Goal: Task Accomplishment & Management: Manage account settings

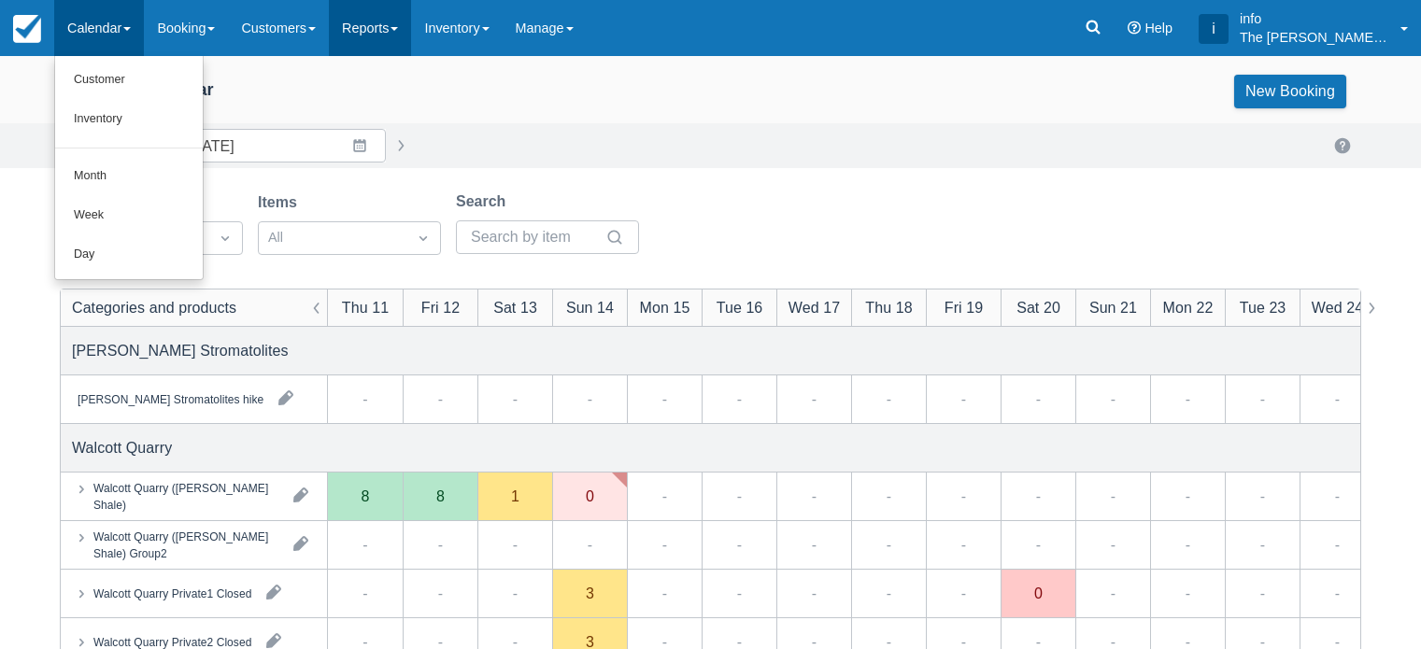
scroll to position [93, 0]
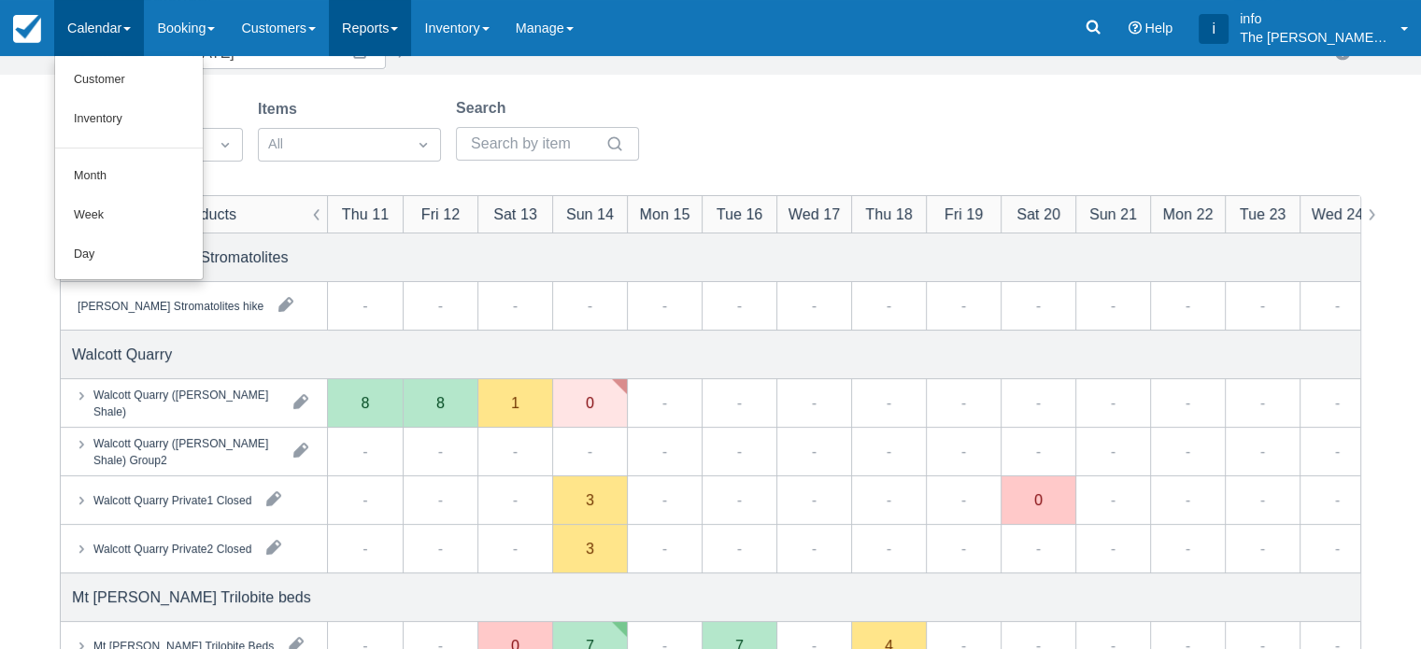
click at [404, 32] on link "Reports" at bounding box center [370, 28] width 82 height 56
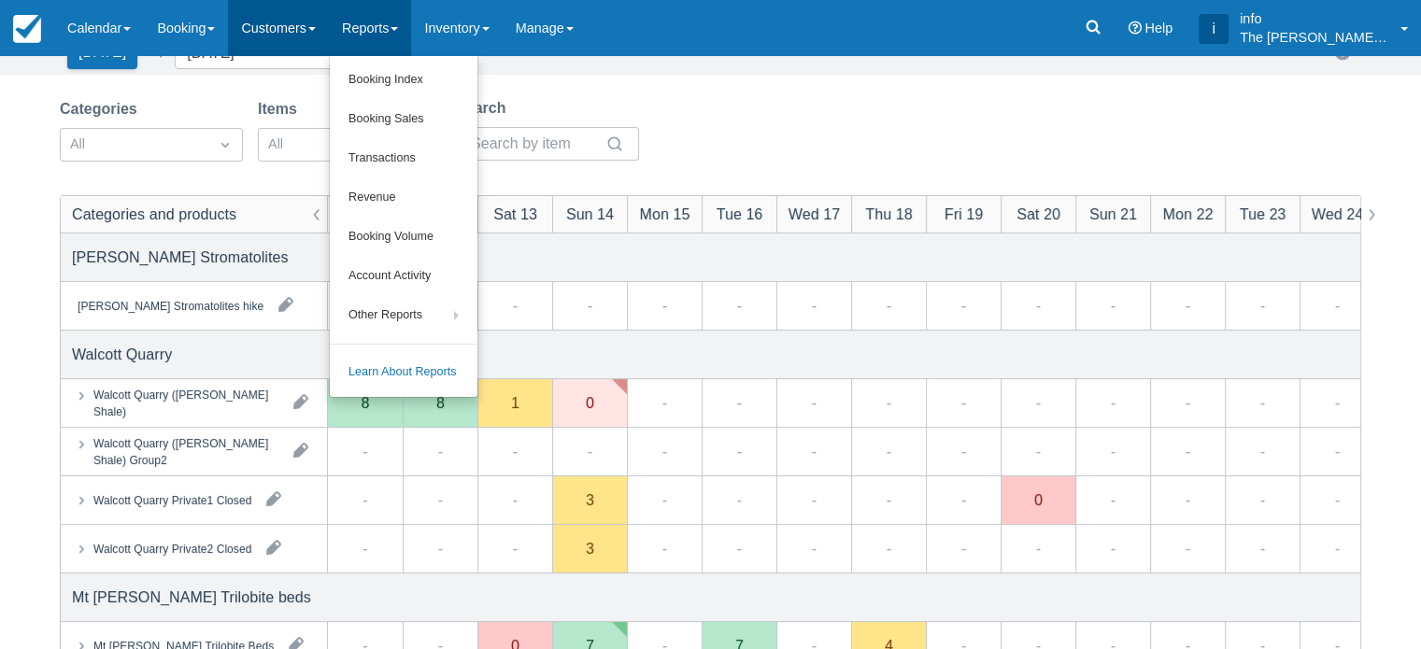
click at [276, 35] on link "Customers" at bounding box center [278, 28] width 101 height 56
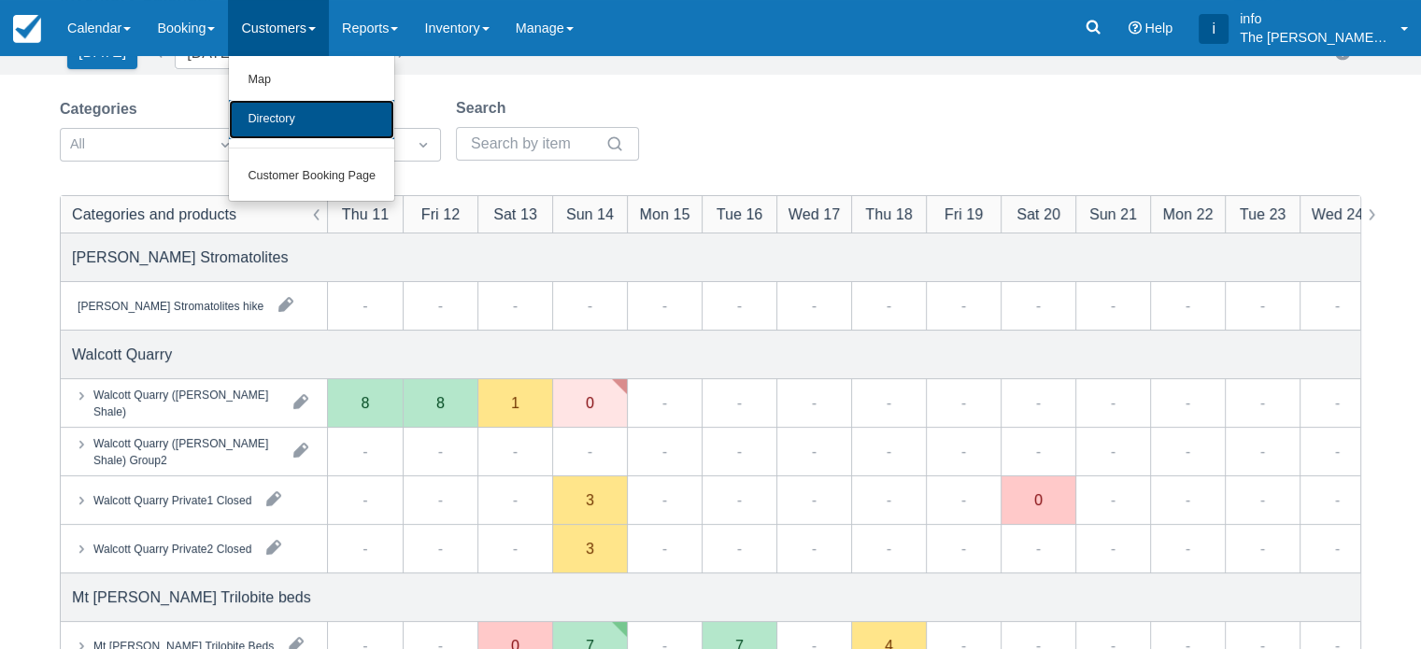
click at [306, 125] on link "Directory" at bounding box center [311, 119] width 165 height 39
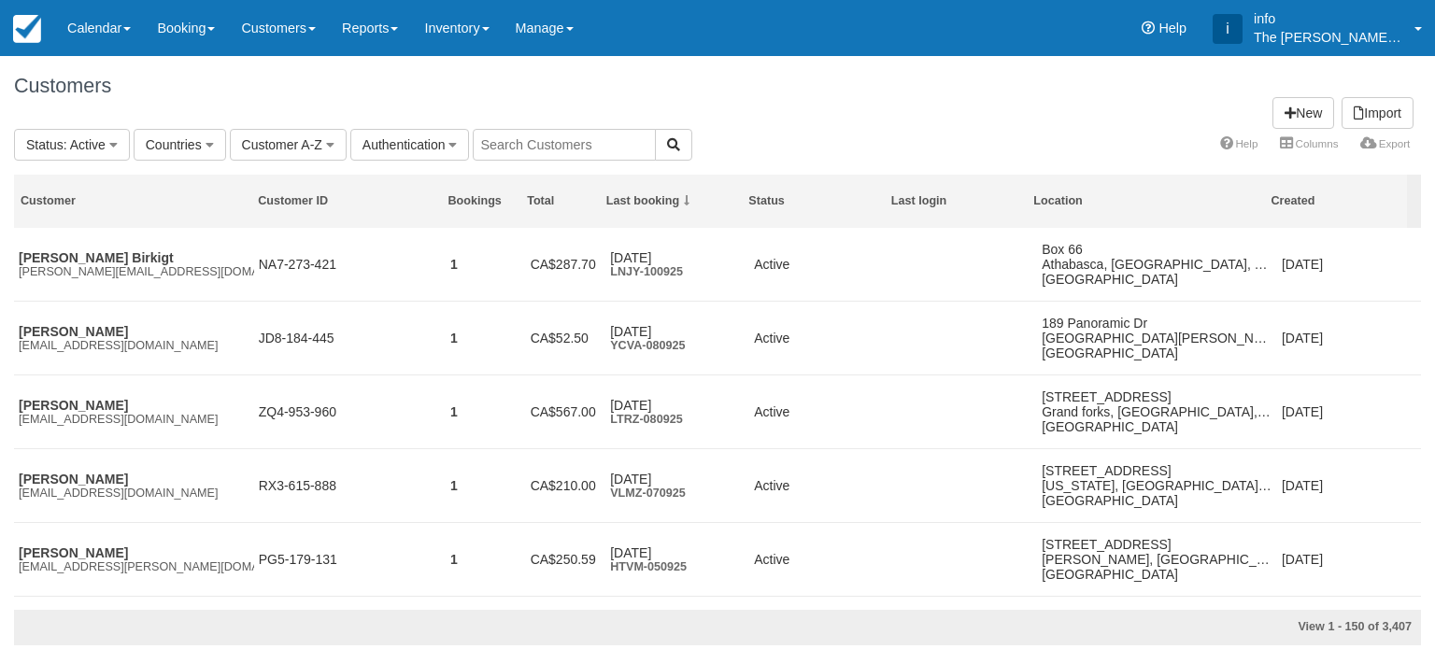
click at [583, 145] on input "text" at bounding box center [564, 145] width 183 height 32
type input "[EMAIL_ADDRESS][DOMAIN_NAME]"
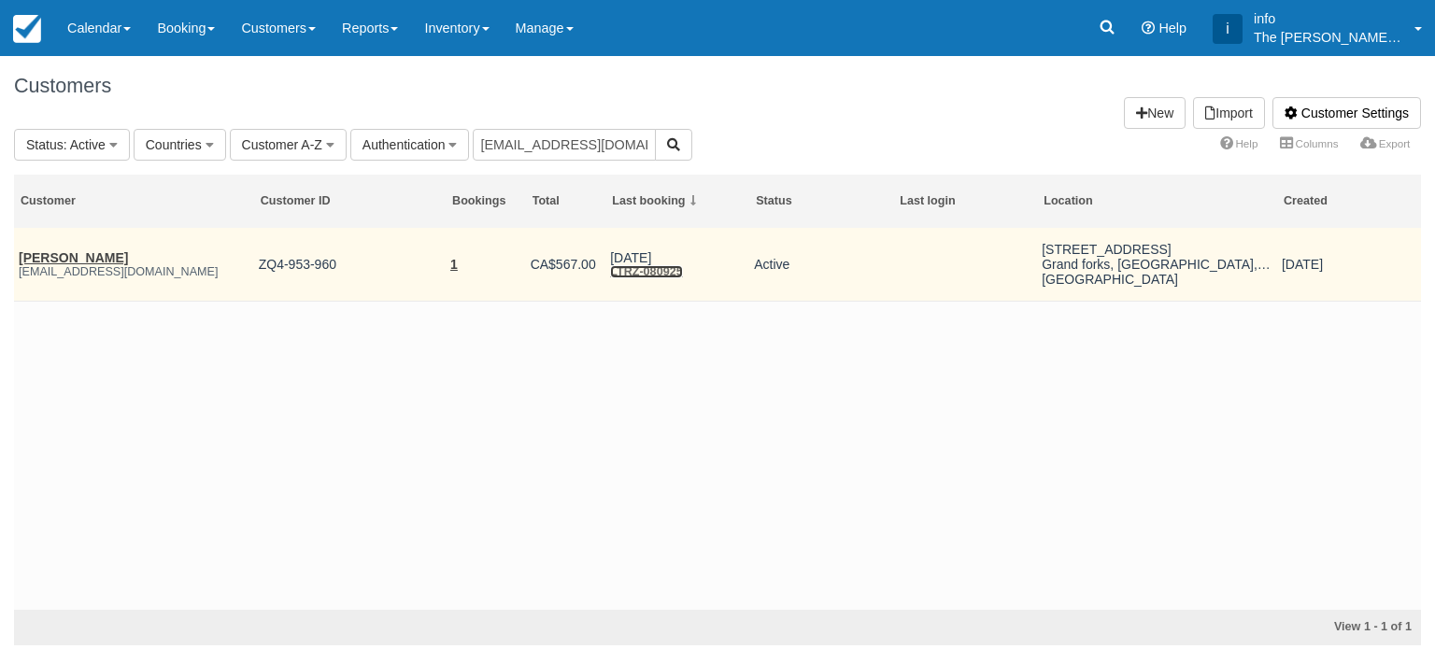
click at [661, 265] on link "LTRZ-080925" at bounding box center [646, 271] width 72 height 13
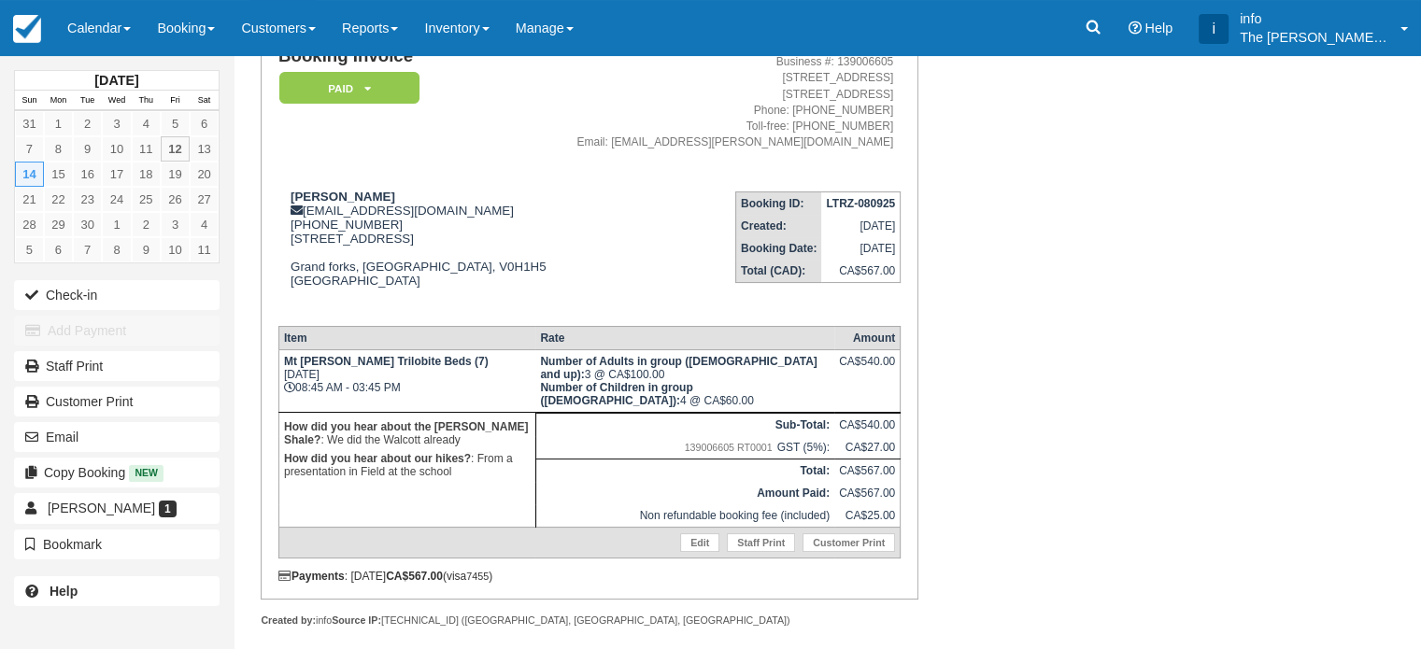
scroll to position [171, 0]
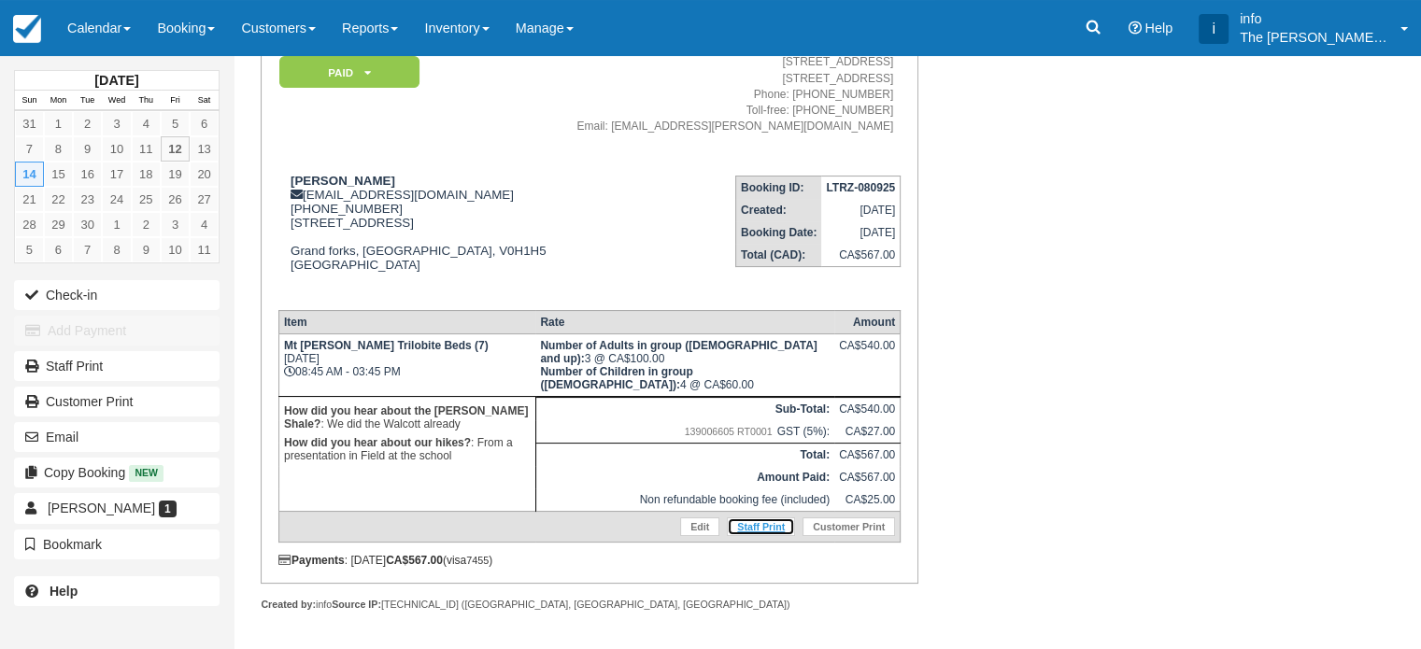
click at [759, 523] on link "Staff Print" at bounding box center [761, 527] width 68 height 19
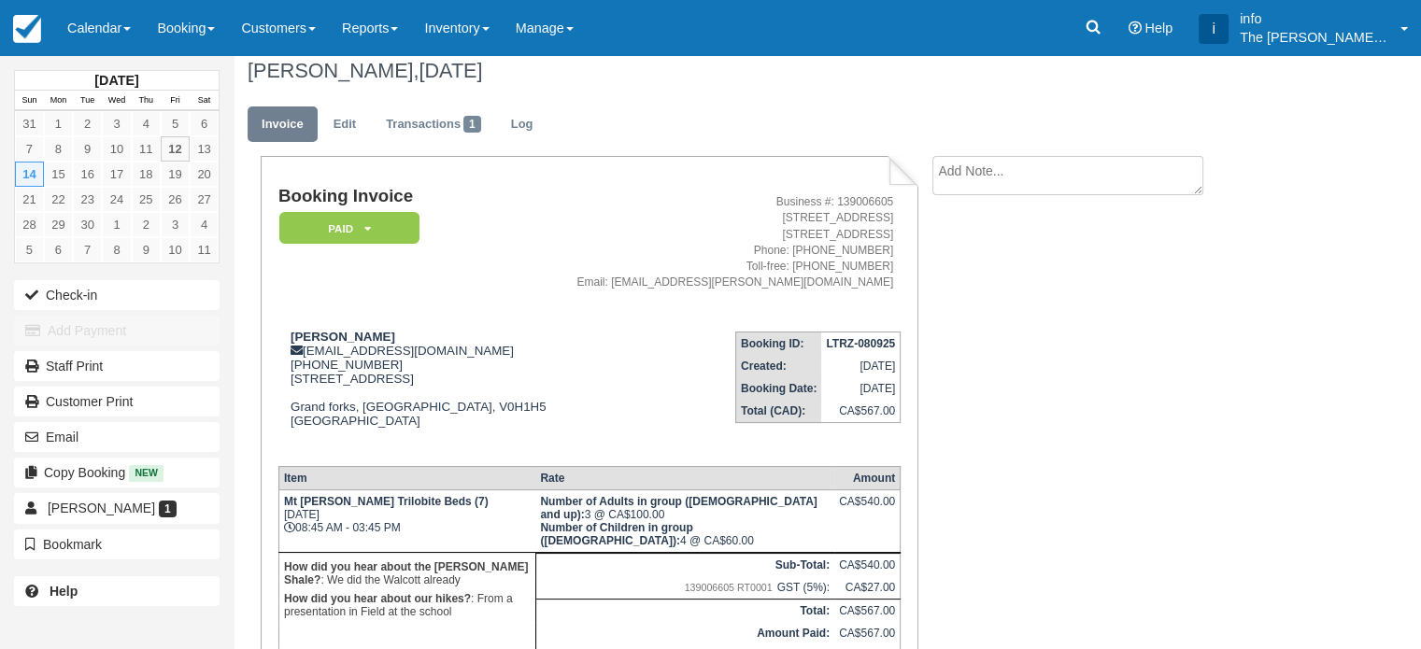
scroll to position [0, 0]
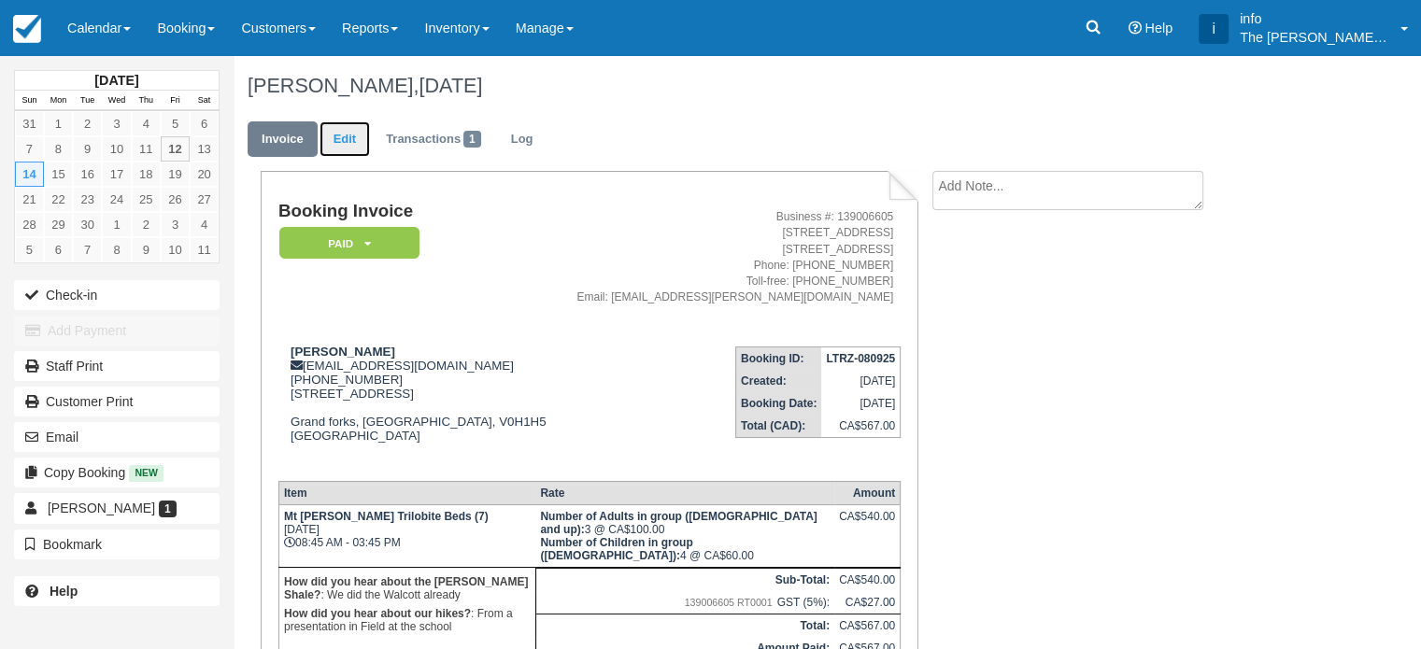
click at [348, 132] on link "Edit" at bounding box center [345, 139] width 50 height 36
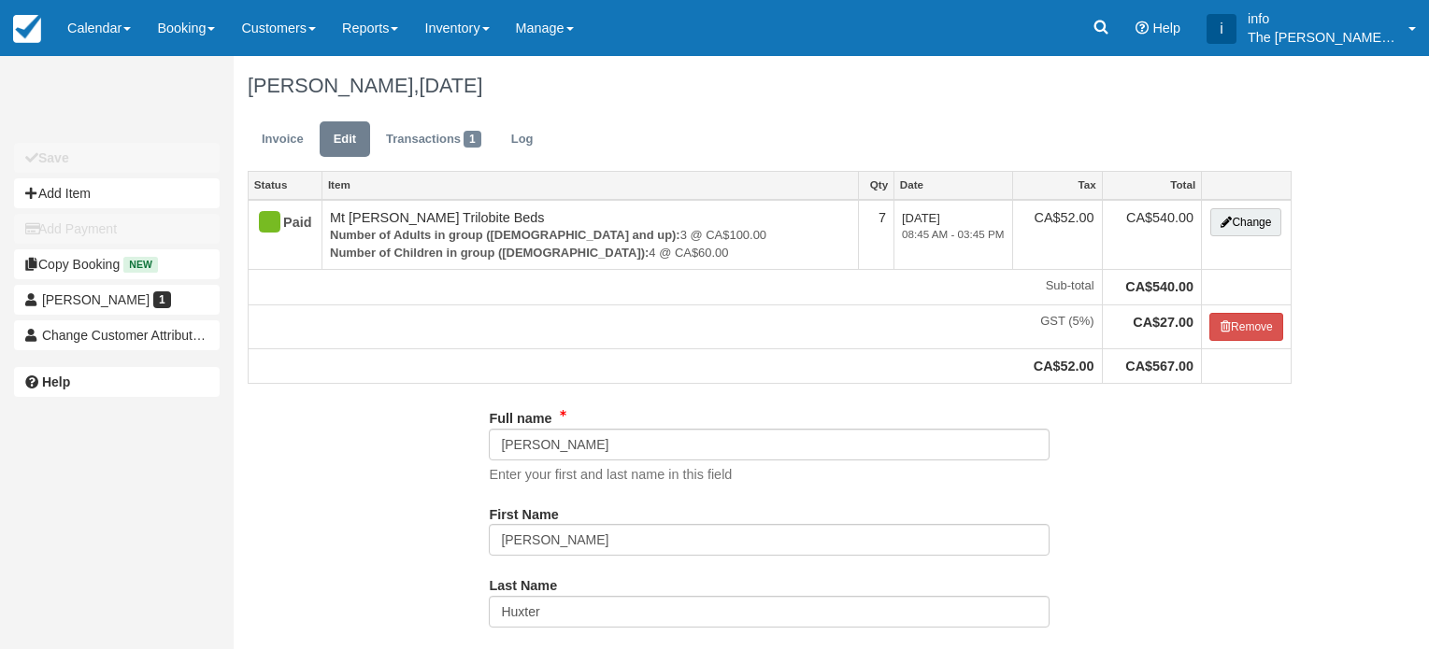
type input "[PHONE_NUMBER]"
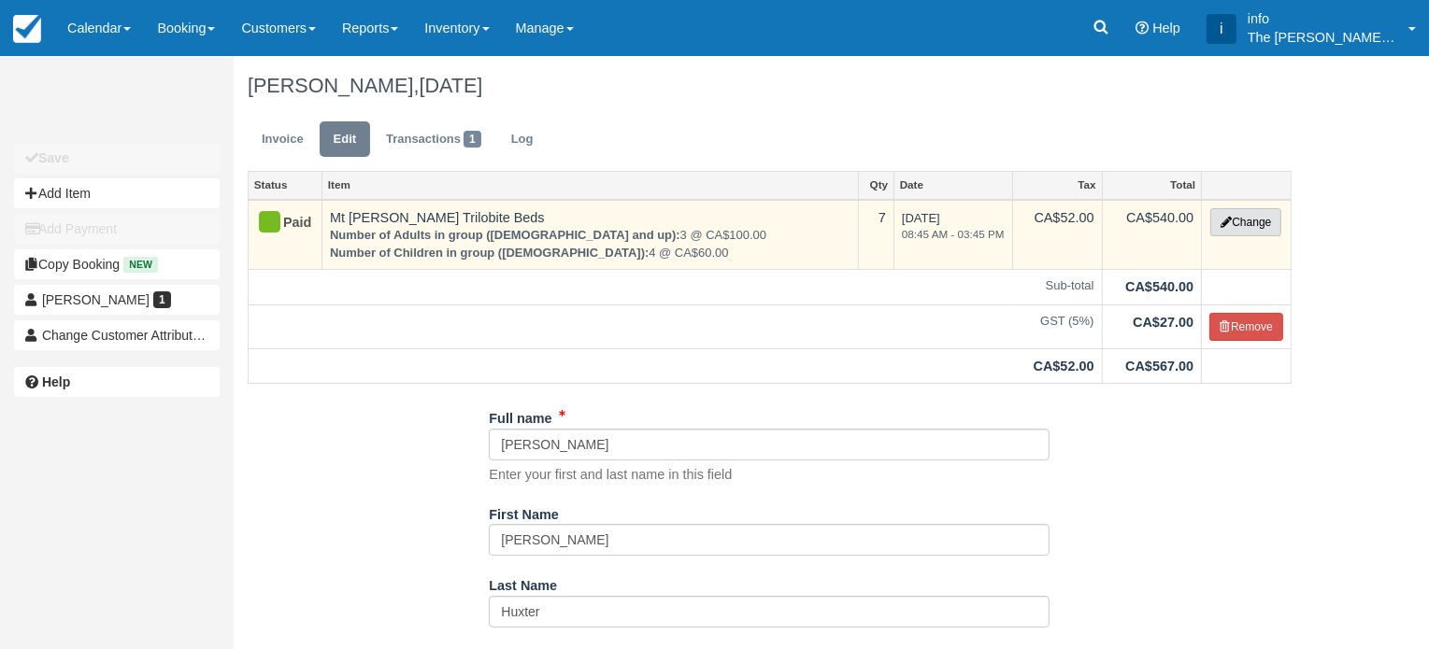
click at [1223, 229] on button "Change" at bounding box center [1245, 222] width 71 height 28
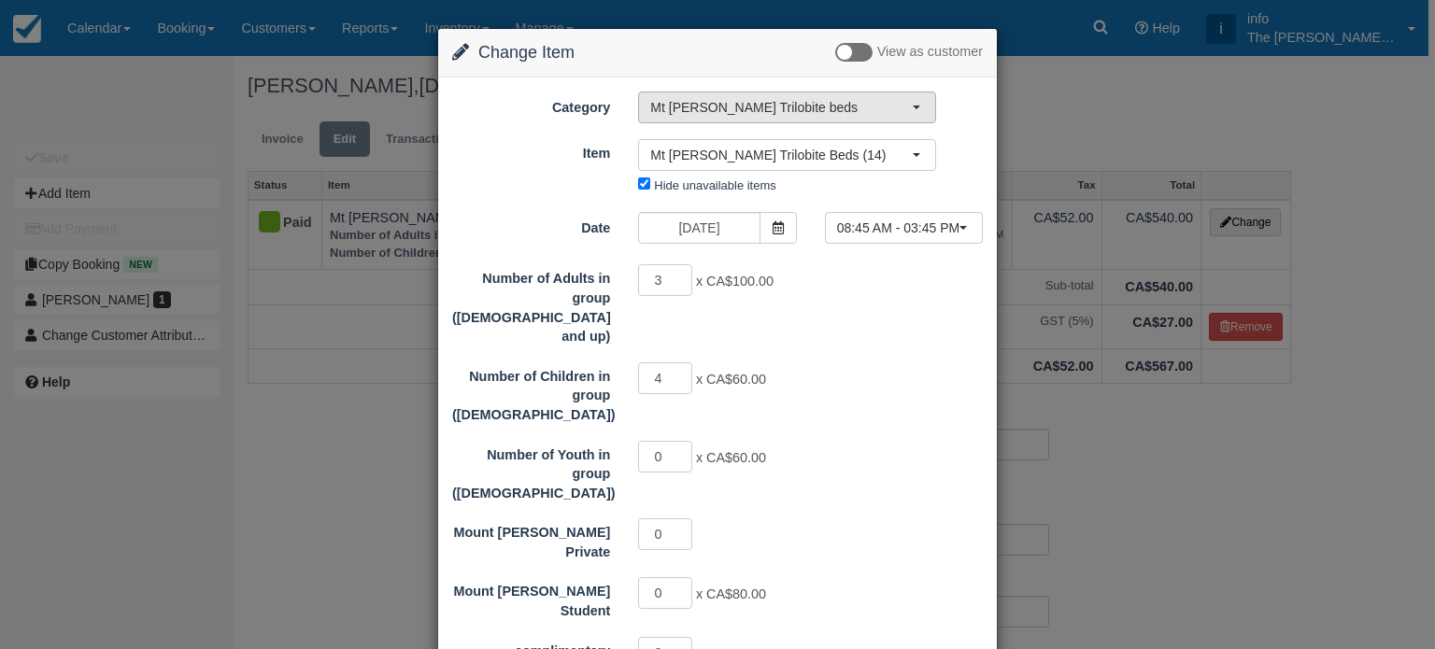
click at [807, 117] on button "Mt [PERSON_NAME] Trilobite beds" at bounding box center [787, 108] width 298 height 32
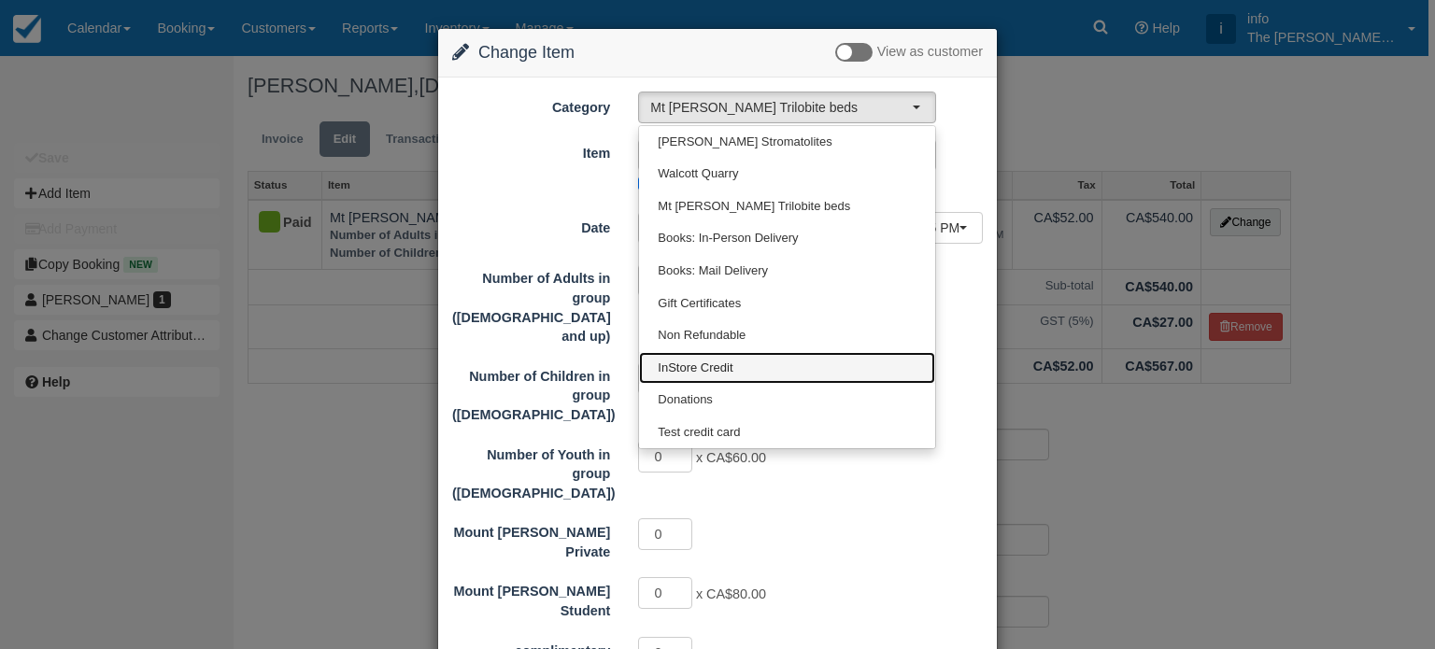
click at [712, 375] on span "InStore Credit" at bounding box center [695, 369] width 75 height 18
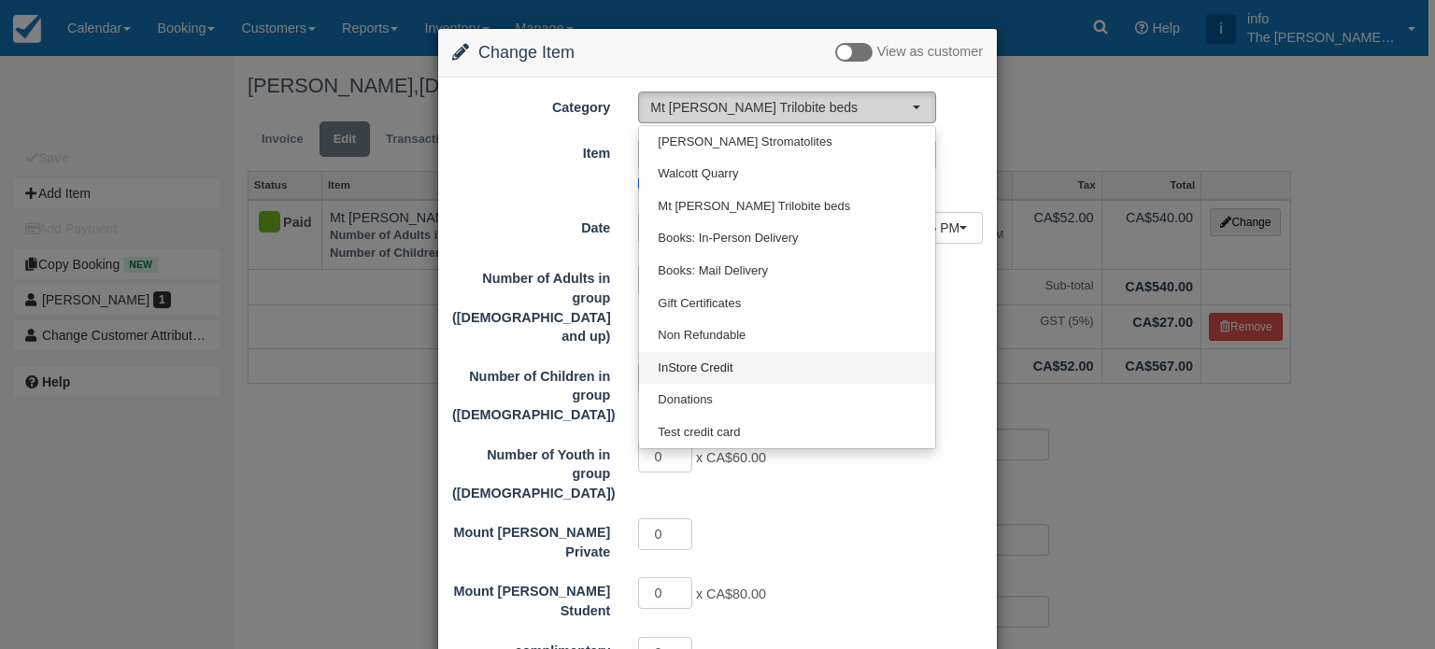
select select "16"
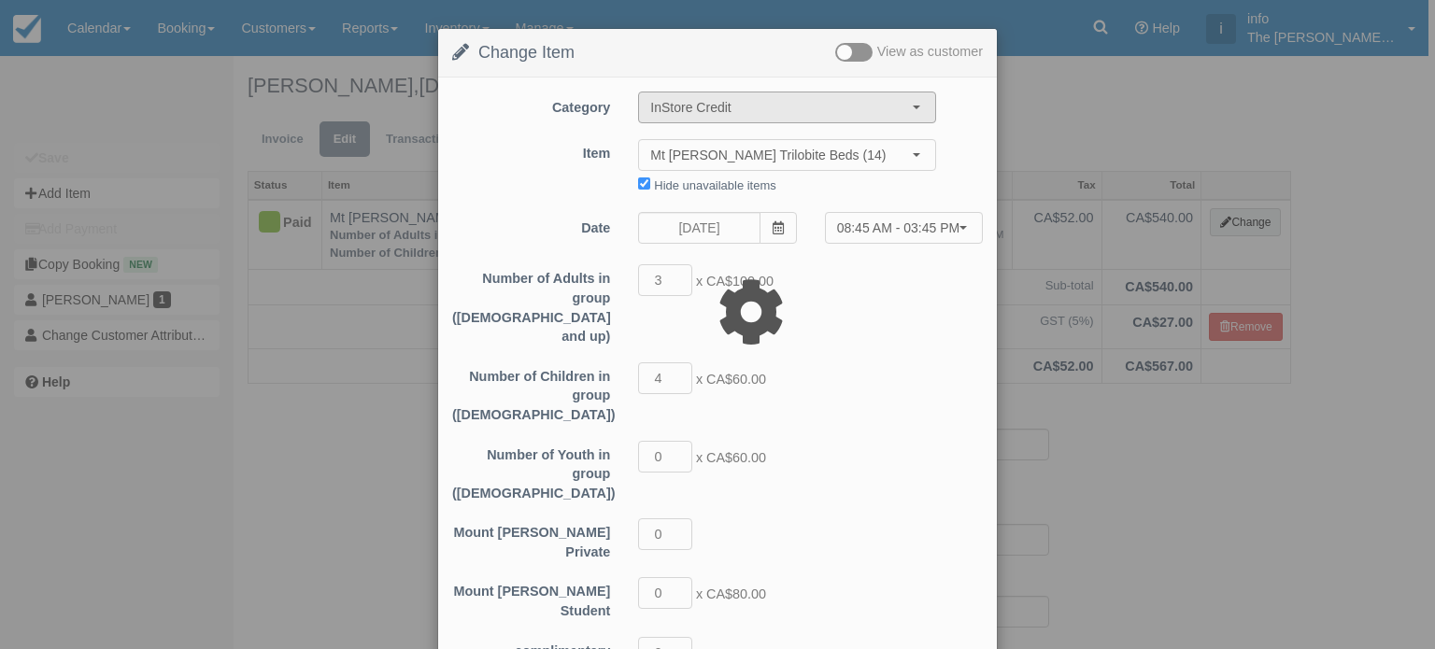
type input "504.00"
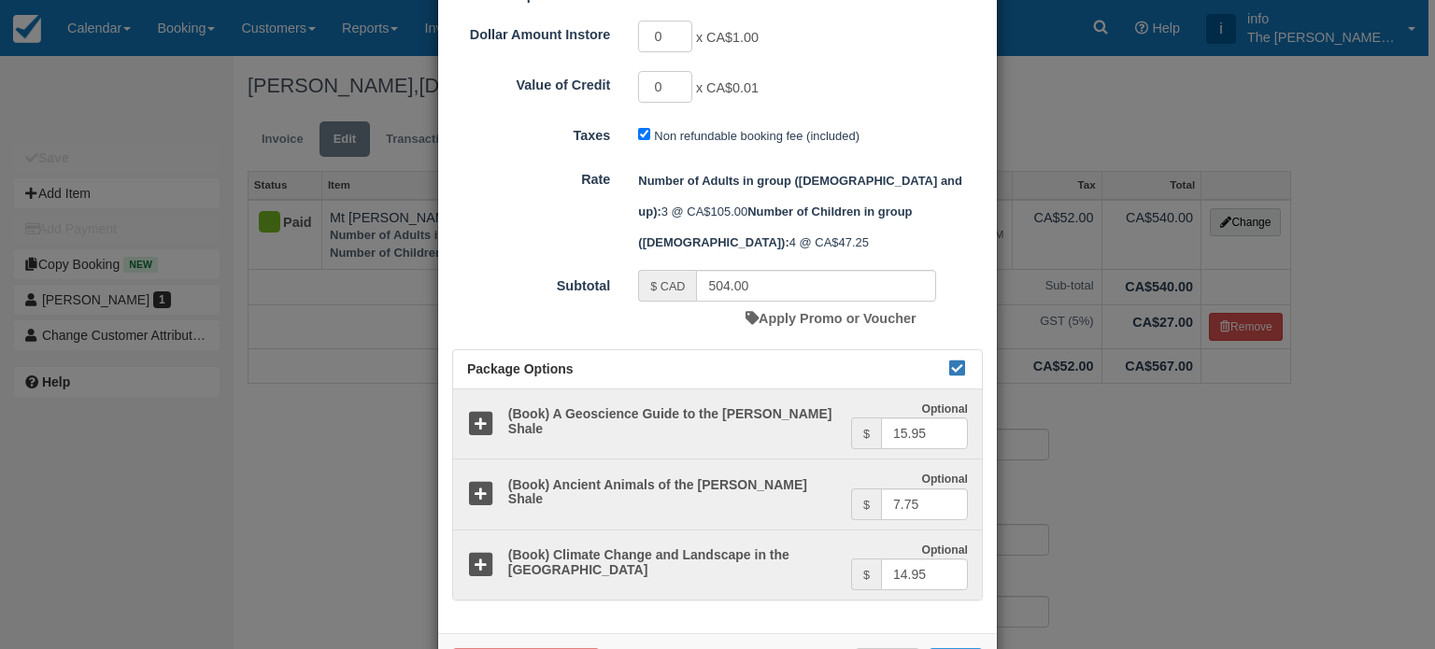
scroll to position [879, 0]
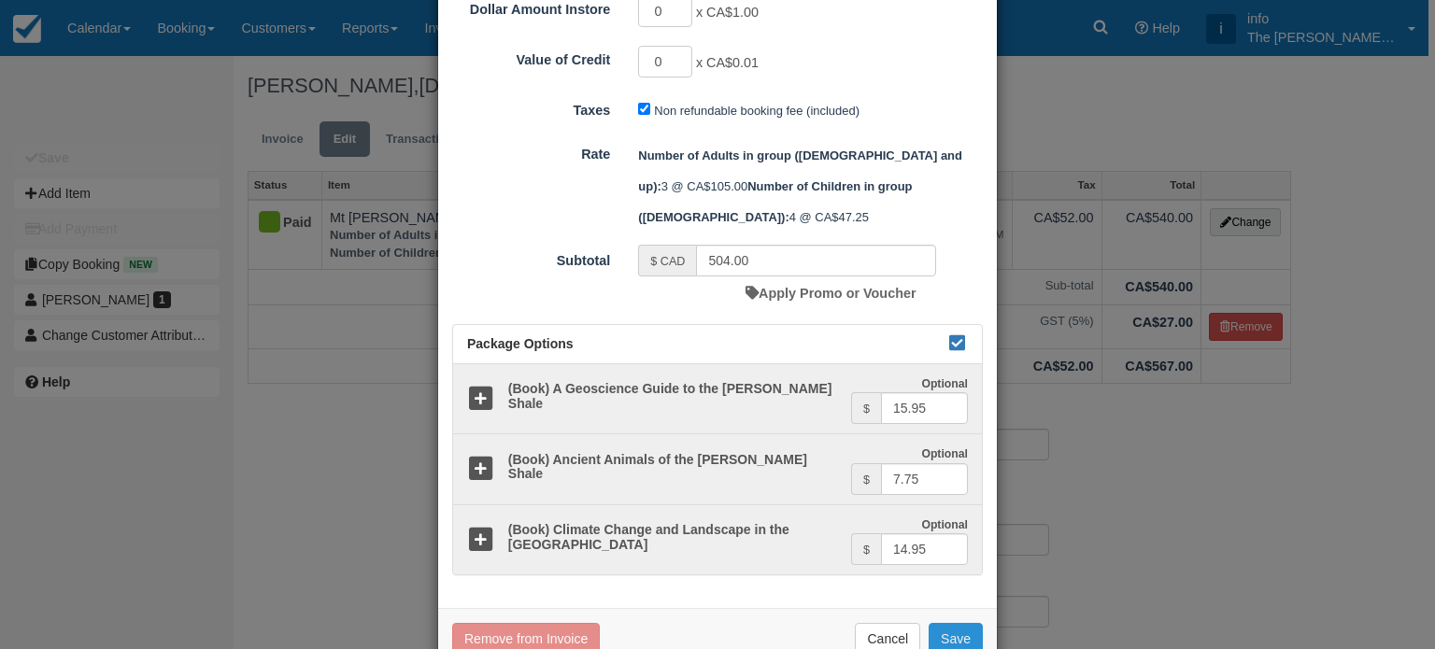
click at [948, 623] on button "Save" at bounding box center [956, 639] width 54 height 32
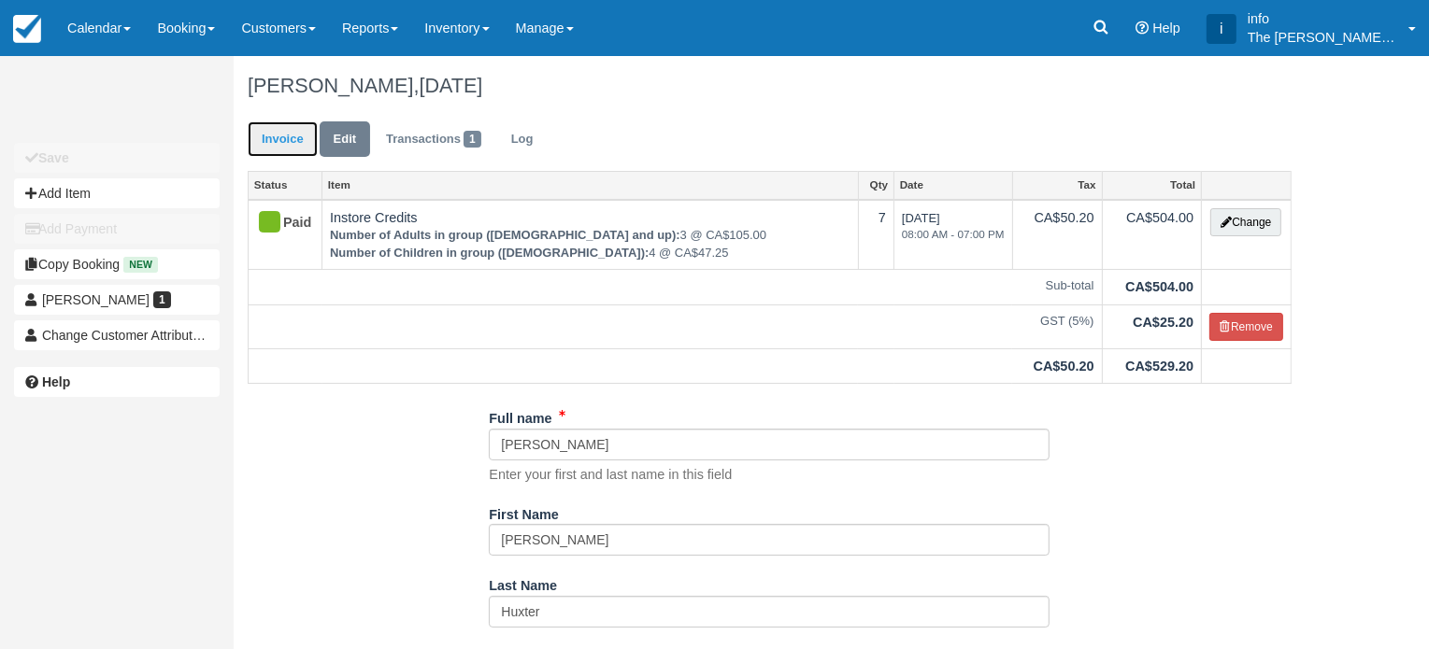
click at [293, 133] on link "Invoice" at bounding box center [283, 139] width 70 height 36
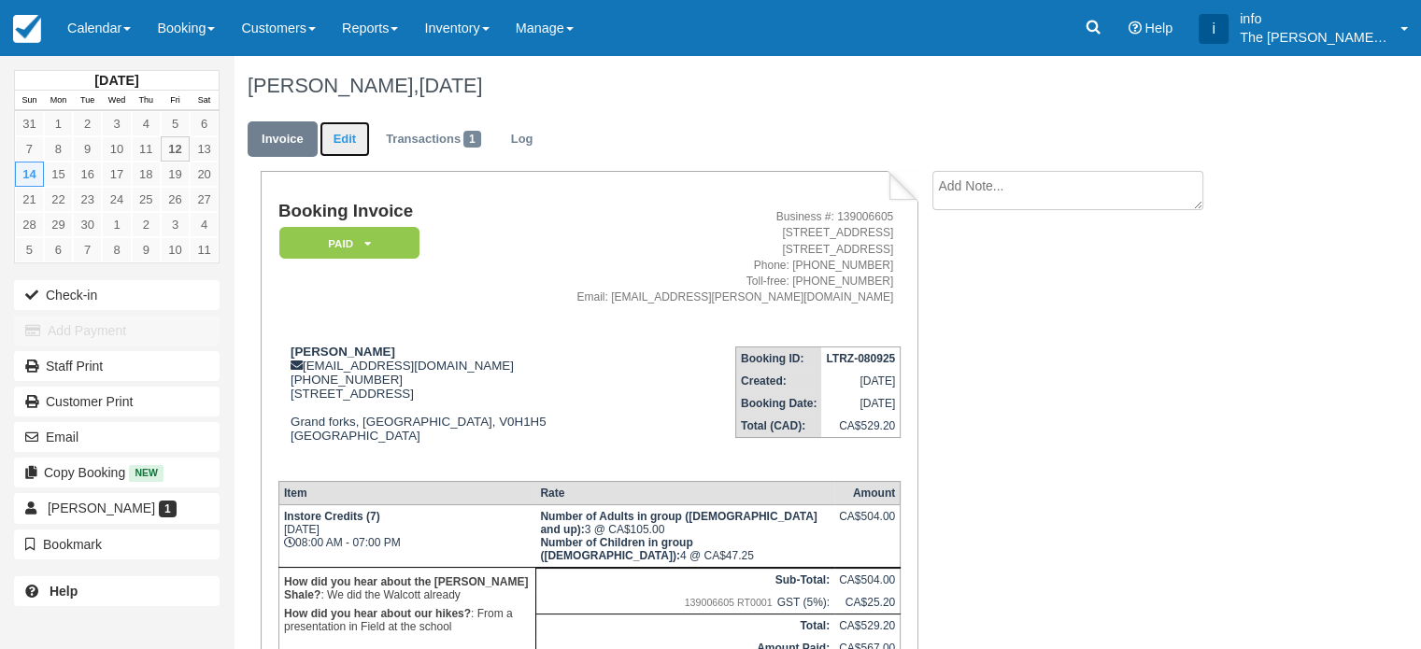
click at [355, 141] on link "Edit" at bounding box center [345, 139] width 50 height 36
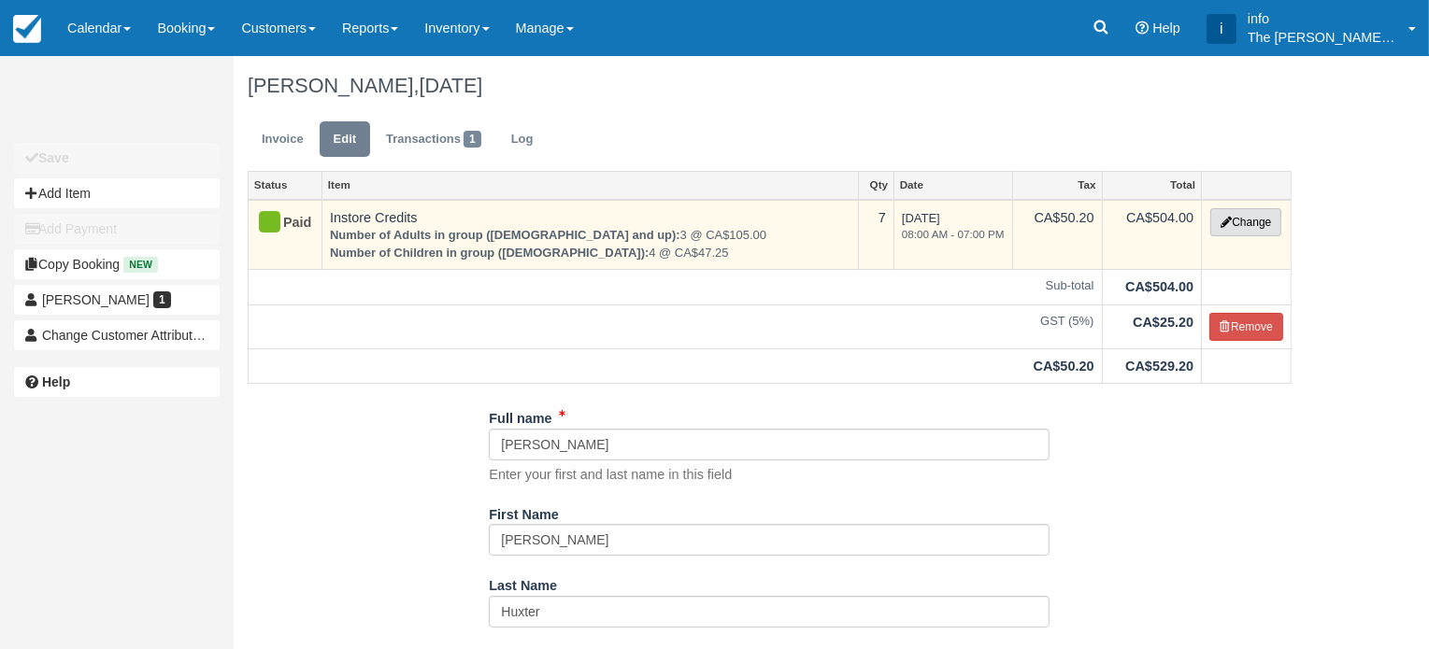
click at [1263, 231] on button "Change" at bounding box center [1245, 222] width 71 height 28
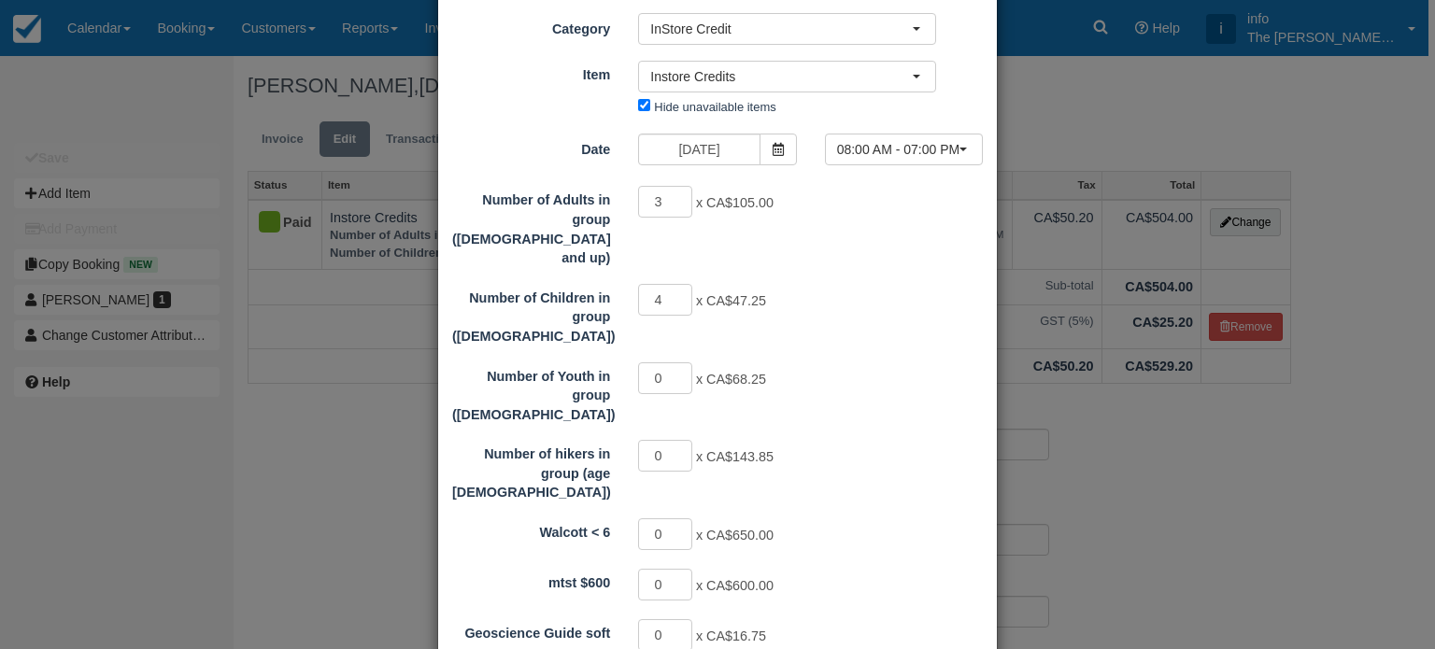
scroll to position [93, 0]
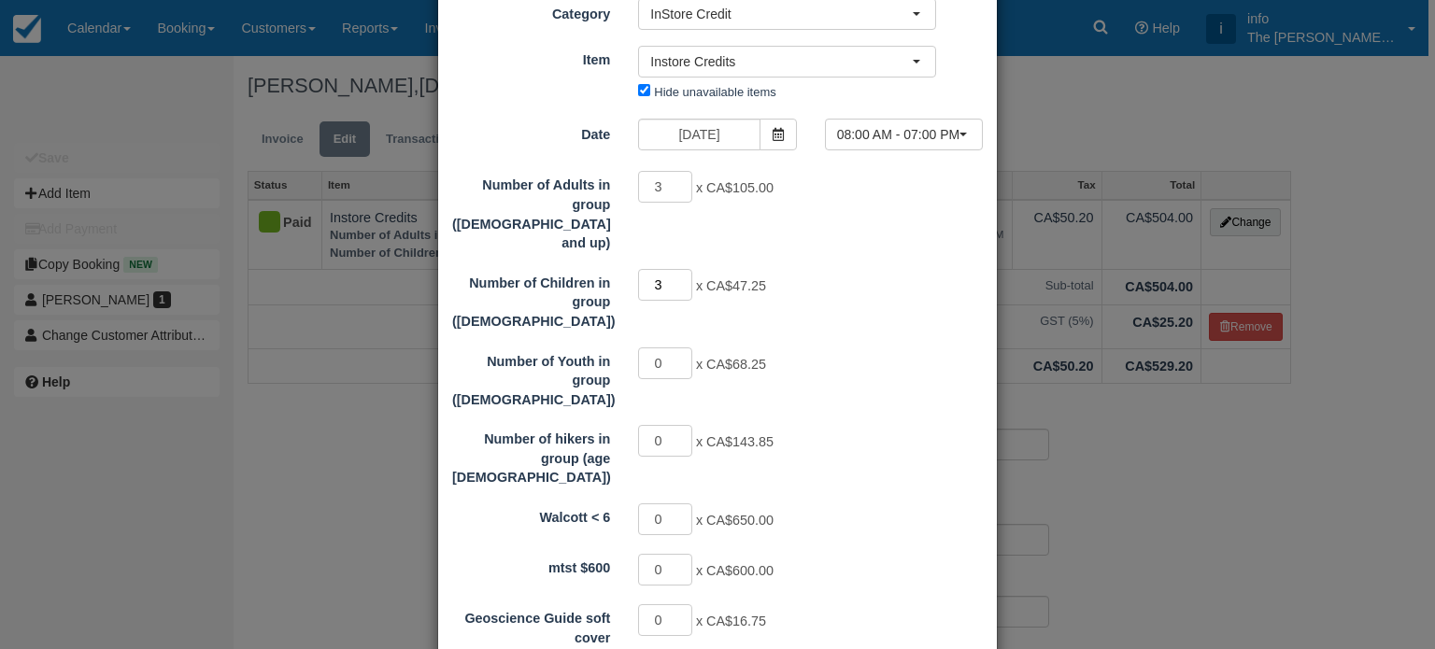
click at [677, 269] on input "3" at bounding box center [665, 285] width 54 height 32
click at [677, 269] on input "2" at bounding box center [665, 285] width 54 height 32
click at [677, 269] on input "1" at bounding box center [665, 285] width 54 height 32
type input "0"
click at [677, 269] on input "0" at bounding box center [665, 285] width 54 height 32
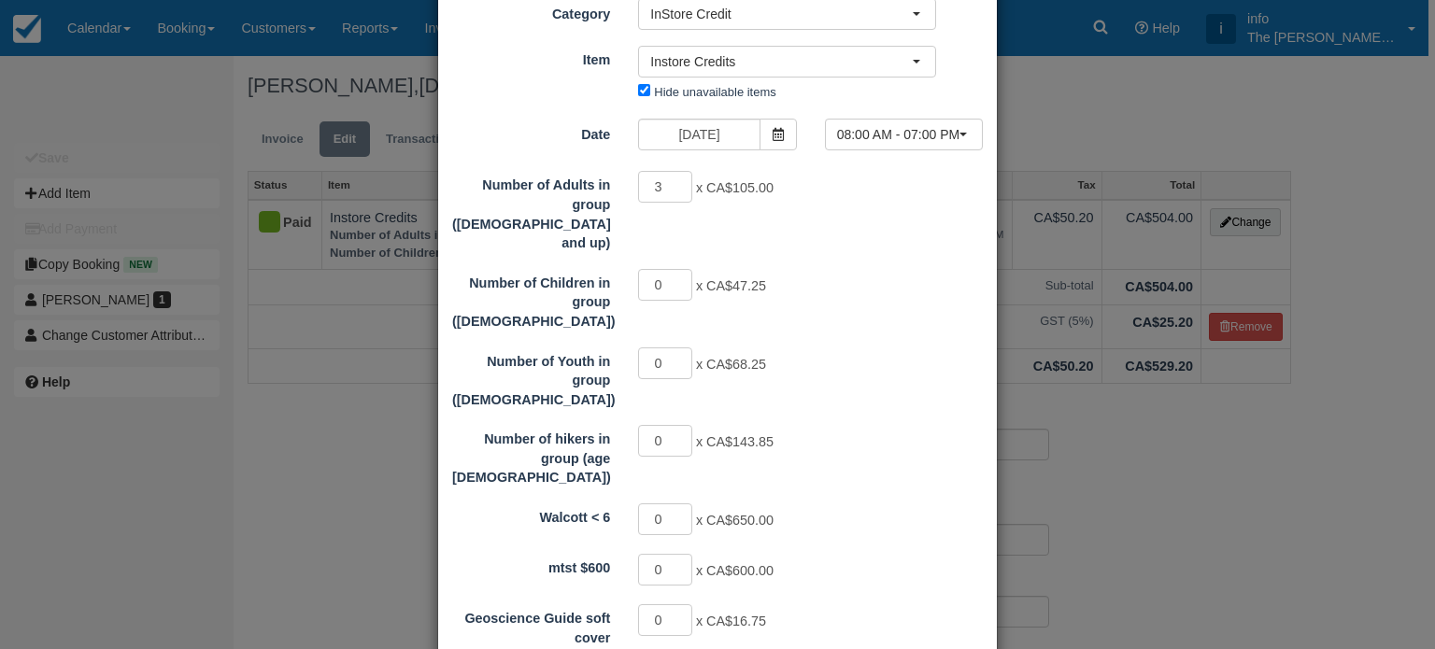
type input "315.00"
click at [682, 348] on input "1" at bounding box center [665, 364] width 54 height 32
click at [682, 348] on input "2" at bounding box center [665, 364] width 54 height 32
type input "3"
click at [682, 348] on input "3" at bounding box center [665, 364] width 54 height 32
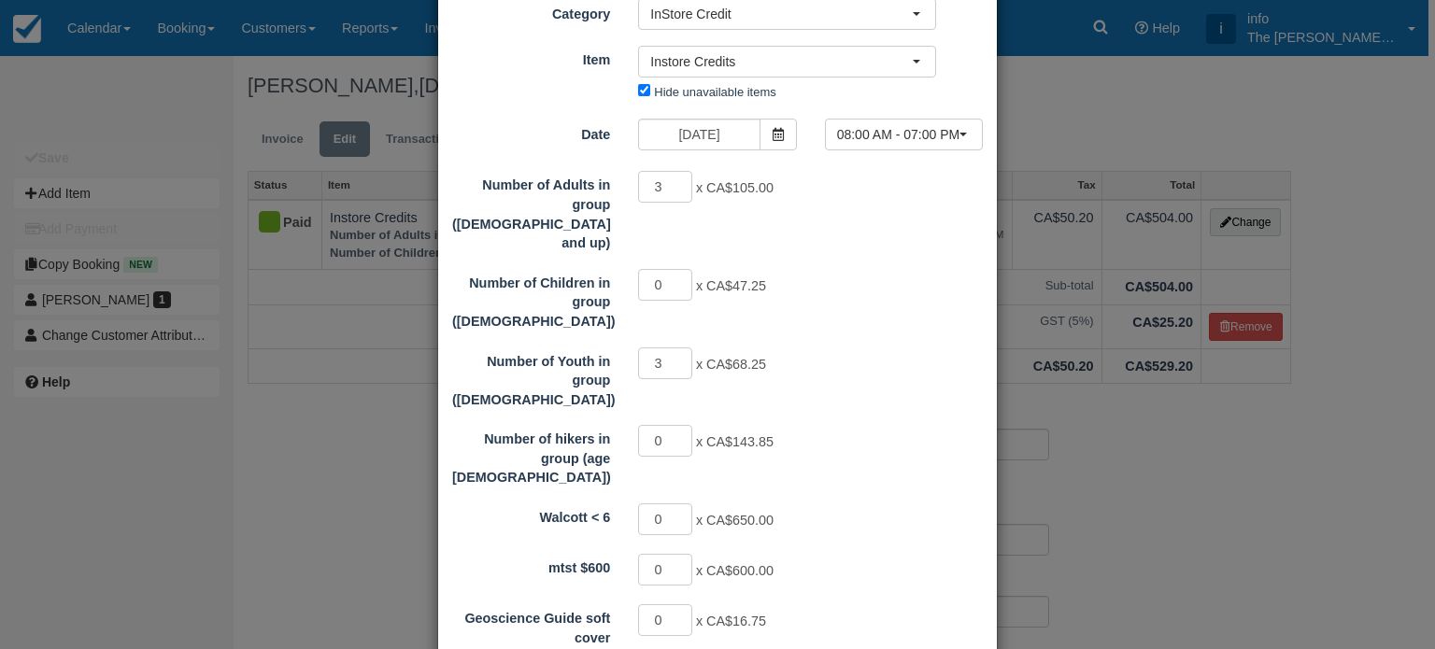
type input "519.75"
type input "4"
click at [682, 348] on input "4" at bounding box center [665, 364] width 54 height 32
type input "588.00"
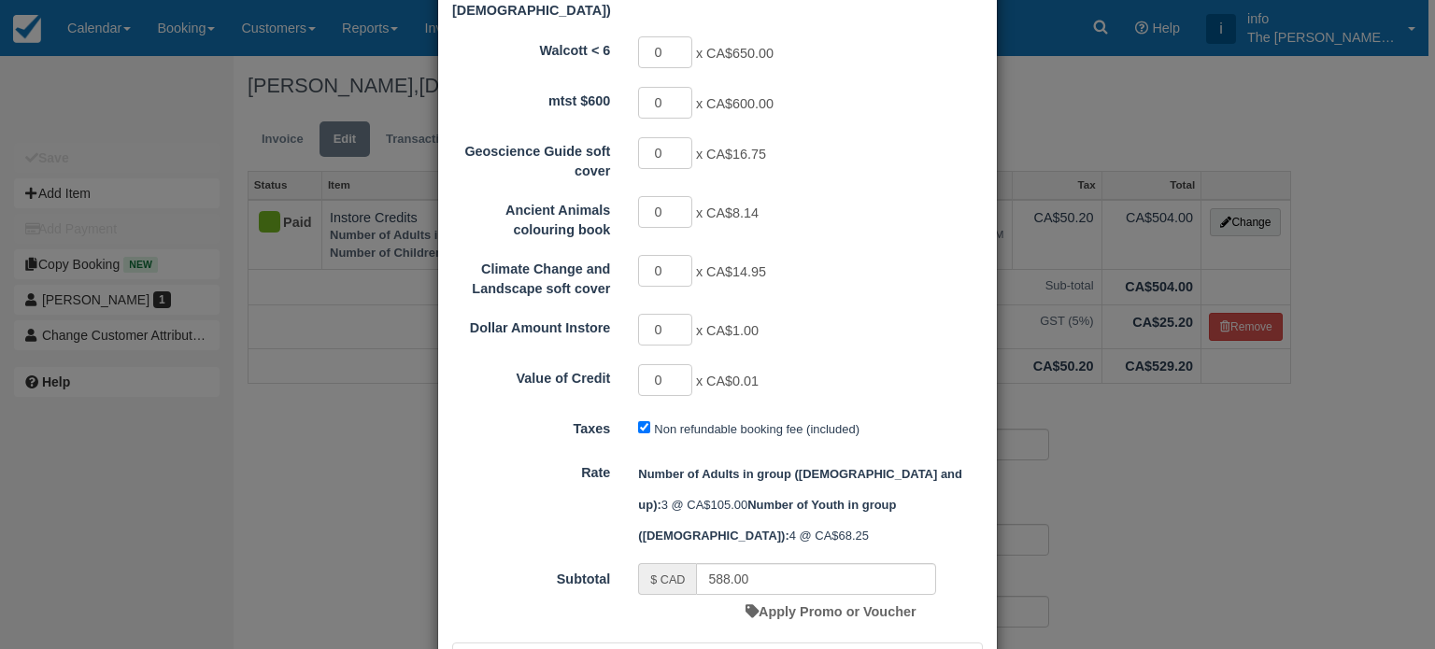
scroll to position [848, 0]
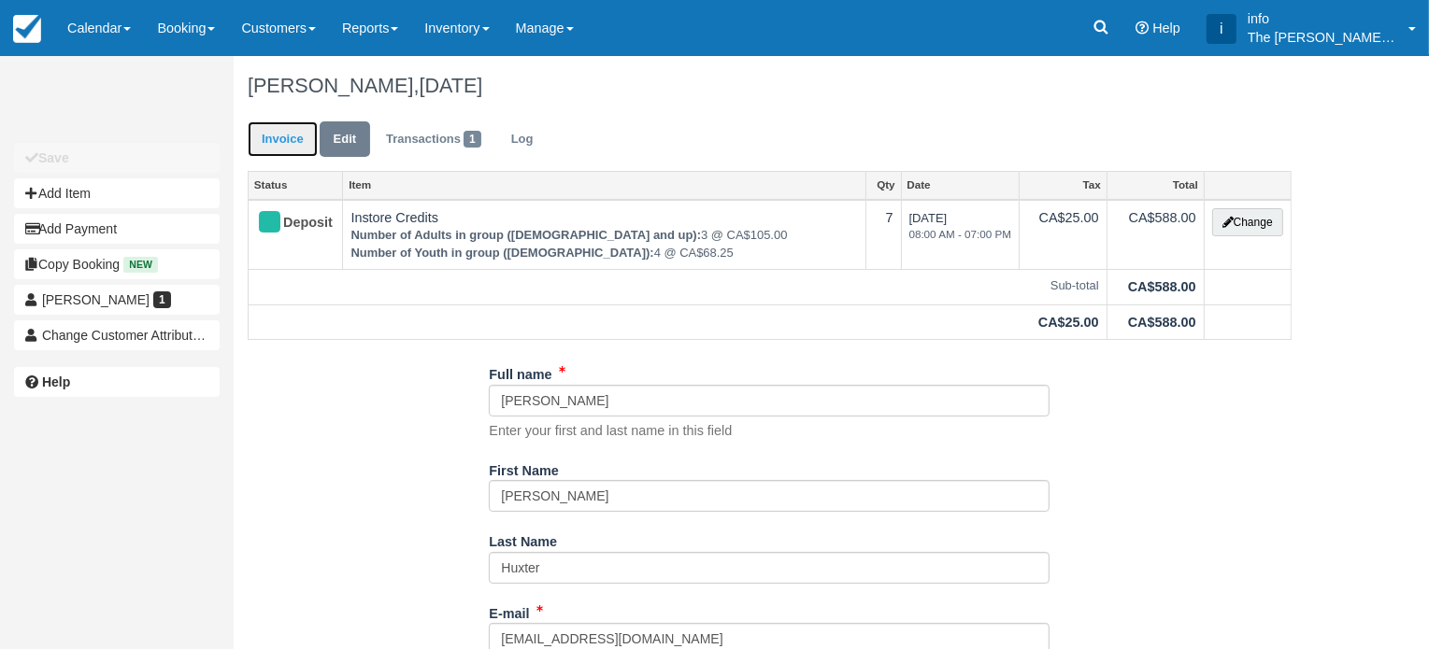
click at [273, 139] on link "Invoice" at bounding box center [283, 139] width 70 height 36
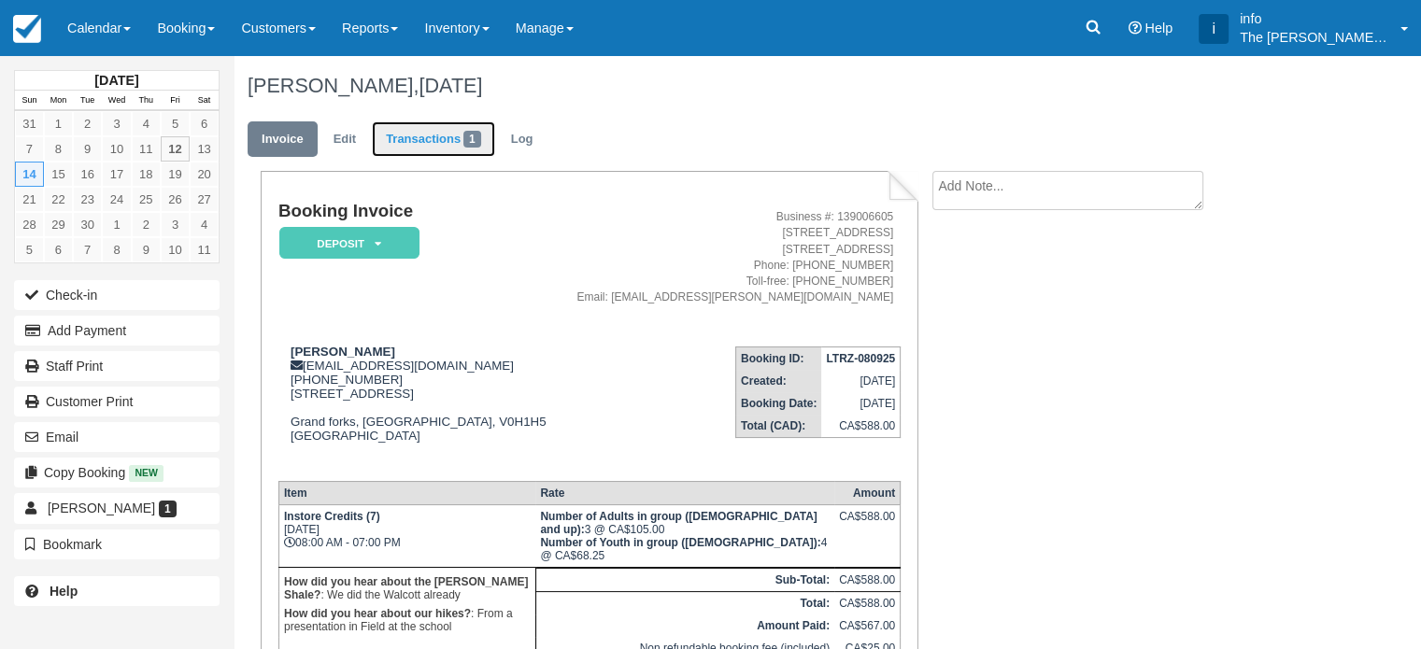
click at [415, 143] on link "Transactions 1" at bounding box center [433, 139] width 123 height 36
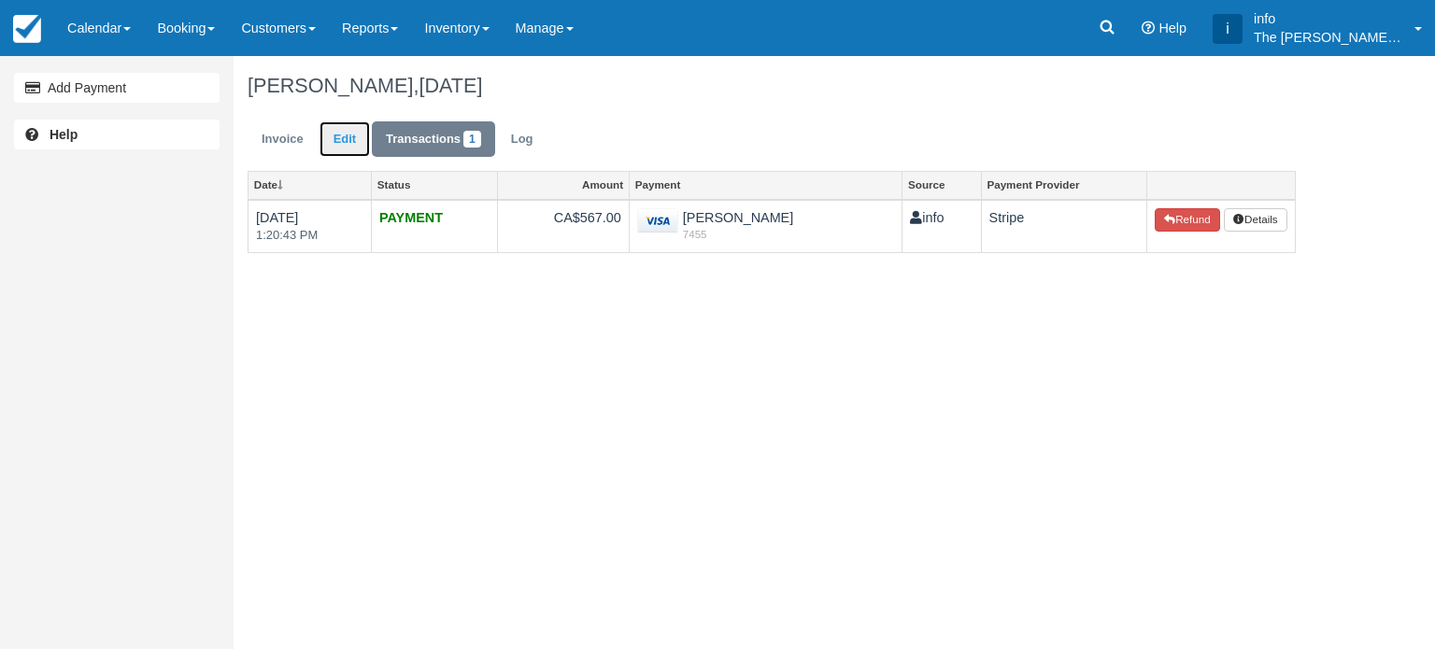
click at [352, 139] on link "Edit" at bounding box center [345, 139] width 50 height 36
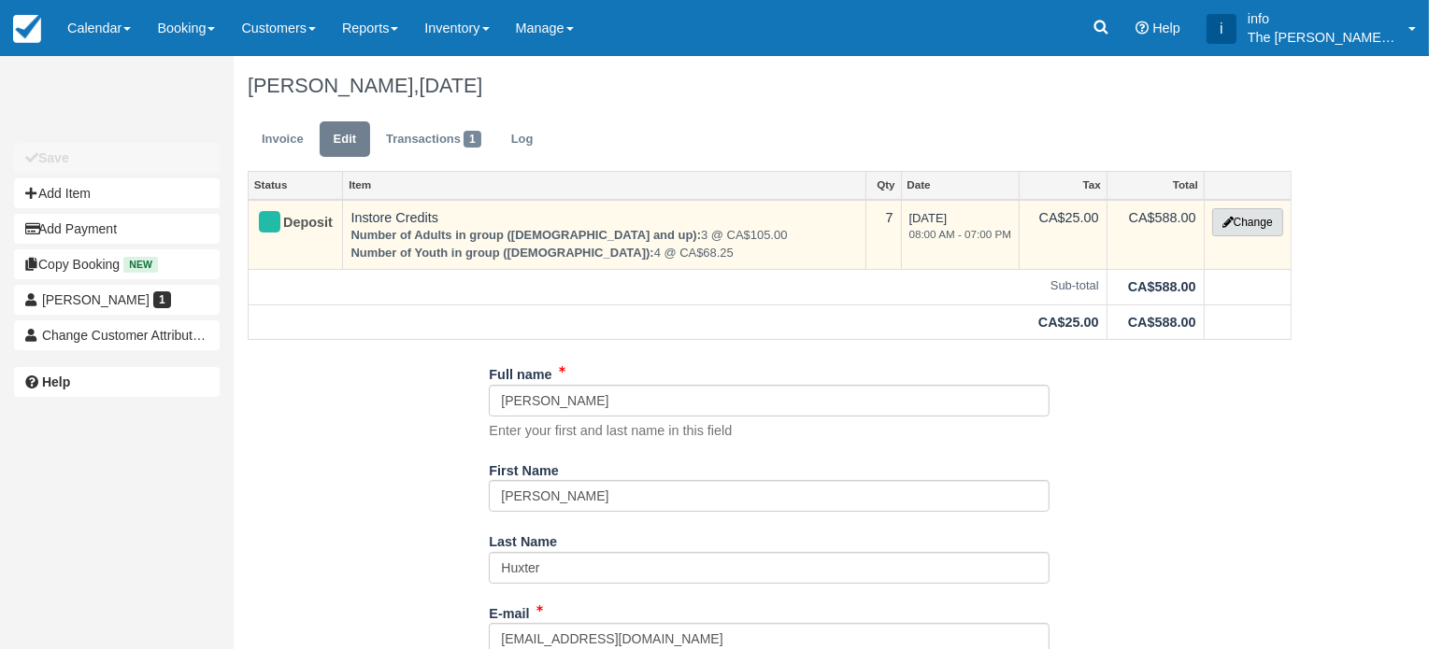
click at [1224, 226] on icon "button" at bounding box center [1227, 222] width 11 height 11
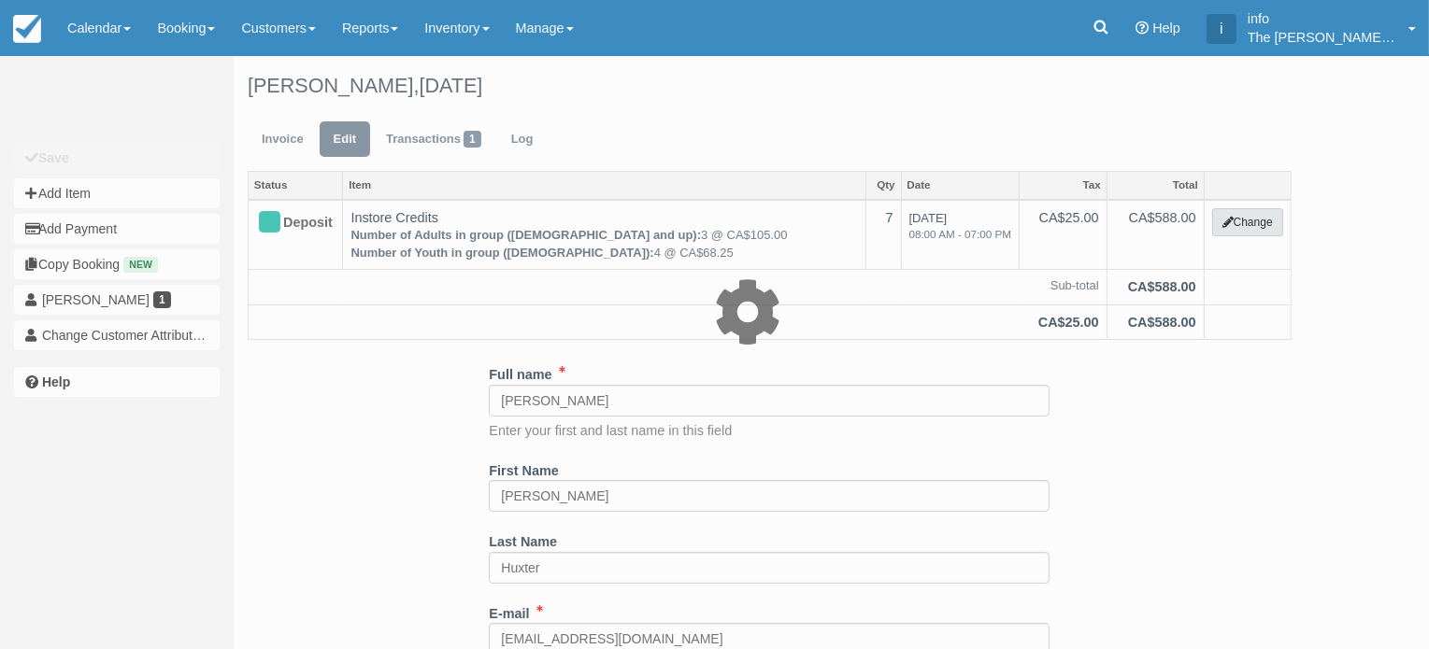
select select "16"
type input "588.00"
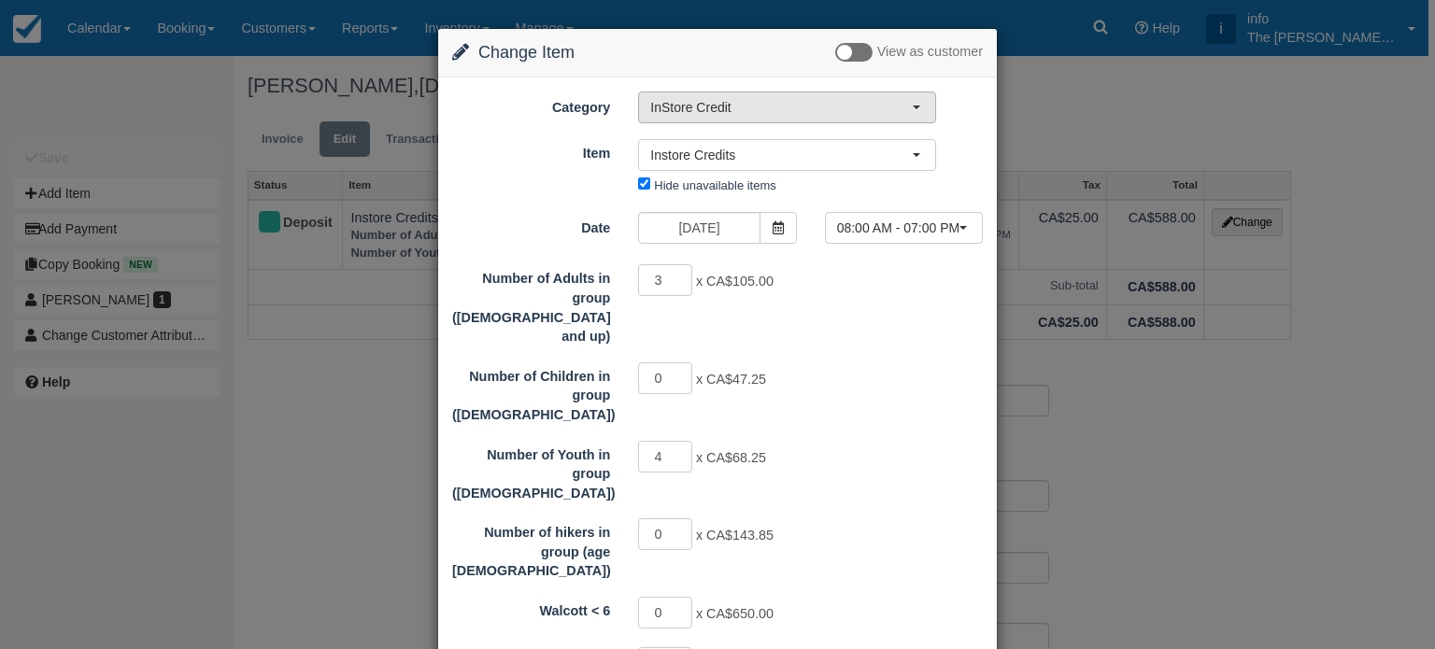
click at [697, 115] on button "InStore Credit" at bounding box center [787, 108] width 298 height 32
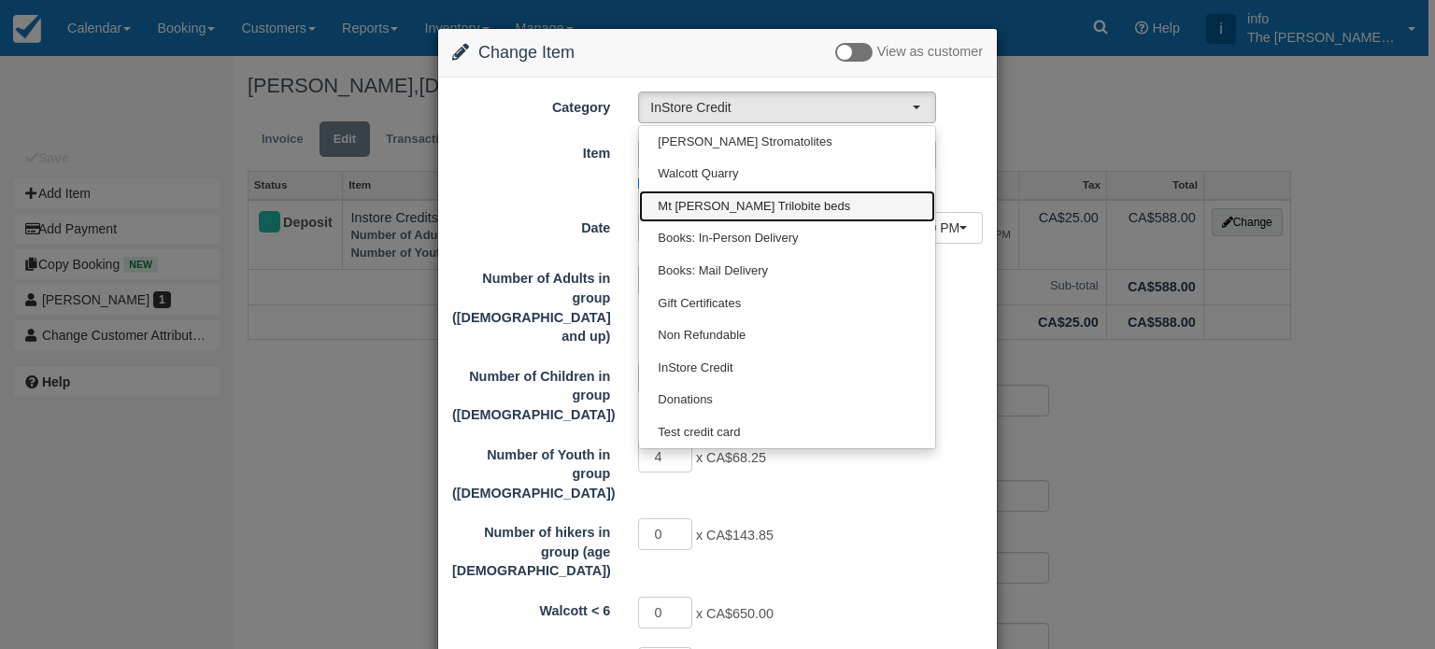
click at [702, 207] on span "Mt [PERSON_NAME] Trilobite beds" at bounding box center [754, 207] width 192 height 18
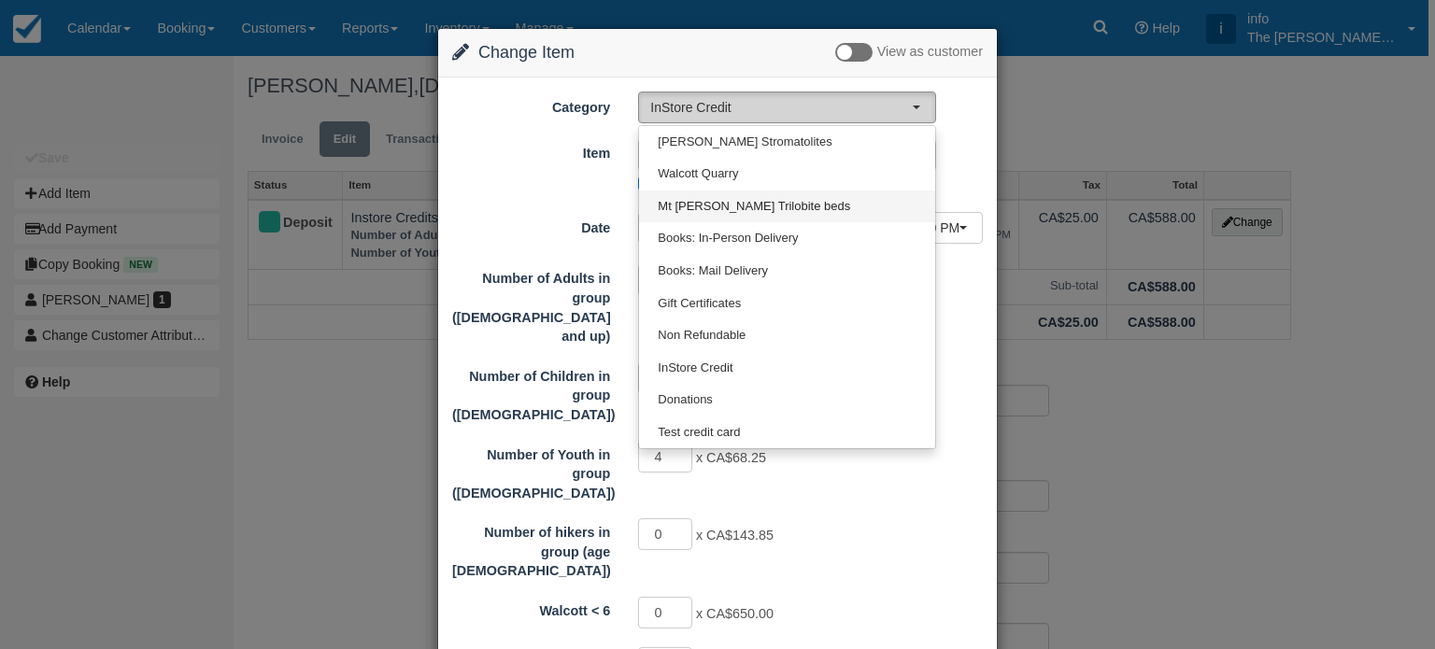
select select "3"
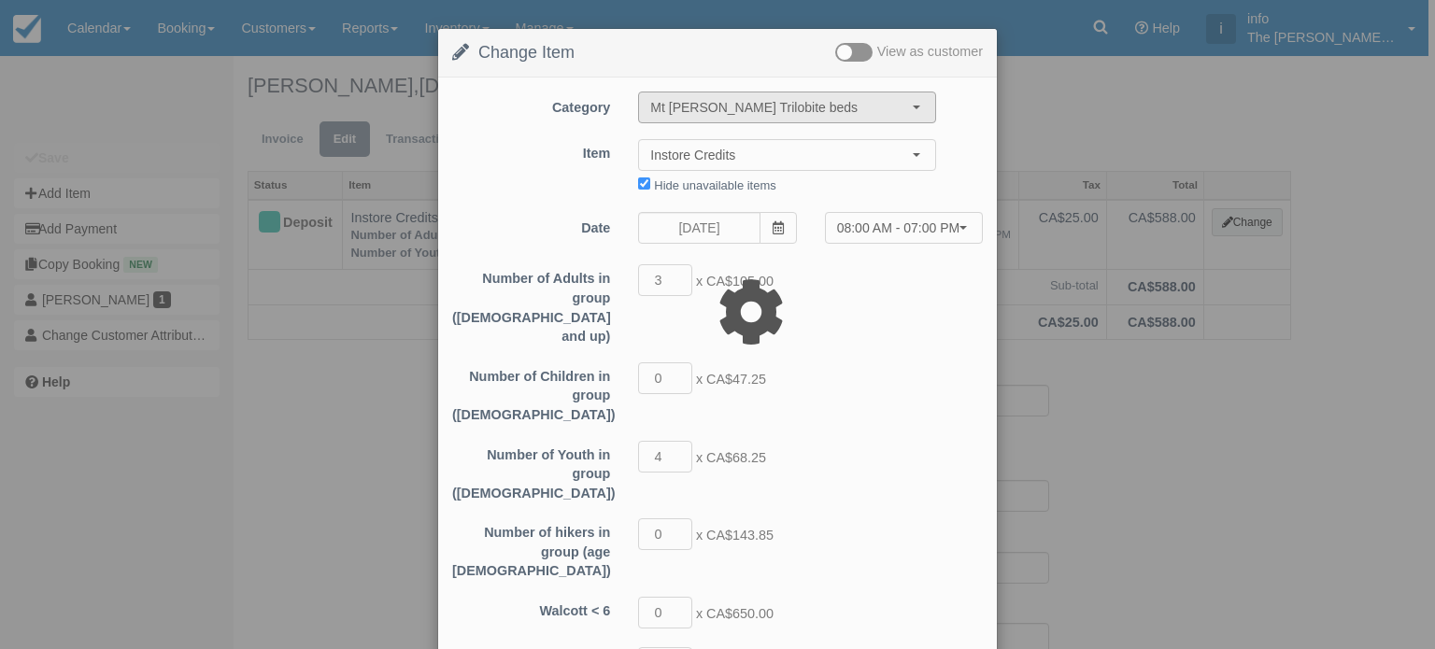
type input "540.00"
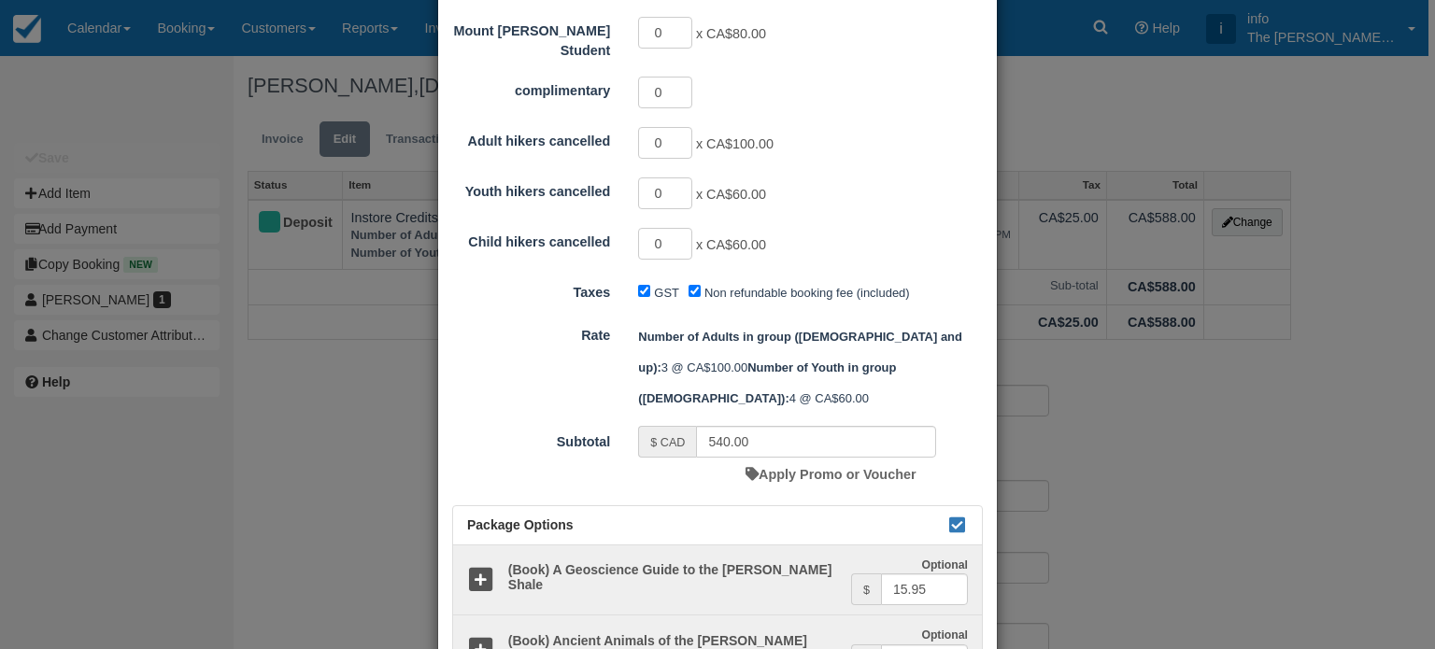
scroll to position [714, 0]
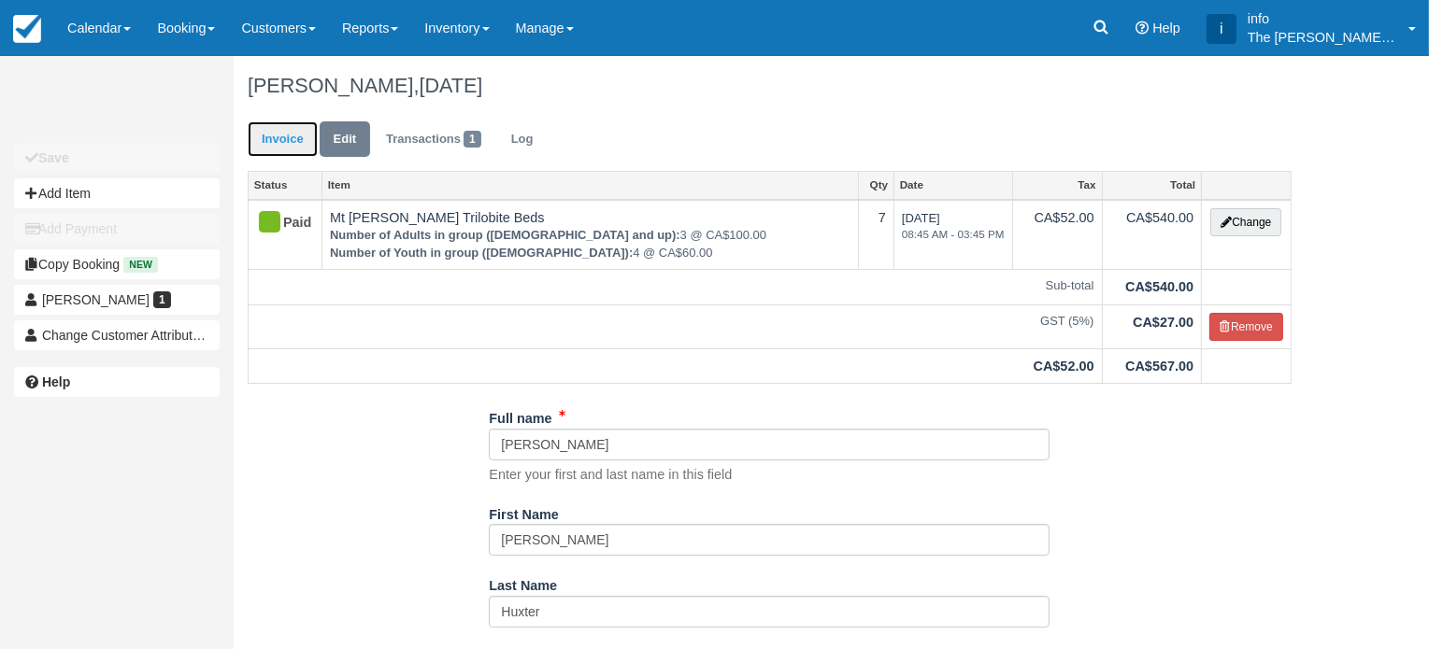
click at [297, 148] on link "Invoice" at bounding box center [283, 139] width 70 height 36
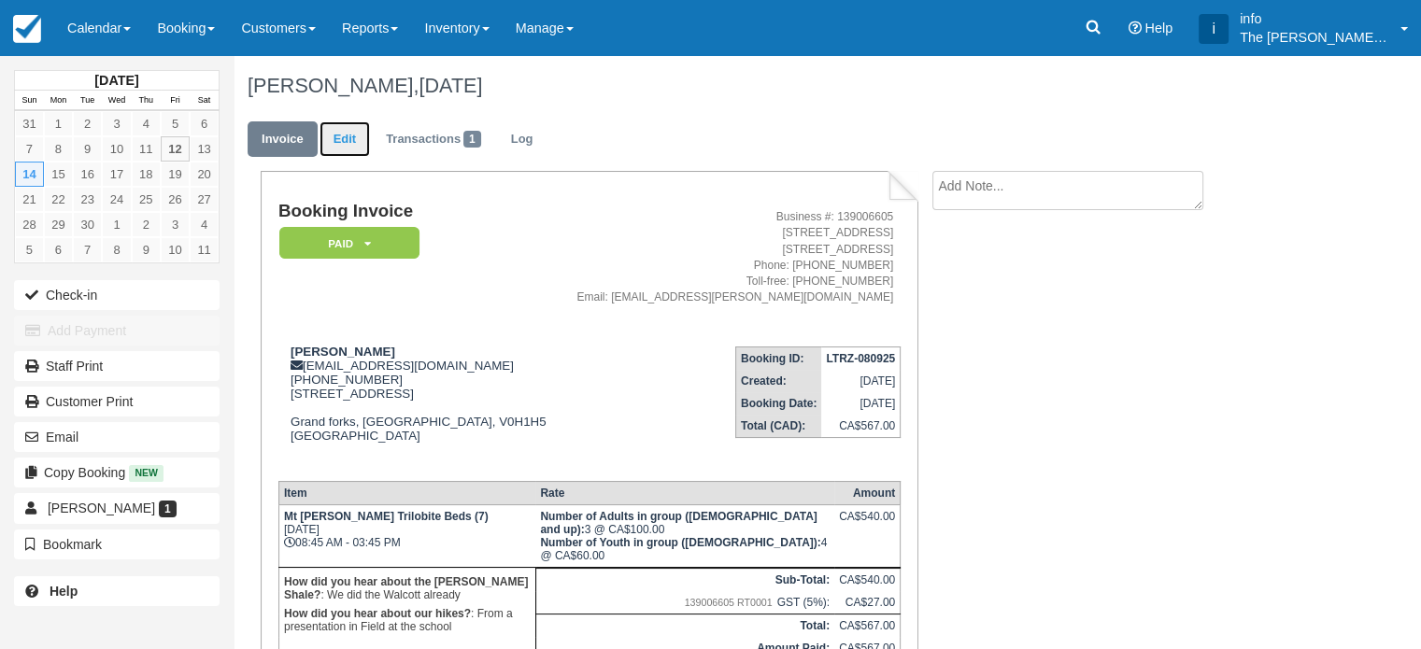
click at [332, 140] on link "Edit" at bounding box center [345, 139] width 50 height 36
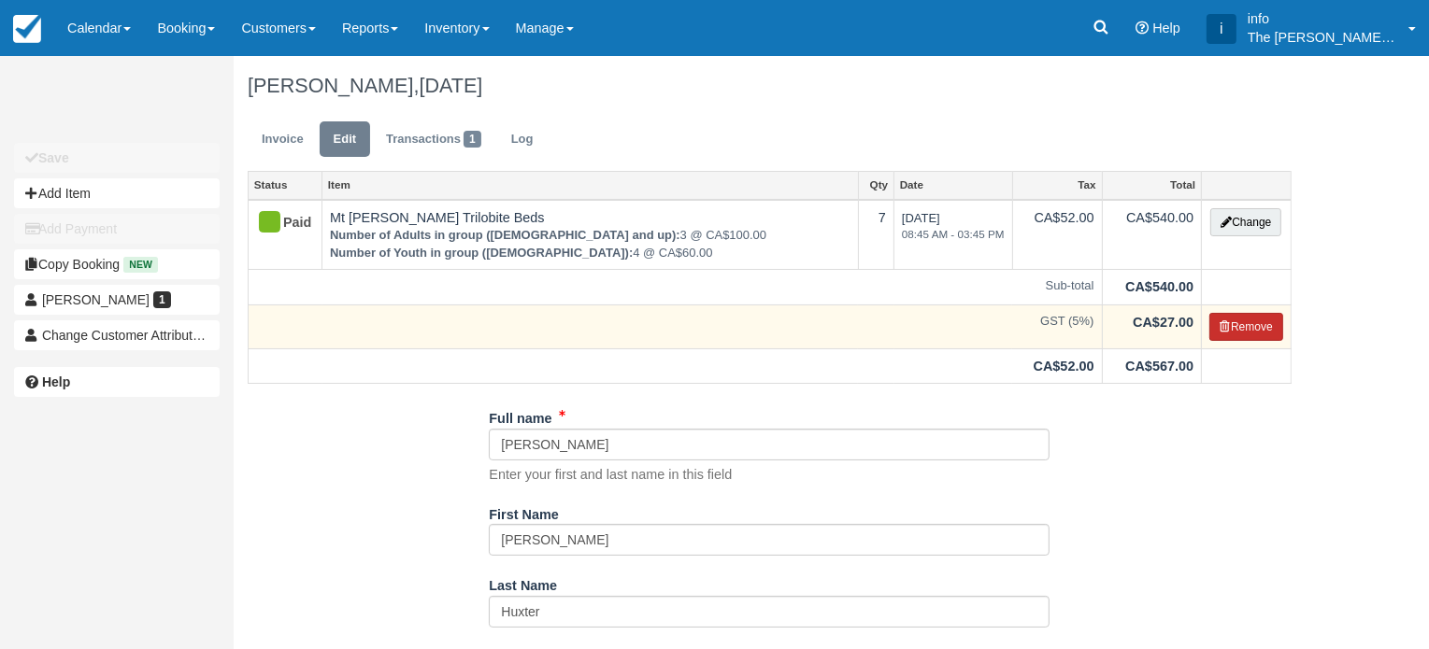
click at [1254, 328] on button "Remove" at bounding box center [1246, 327] width 74 height 28
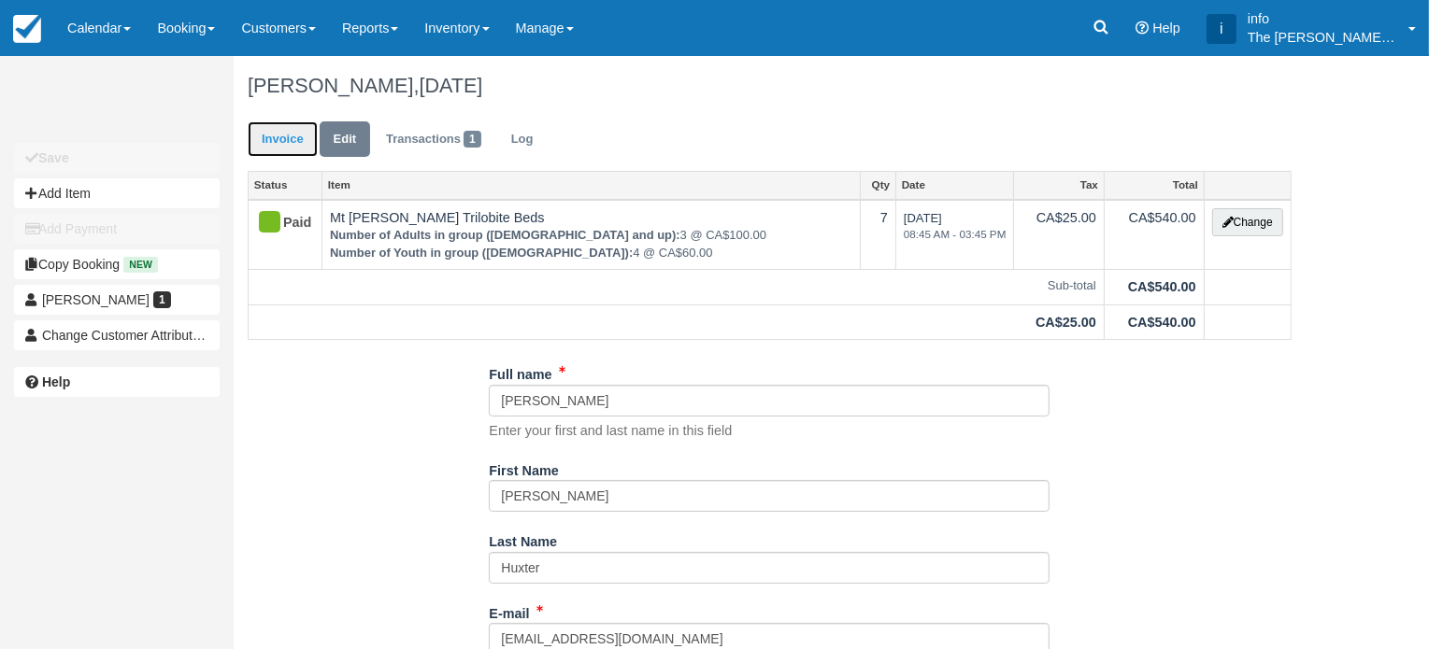
click at [280, 145] on link "Invoice" at bounding box center [283, 139] width 70 height 36
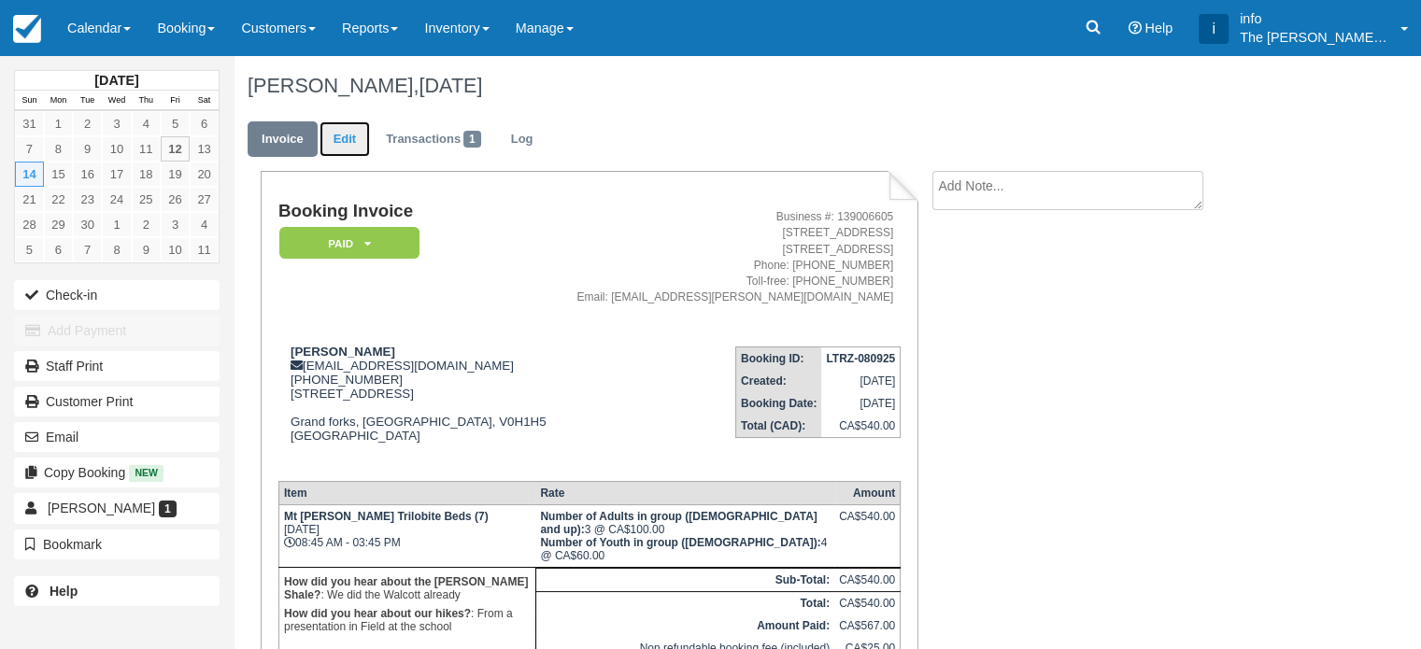
click at [348, 134] on link "Edit" at bounding box center [345, 139] width 50 height 36
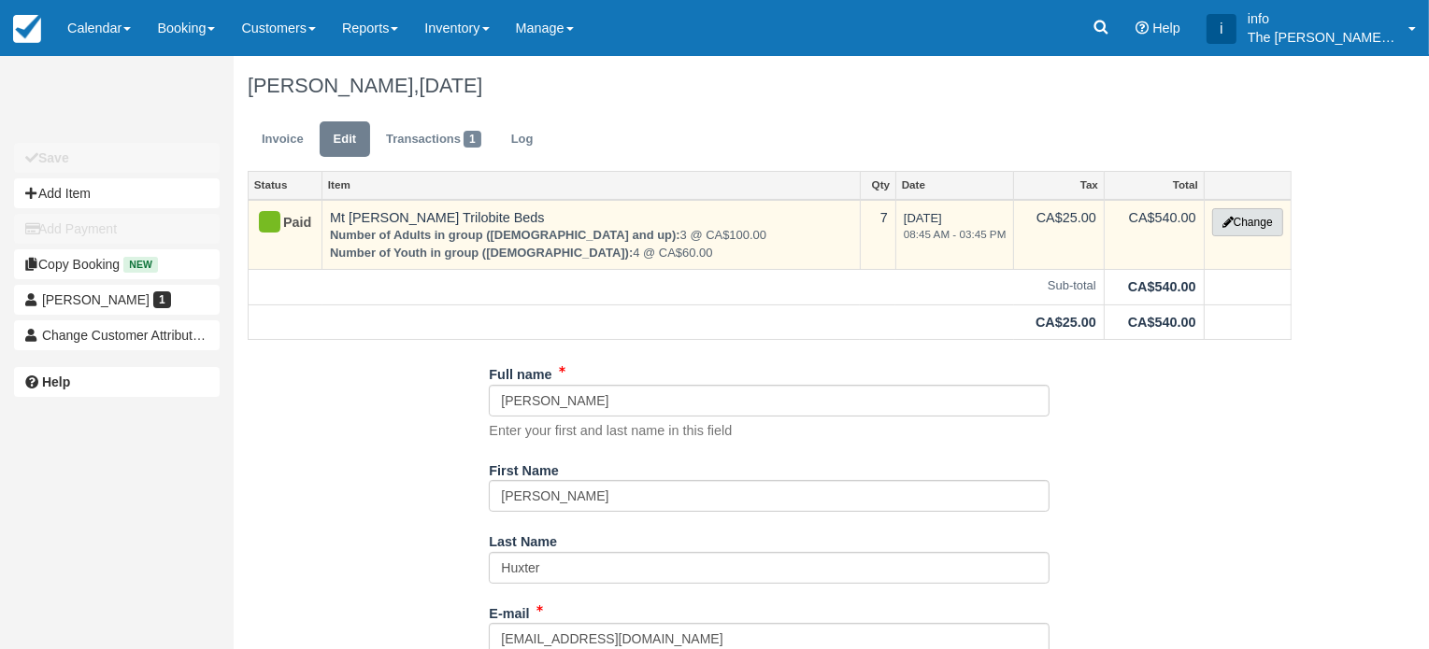
click at [1252, 227] on button "Change" at bounding box center [1247, 222] width 71 height 28
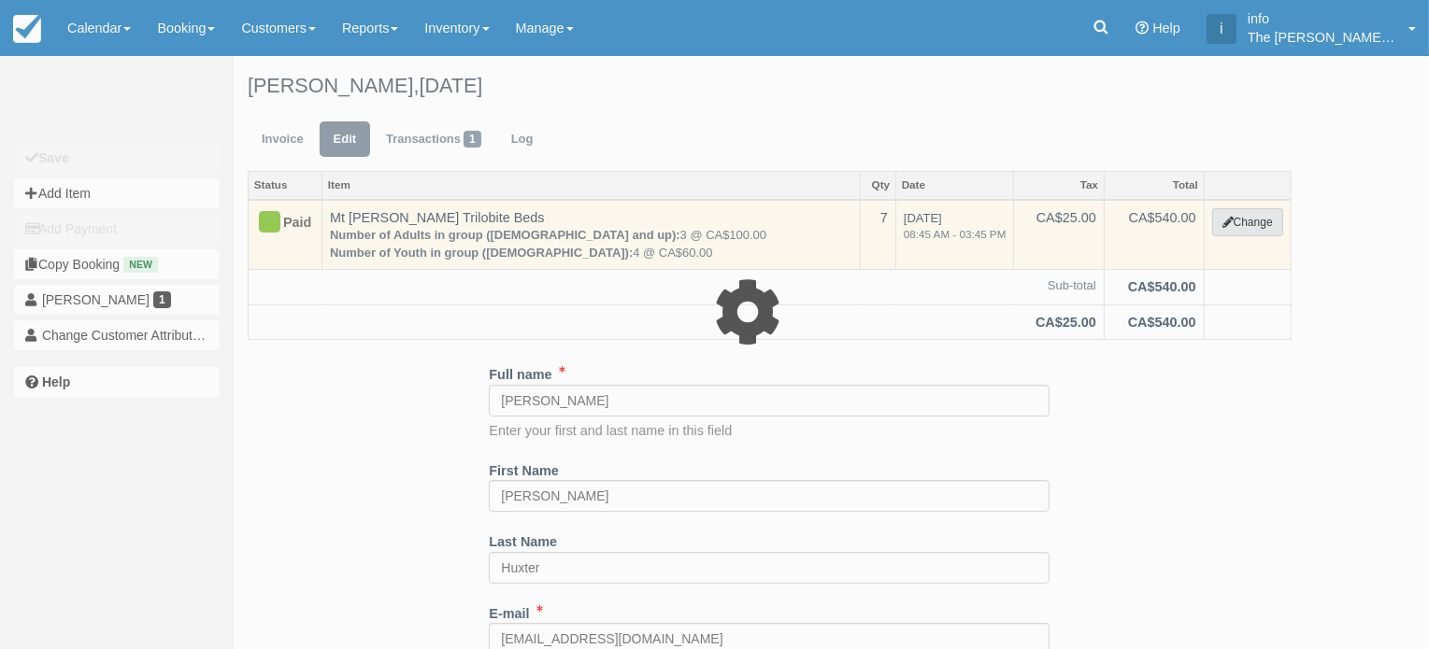
select select "3"
type input "540.00"
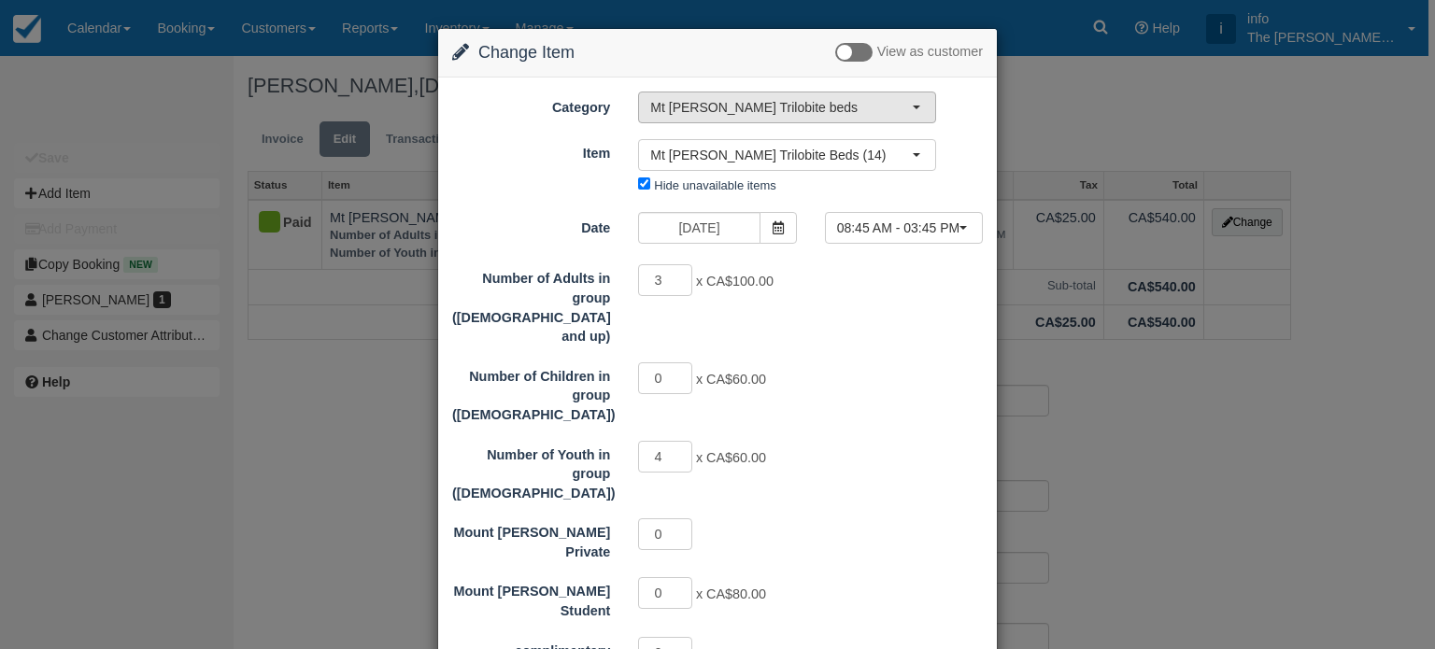
click at [761, 112] on span "Mt [PERSON_NAME] Trilobite beds" at bounding box center [781, 107] width 262 height 19
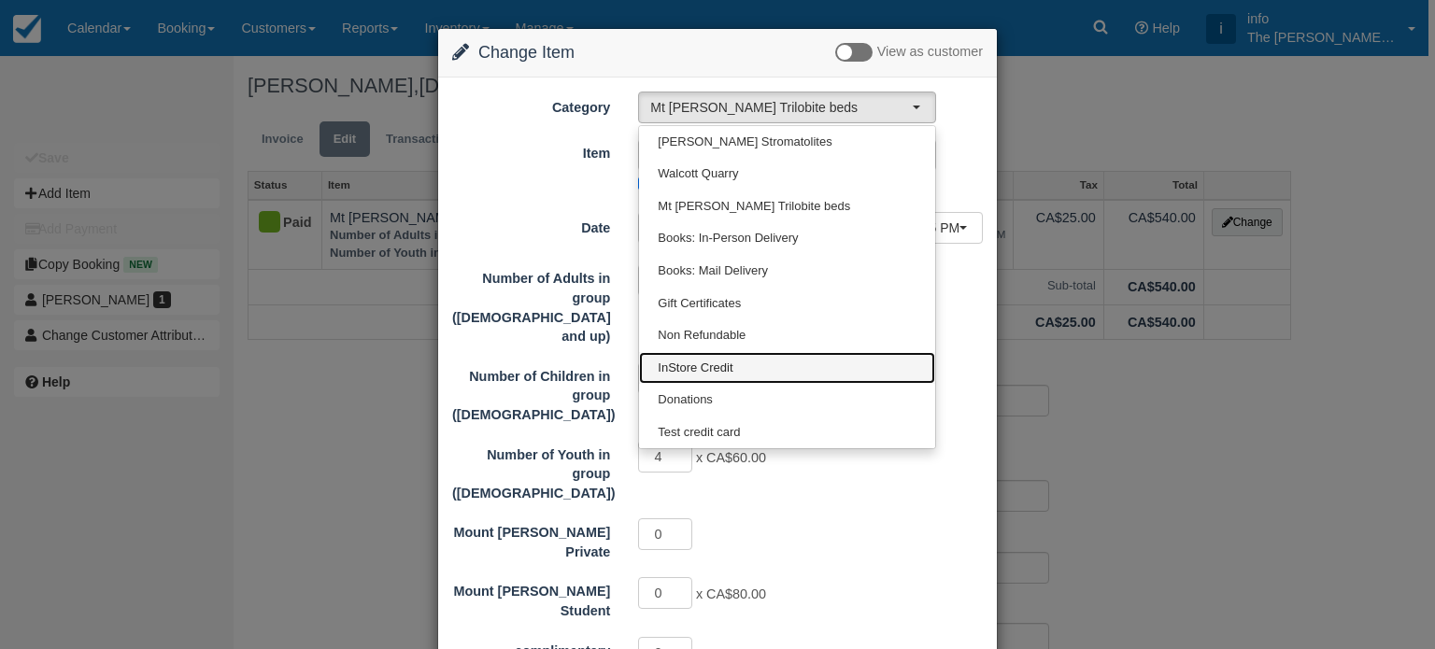
click at [704, 361] on span "InStore Credit" at bounding box center [695, 369] width 75 height 18
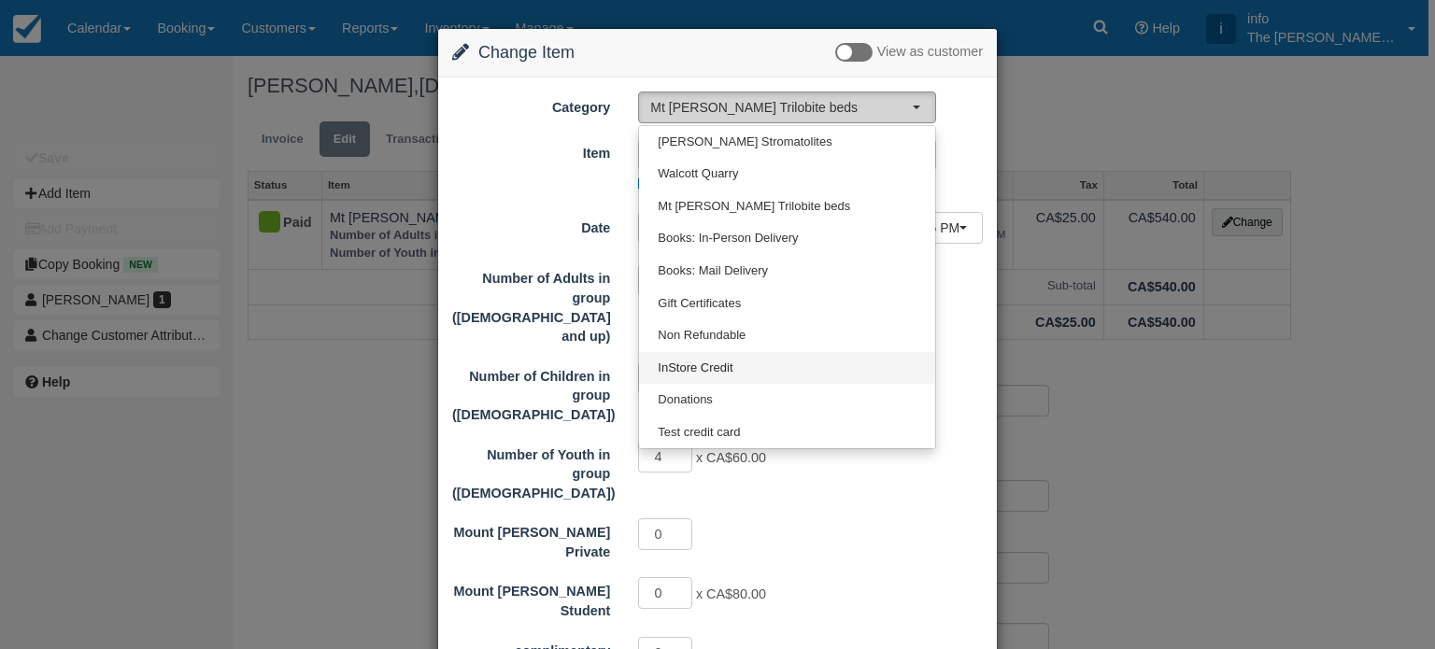
select select "16"
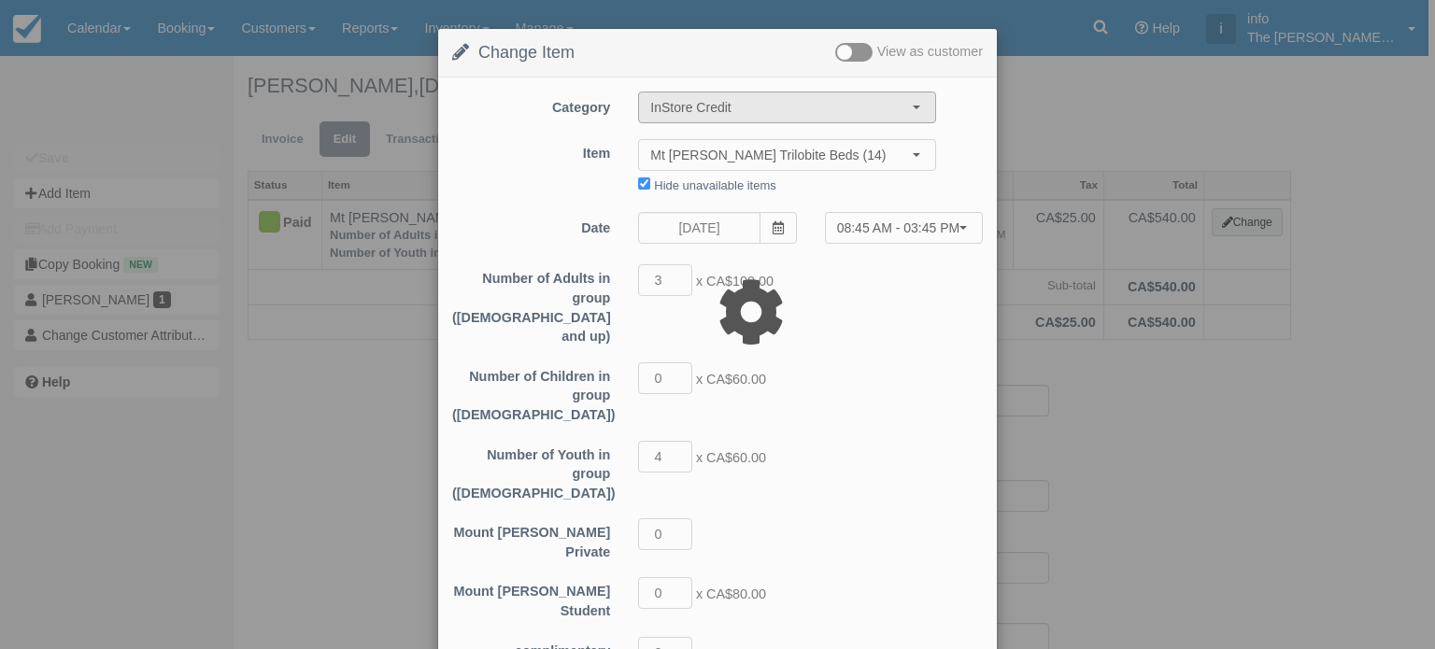
type input "588.00"
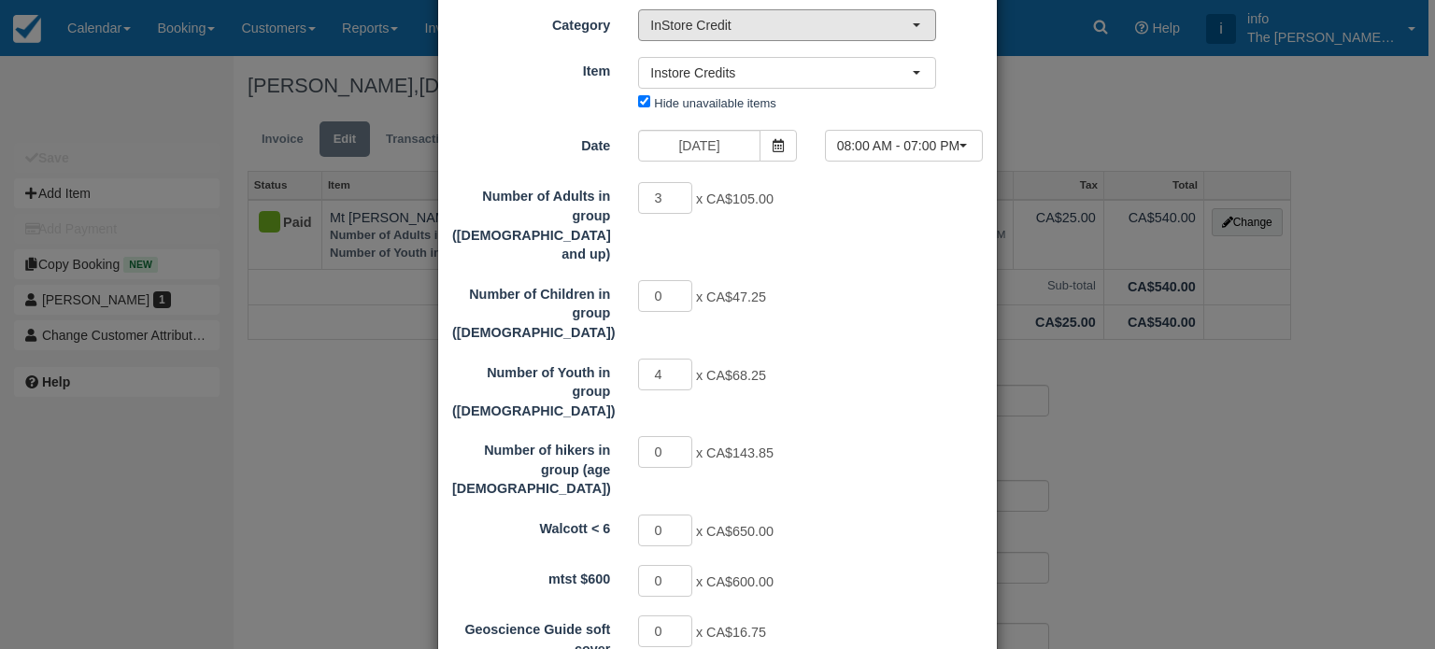
scroll to position [93, 0]
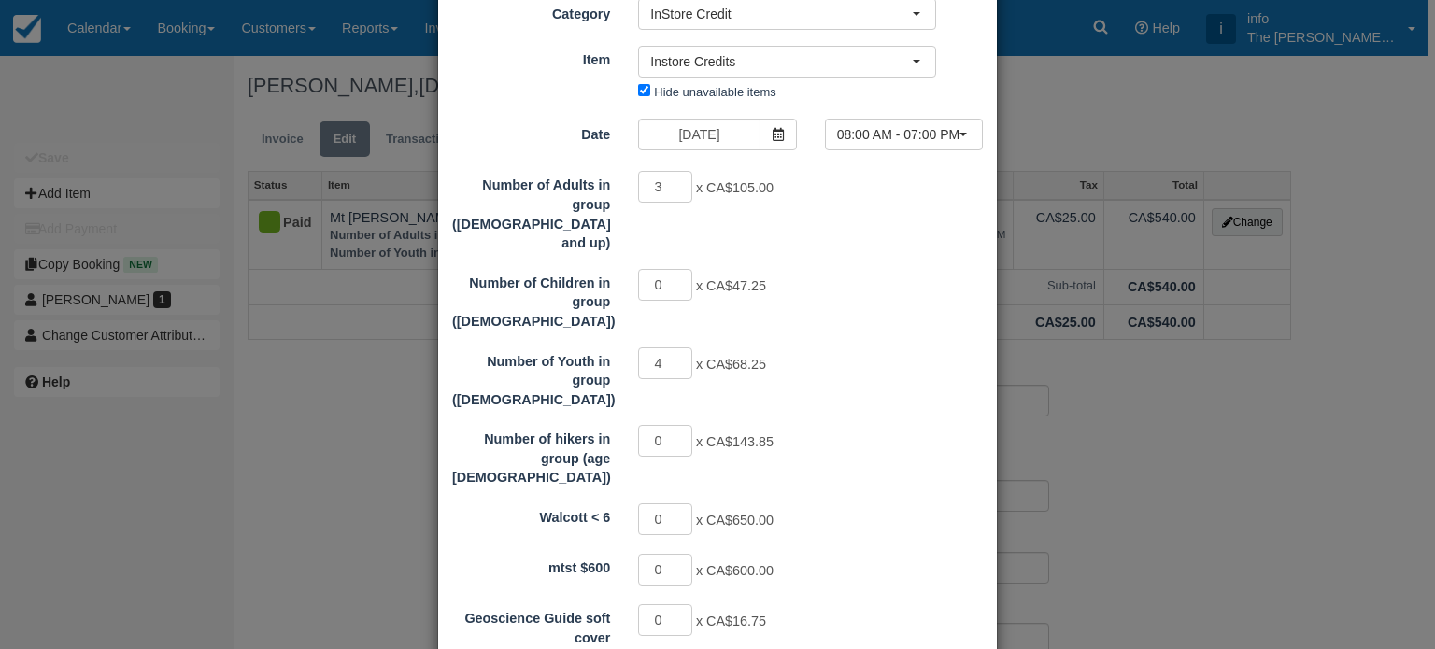
click at [746, 357] on span "x CA$68.25" at bounding box center [731, 364] width 70 height 15
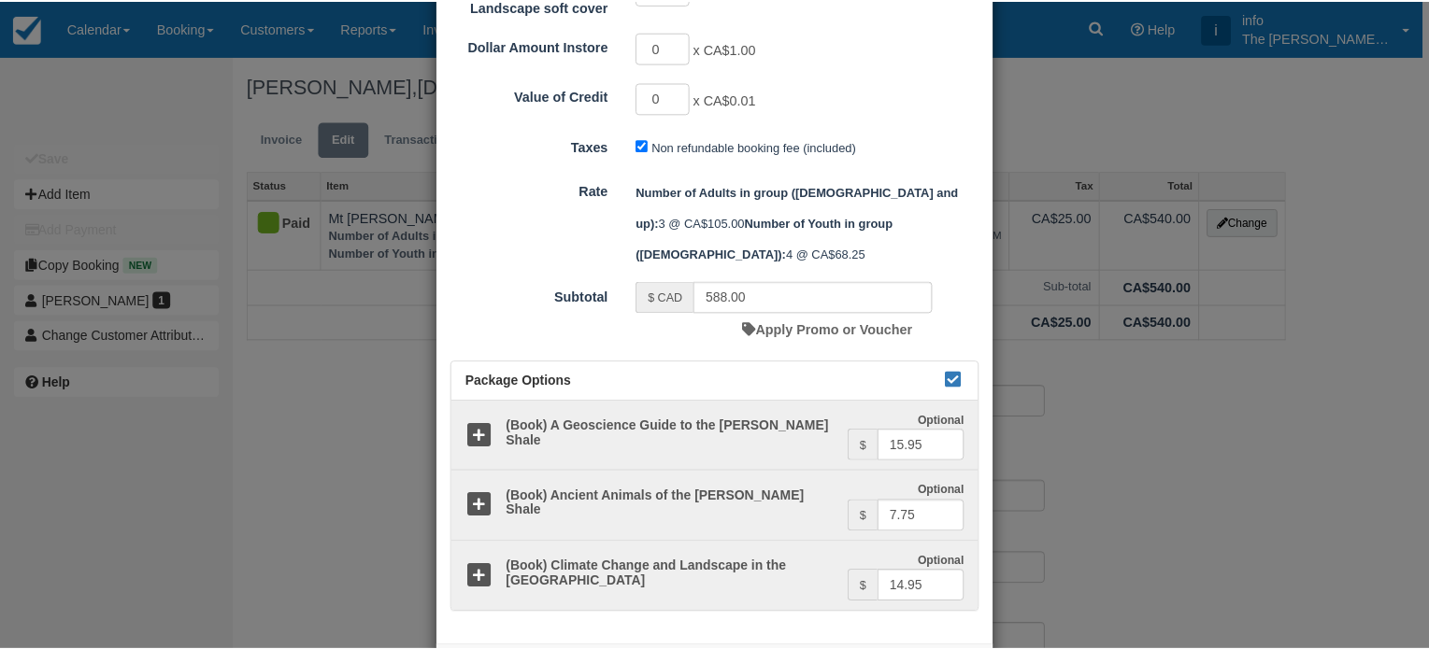
scroll to position [848, 0]
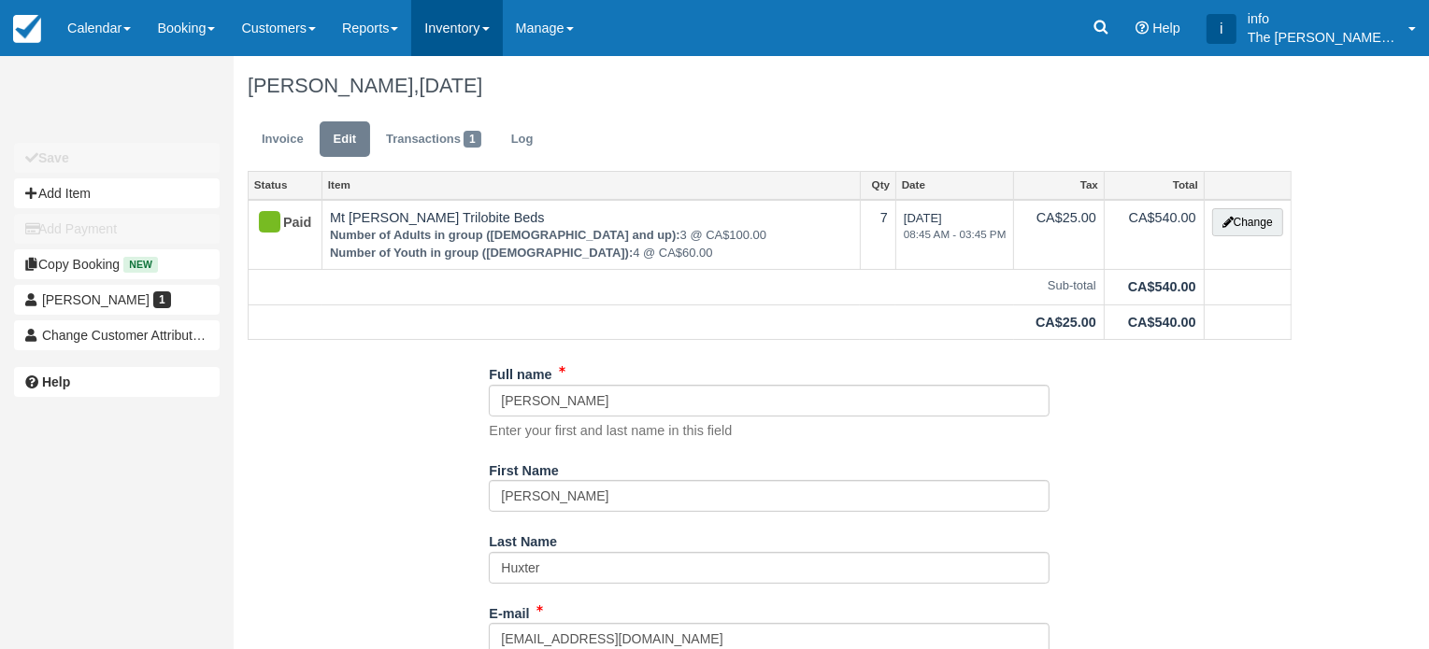
click at [493, 34] on link "Inventory" at bounding box center [456, 28] width 91 height 56
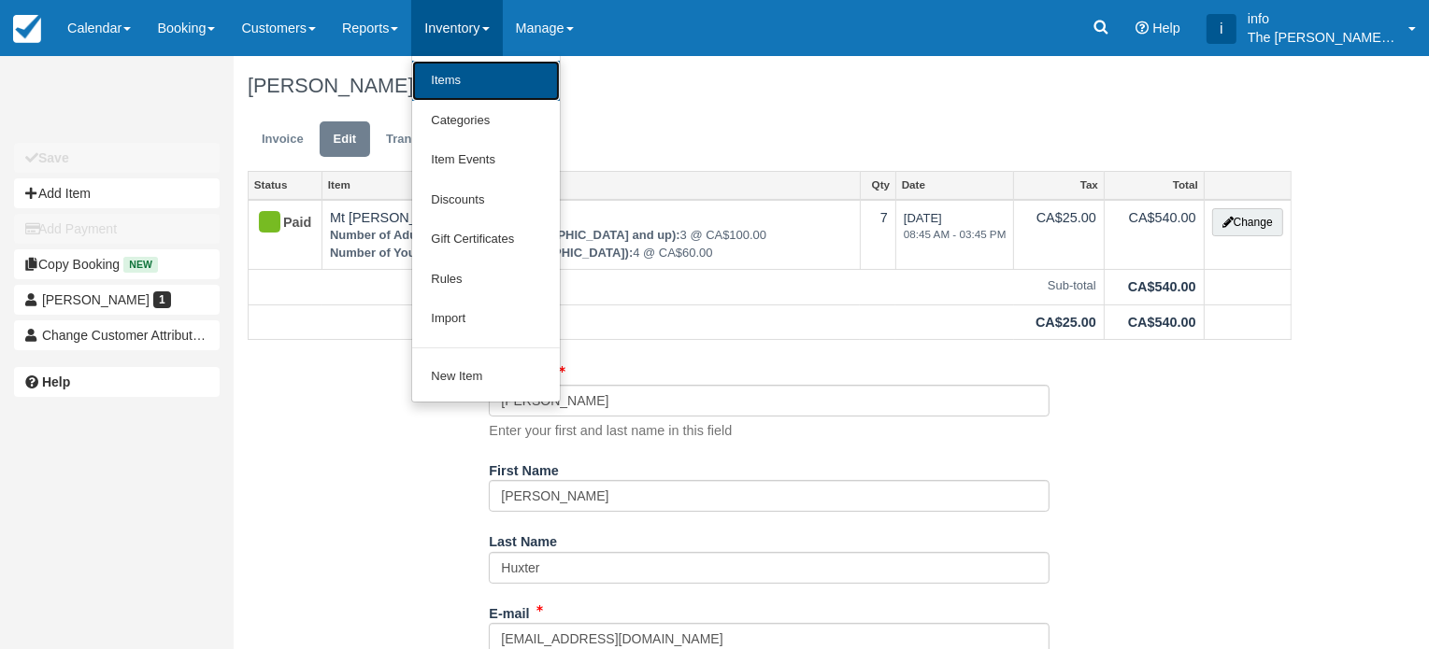
click at [474, 87] on link "Items" at bounding box center [486, 81] width 148 height 40
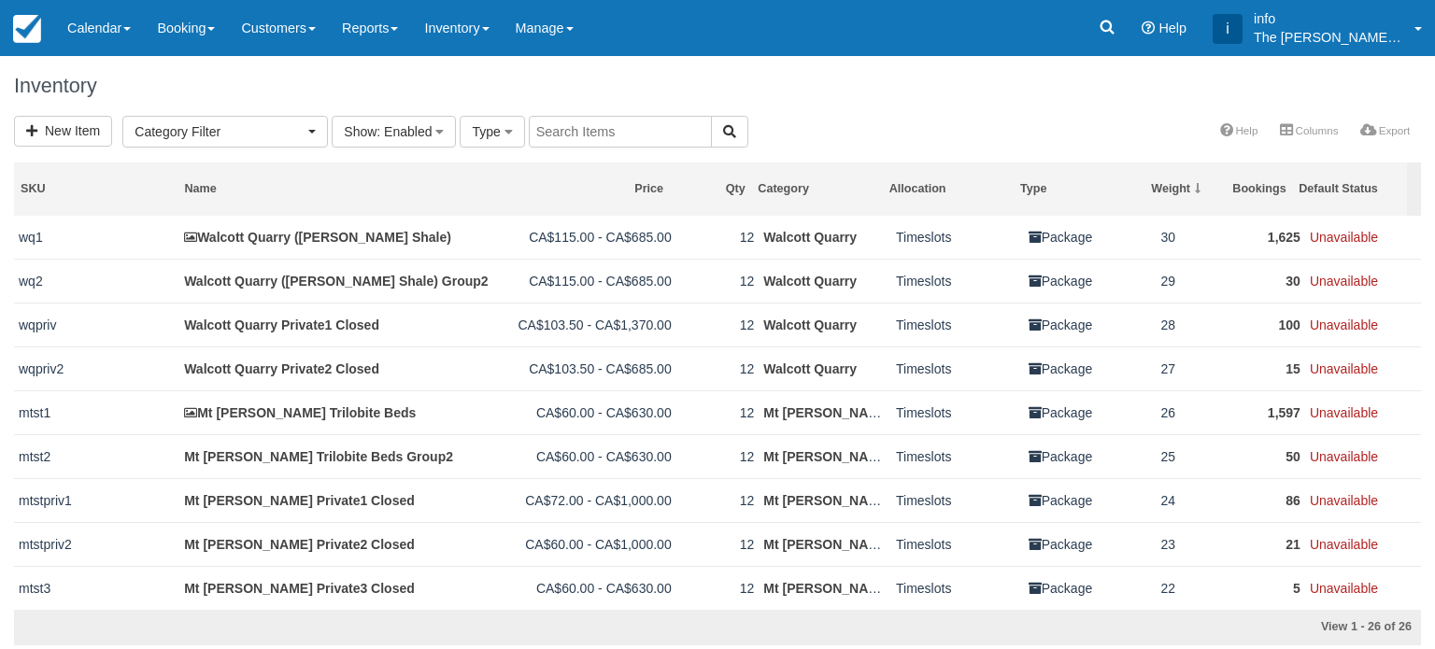
select select
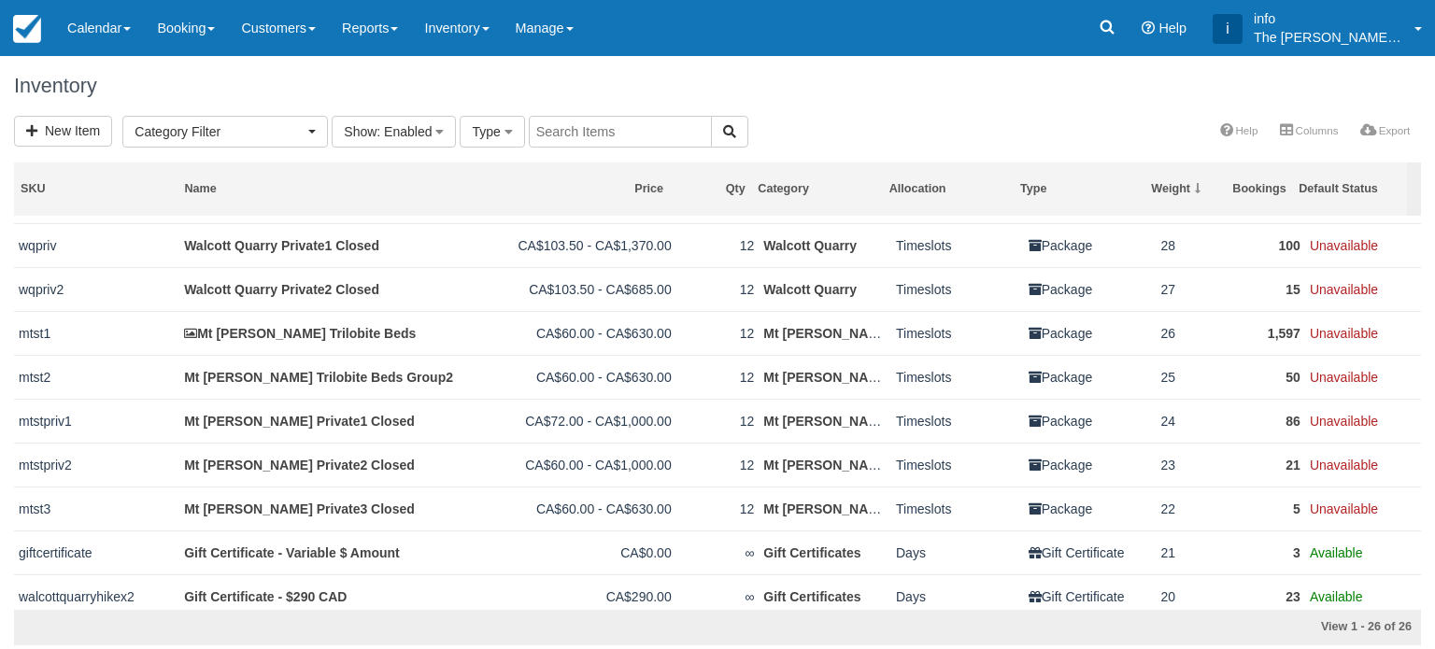
scroll to position [93, 0]
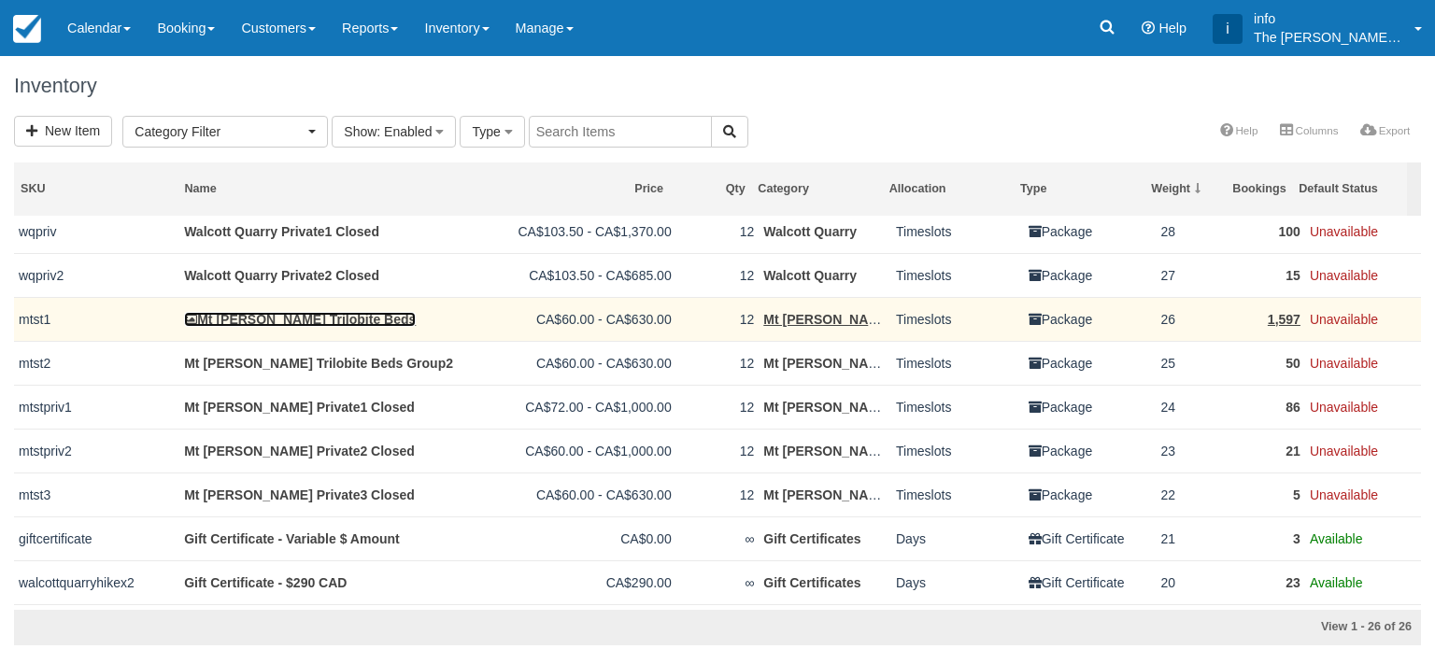
click at [278, 320] on link "Mt [PERSON_NAME] Trilobite Beds" at bounding box center [300, 319] width 232 height 15
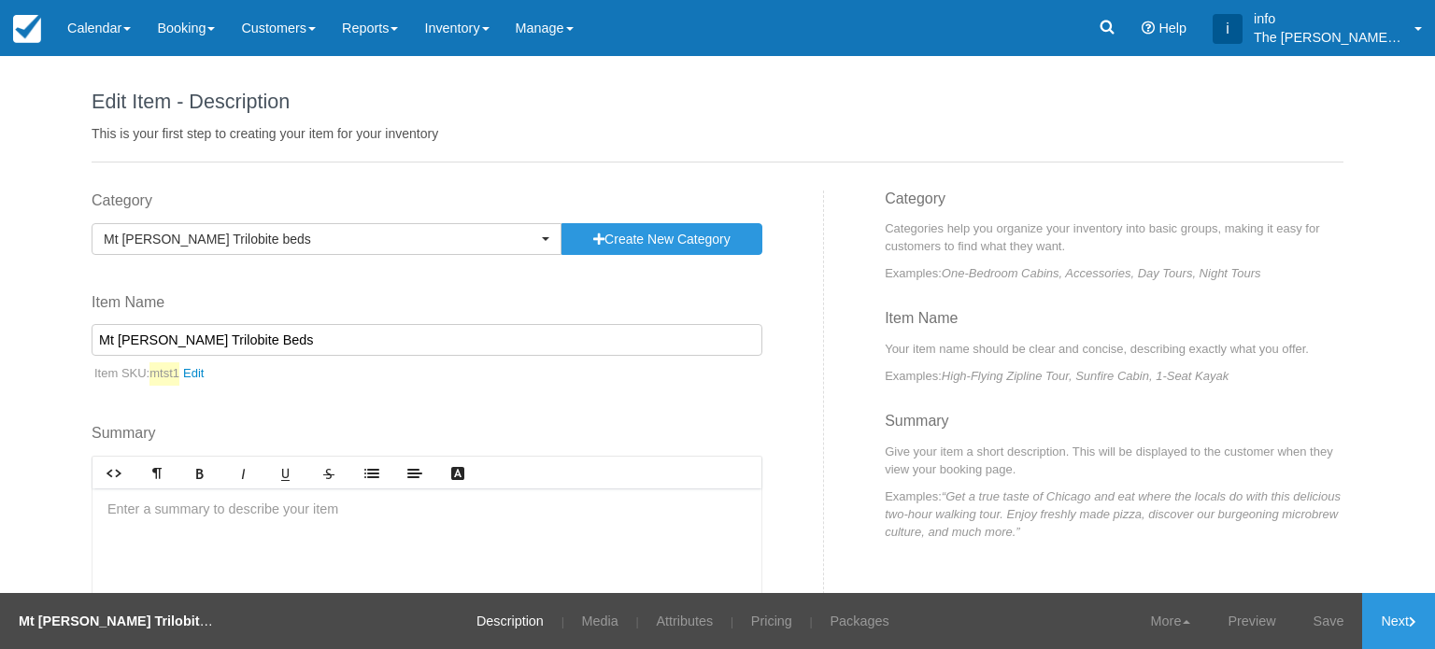
select select "g"
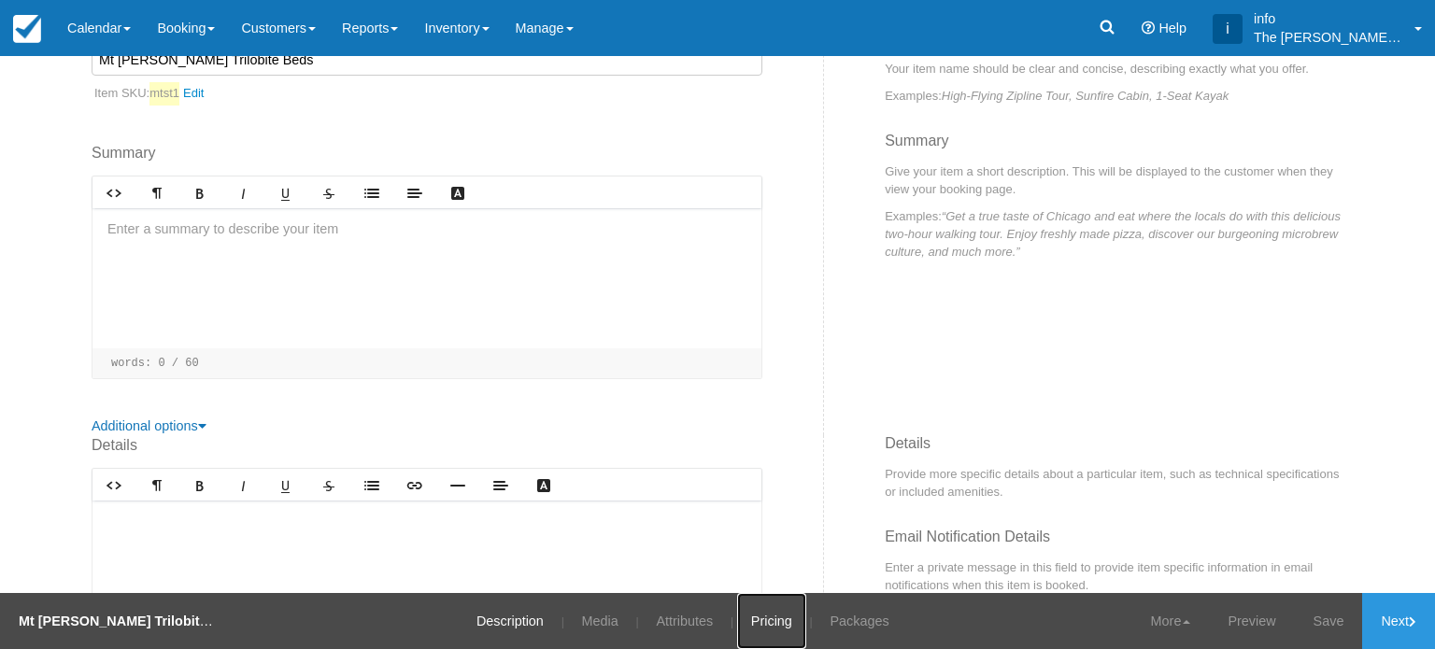
click at [744, 625] on link "Pricing" at bounding box center [771, 621] width 69 height 56
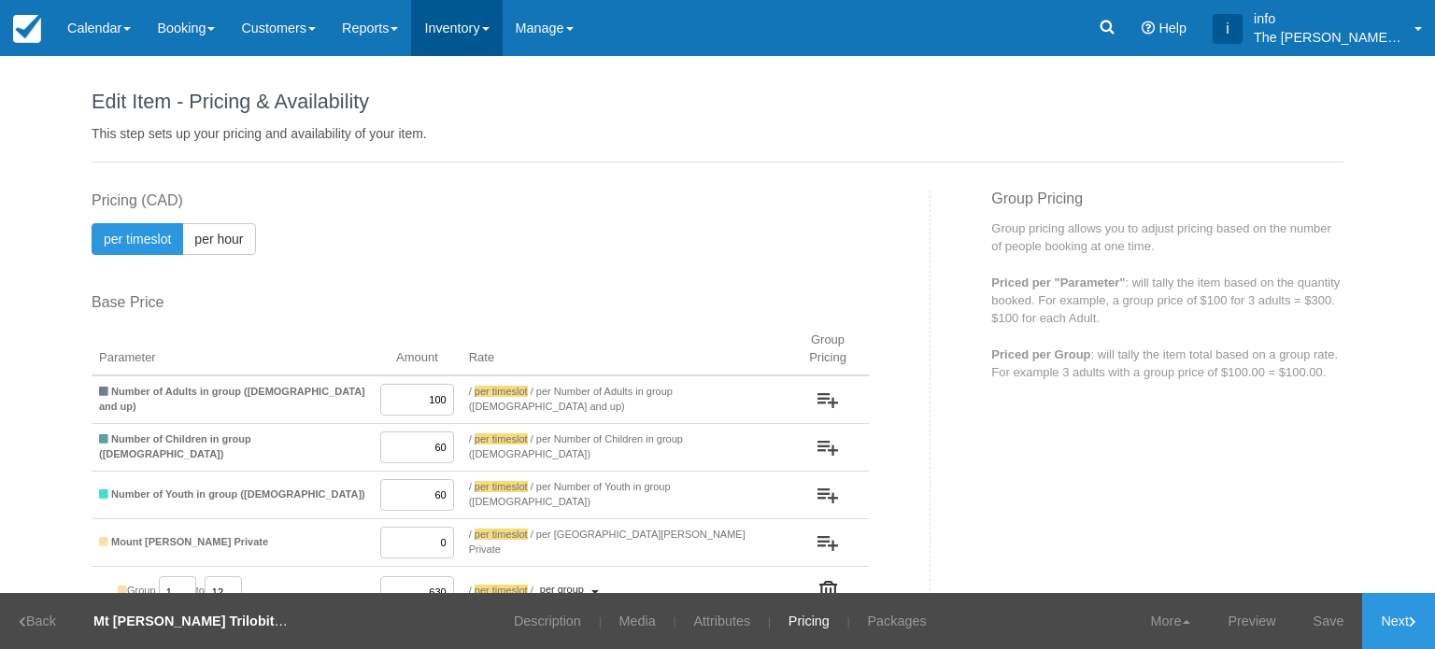
click at [455, 24] on link "Inventory" at bounding box center [456, 28] width 91 height 56
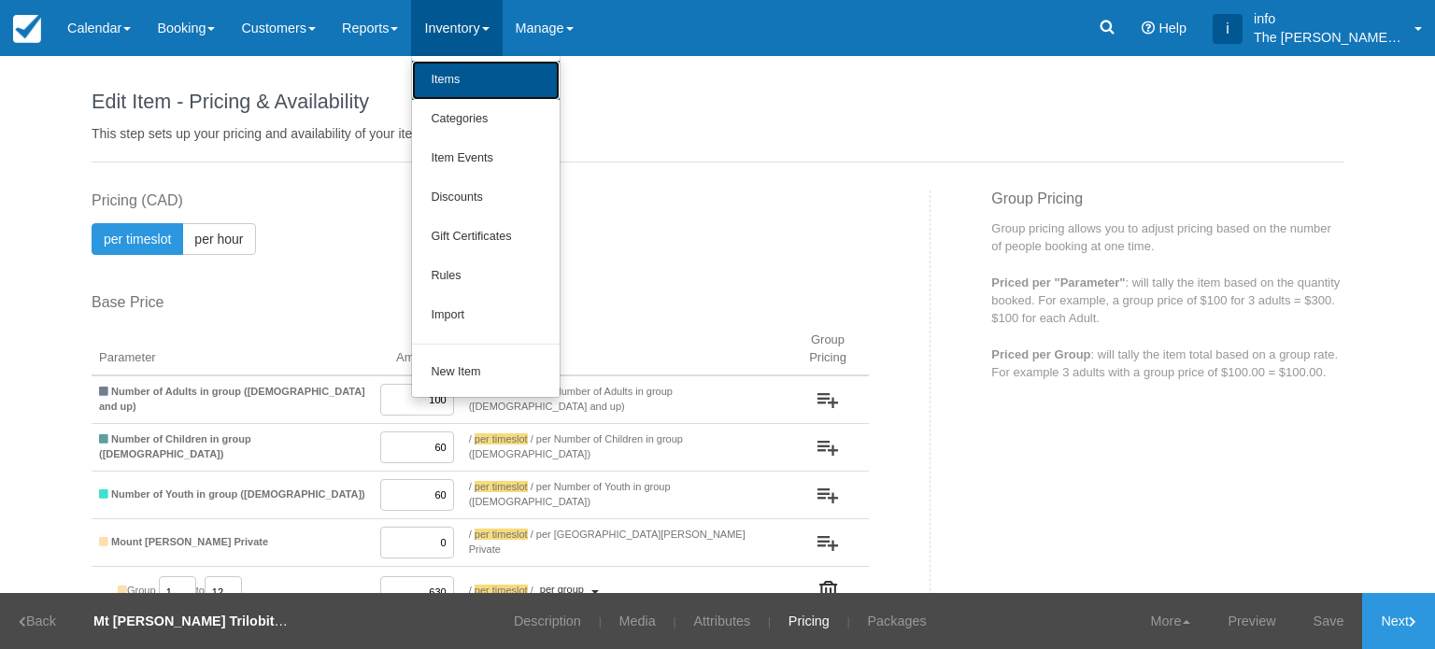
click at [476, 89] on link "Items" at bounding box center [486, 80] width 148 height 39
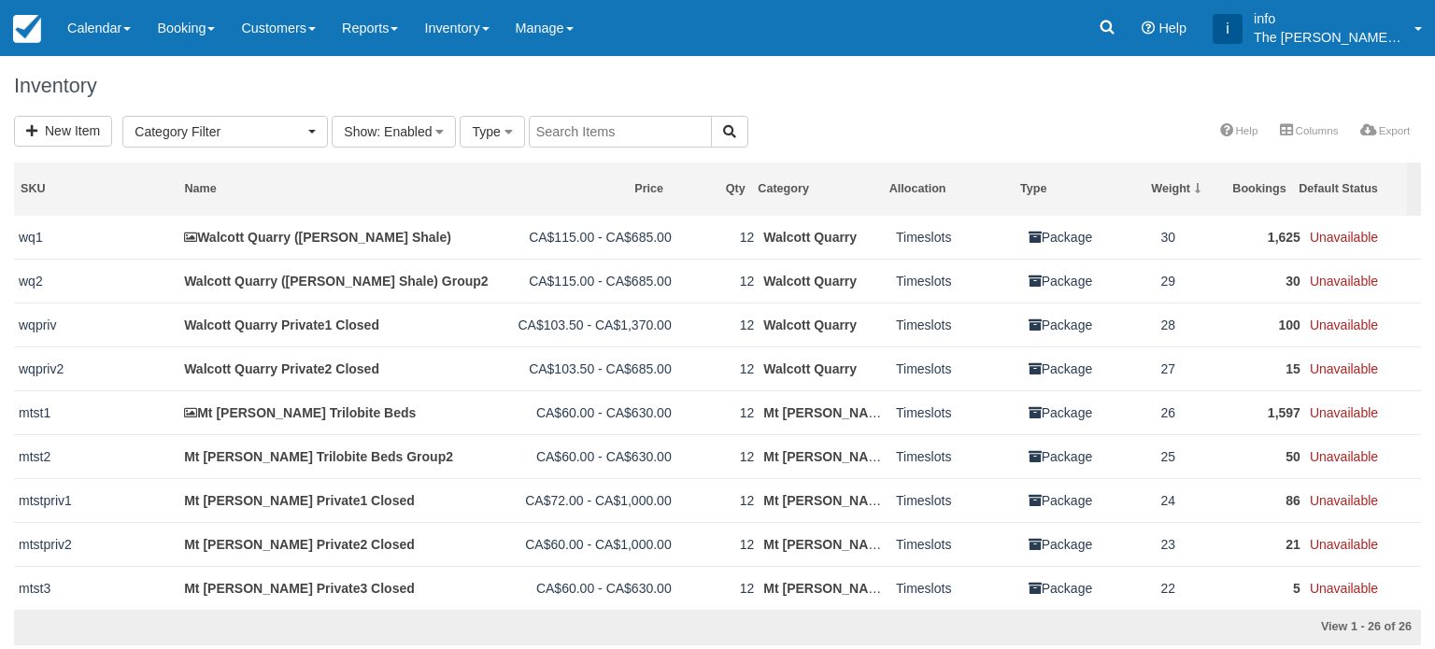
select select
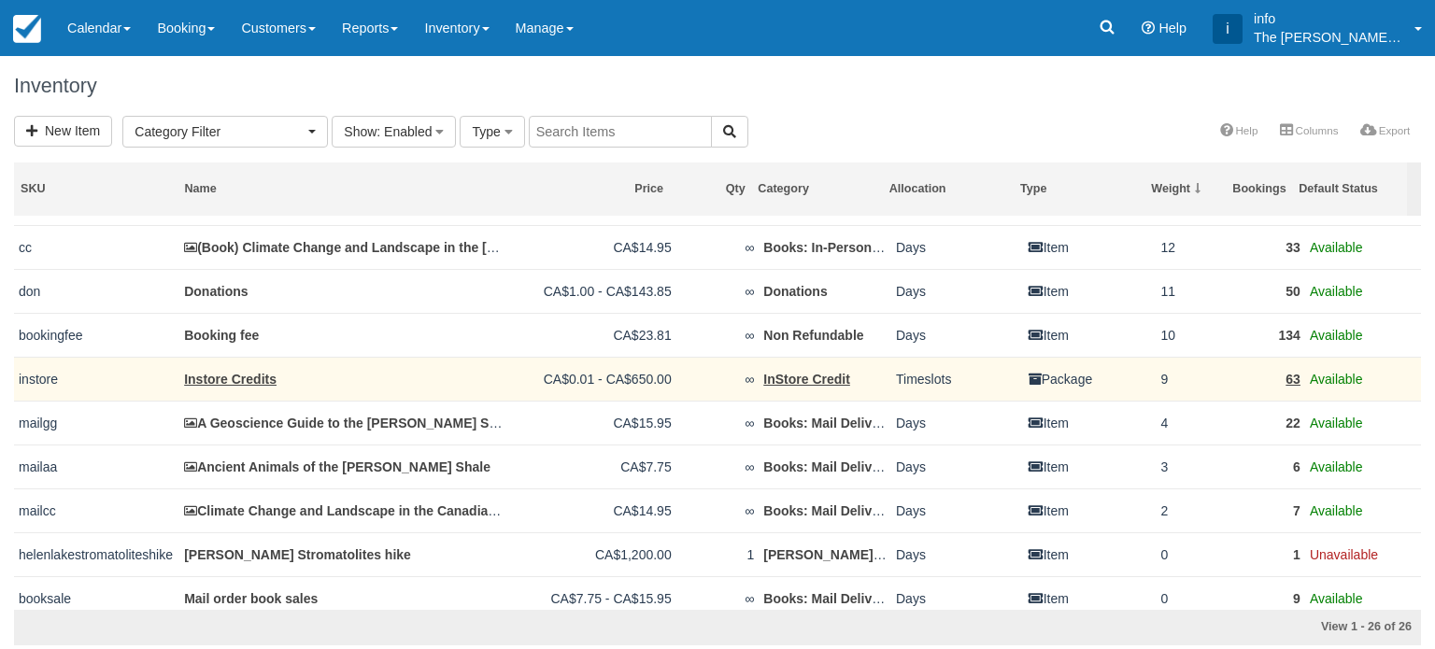
scroll to position [742, 0]
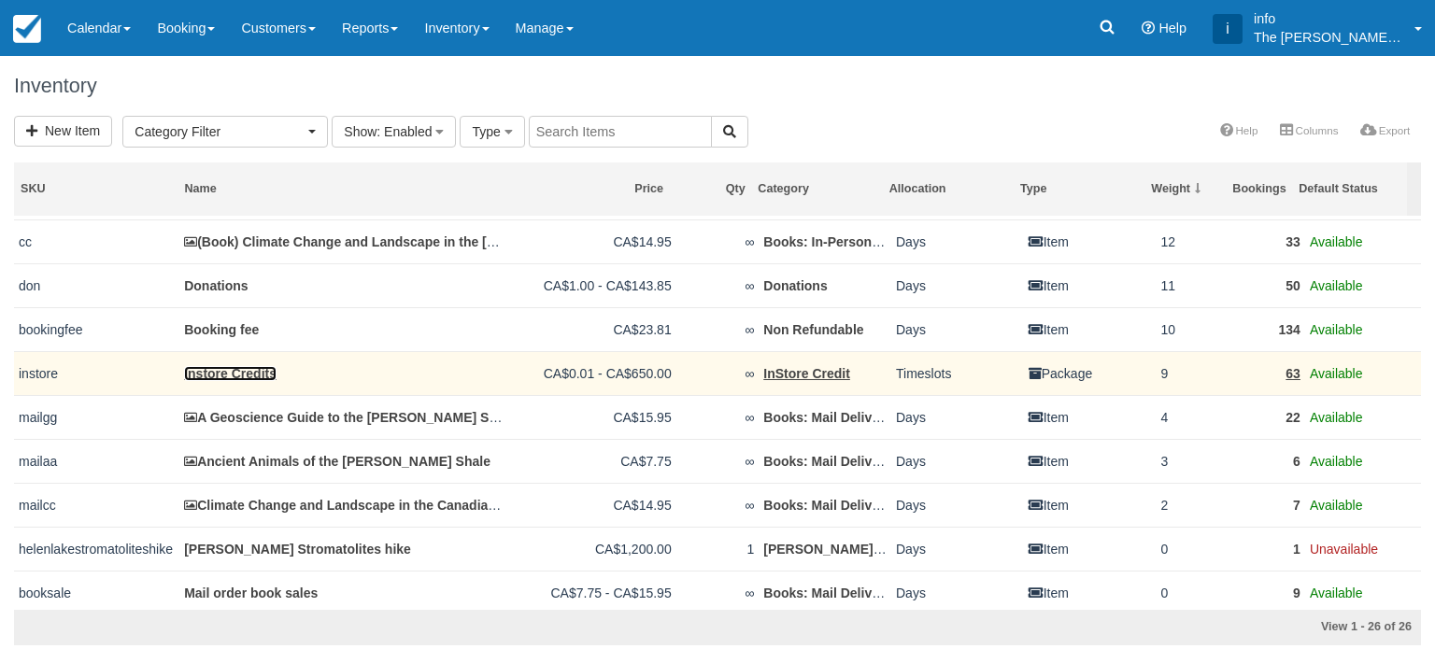
click at [226, 366] on link "Instore Credits" at bounding box center [230, 373] width 92 height 15
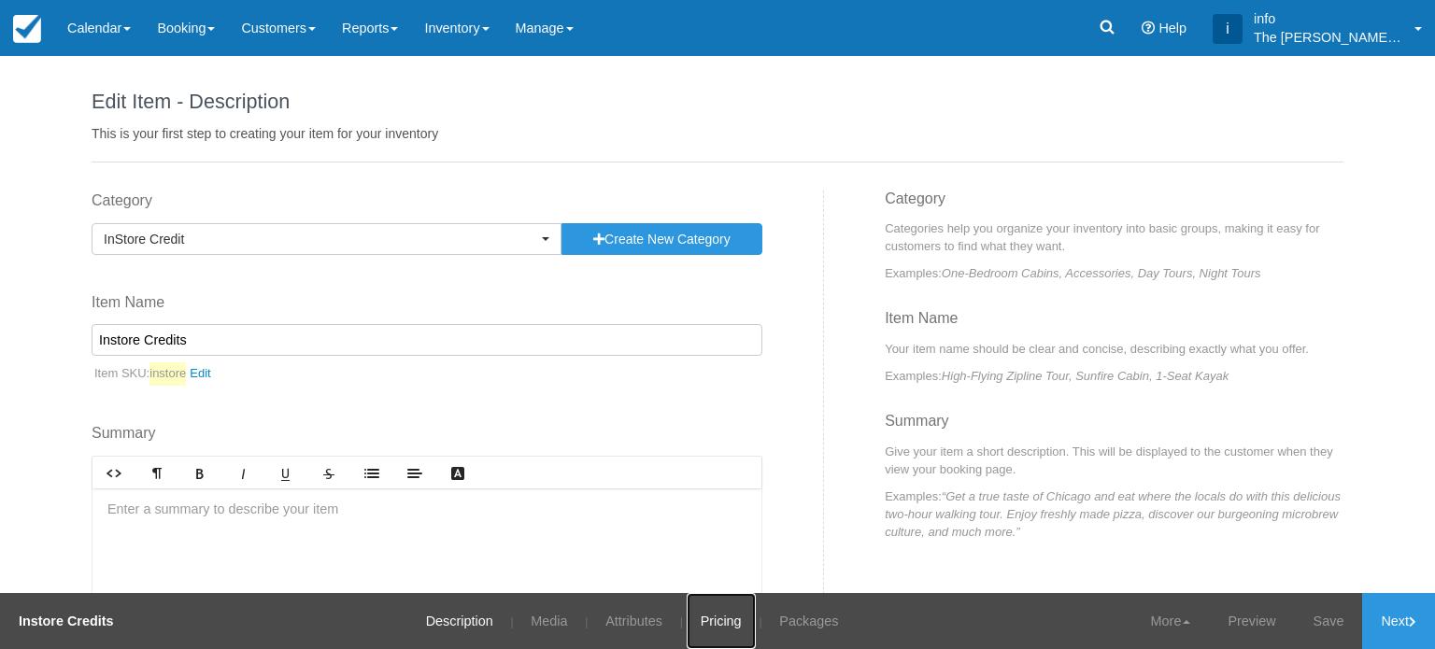
click at [698, 624] on link "Pricing" at bounding box center [721, 621] width 69 height 56
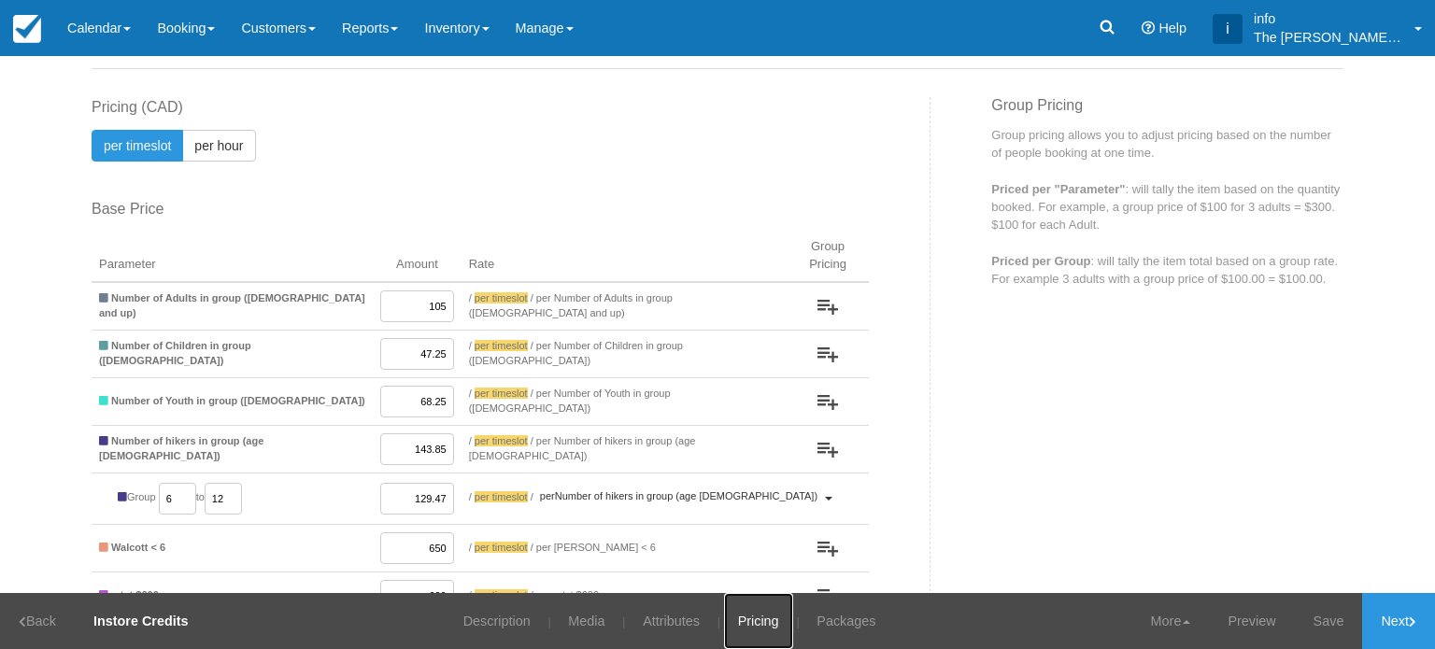
scroll to position [187, 0]
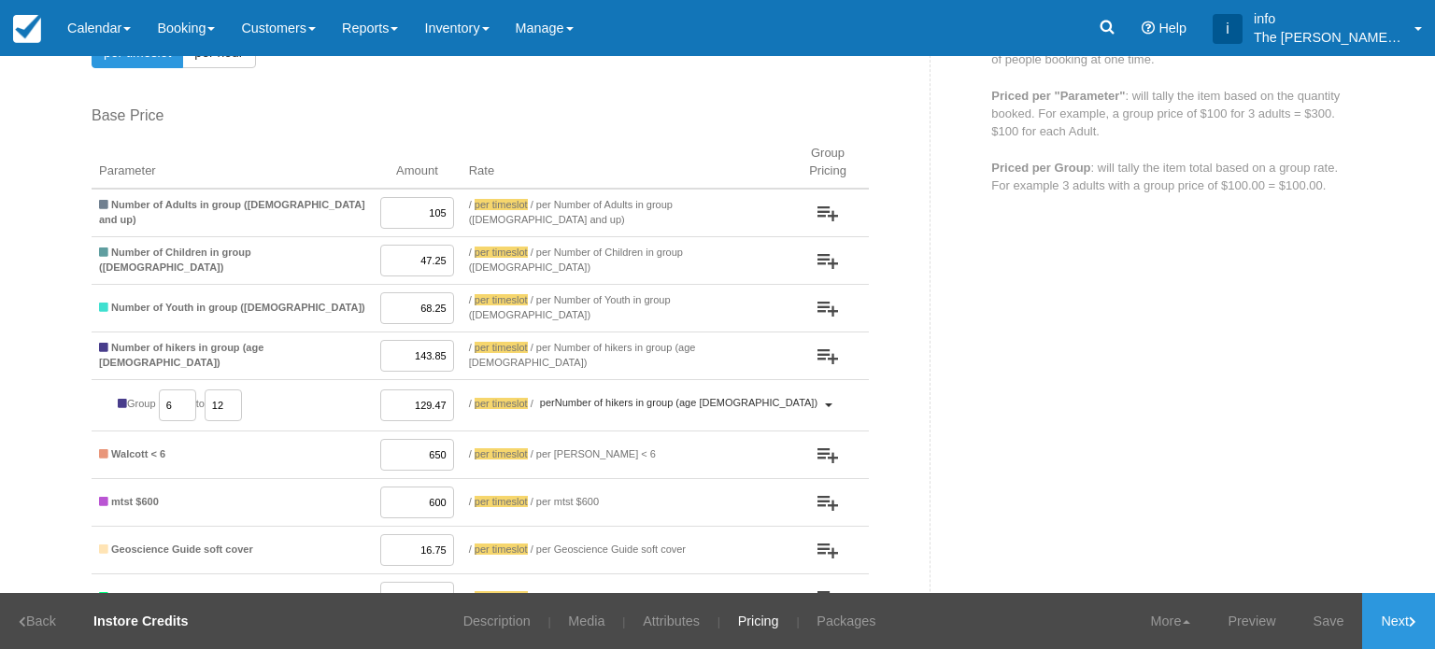
drag, startPoint x: 415, startPoint y: 292, endPoint x: 435, endPoint y: 288, distance: 20.9
click at [435, 292] on input "68.25" at bounding box center [417, 308] width 74 height 32
type input "63"
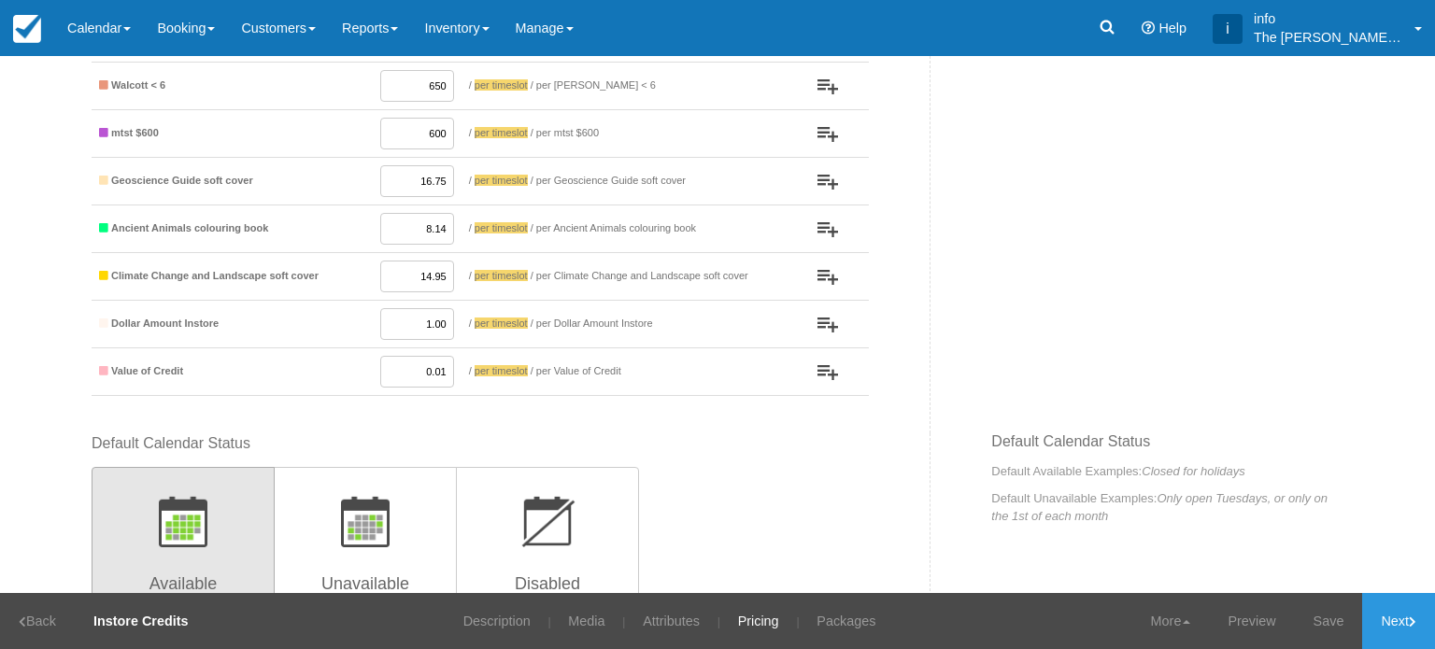
scroll to position [747, 0]
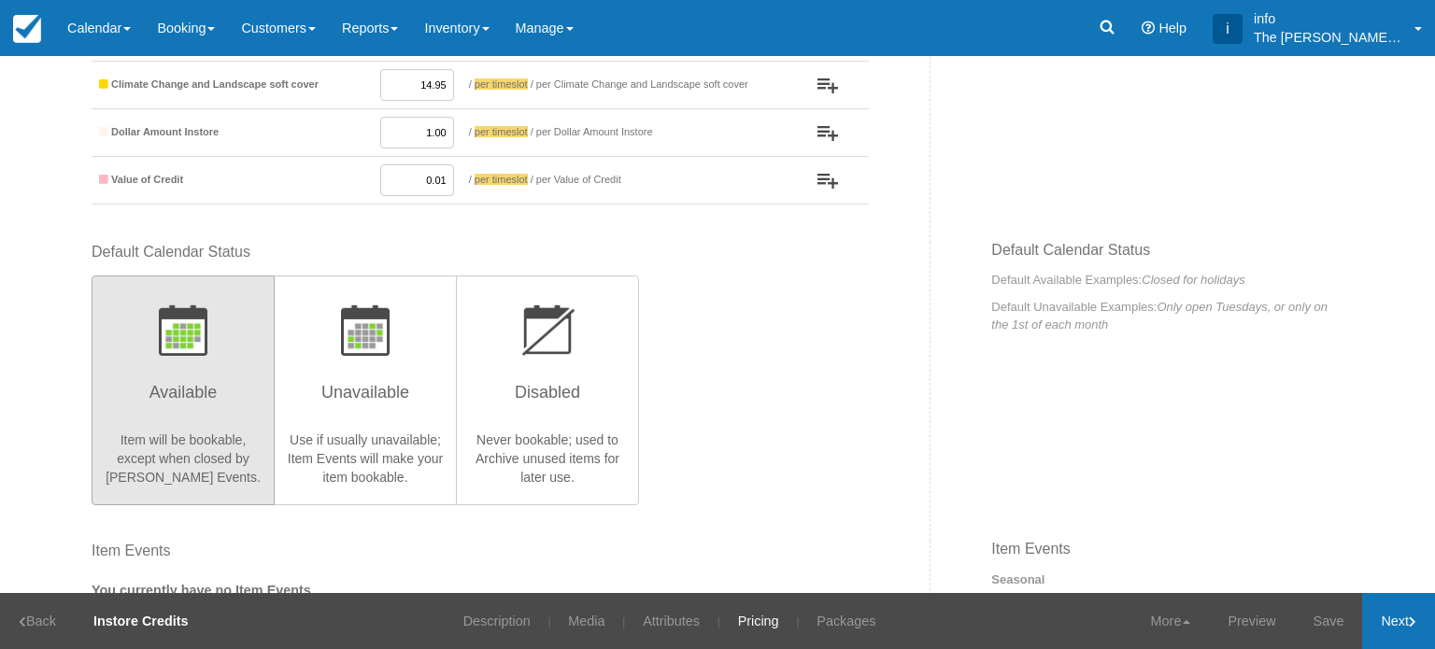
click at [1388, 624] on link "Next" at bounding box center [1398, 621] width 73 height 56
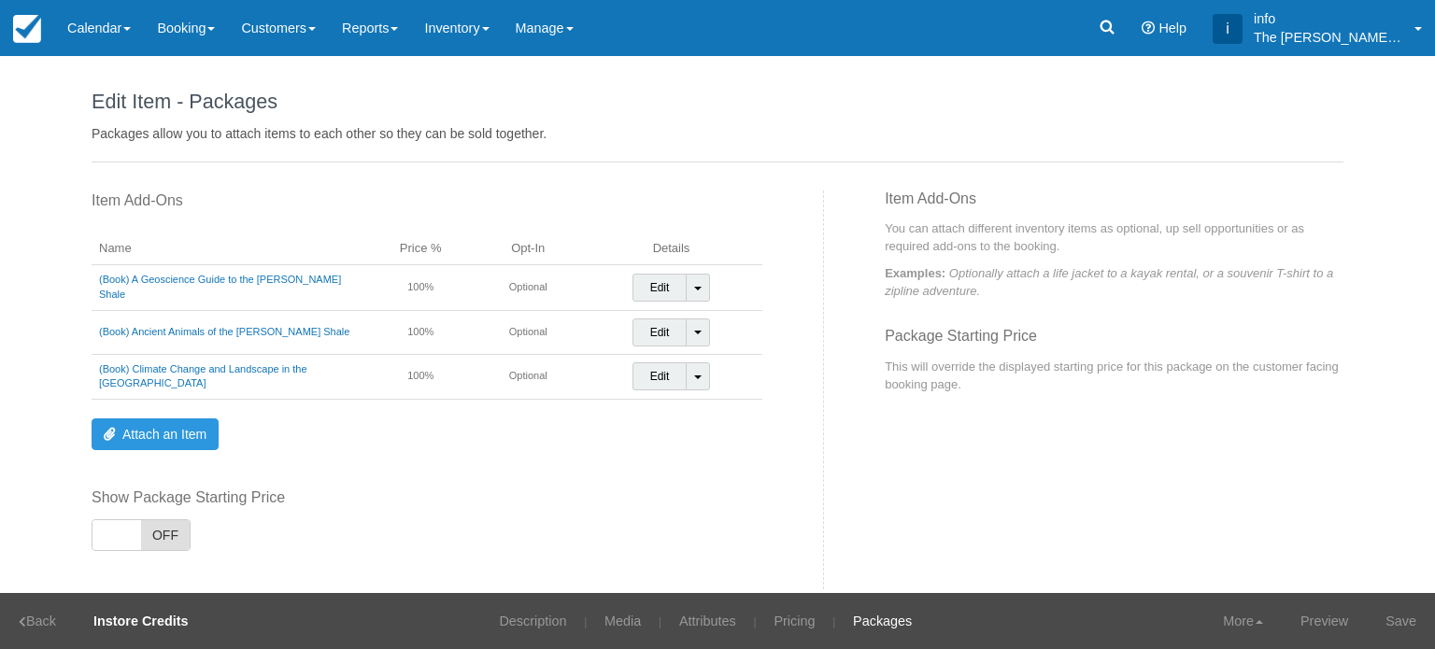
click at [1388, 624] on link "Save" at bounding box center [1401, 621] width 68 height 56
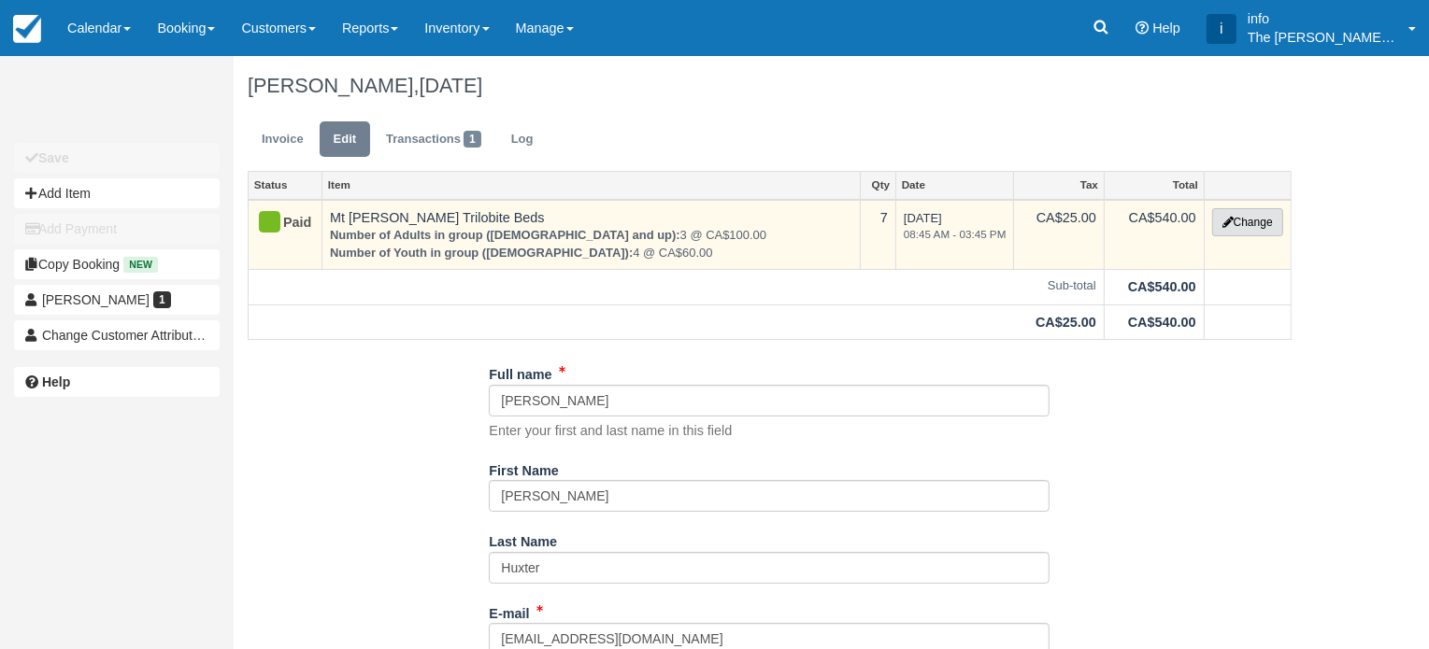
click at [1228, 217] on icon "button" at bounding box center [1227, 222] width 11 height 11
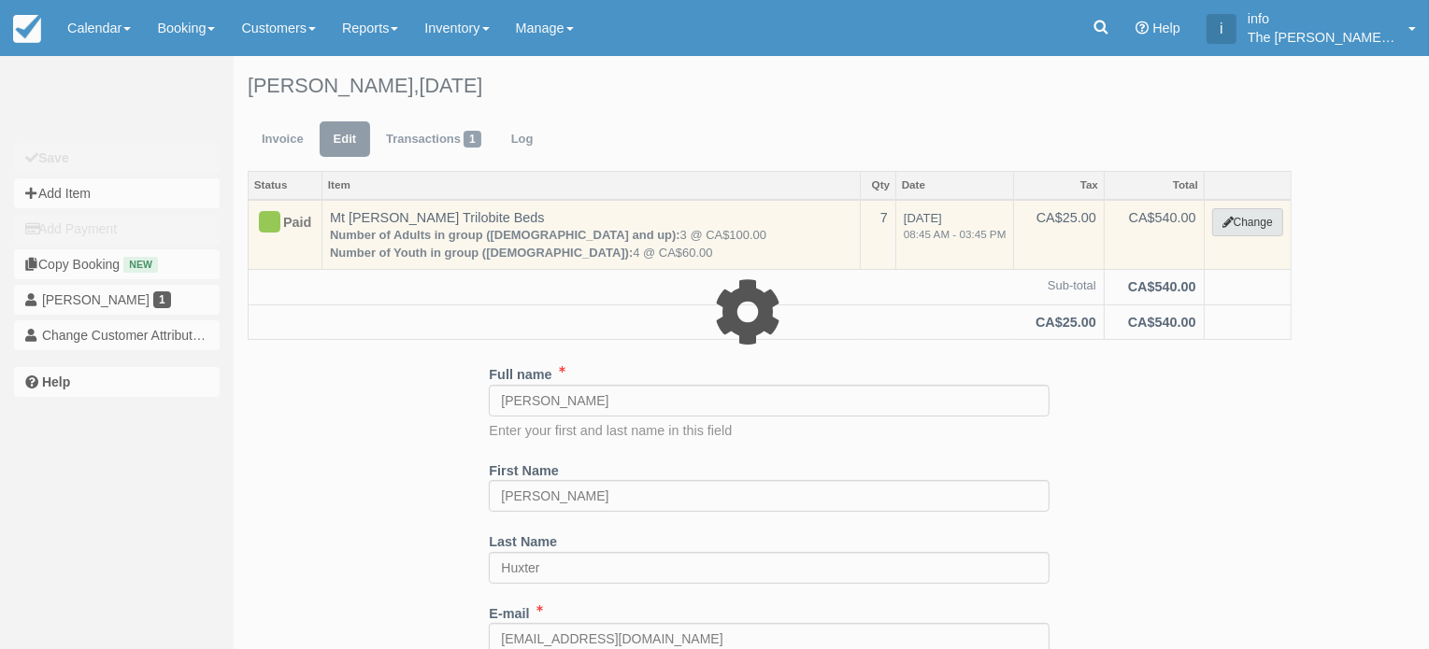
select select "3"
type input "540.00"
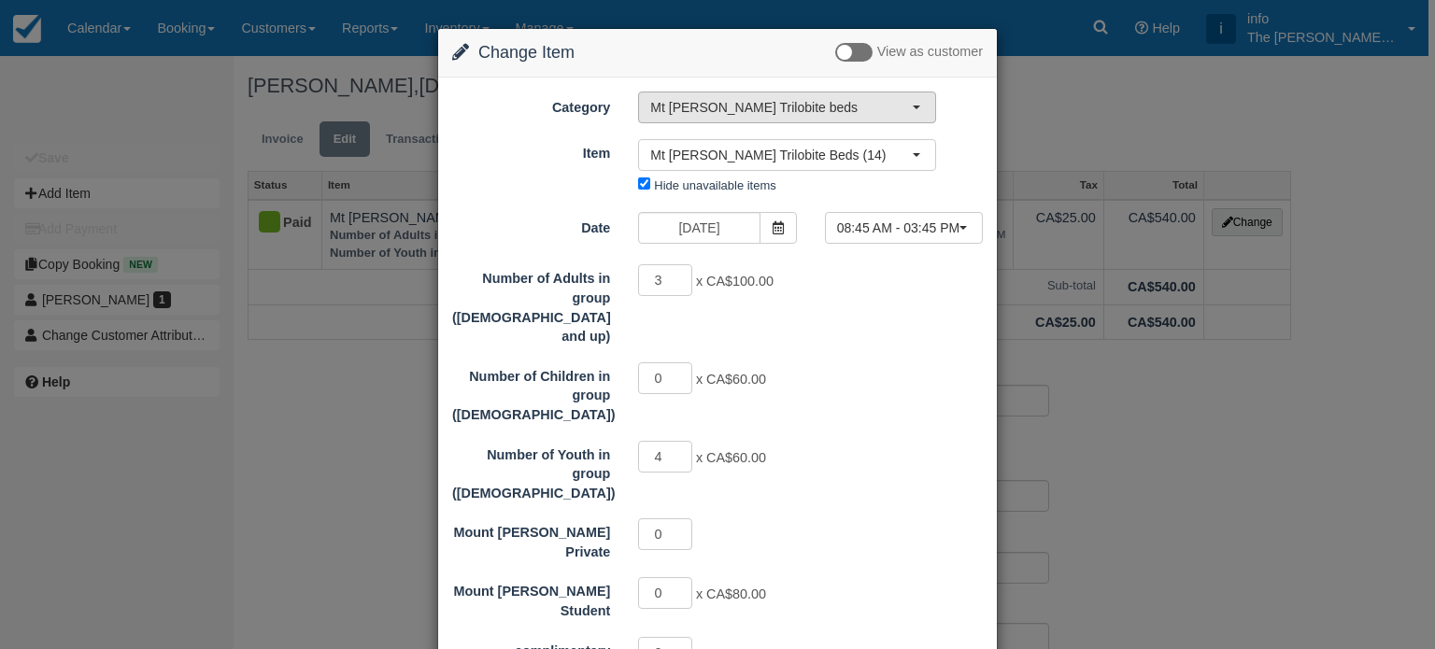
click at [798, 102] on span "Mt [PERSON_NAME] Trilobite beds" at bounding box center [781, 107] width 262 height 19
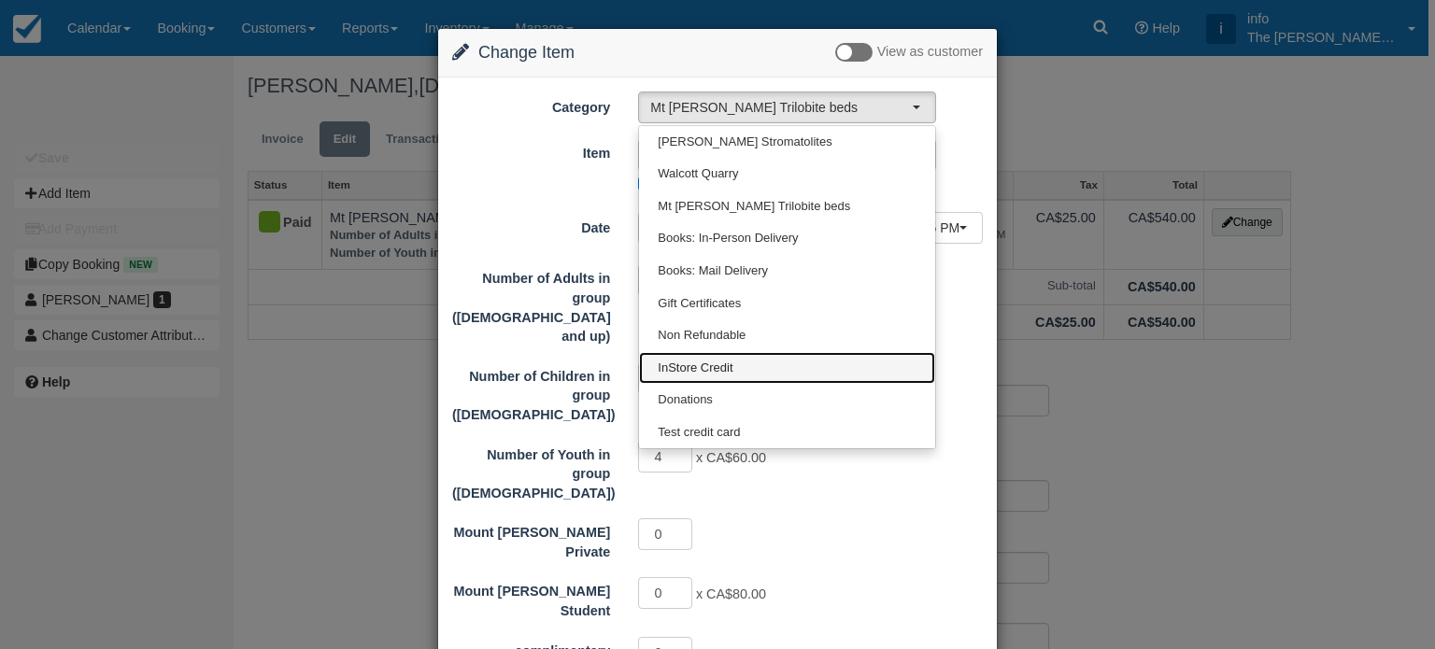
click at [704, 371] on span "InStore Credit" at bounding box center [695, 369] width 75 height 18
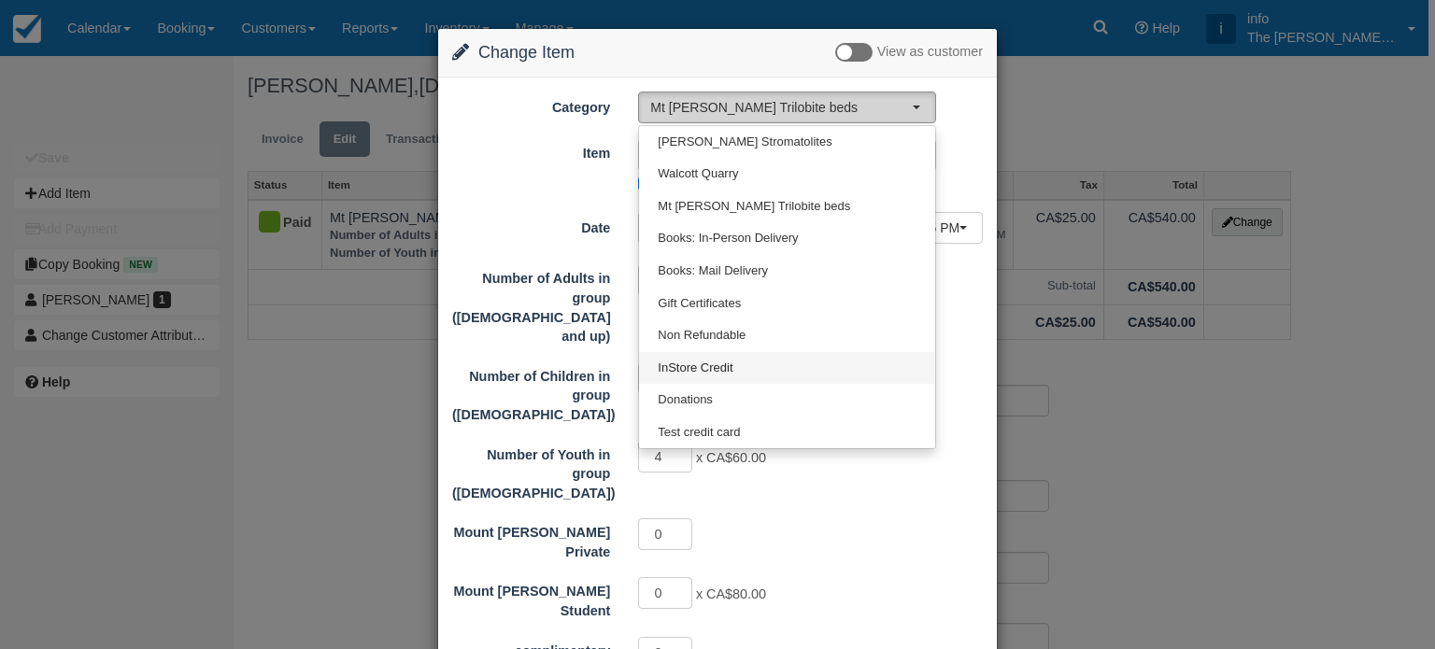
select select "16"
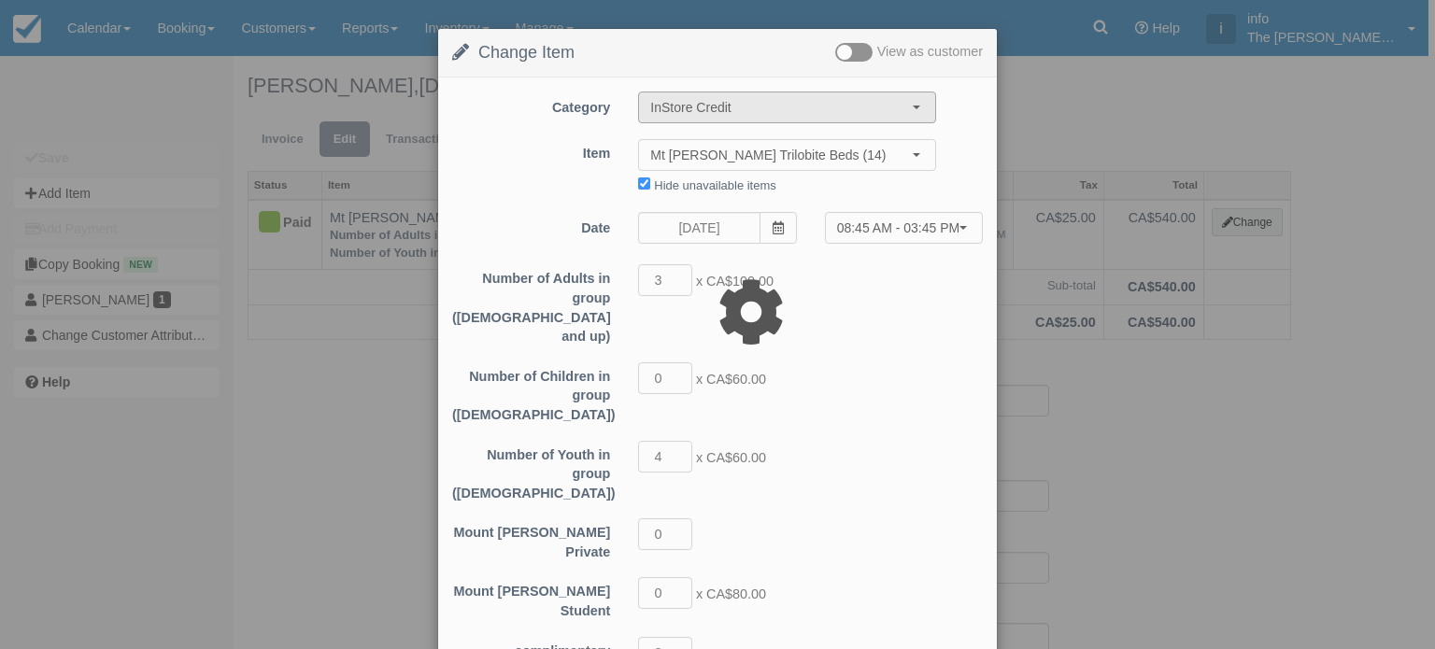
type input "567.00"
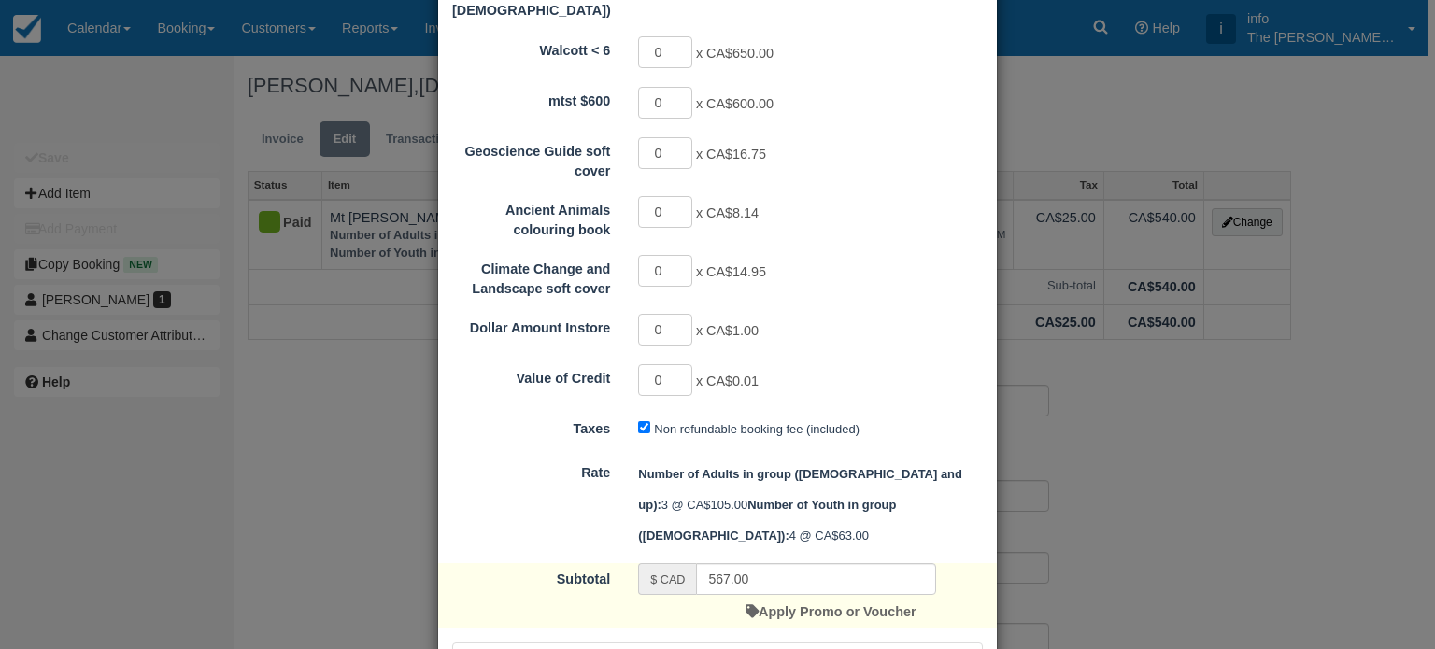
scroll to position [848, 0]
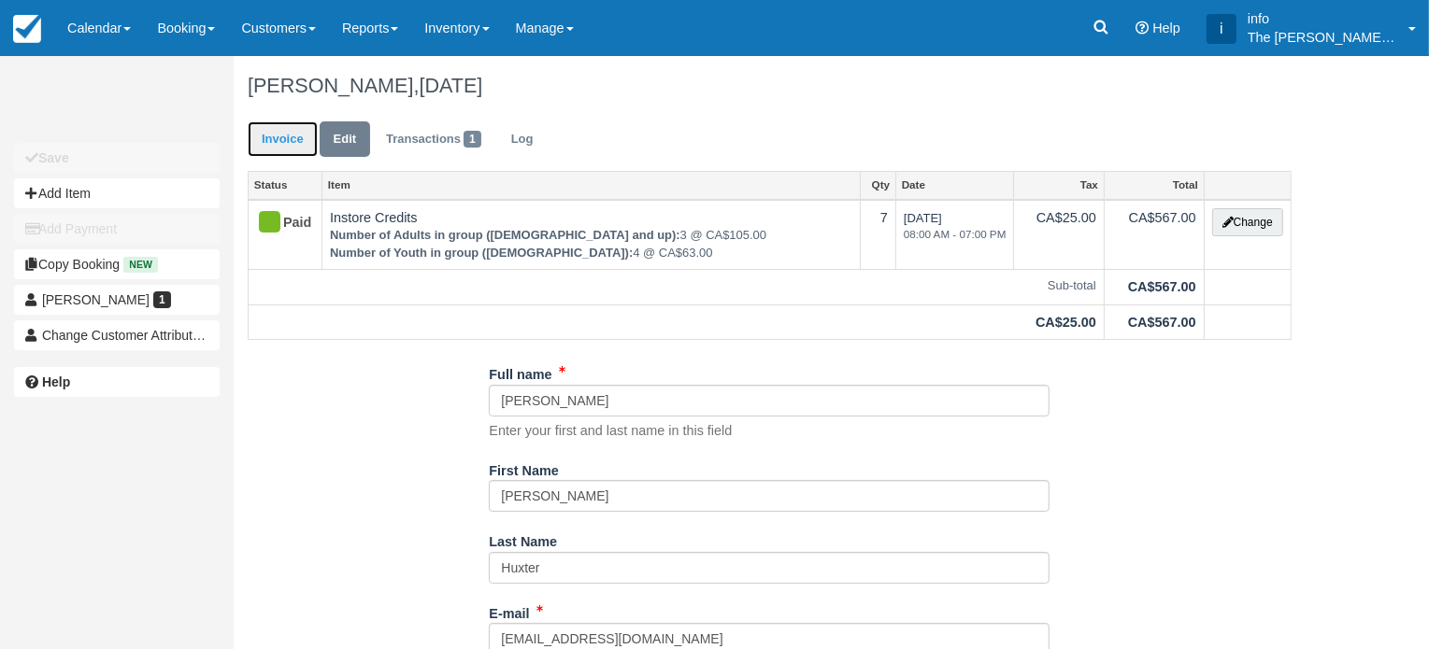
click at [283, 142] on link "Invoice" at bounding box center [283, 139] width 70 height 36
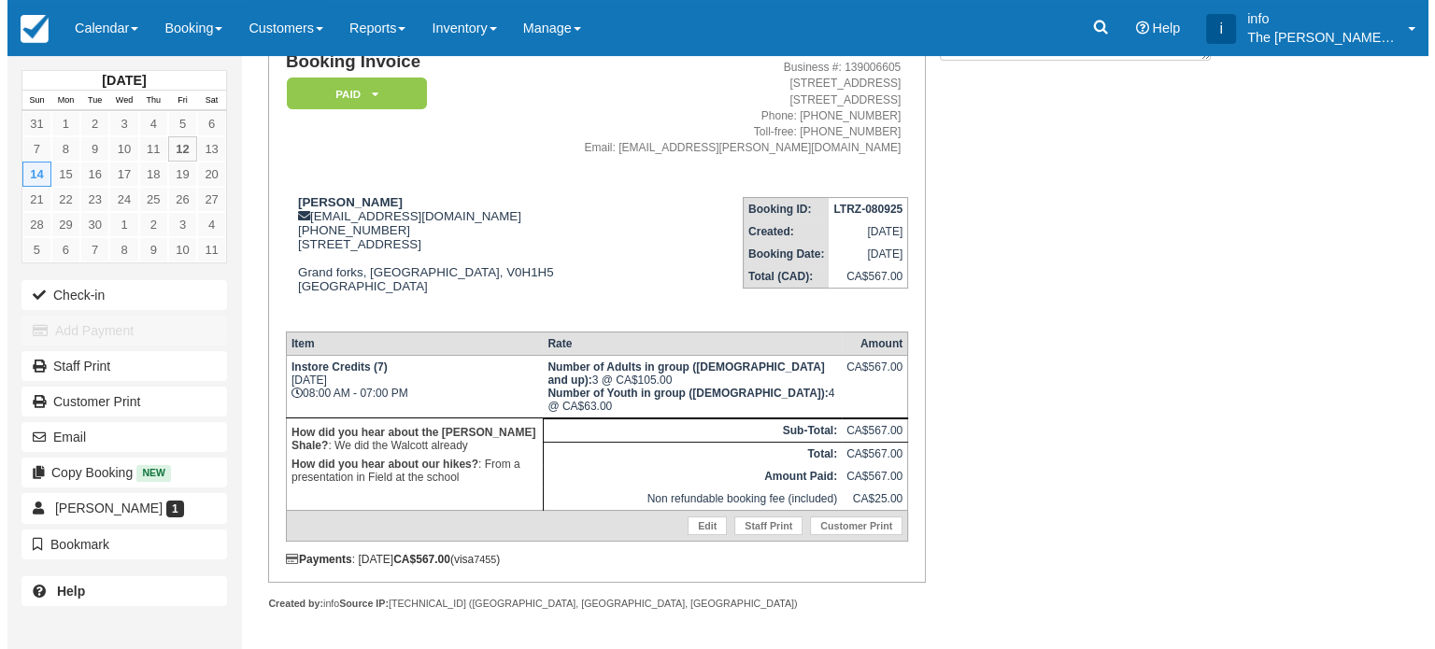
scroll to position [56, 0]
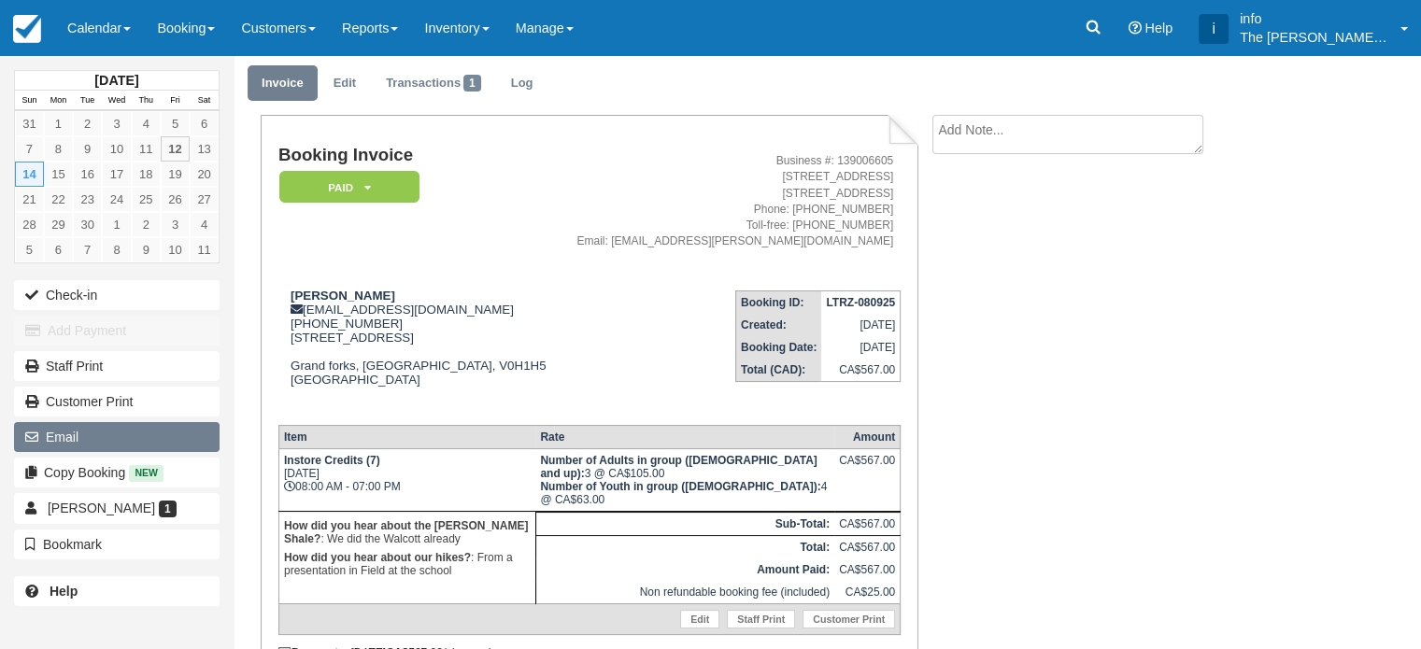
click at [46, 440] on button "Email" at bounding box center [117, 437] width 206 height 30
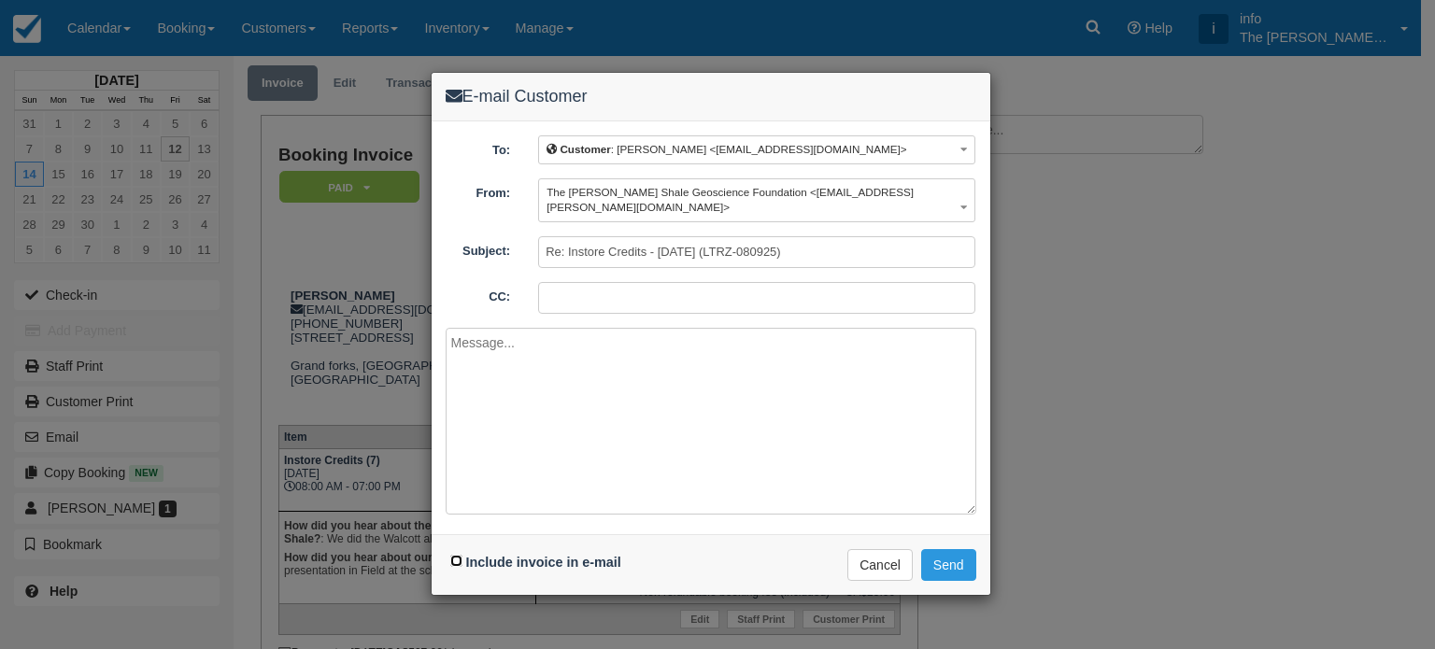
click at [462, 555] on input "Include invoice in e-mail" at bounding box center [456, 561] width 12 height 12
checkbox input "true"
click at [493, 397] on textarea at bounding box center [711, 421] width 531 height 187
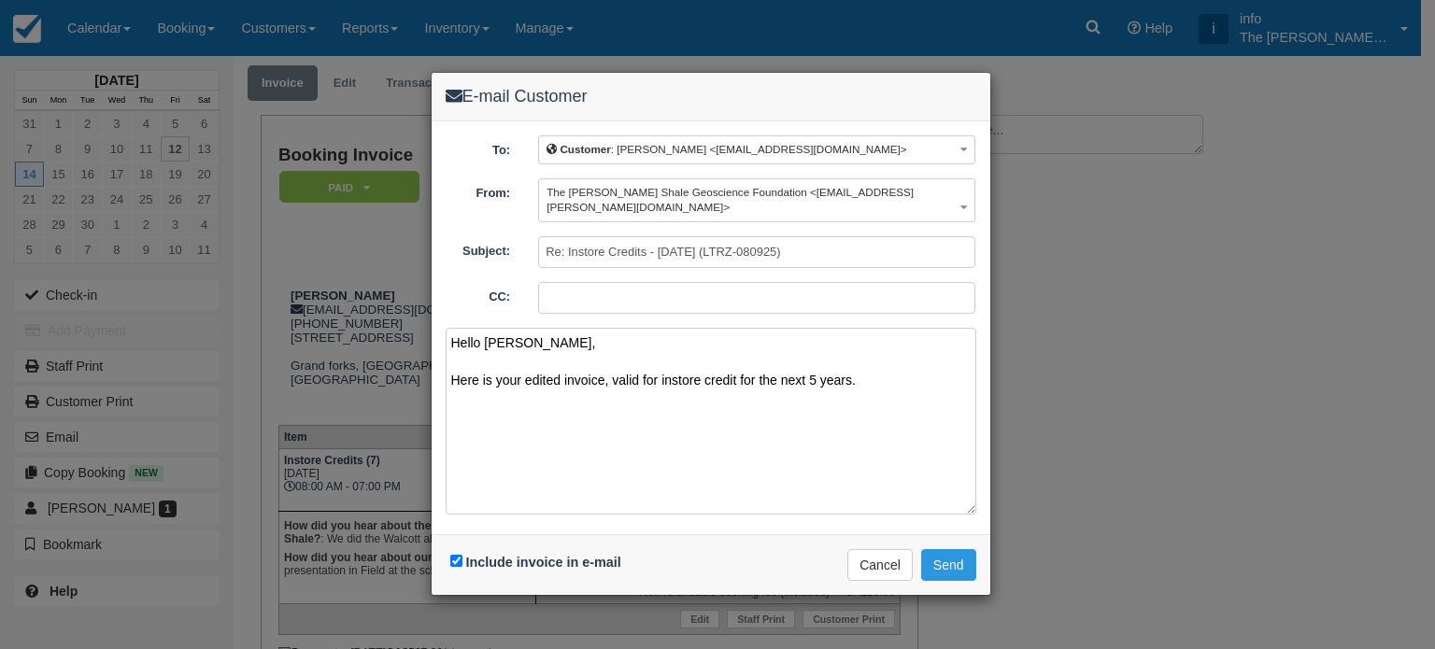
click at [705, 363] on textarea "Hello [PERSON_NAME], Here is your edited invoice, valid for instore credit for …" at bounding box center [711, 421] width 531 height 187
click at [868, 361] on textarea "Hello [PERSON_NAME], Here is your edited invoice, valid for instore-credit for …" at bounding box center [711, 421] width 531 height 187
paste textarea "Please get in touch if you have any questions. Kind regards, [PERSON_NAME] The …"
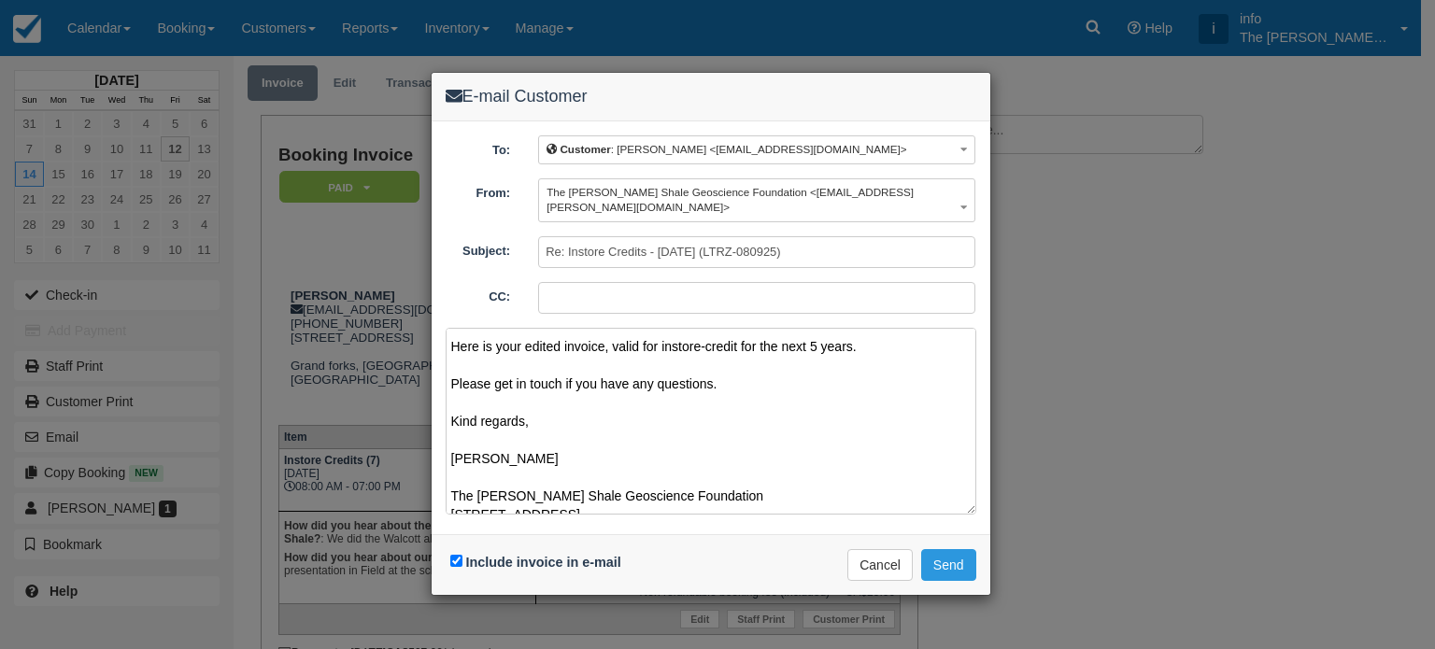
scroll to position [0, 0]
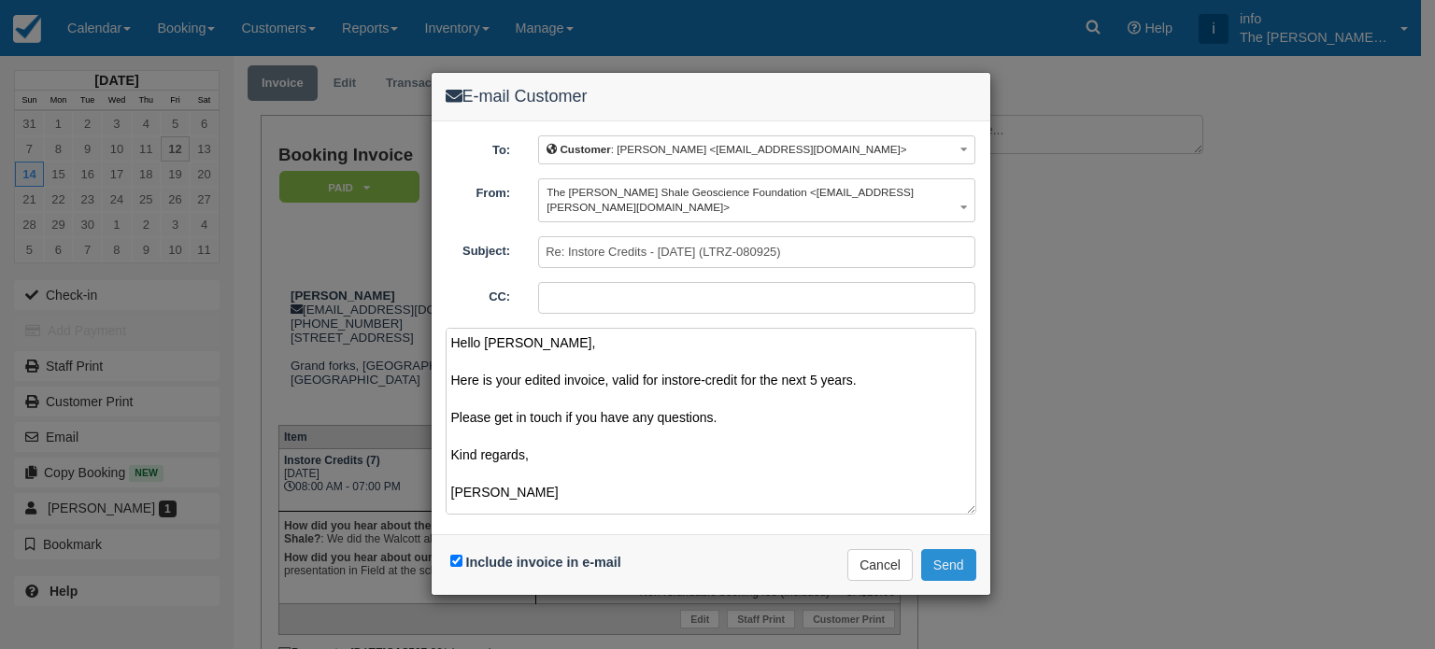
type textarea "Hello [PERSON_NAME], Here is your edited invoice, valid for instore-credit for …"
click at [959, 549] on button "Send" at bounding box center [948, 565] width 55 height 32
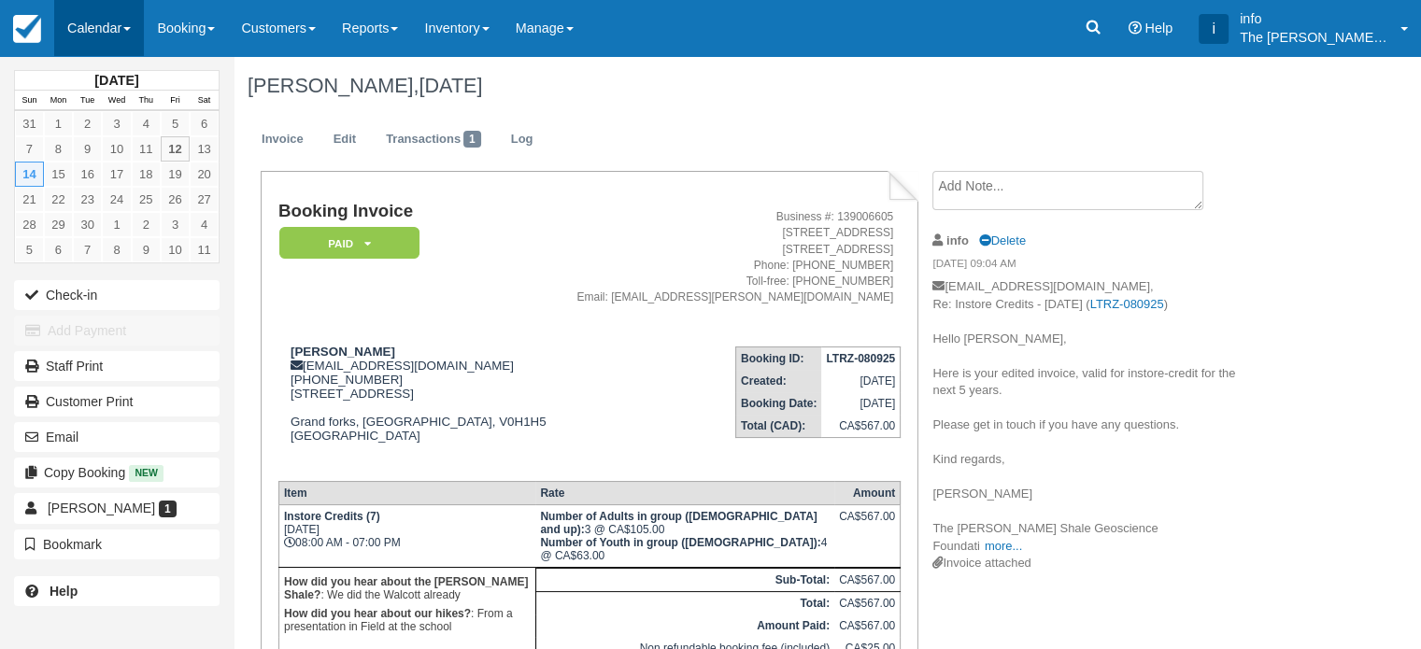
click at [88, 34] on link "Calendar" at bounding box center [99, 28] width 90 height 56
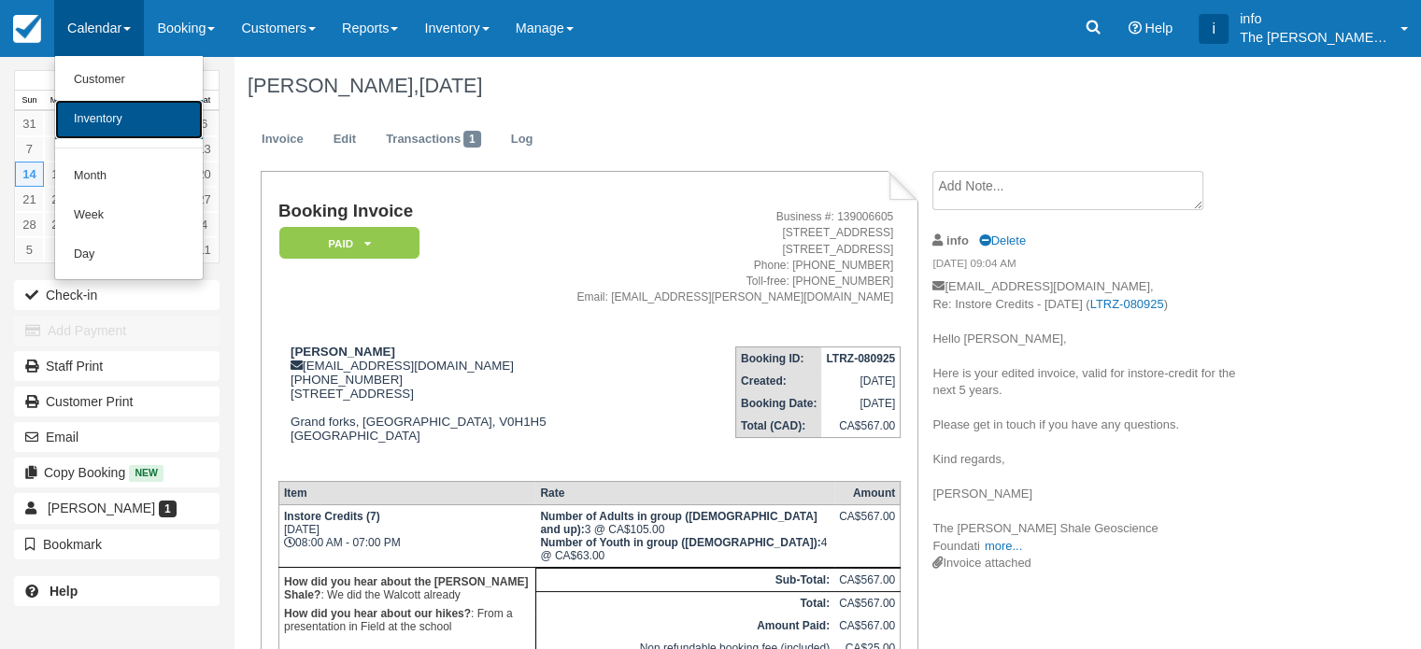
click at [107, 113] on link "Inventory" at bounding box center [129, 119] width 148 height 39
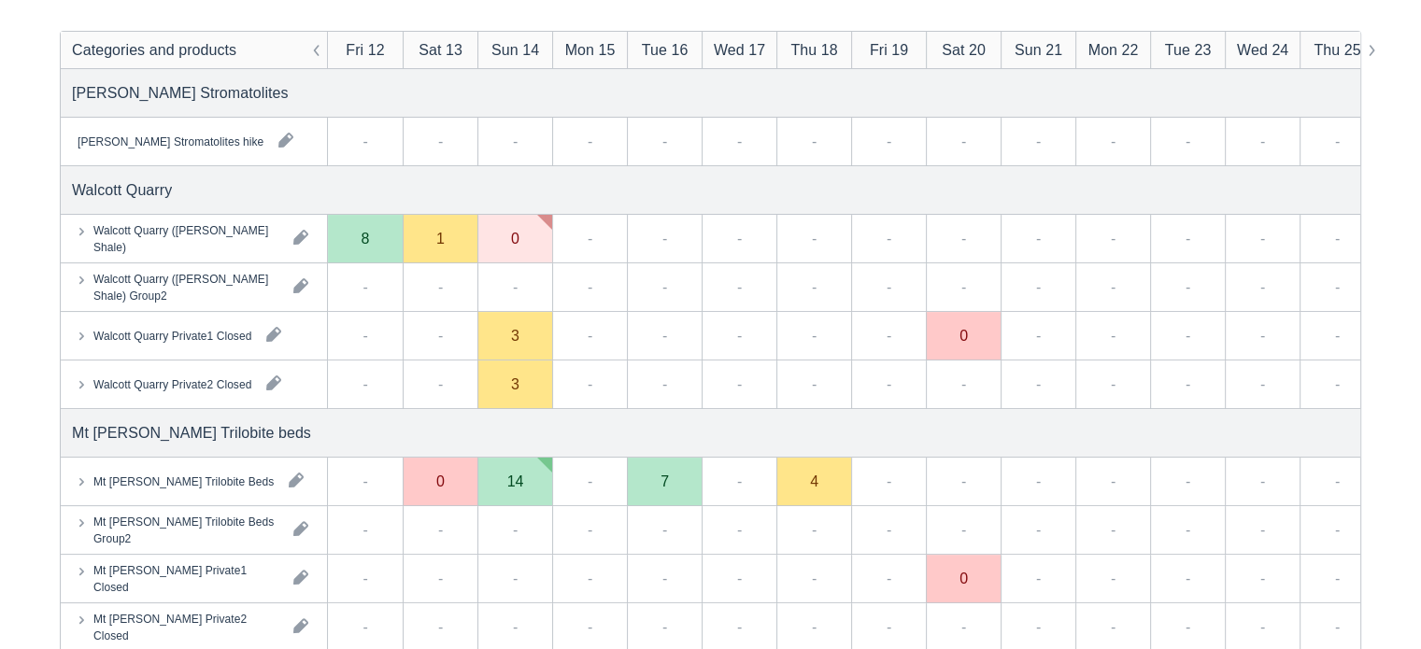
scroll to position [280, 0]
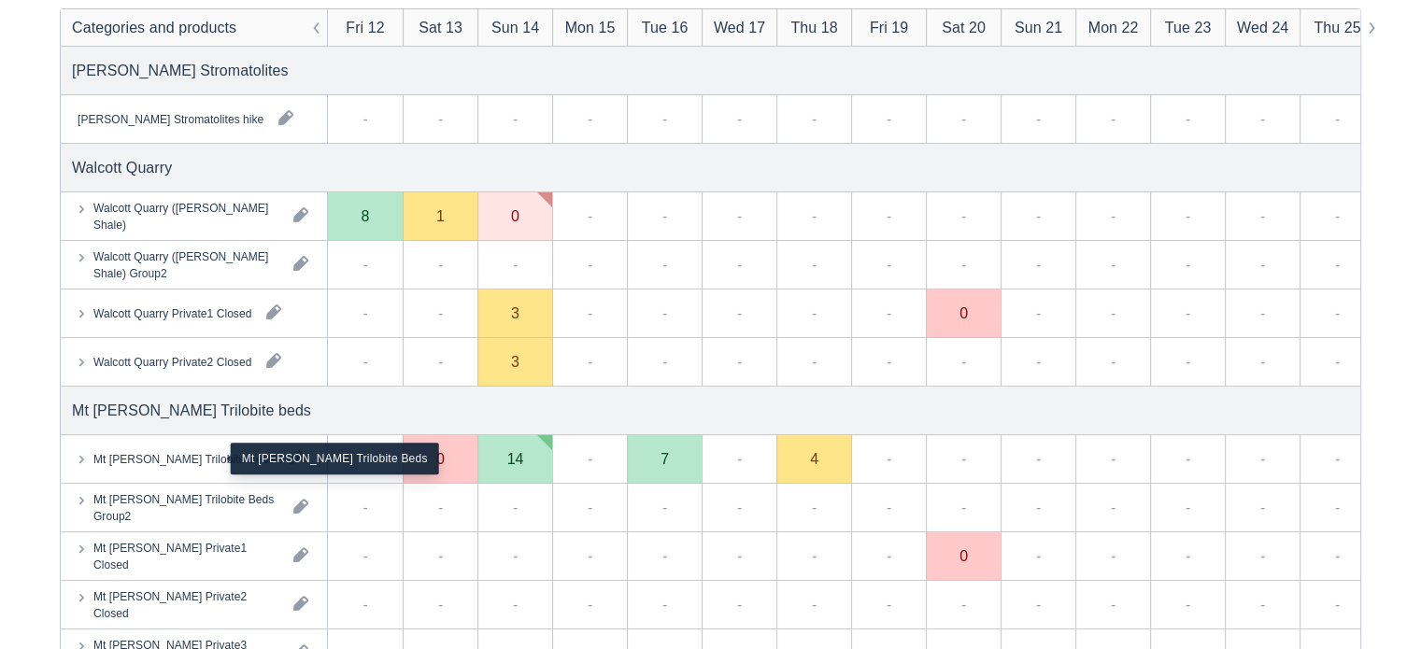
click at [172, 457] on div "Mt [PERSON_NAME] Trilobite Beds" at bounding box center [183, 458] width 180 height 17
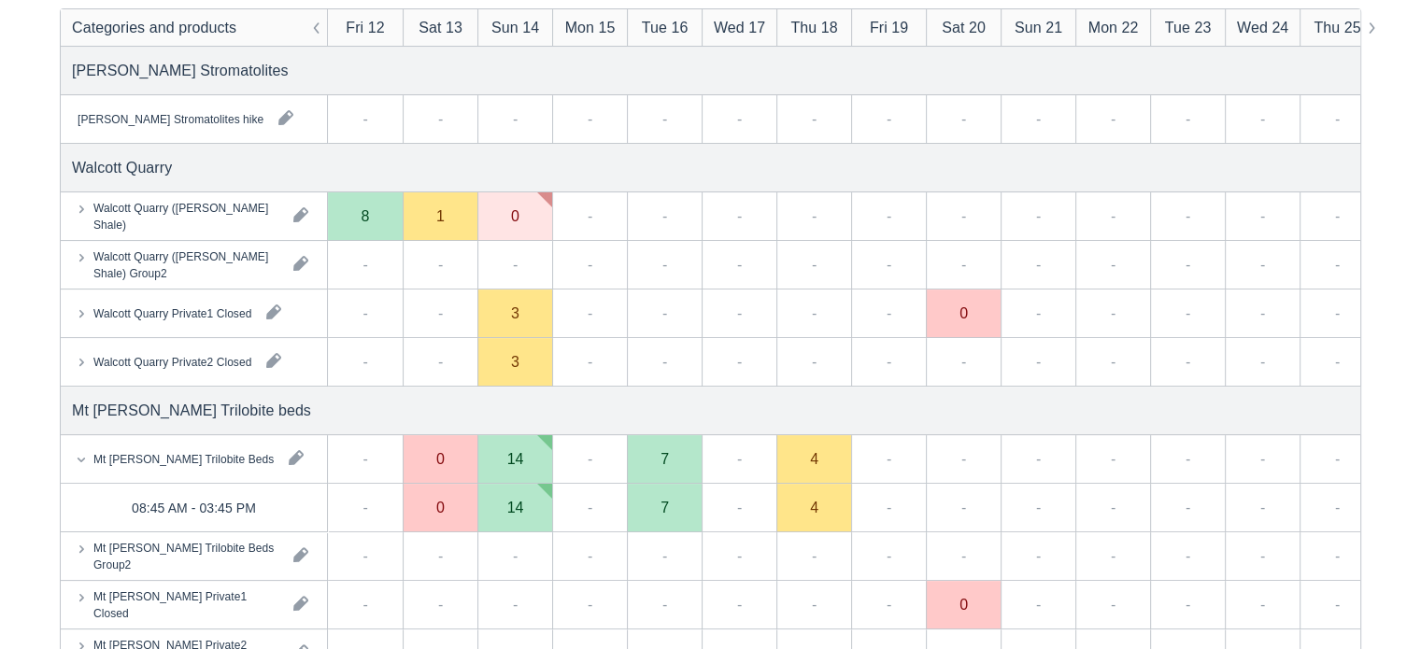
click at [511, 515] on div "14" at bounding box center [514, 508] width 75 height 49
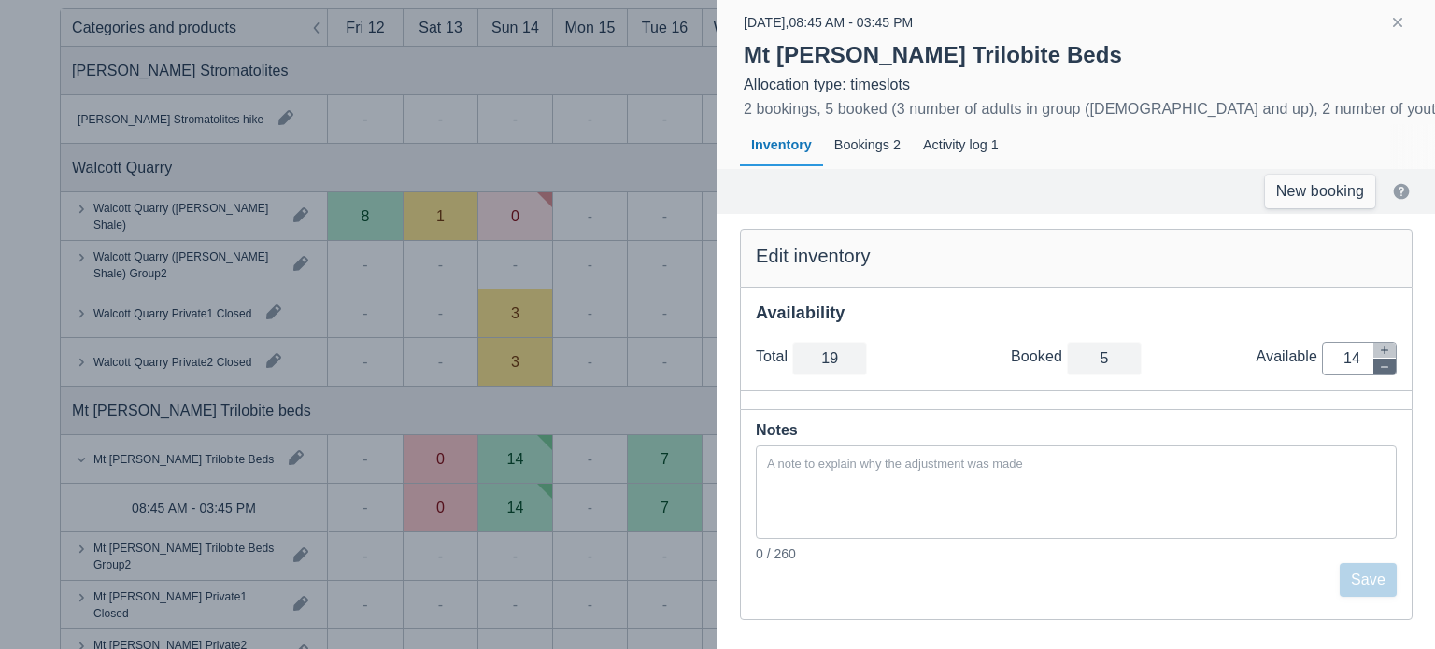
click at [1383, 368] on icon "button" at bounding box center [1384, 367] width 11 height 11
type input "18"
type input "13"
click at [1383, 368] on icon "button" at bounding box center [1384, 367] width 11 height 11
type input "17"
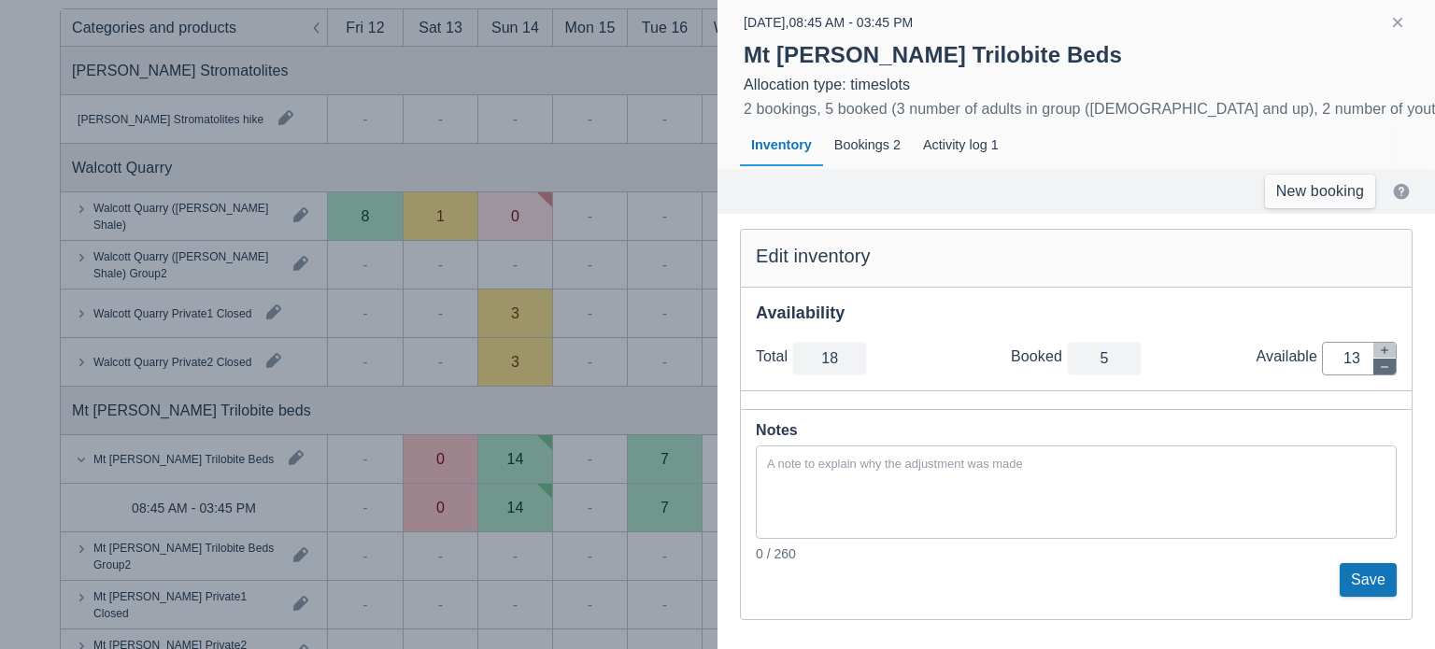
type input "12"
click at [1383, 368] on icon "button" at bounding box center [1384, 367] width 11 height 11
type input "16"
type input "11"
click at [1383, 368] on icon "button" at bounding box center [1384, 367] width 11 height 11
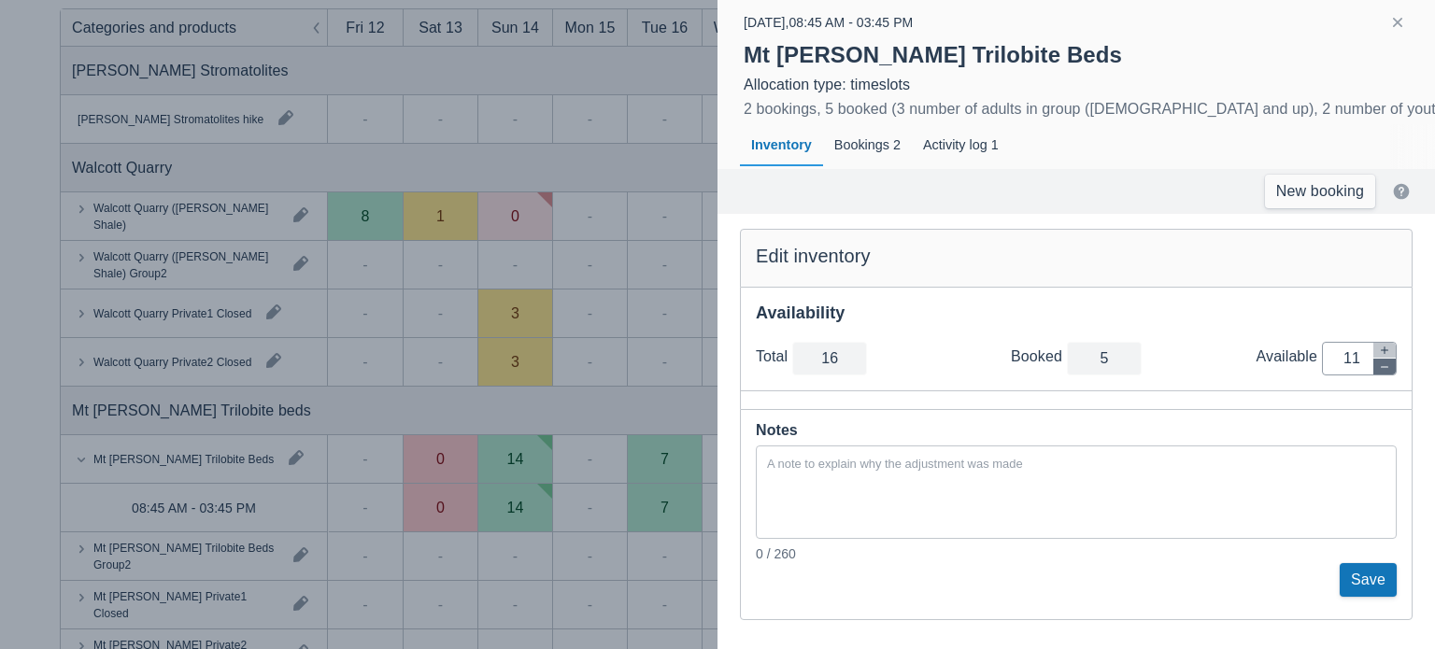
type input "15"
type input "10"
click at [1383, 368] on icon "button" at bounding box center [1384, 367] width 11 height 11
type input "14"
type input "9"
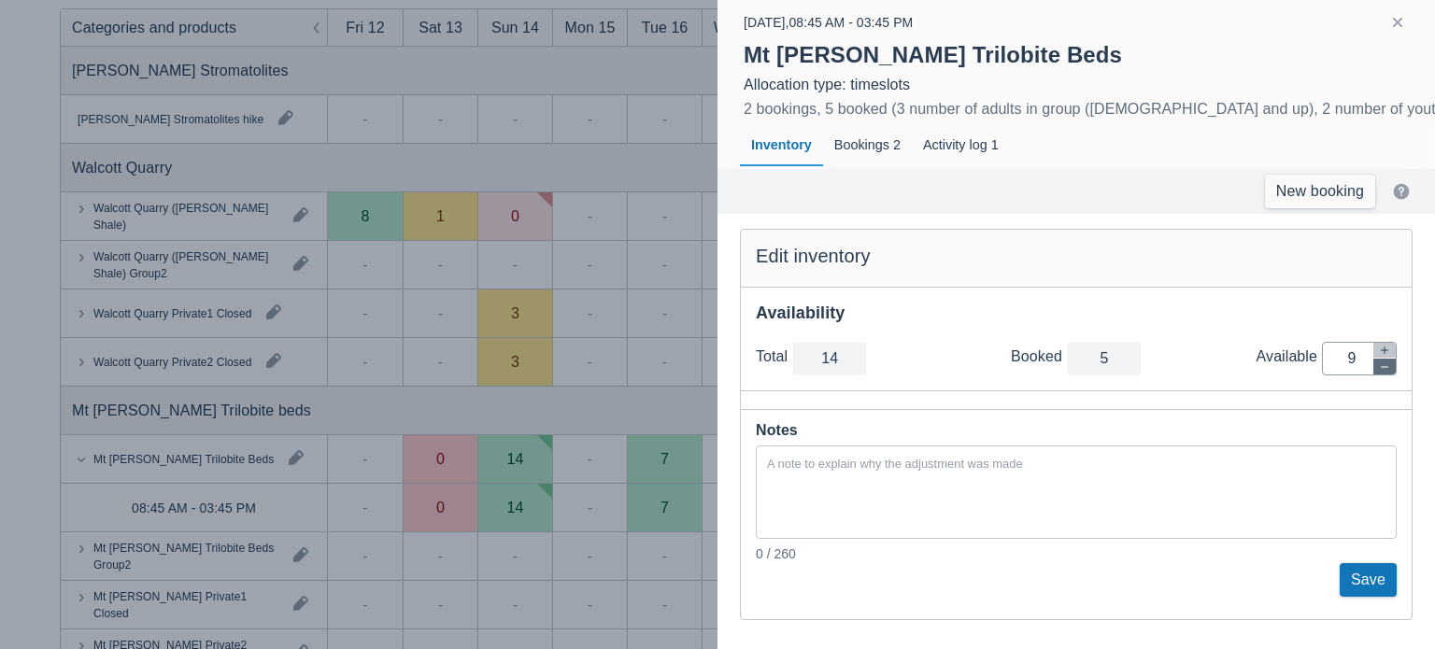
click at [1383, 368] on icon "button" at bounding box center [1384, 367] width 11 height 11
type input "13"
type input "8"
click at [1383, 368] on icon "button" at bounding box center [1384, 367] width 11 height 11
type input "12"
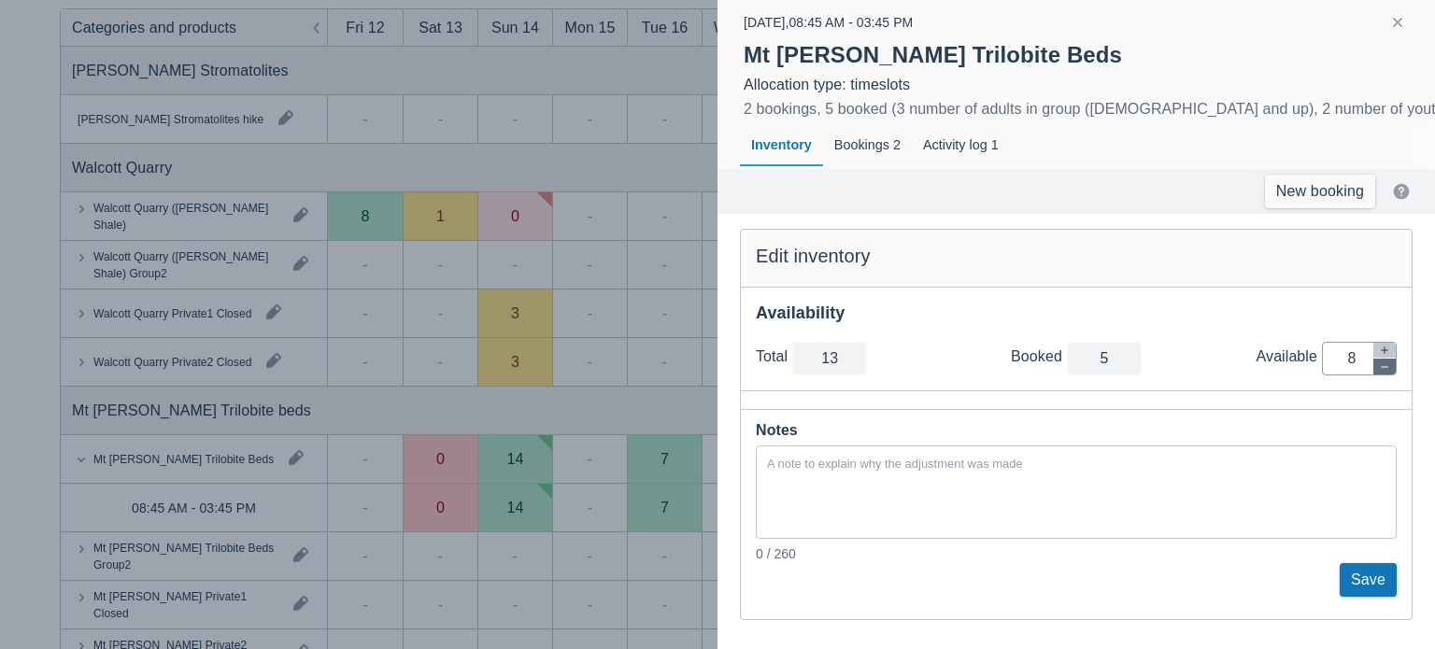
type input "7"
click at [1380, 576] on button "Save" at bounding box center [1368, 580] width 57 height 34
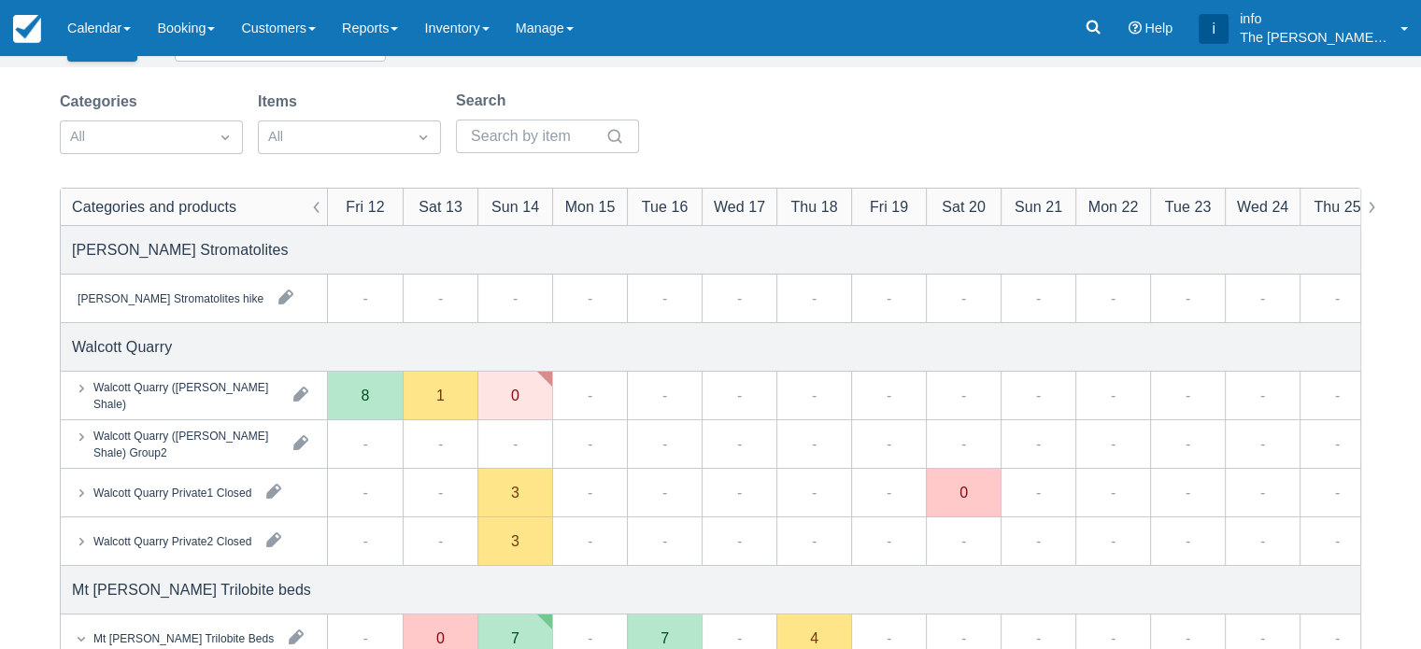
scroll to position [93, 0]
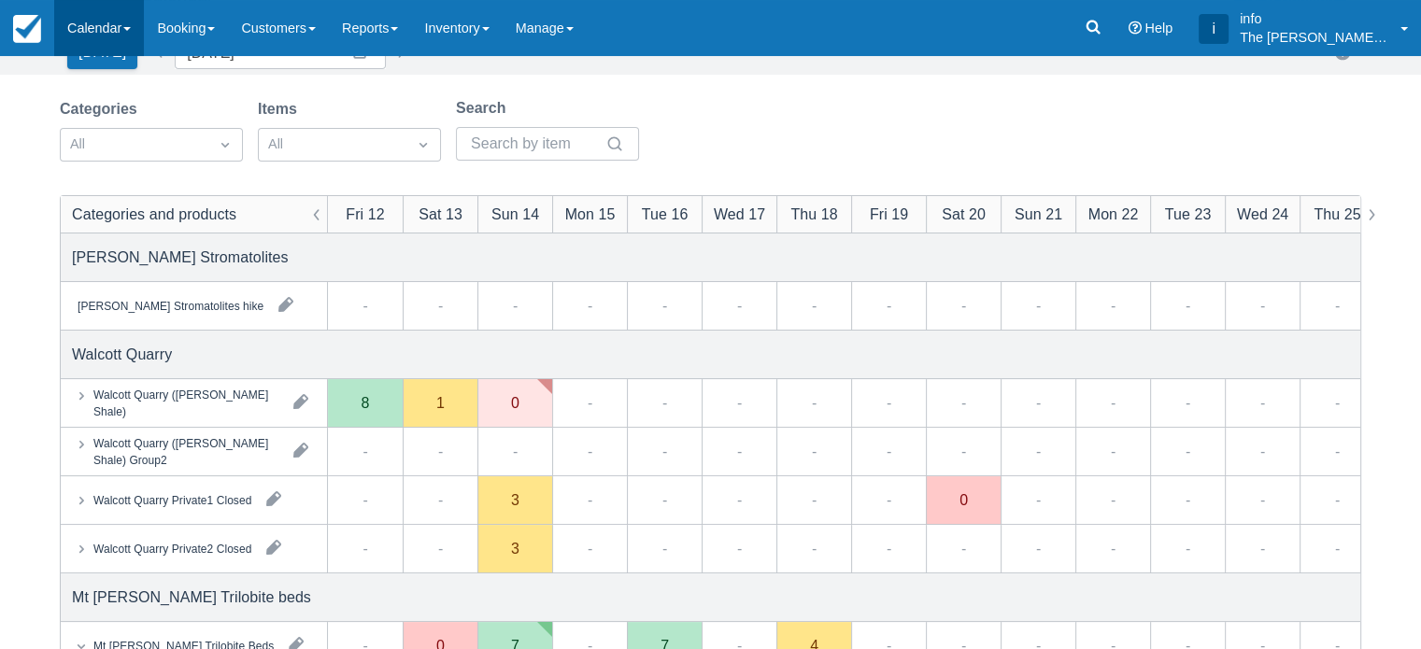
click at [117, 34] on link "Calendar" at bounding box center [99, 28] width 90 height 56
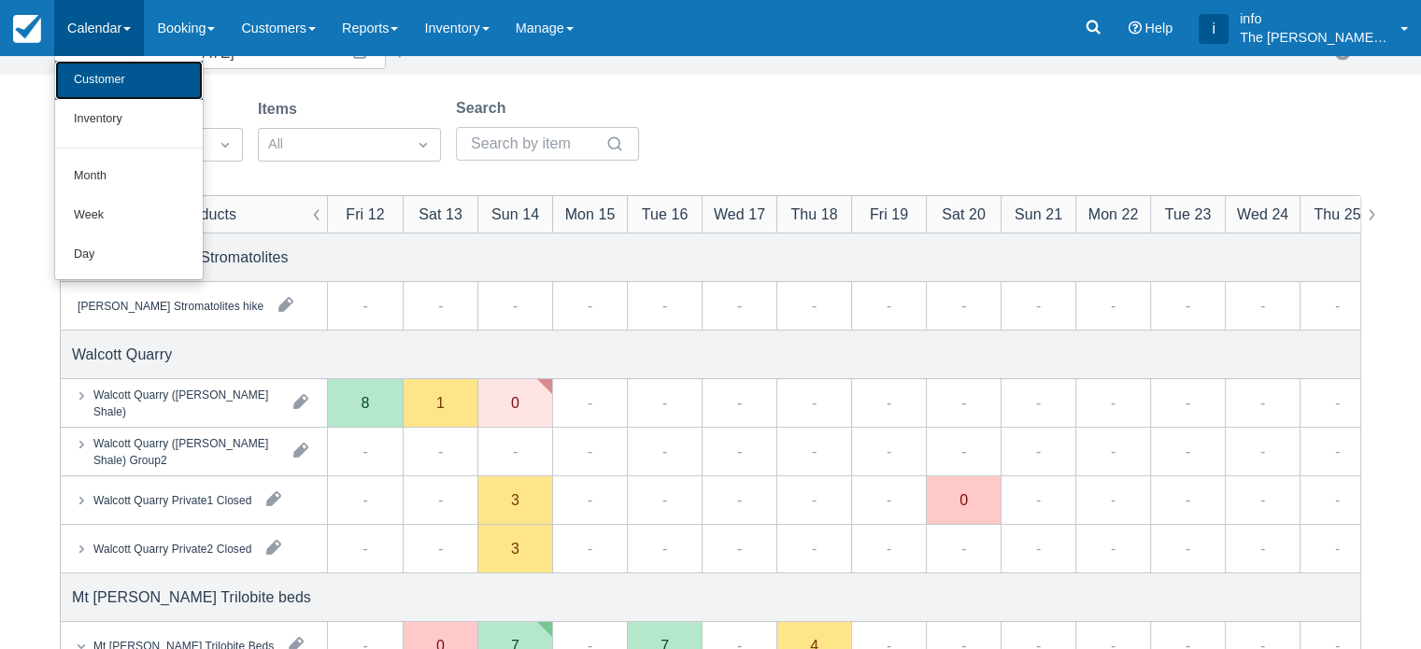
click at [125, 92] on link "Customer" at bounding box center [129, 80] width 148 height 39
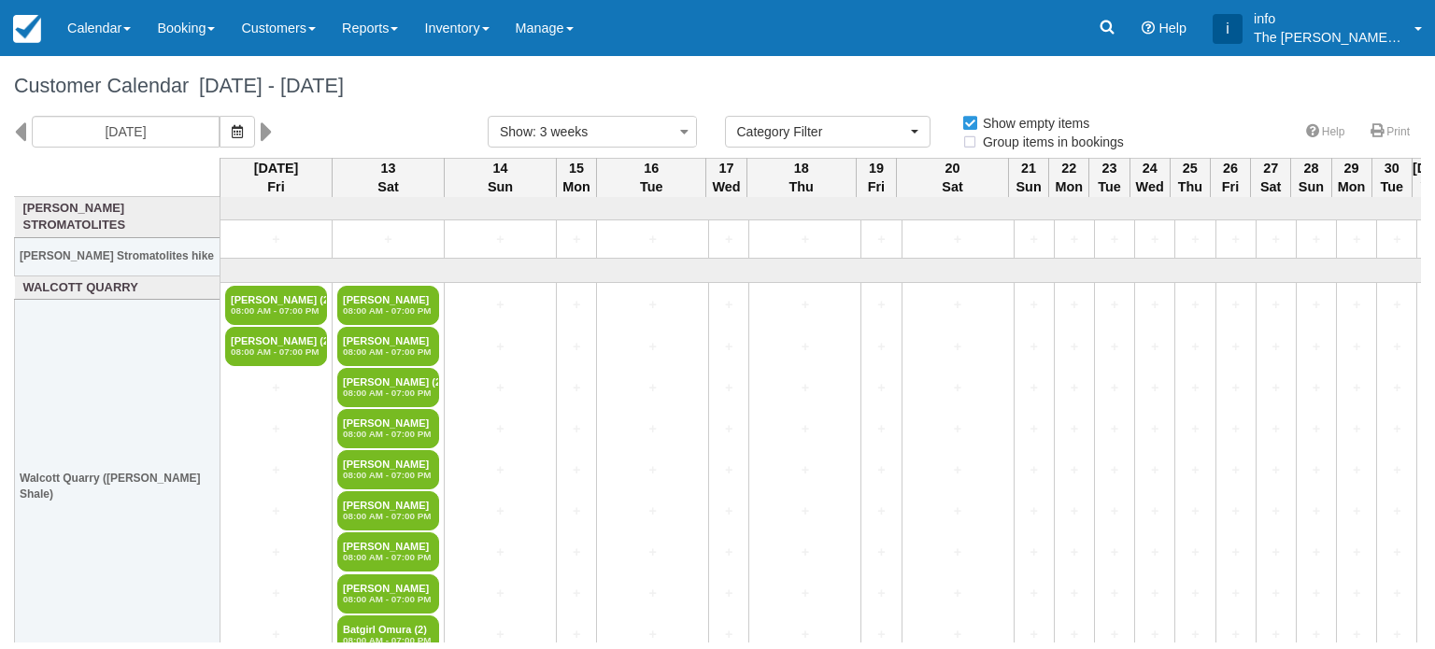
select select
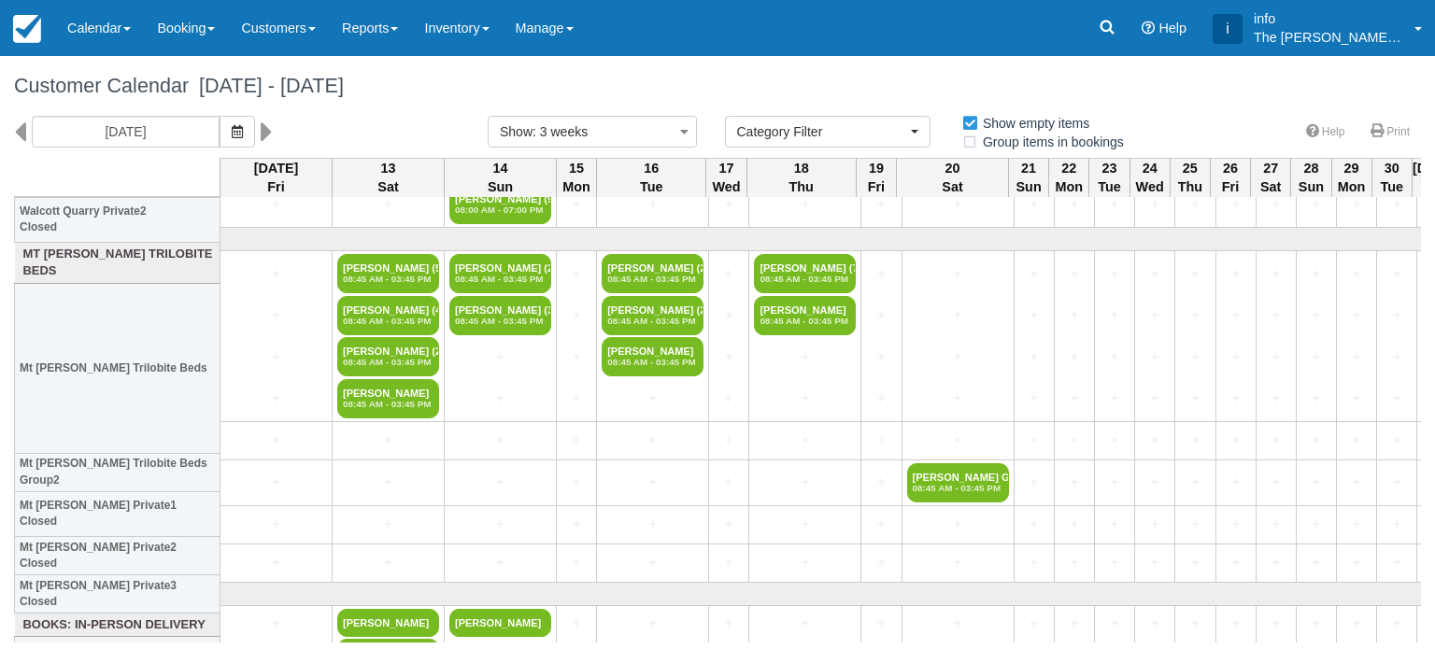
scroll to position [561, 0]
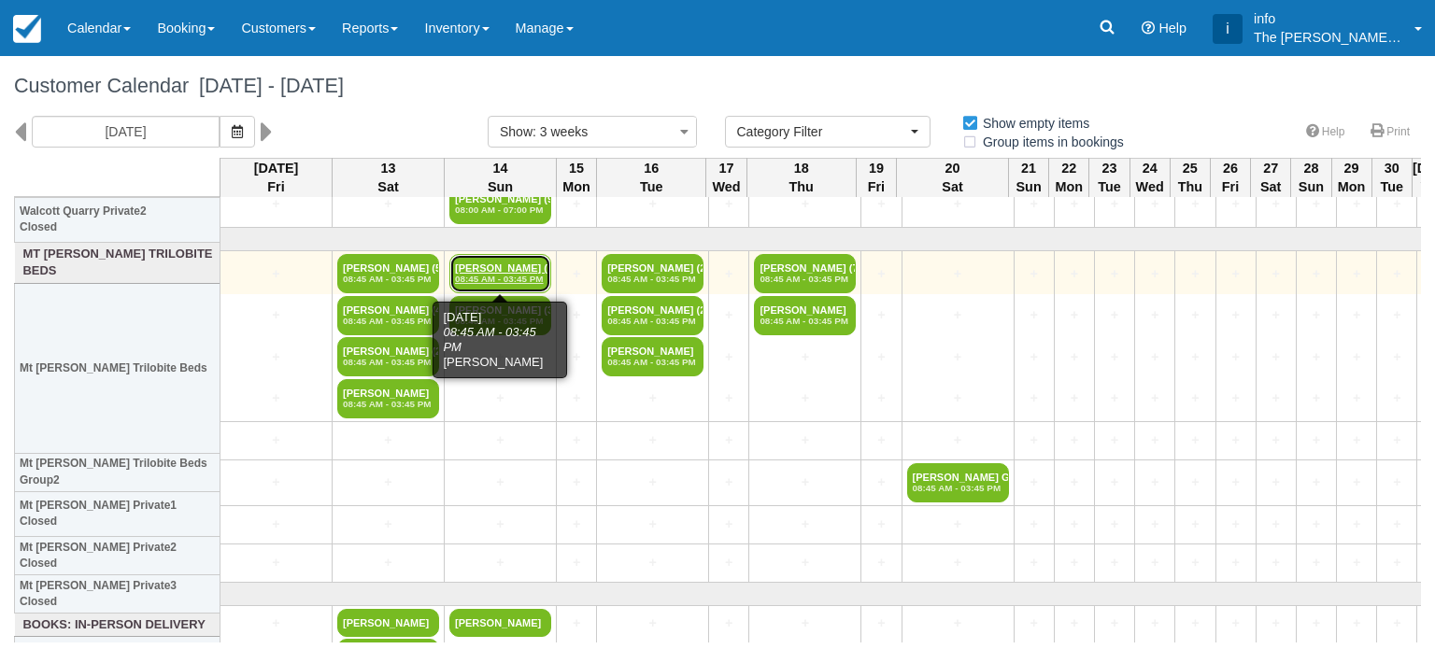
click at [521, 274] on em "08:45 AM - 03:45 PM" at bounding box center [500, 279] width 91 height 11
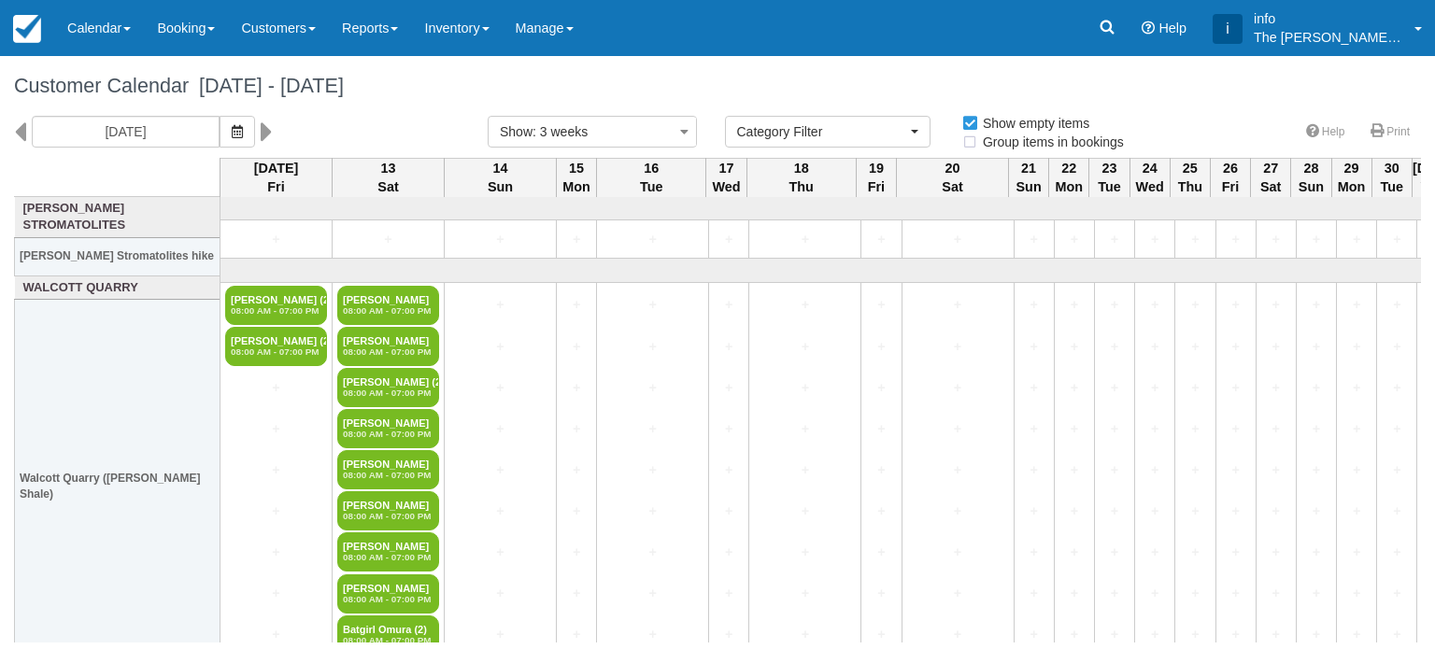
select select
click at [277, 31] on link "Customers" at bounding box center [278, 28] width 101 height 56
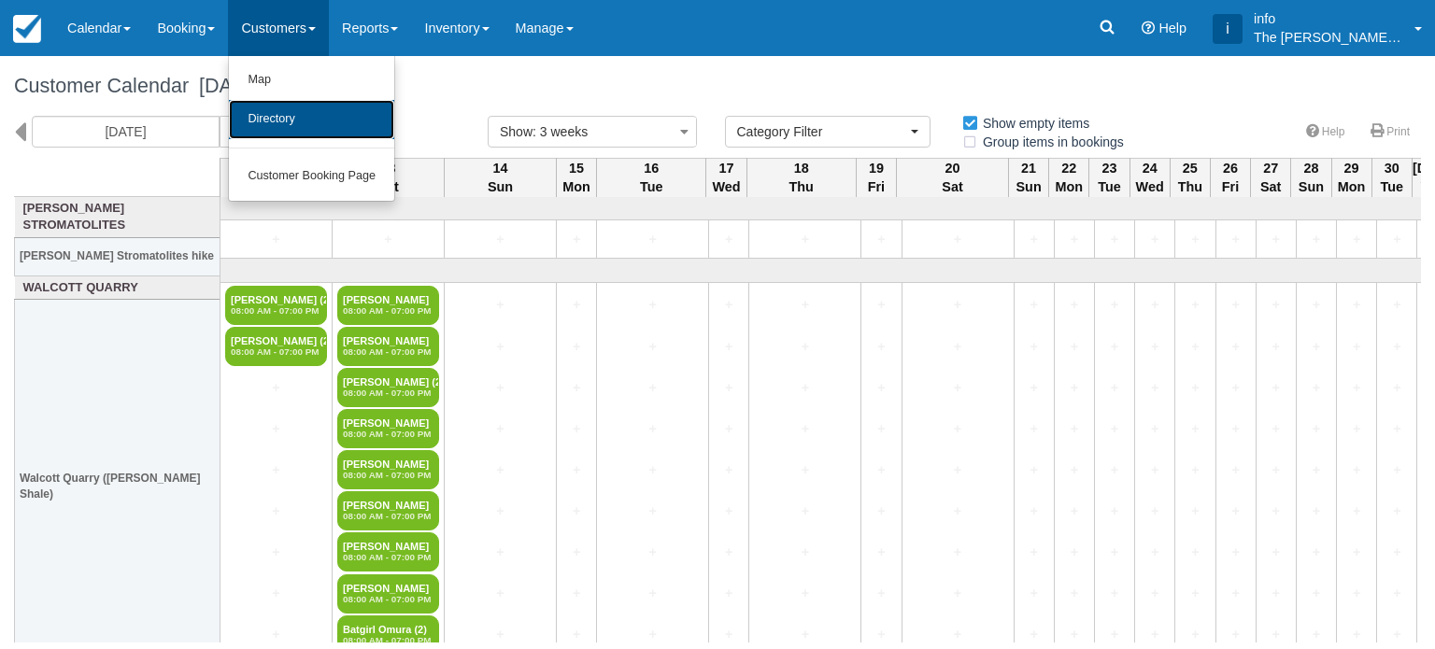
click at [296, 115] on link "Directory" at bounding box center [311, 119] width 165 height 39
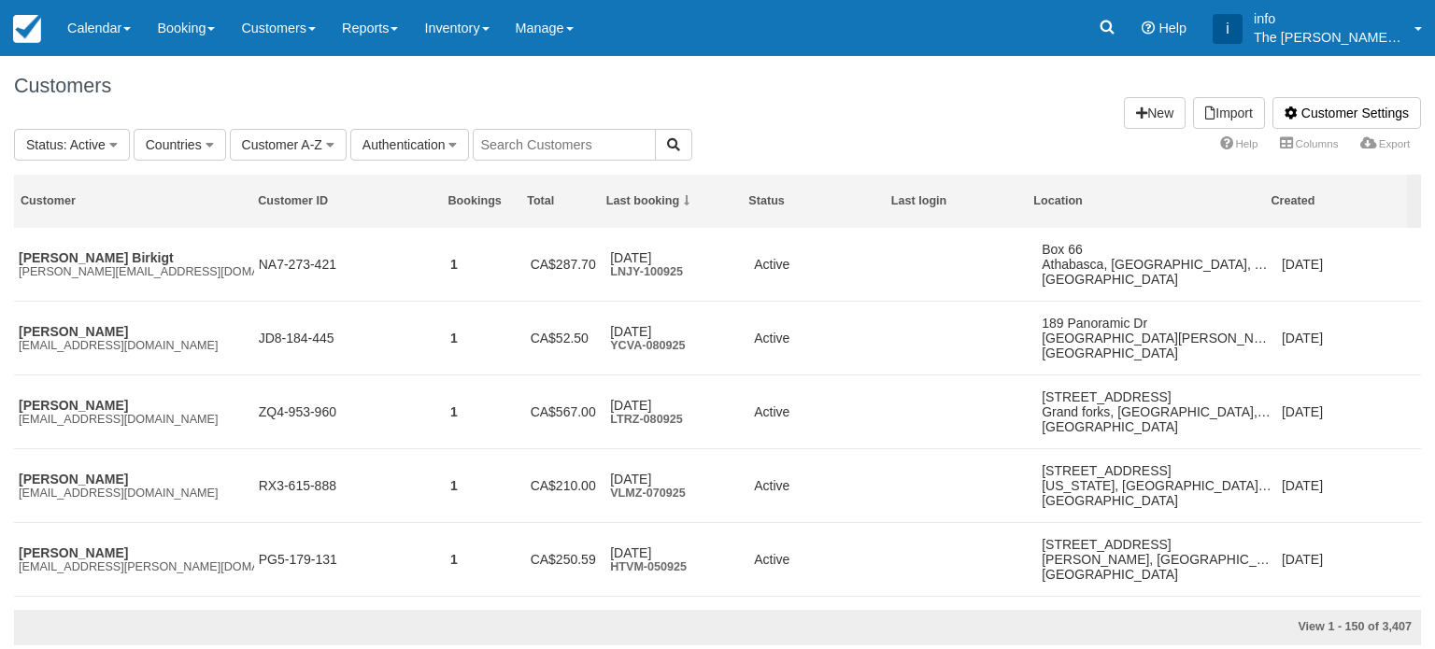
click at [568, 147] on input "text" at bounding box center [564, 145] width 183 height 32
paste input "[EMAIL_ADDRESS][PERSON_NAME][DOMAIN_NAME]"
type input "[EMAIL_ADDRESS][PERSON_NAME][DOMAIN_NAME]"
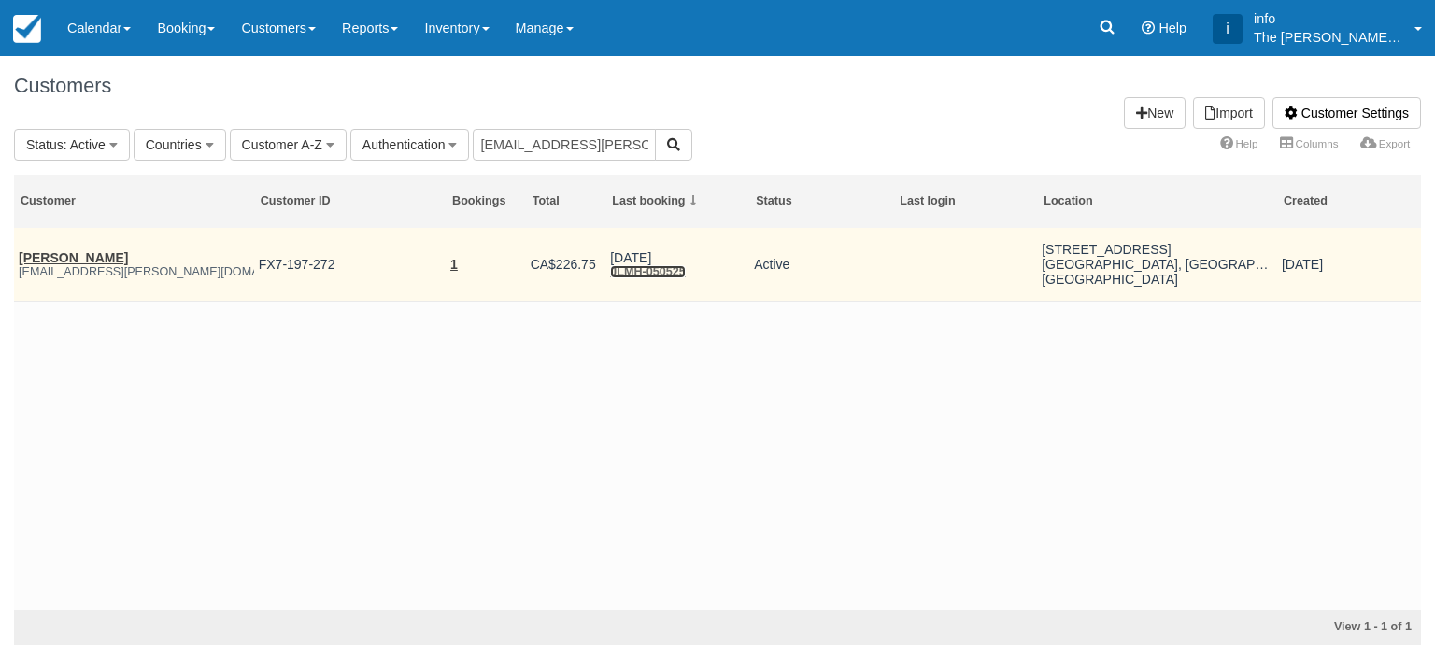
click at [641, 269] on link "JLMH-050525" at bounding box center [648, 271] width 76 height 13
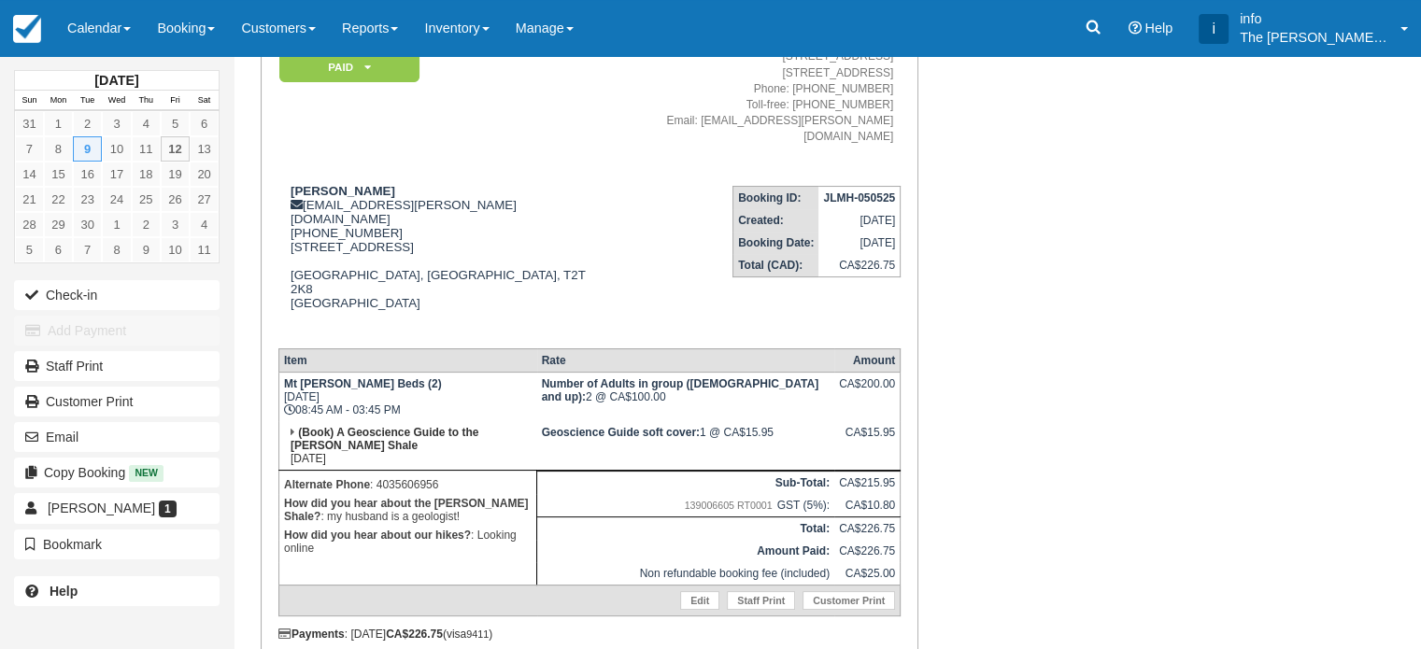
scroll to position [206, 0]
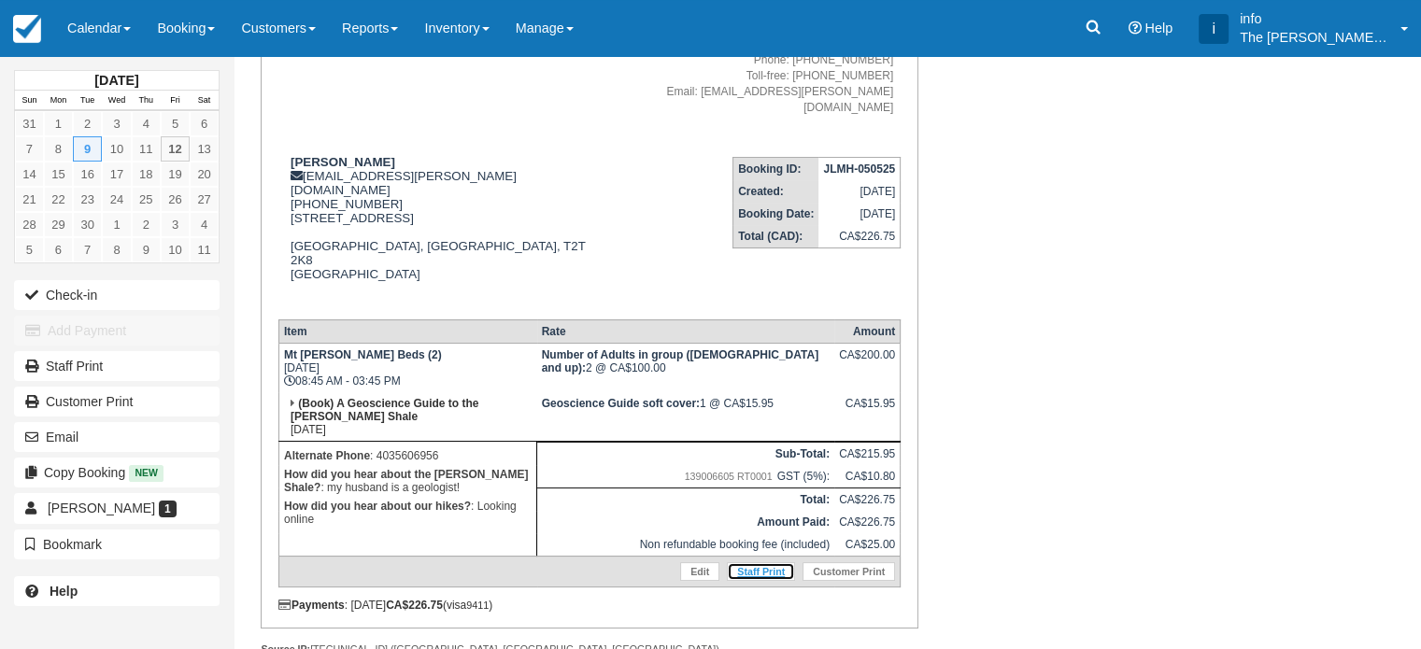
click at [755, 562] on link "Staff Print" at bounding box center [761, 571] width 68 height 19
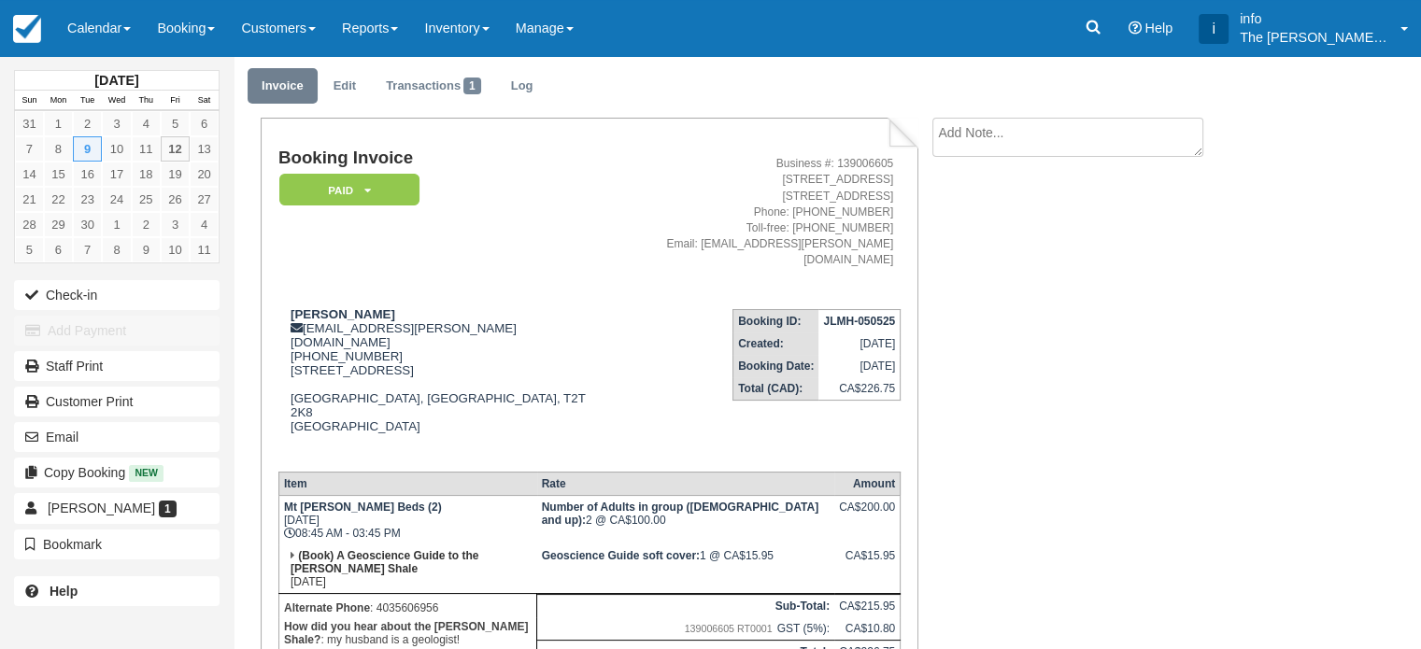
scroll to position [0, 0]
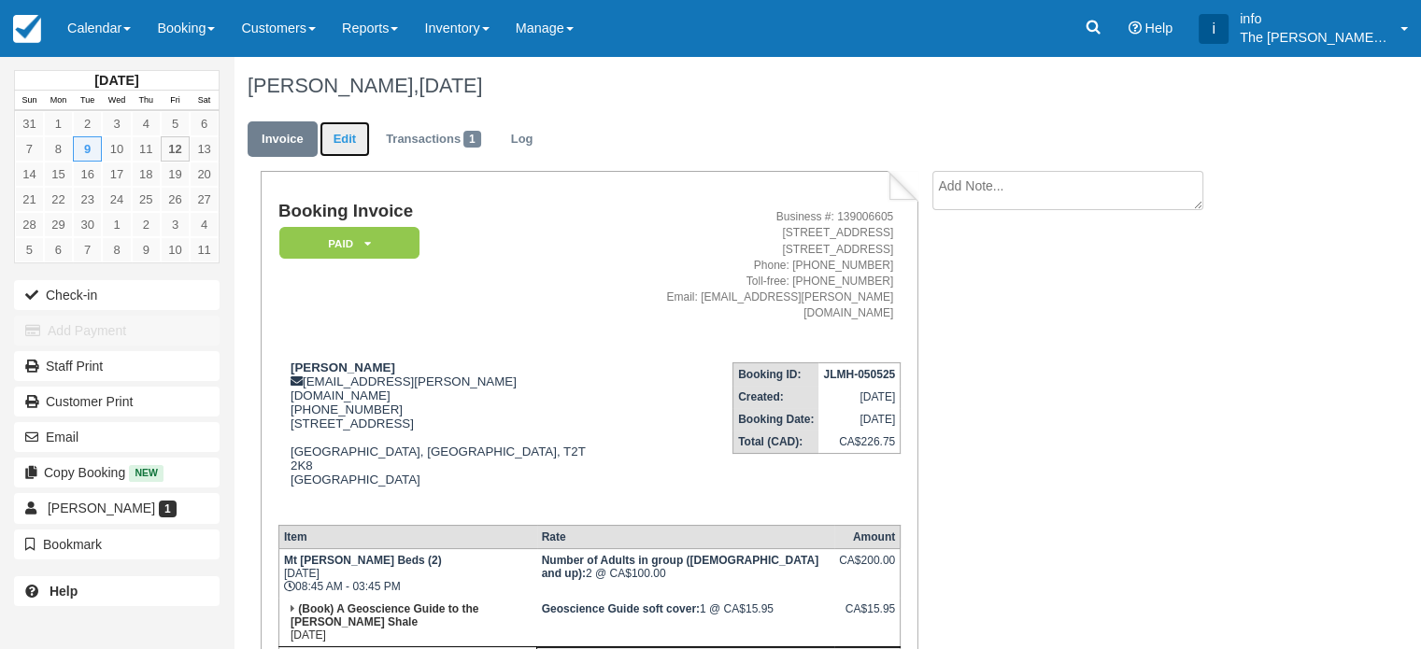
click at [357, 138] on link "Edit" at bounding box center [345, 139] width 50 height 36
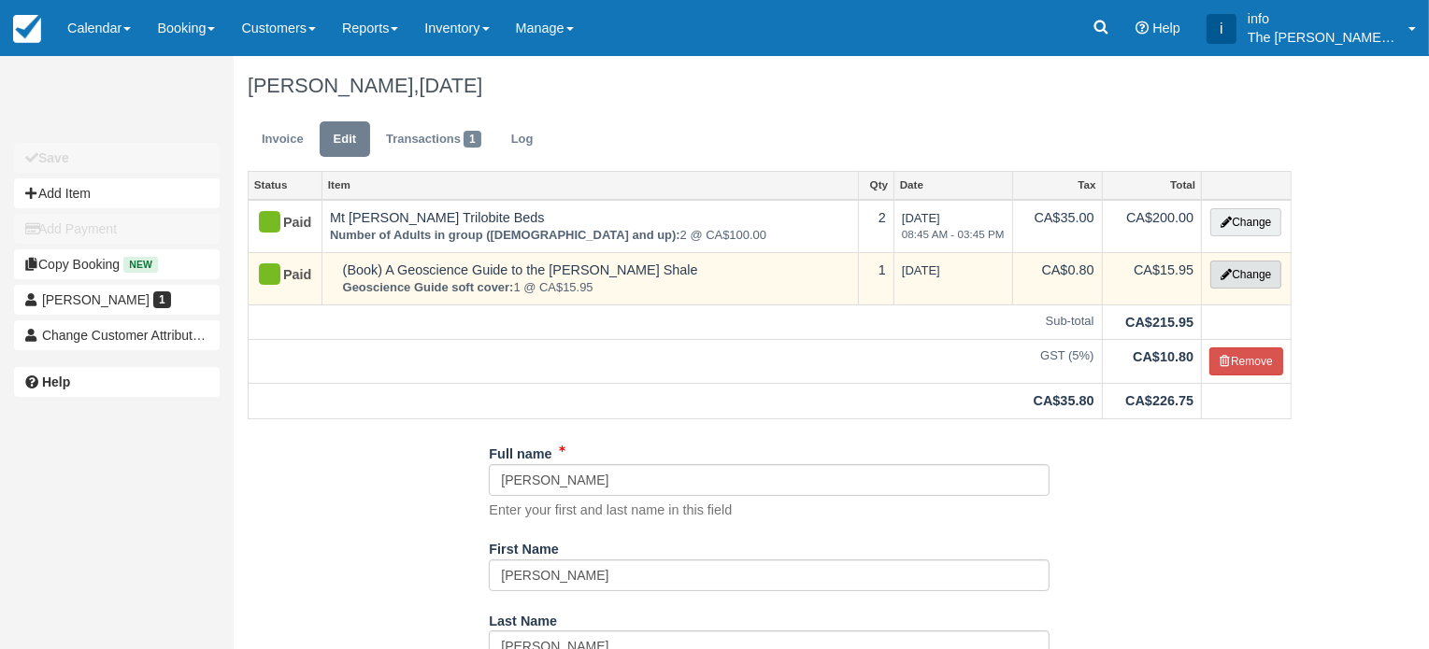
click at [1248, 277] on button "Change" at bounding box center [1245, 275] width 71 height 28
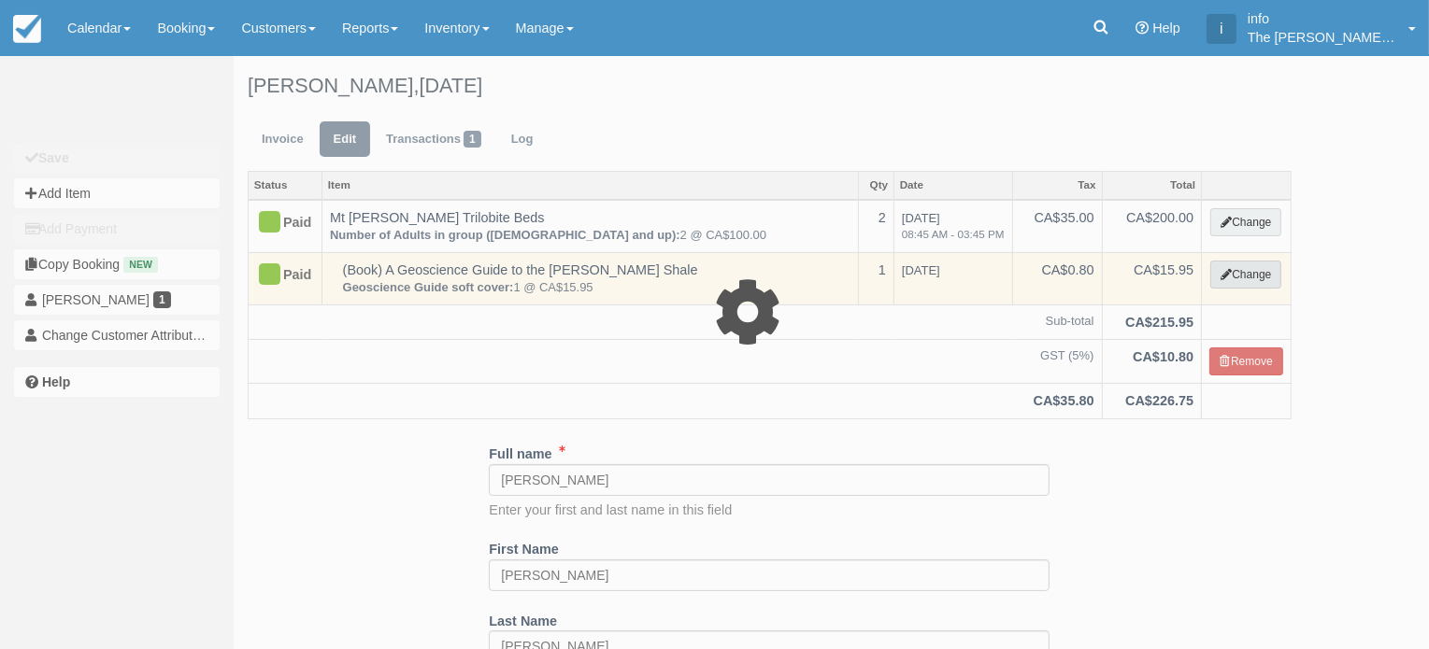
select select "17"
type input "15.95"
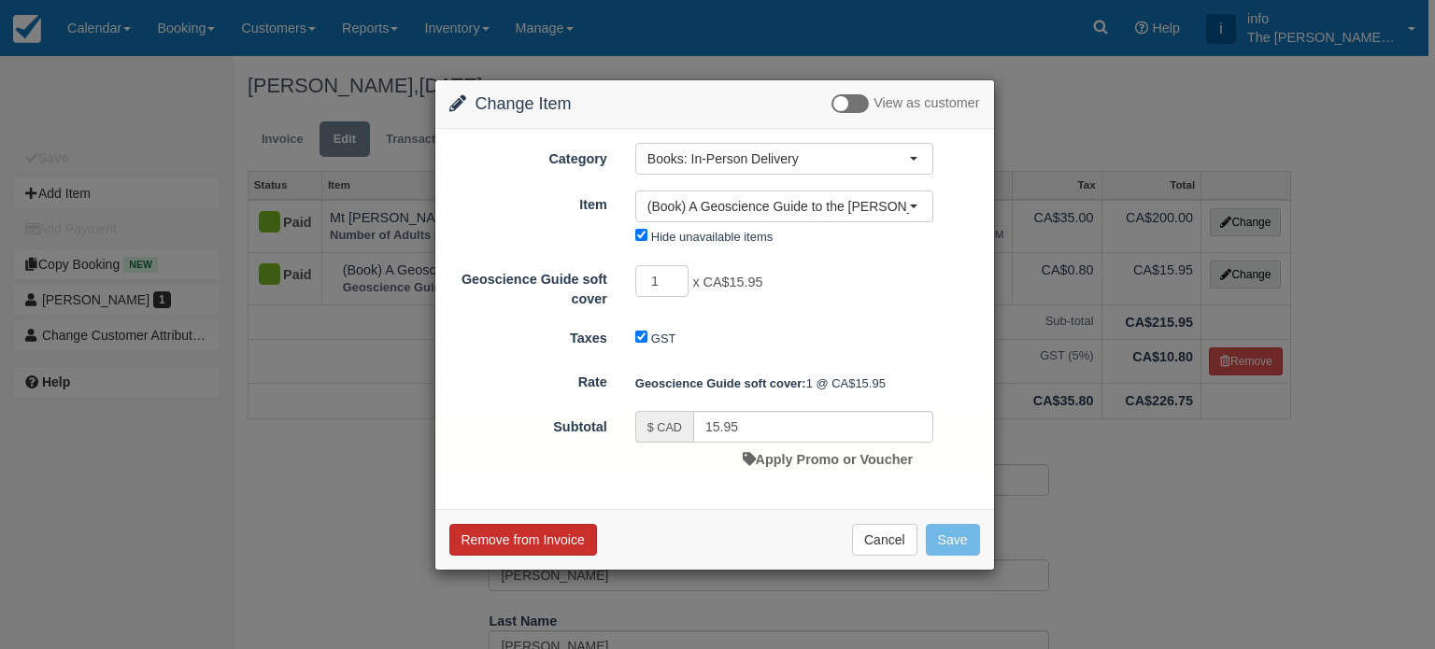
click at [553, 547] on button "Remove from Invoice" at bounding box center [523, 540] width 148 height 32
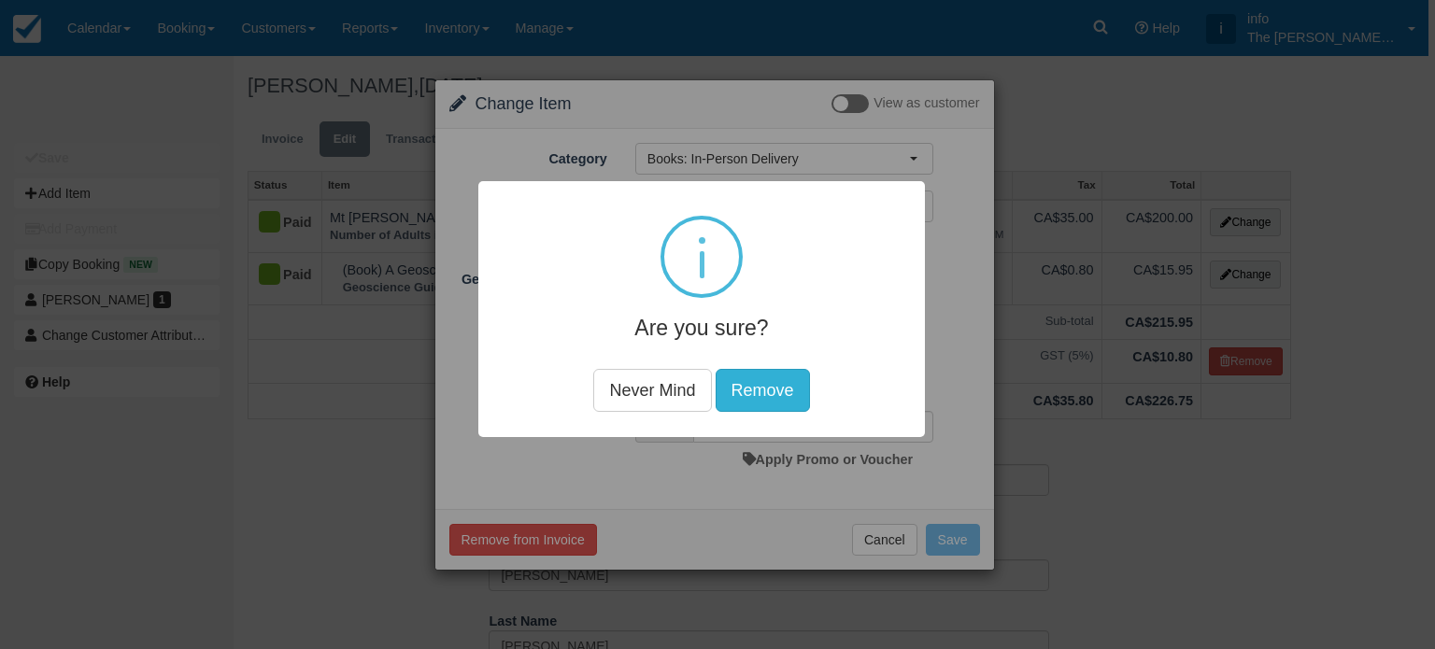
click at [759, 386] on button "Remove" at bounding box center [763, 390] width 94 height 43
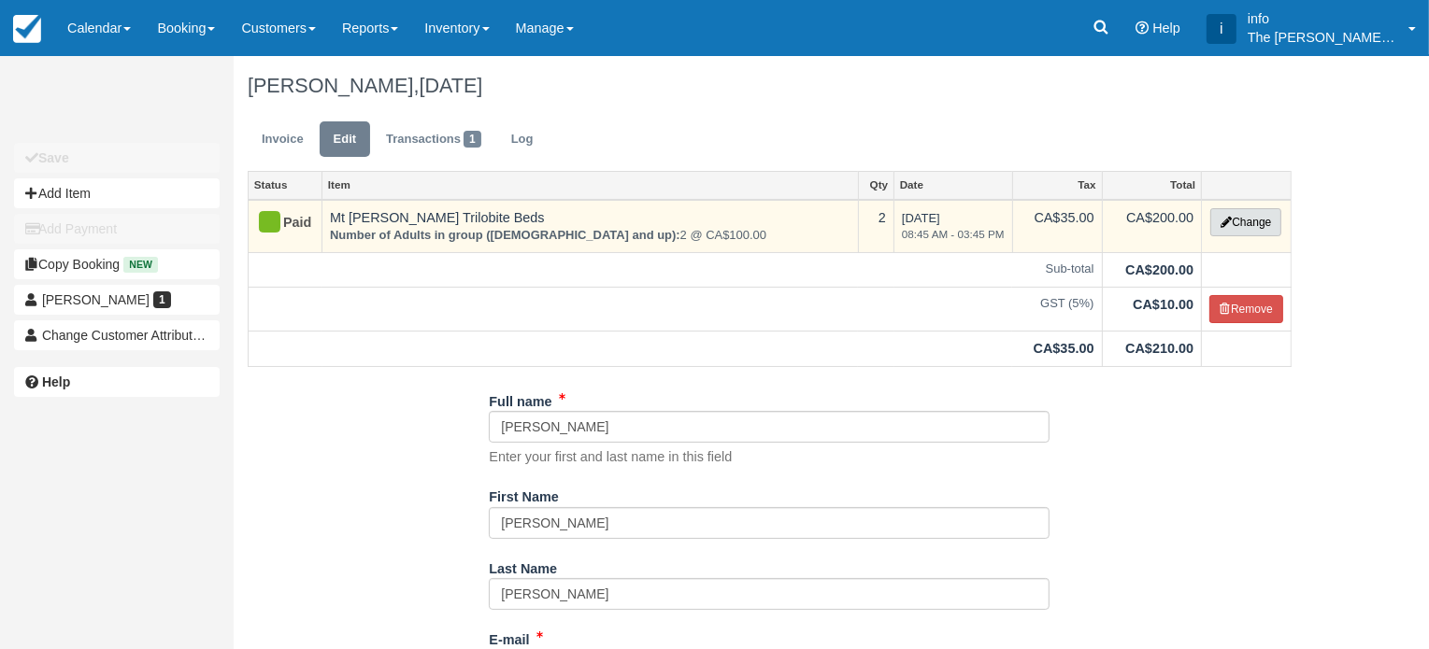
click at [1246, 223] on button "Change" at bounding box center [1245, 222] width 71 height 28
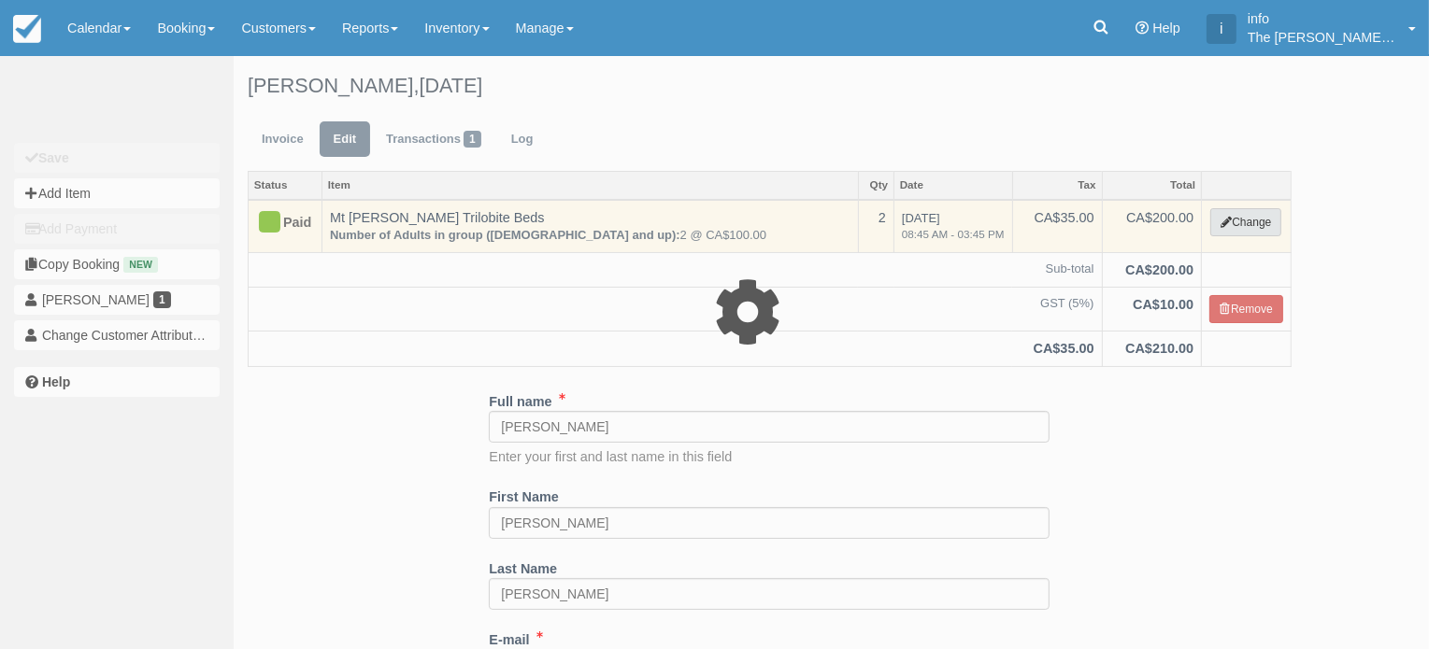
select select "3"
type input "200.00"
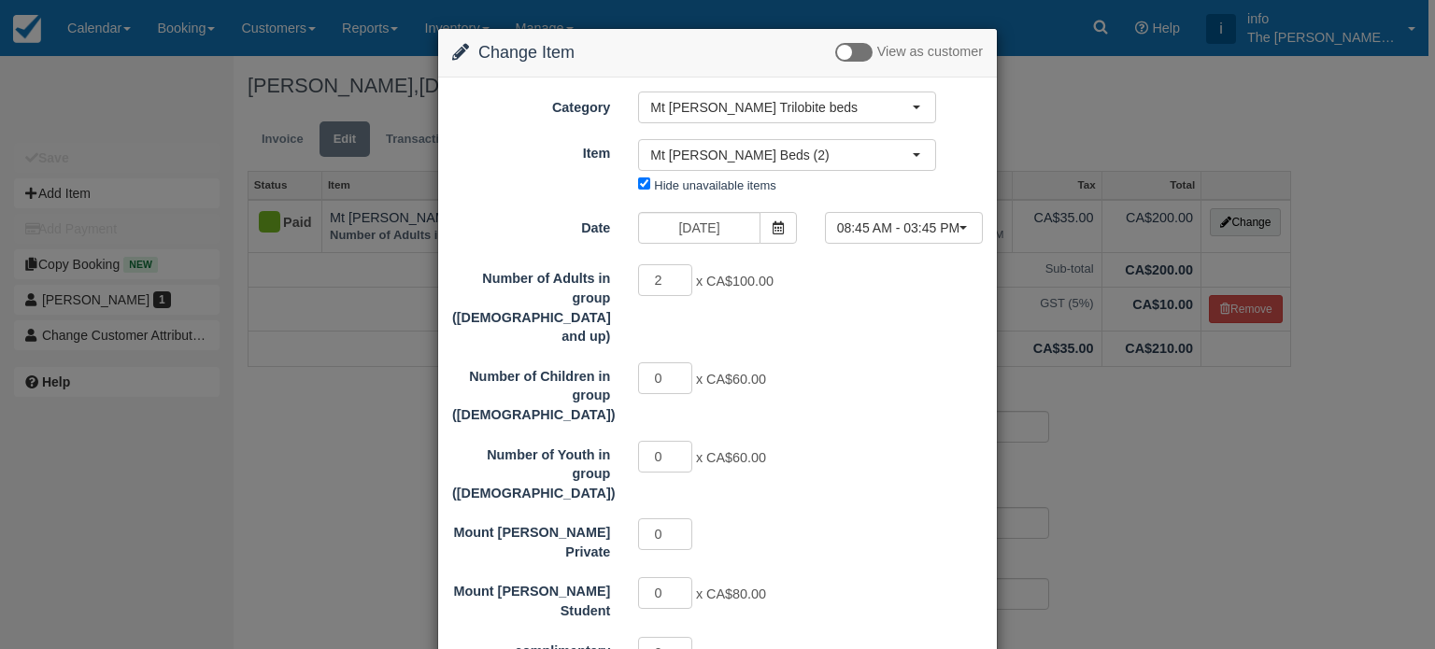
scroll to position [561, 0]
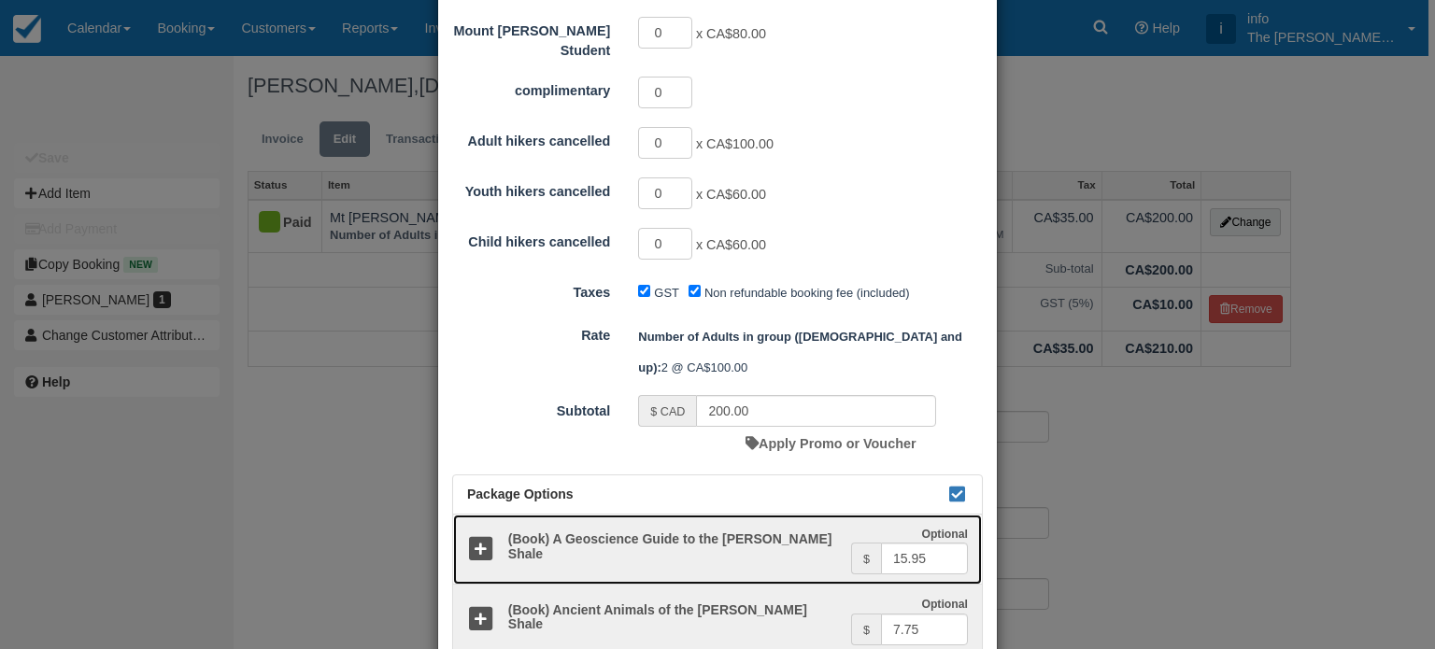
click at [475, 536] on icon at bounding box center [480, 549] width 27 height 27
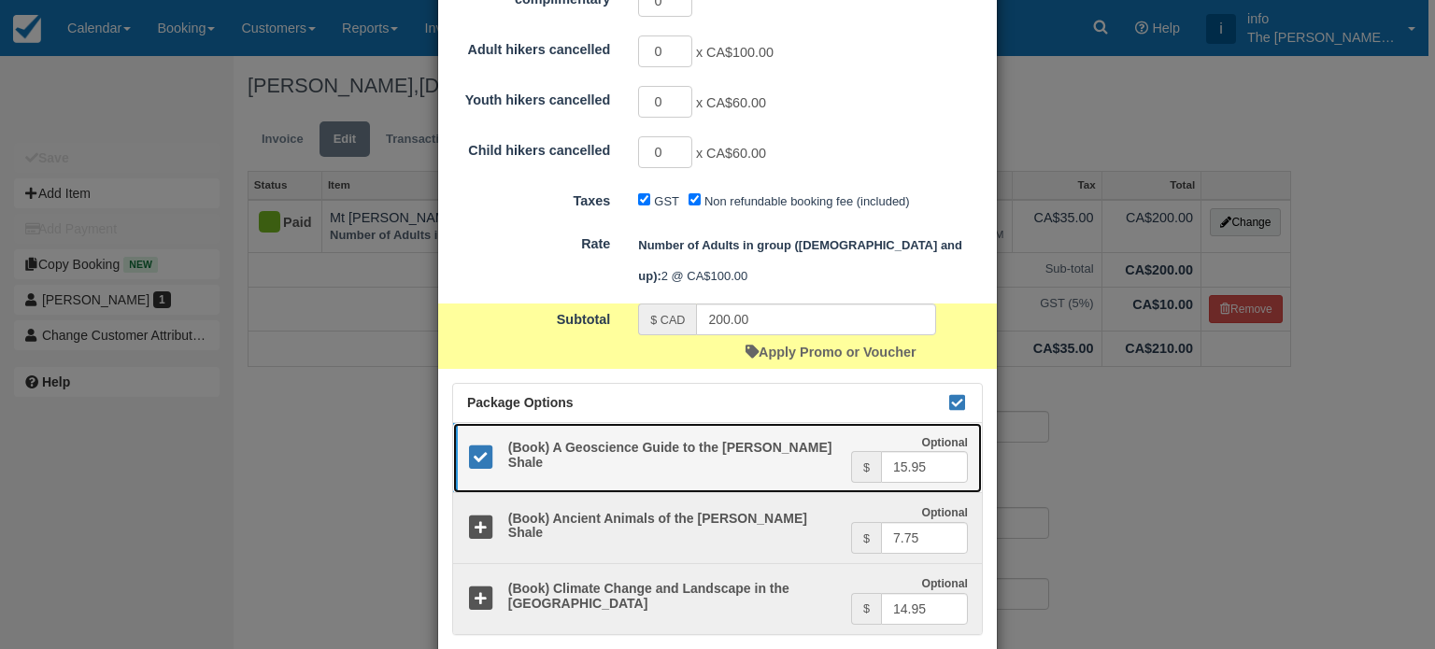
scroll to position [682, 0]
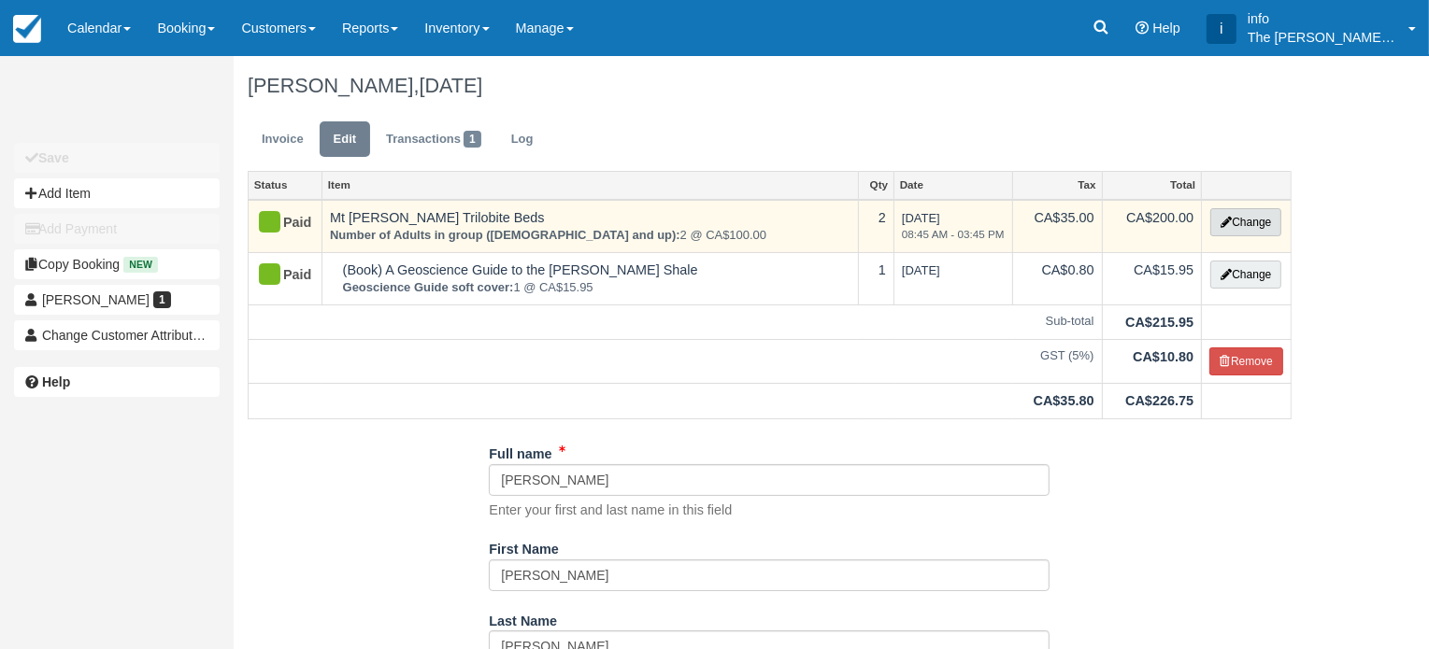
click at [1263, 225] on button "Change" at bounding box center [1245, 222] width 71 height 28
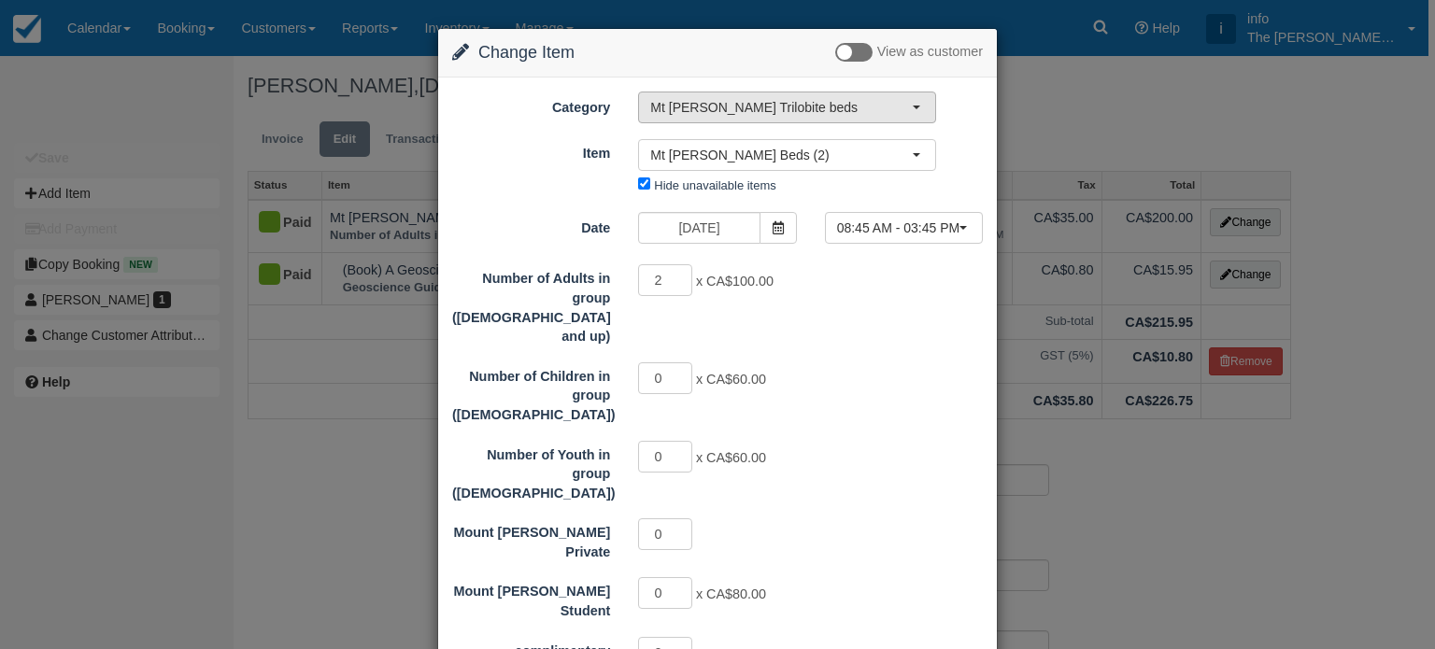
click at [822, 106] on span "Mt [PERSON_NAME] Trilobite beds" at bounding box center [781, 107] width 262 height 19
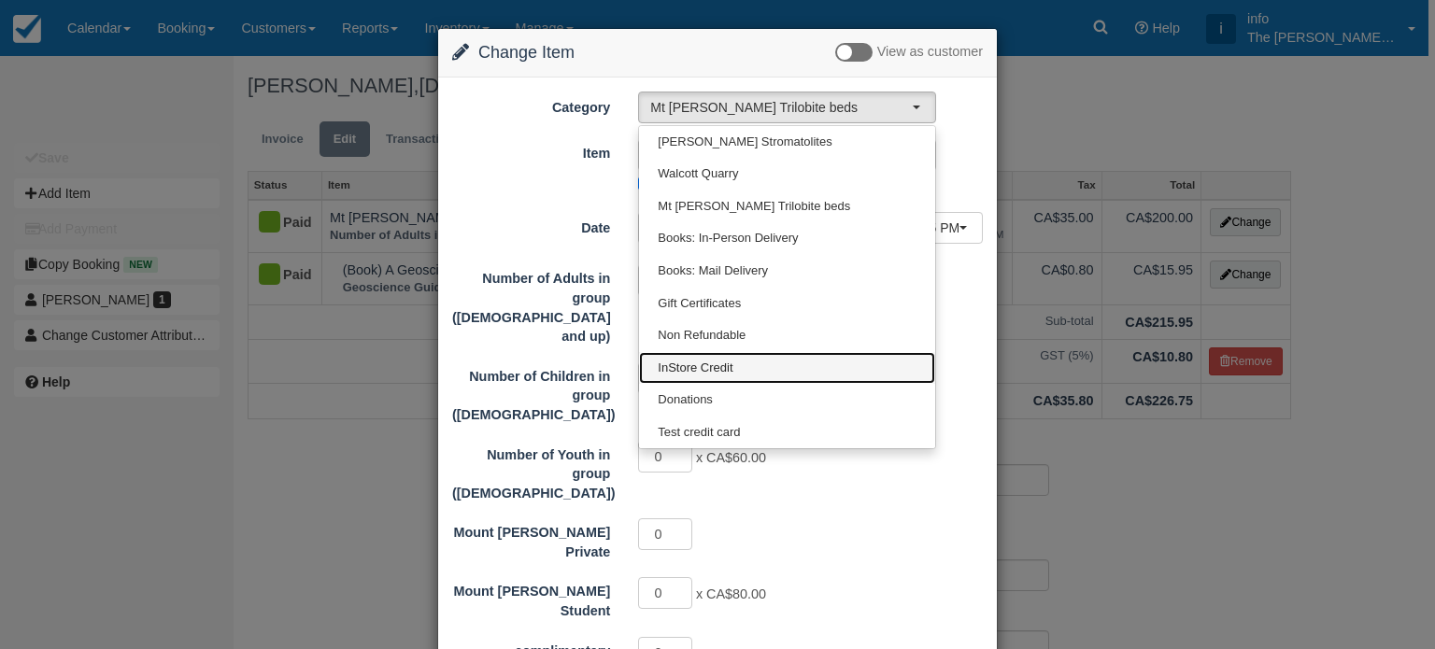
click at [713, 360] on span "InStore Credit" at bounding box center [695, 369] width 75 height 18
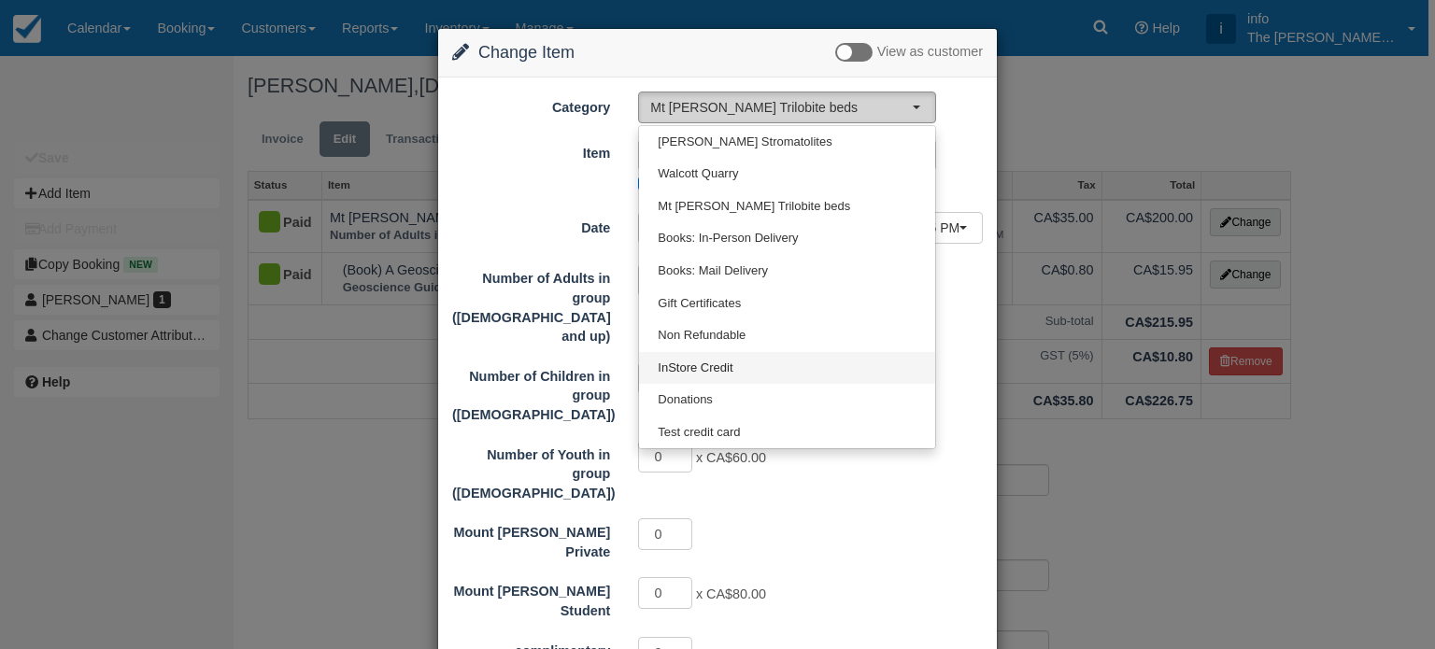
select select "16"
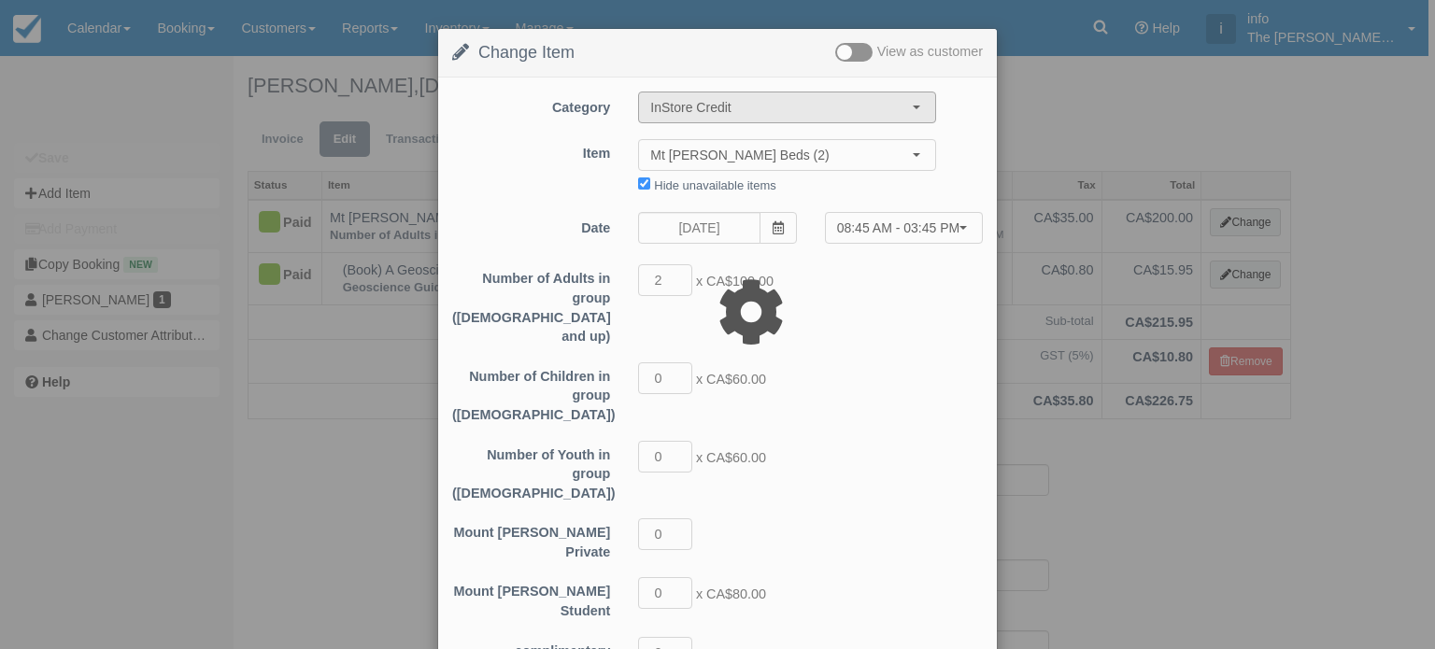
type input "210.00"
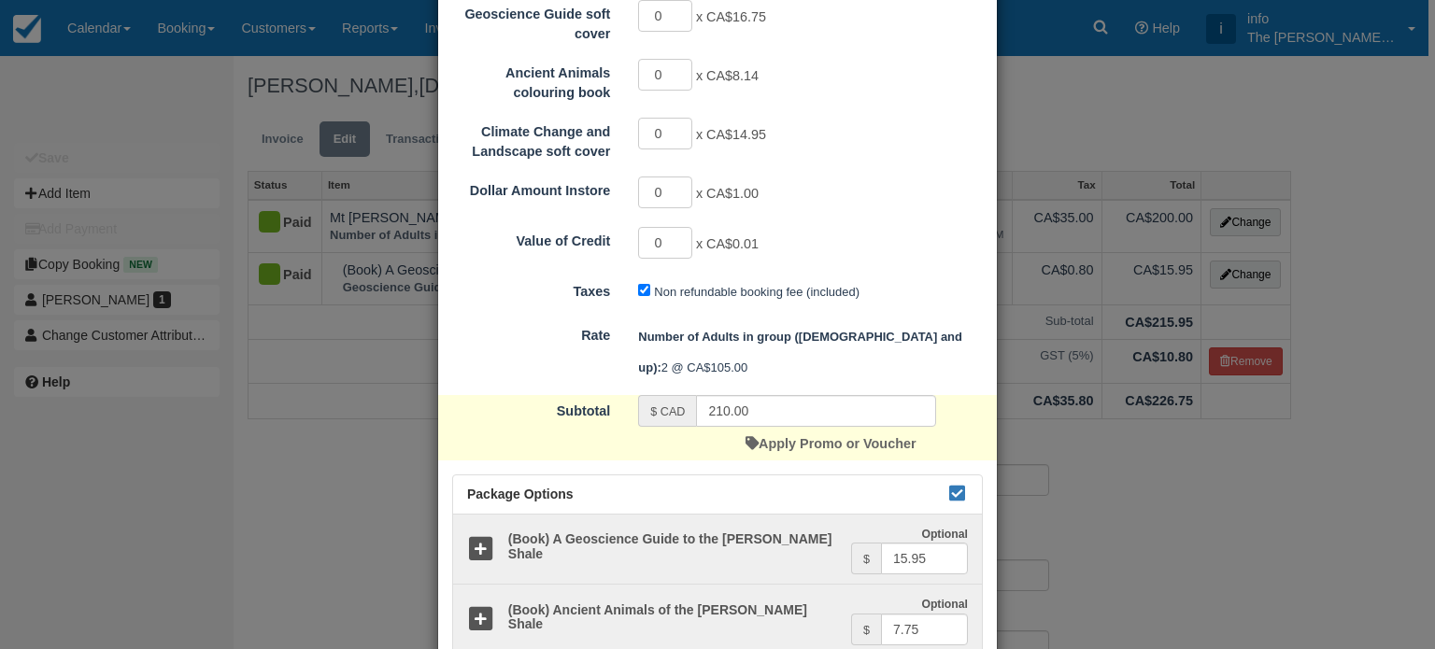
scroll to position [818, 0]
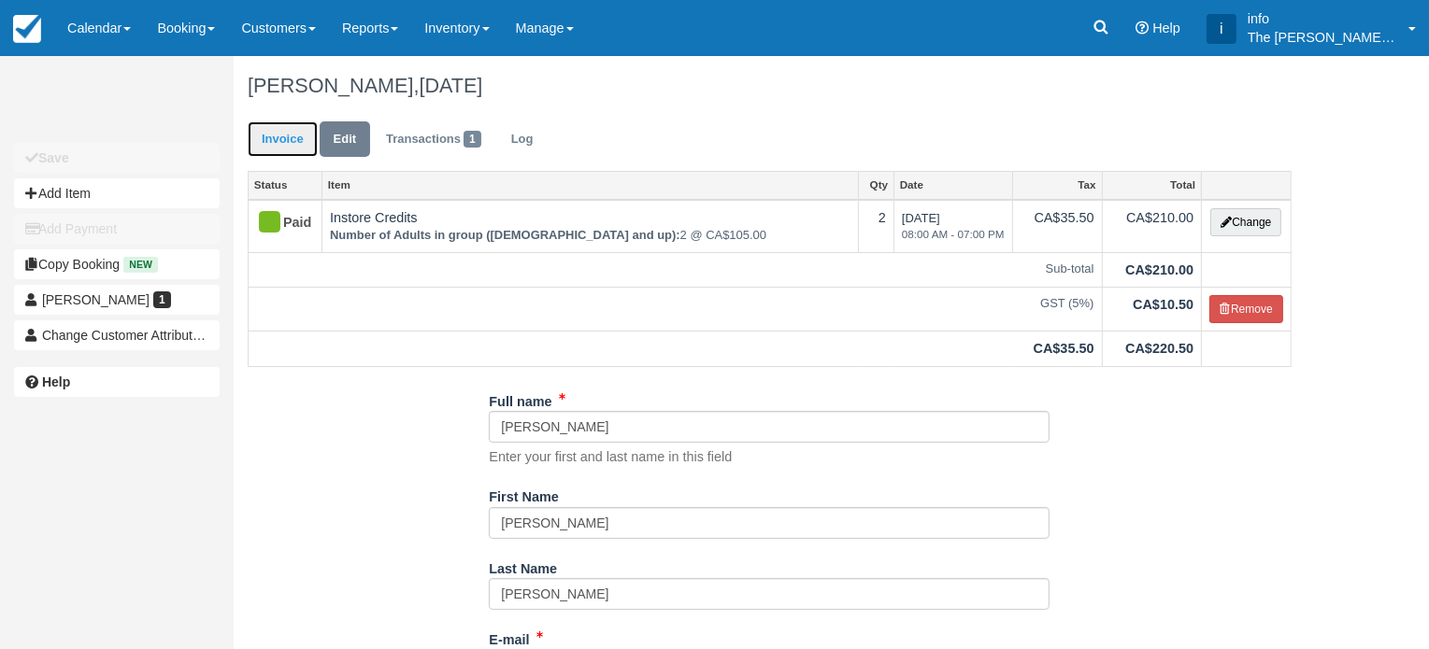
click at [299, 141] on link "Invoice" at bounding box center [283, 139] width 70 height 36
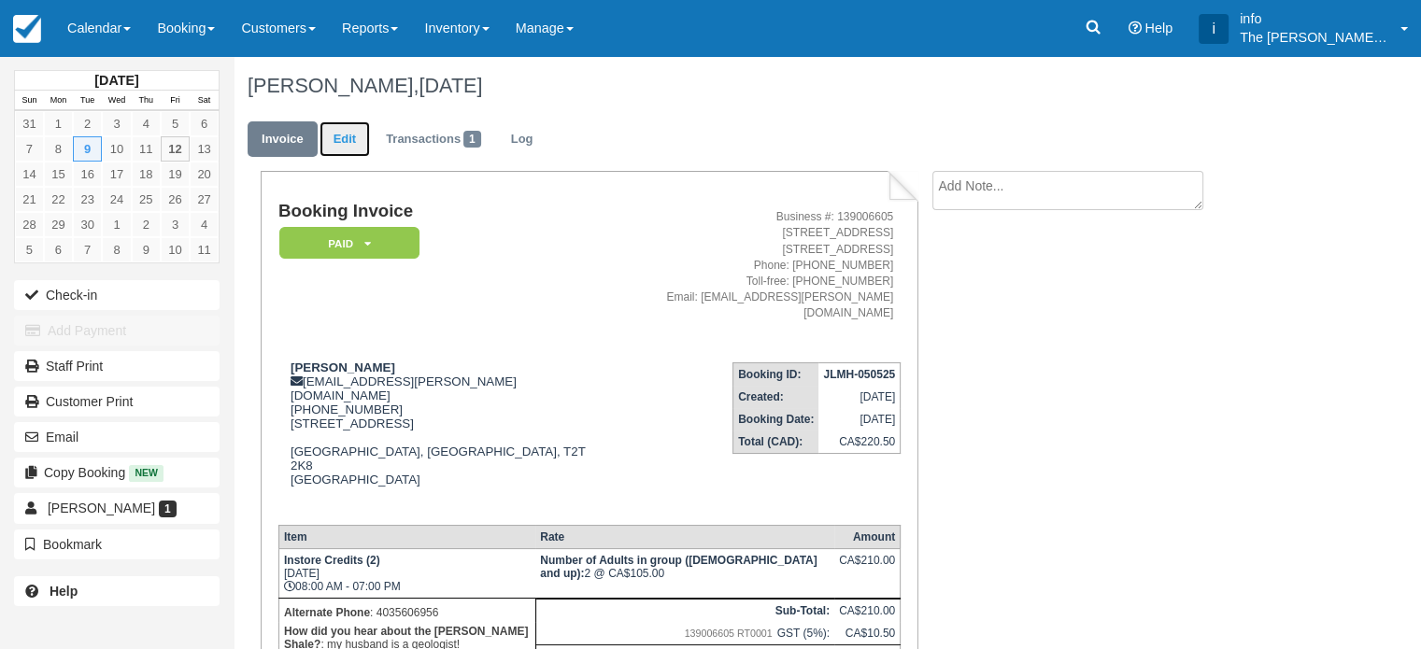
click at [351, 144] on link "Edit" at bounding box center [345, 139] width 50 height 36
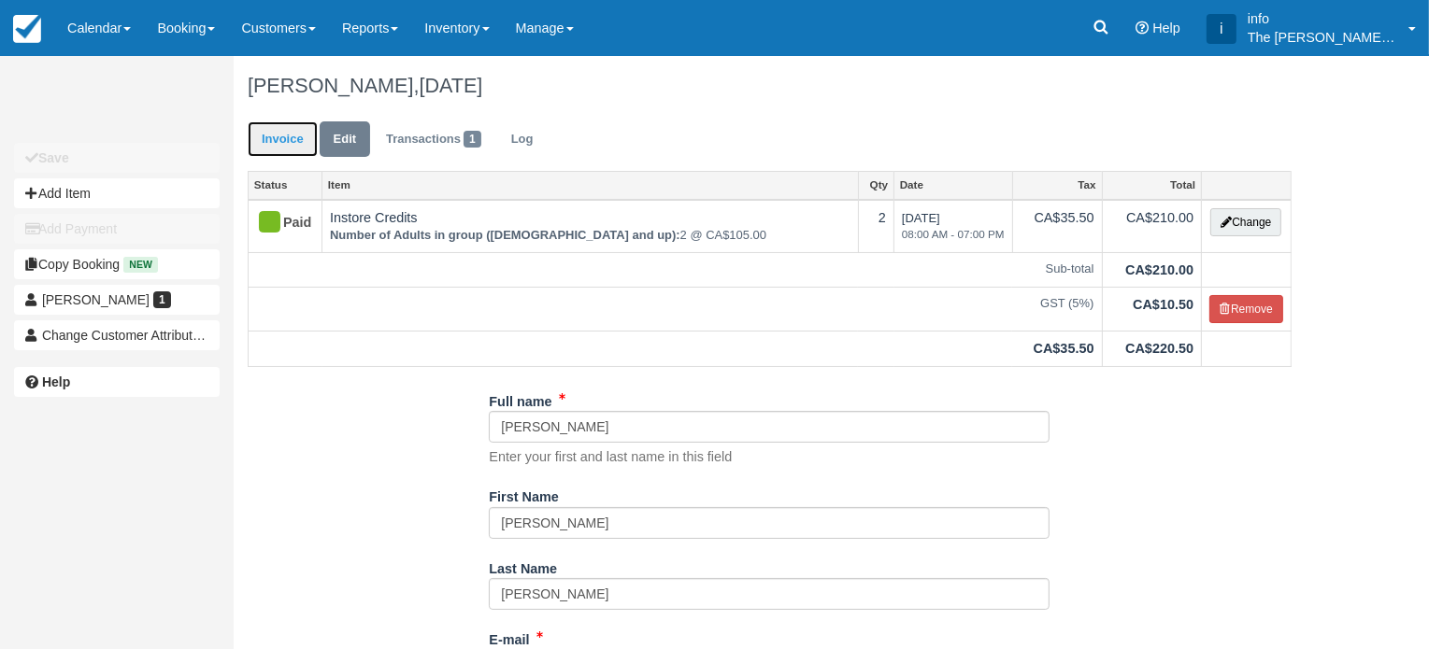
click at [266, 147] on link "Invoice" at bounding box center [283, 139] width 70 height 36
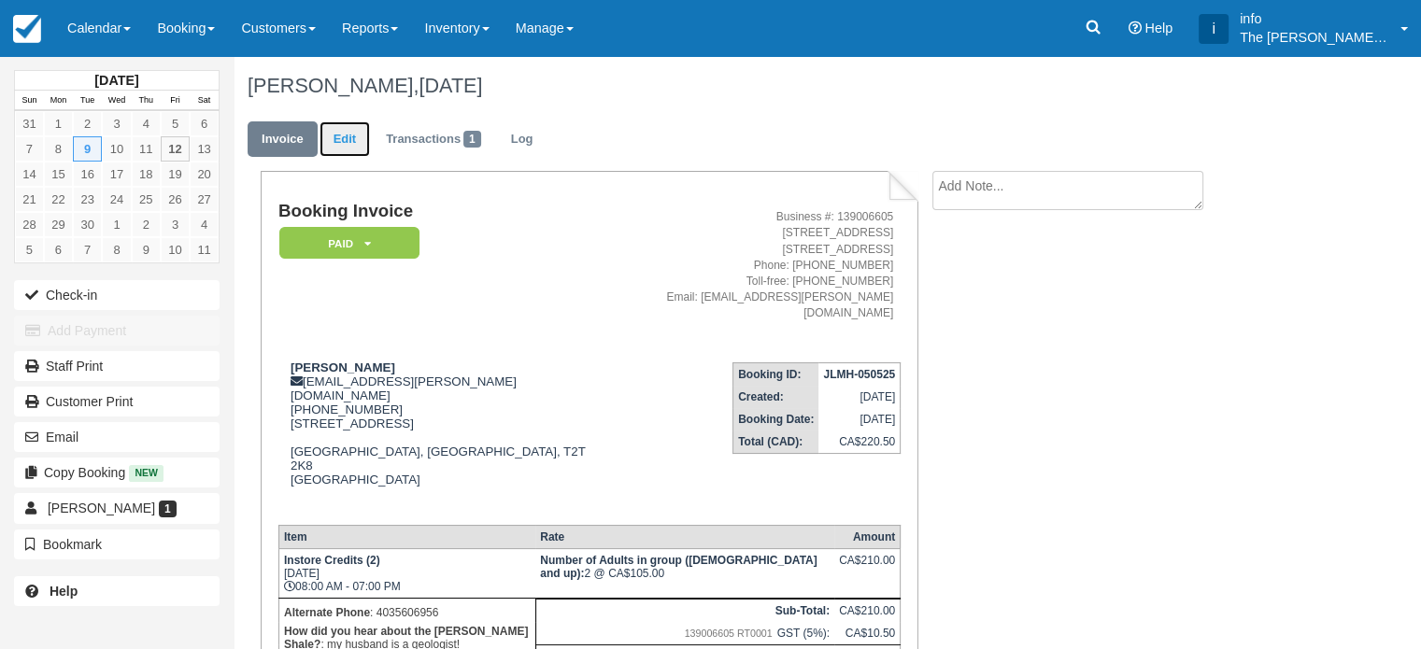
click at [338, 139] on link "Edit" at bounding box center [345, 139] width 50 height 36
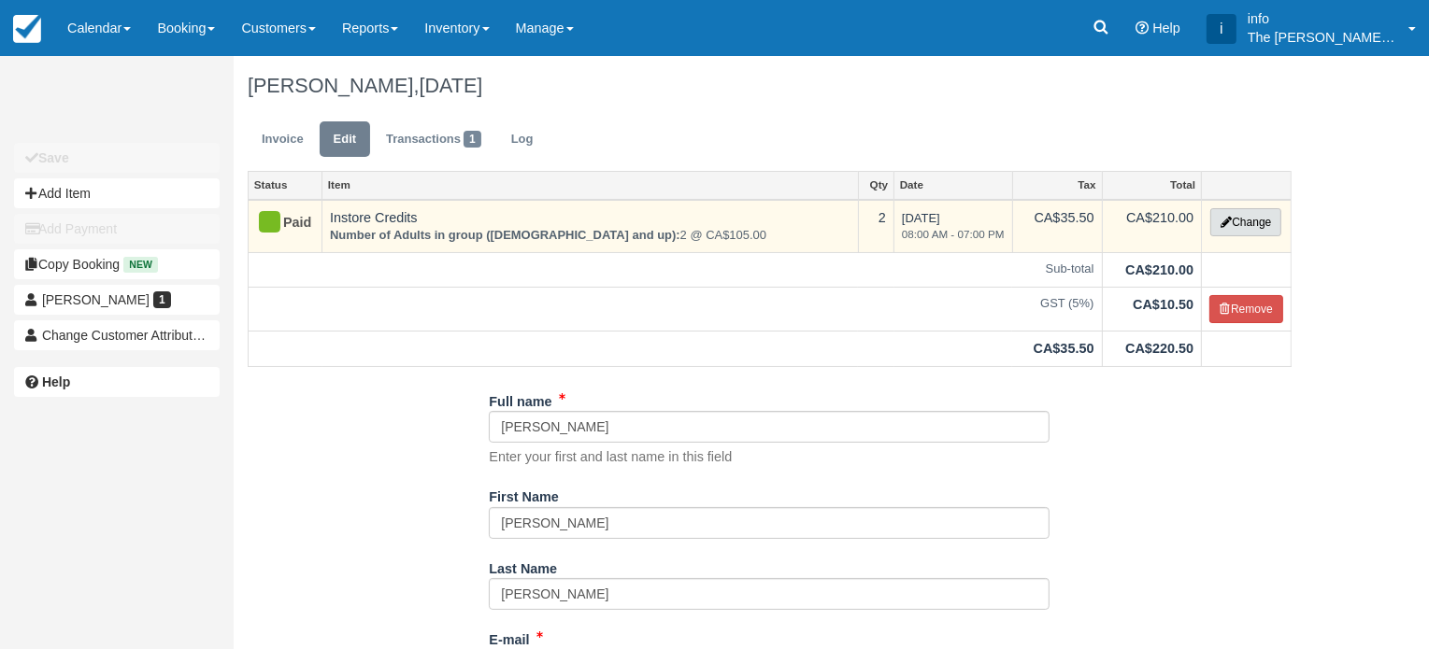
click at [1236, 225] on button "Change" at bounding box center [1245, 222] width 71 height 28
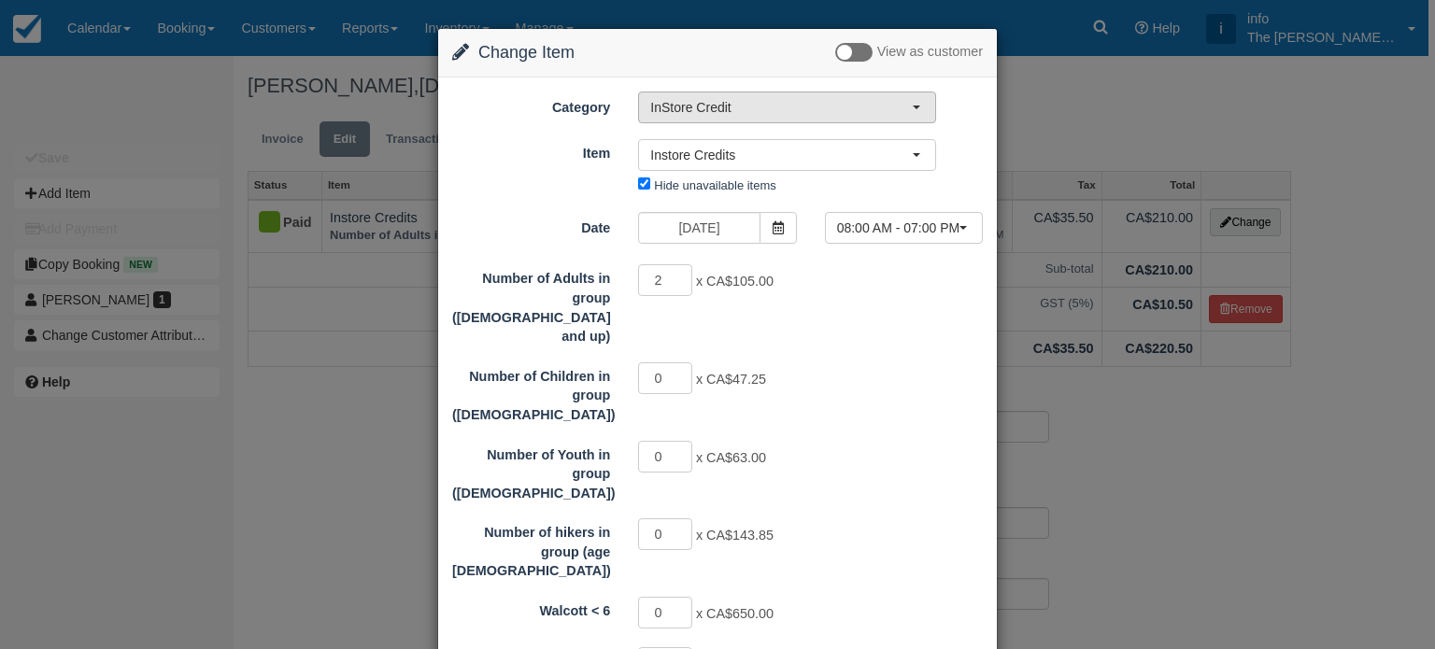
click at [758, 108] on span "InStore Credit" at bounding box center [781, 107] width 262 height 19
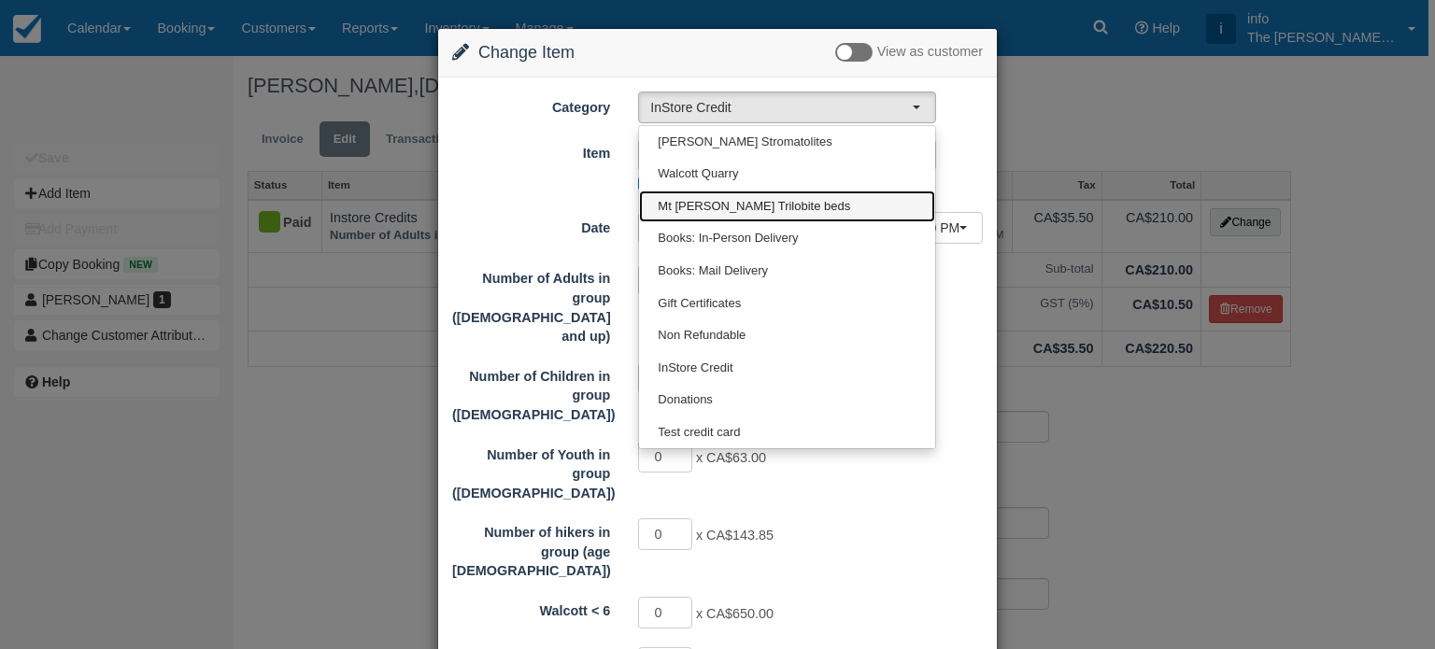
click at [704, 202] on span "Mt [PERSON_NAME] Trilobite beds" at bounding box center [754, 207] width 192 height 18
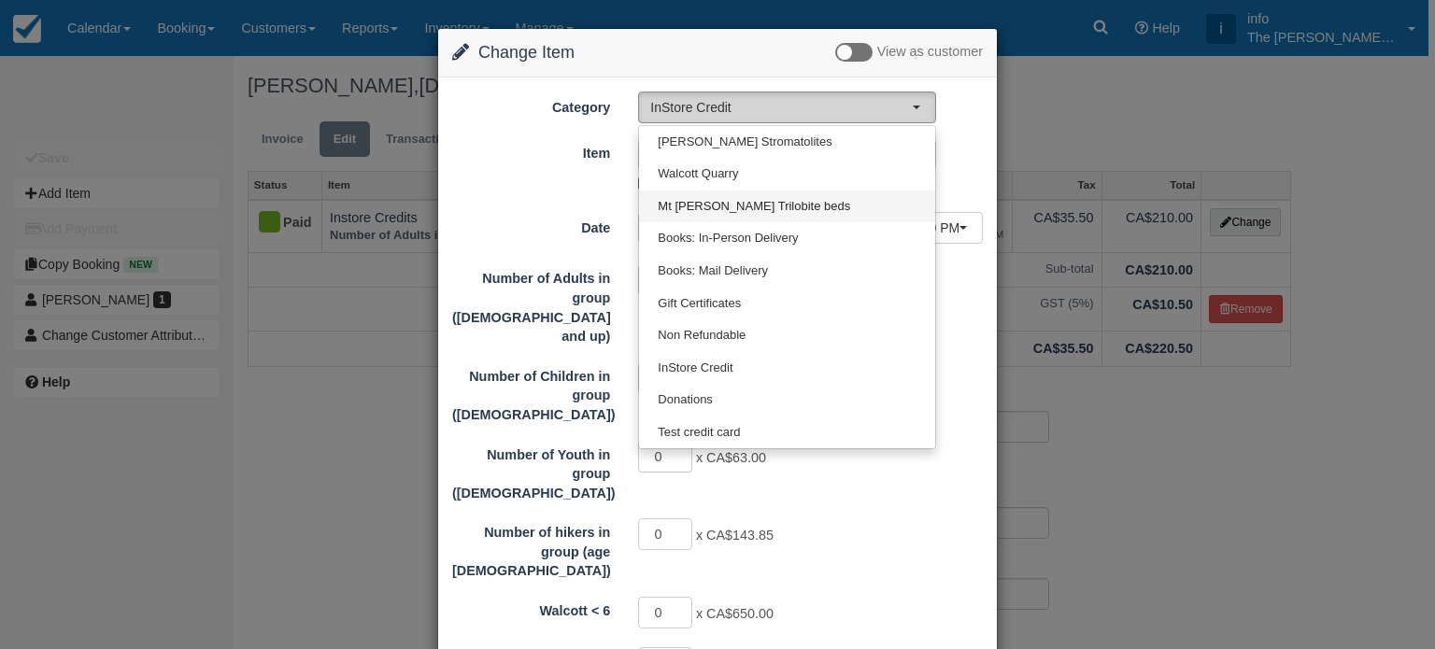
select select "3"
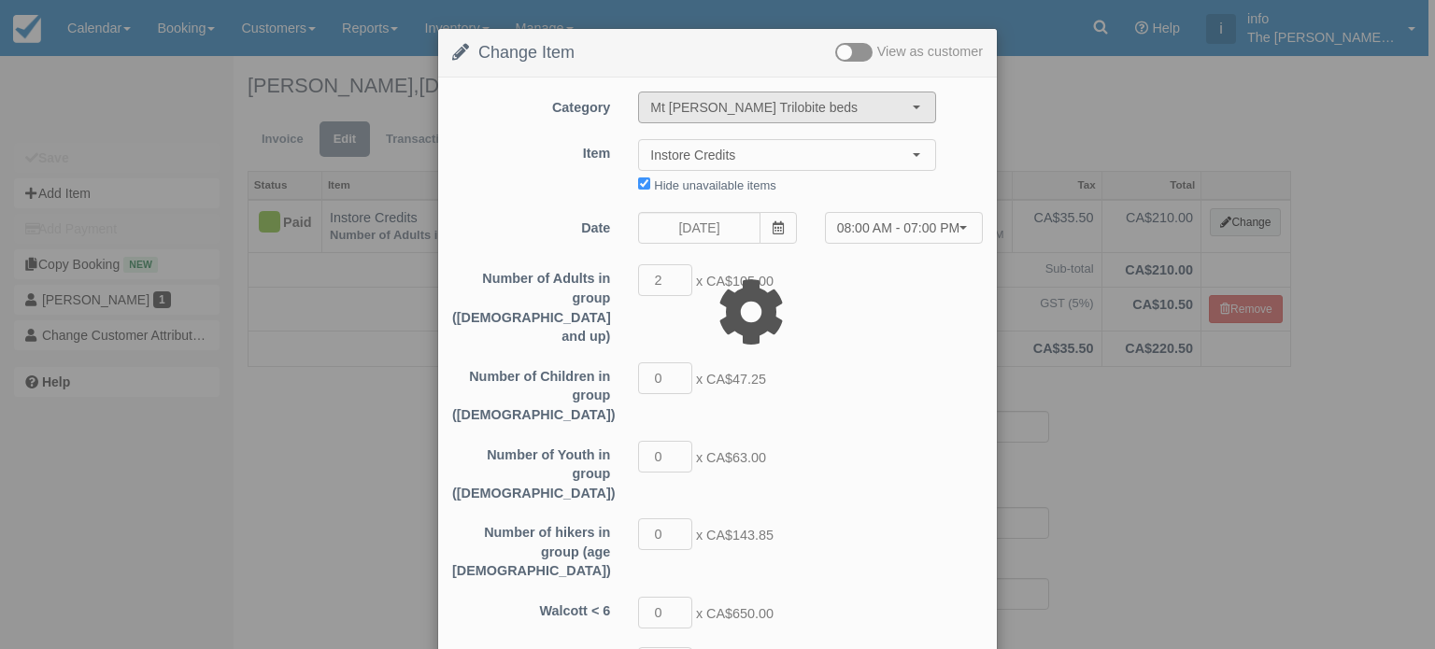
type input "200.00"
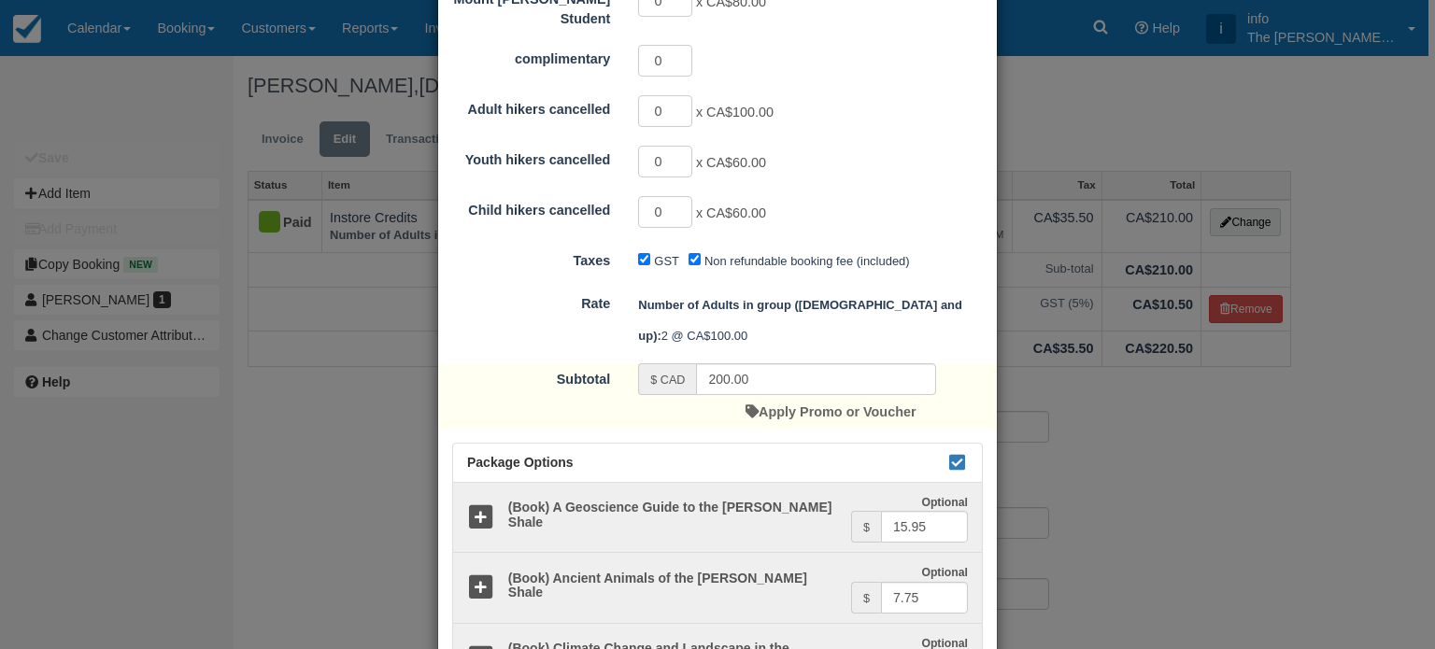
scroll to position [654, 0]
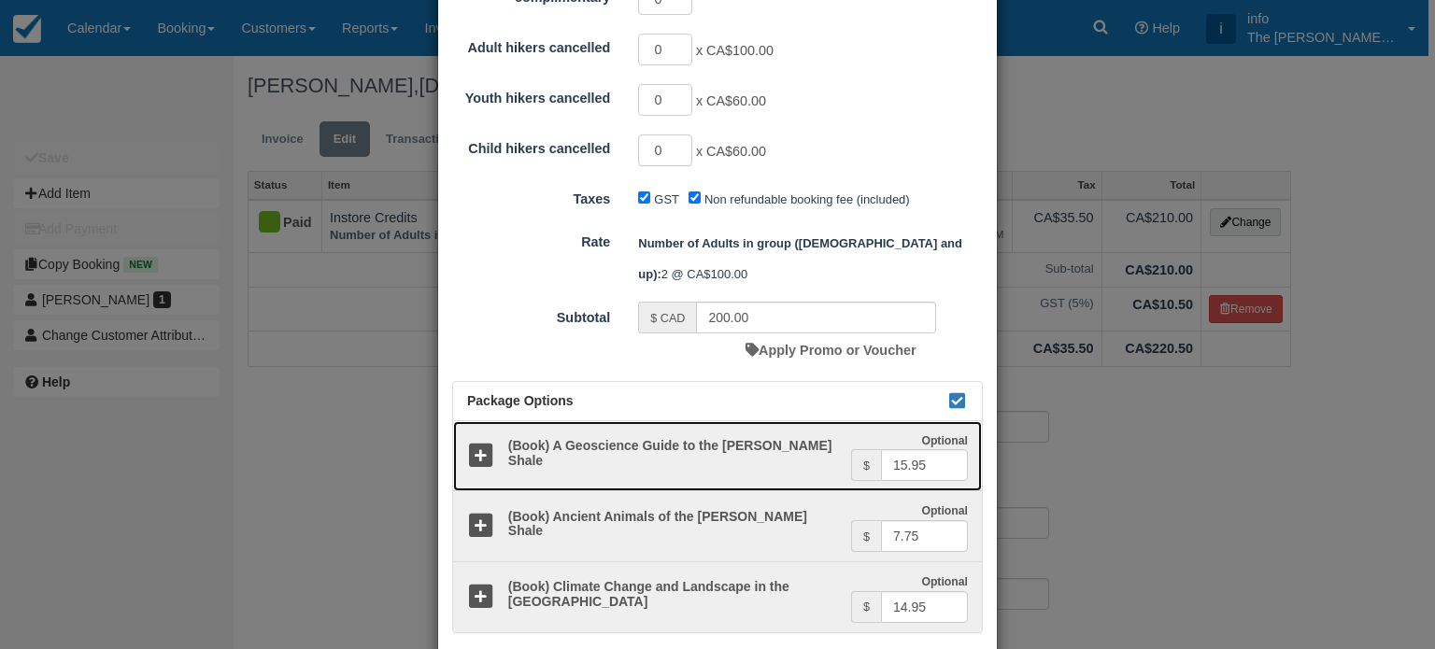
click at [469, 443] on icon at bounding box center [480, 456] width 27 height 27
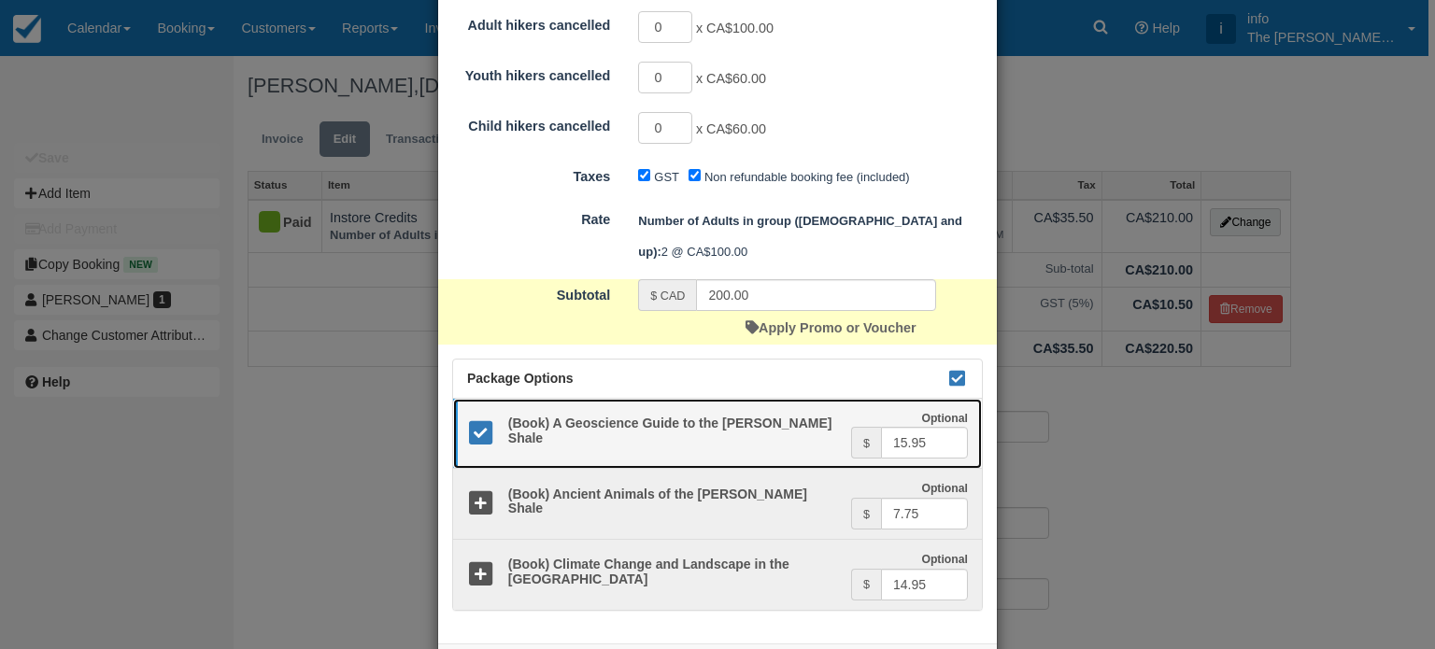
scroll to position [682, 0]
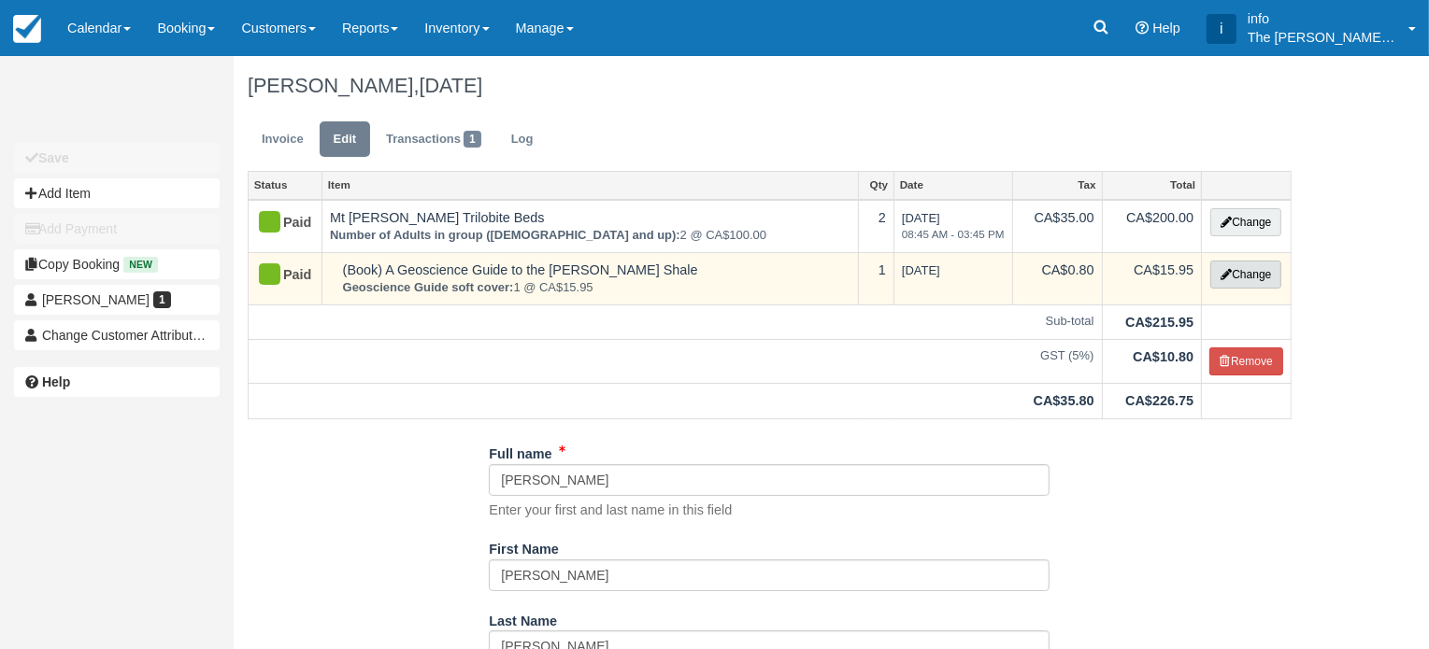
click at [1238, 274] on button "Change" at bounding box center [1245, 275] width 71 height 28
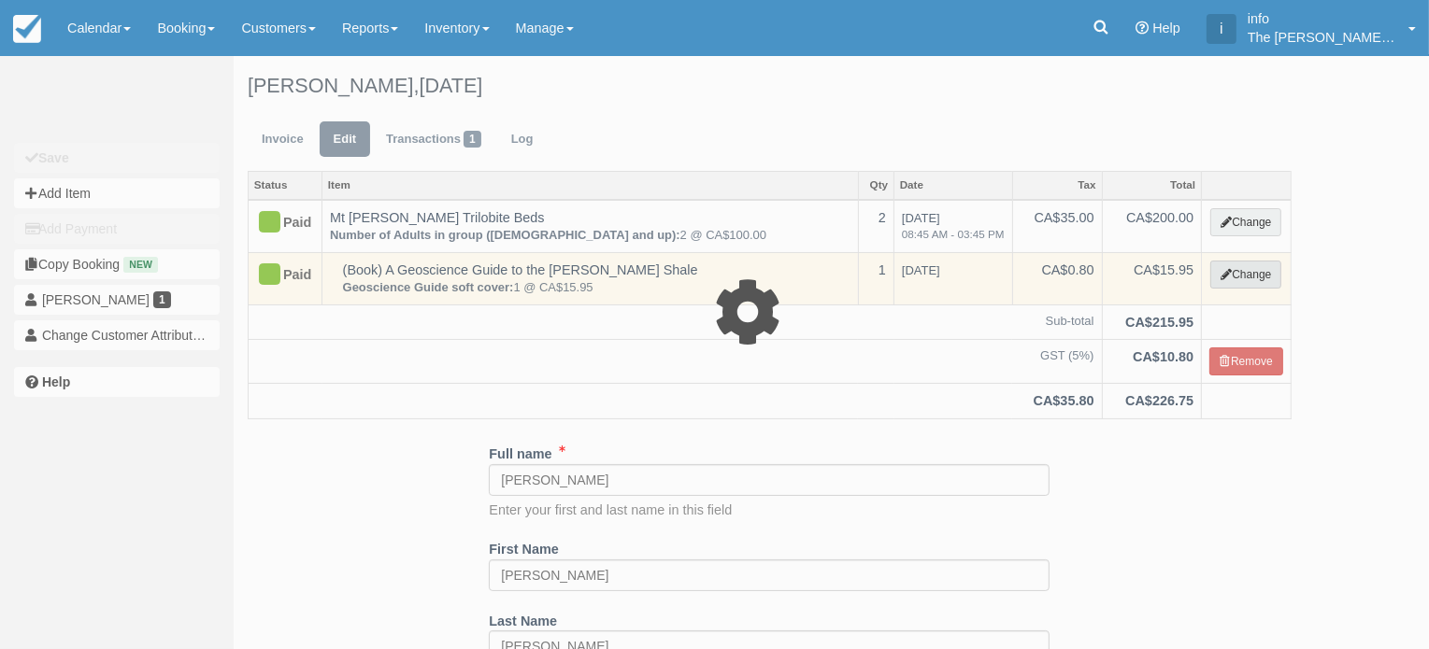
select select "17"
type input "15.95"
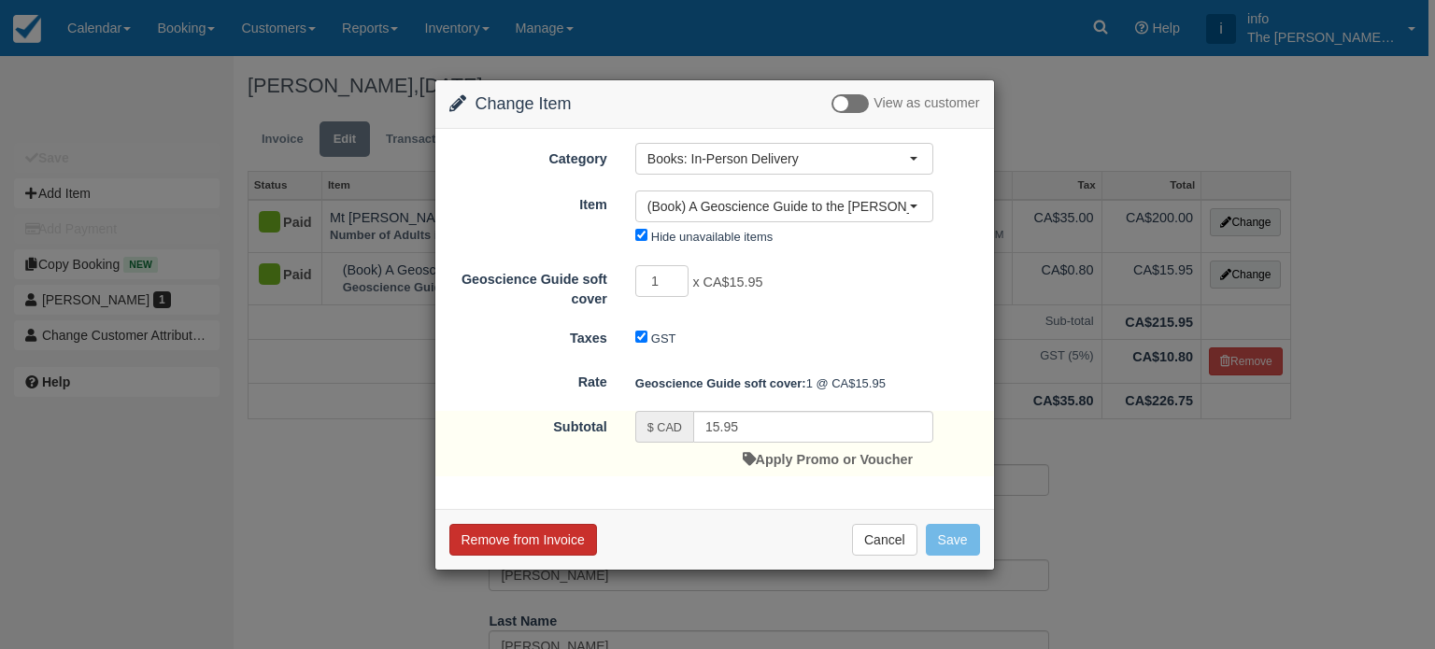
click at [560, 543] on button "Remove from Invoice" at bounding box center [523, 540] width 148 height 32
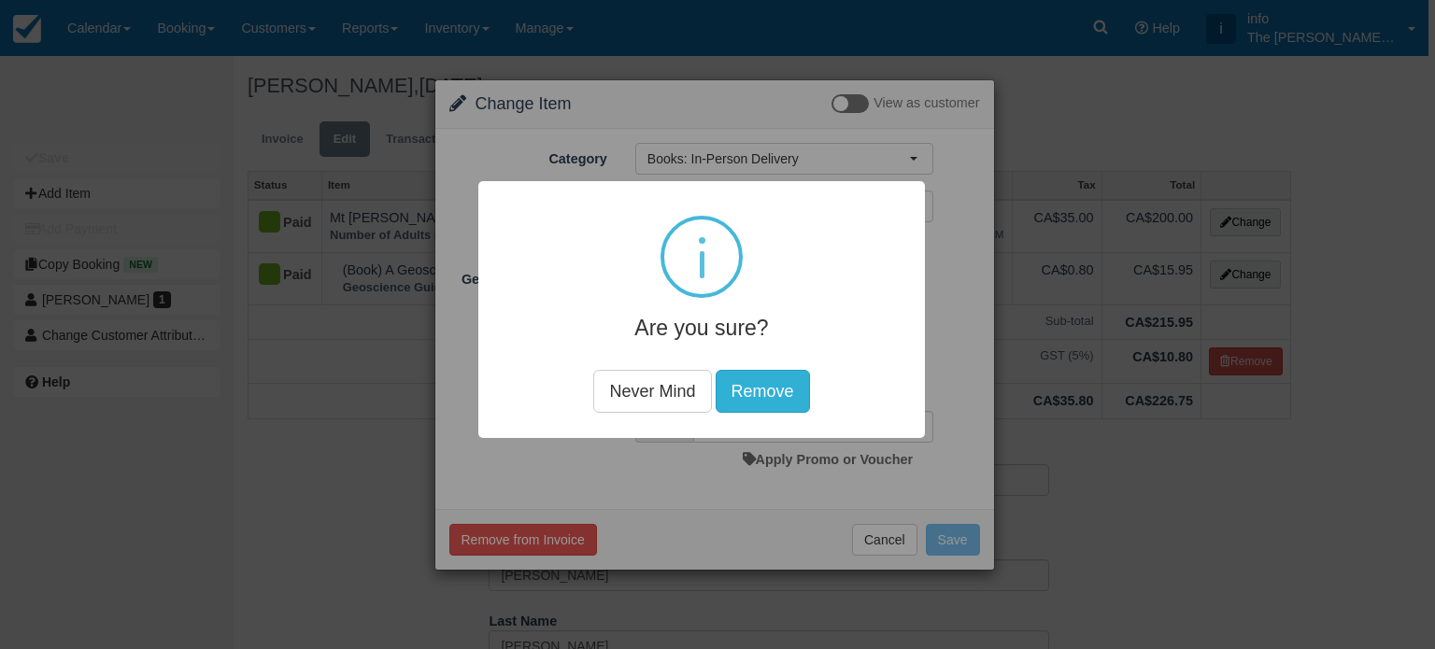
click at [746, 397] on button "Remove" at bounding box center [763, 390] width 94 height 43
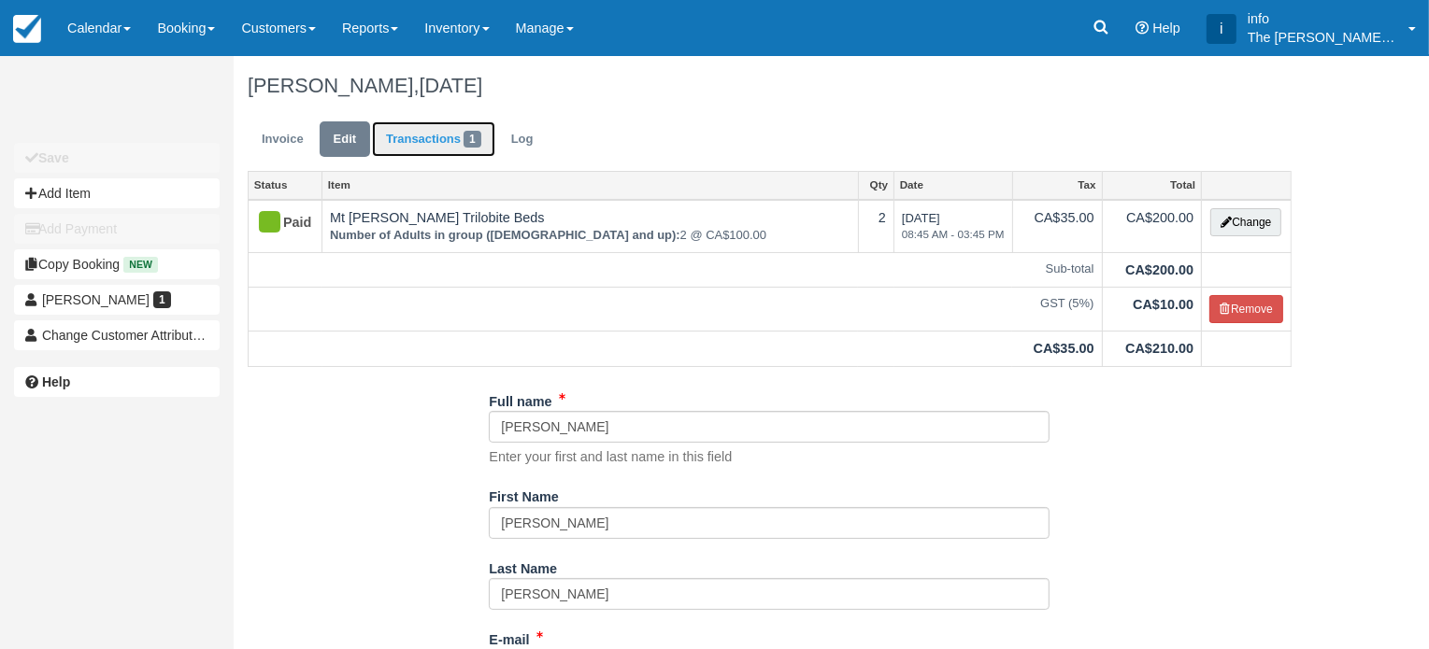
click at [450, 143] on link "Transactions 1" at bounding box center [433, 139] width 123 height 36
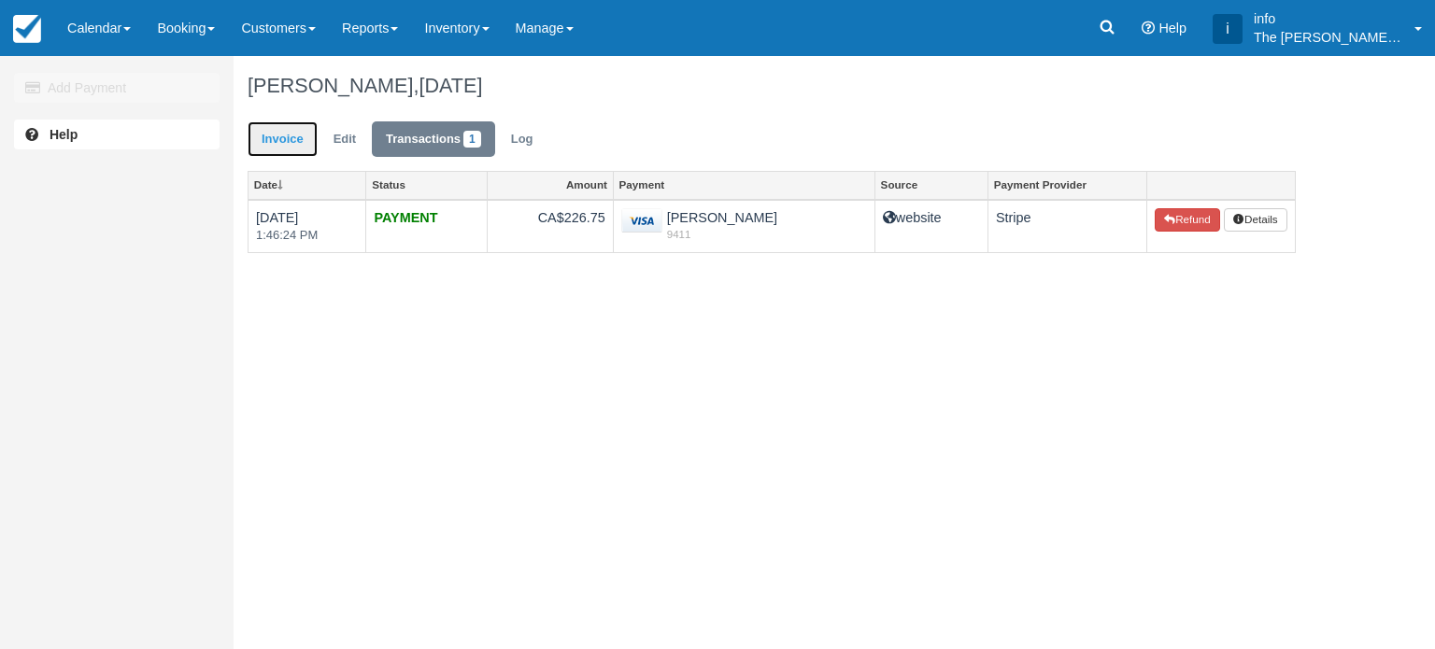
click at [285, 134] on link "Invoice" at bounding box center [283, 139] width 70 height 36
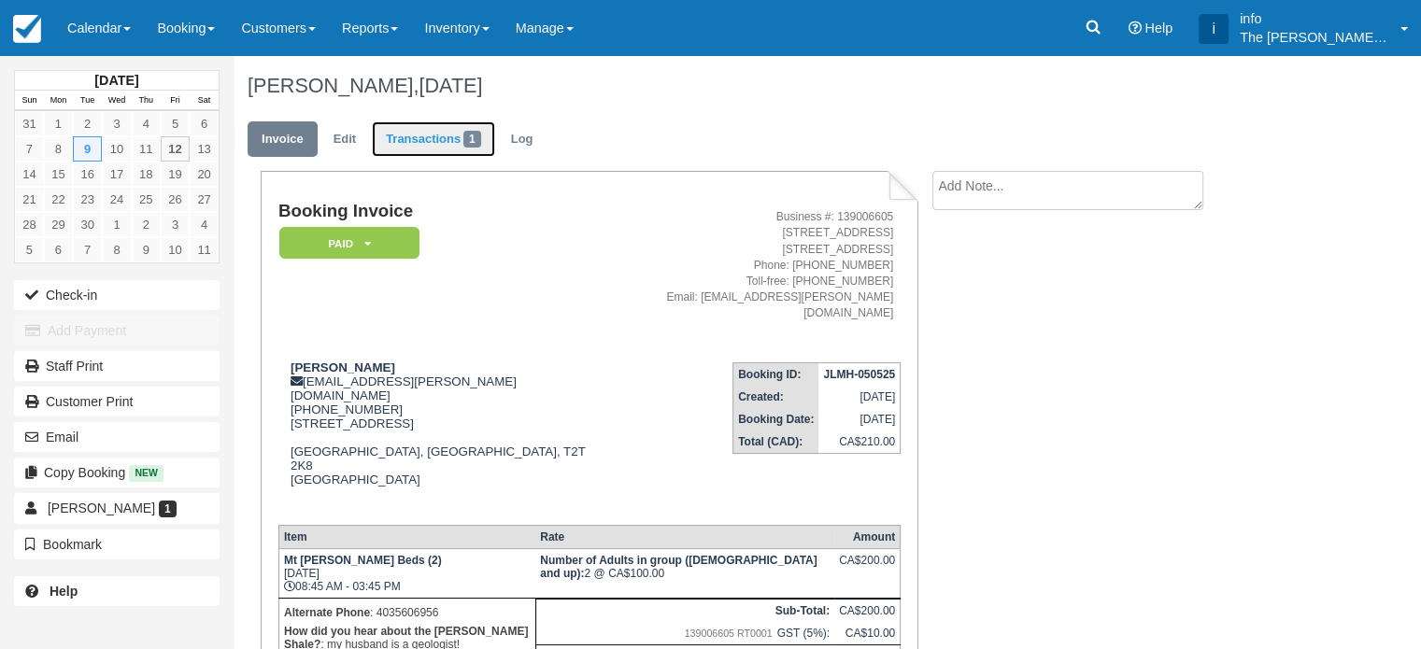
click at [434, 132] on link "Transactions 1" at bounding box center [433, 139] width 123 height 36
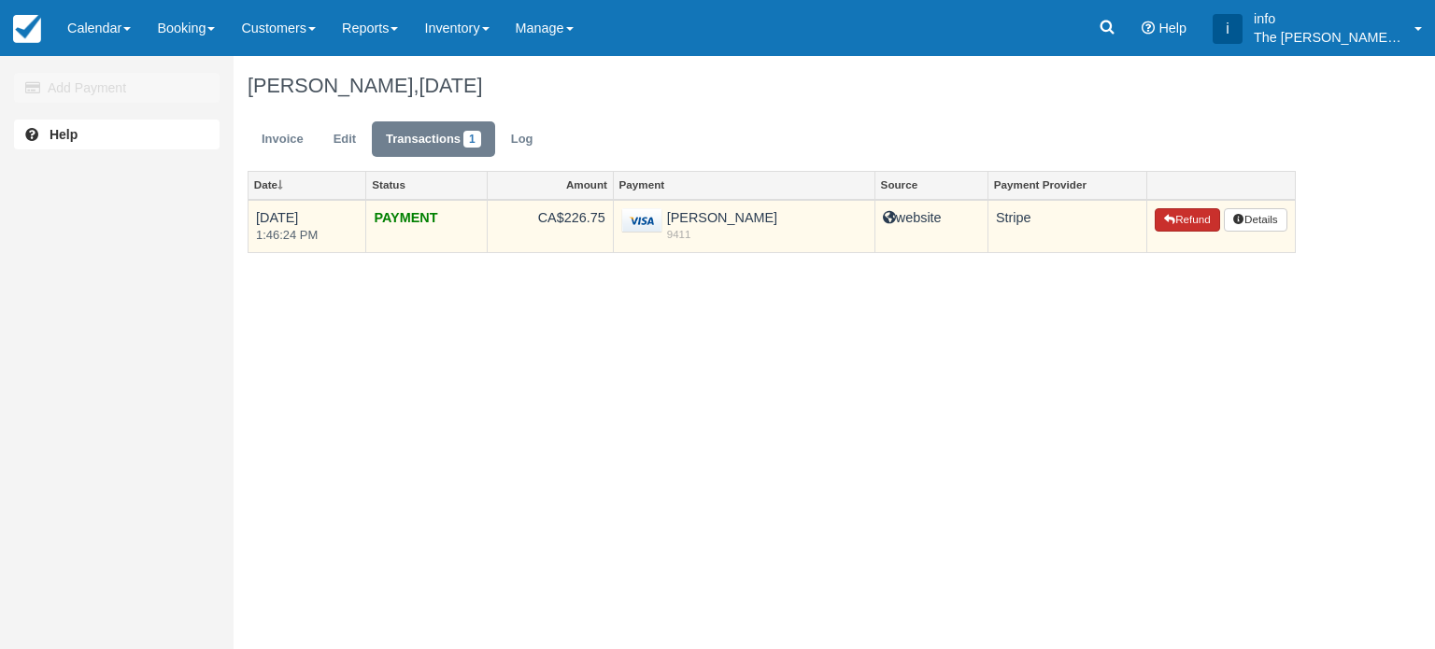
click at [1171, 223] on button "Refund" at bounding box center [1187, 220] width 65 height 24
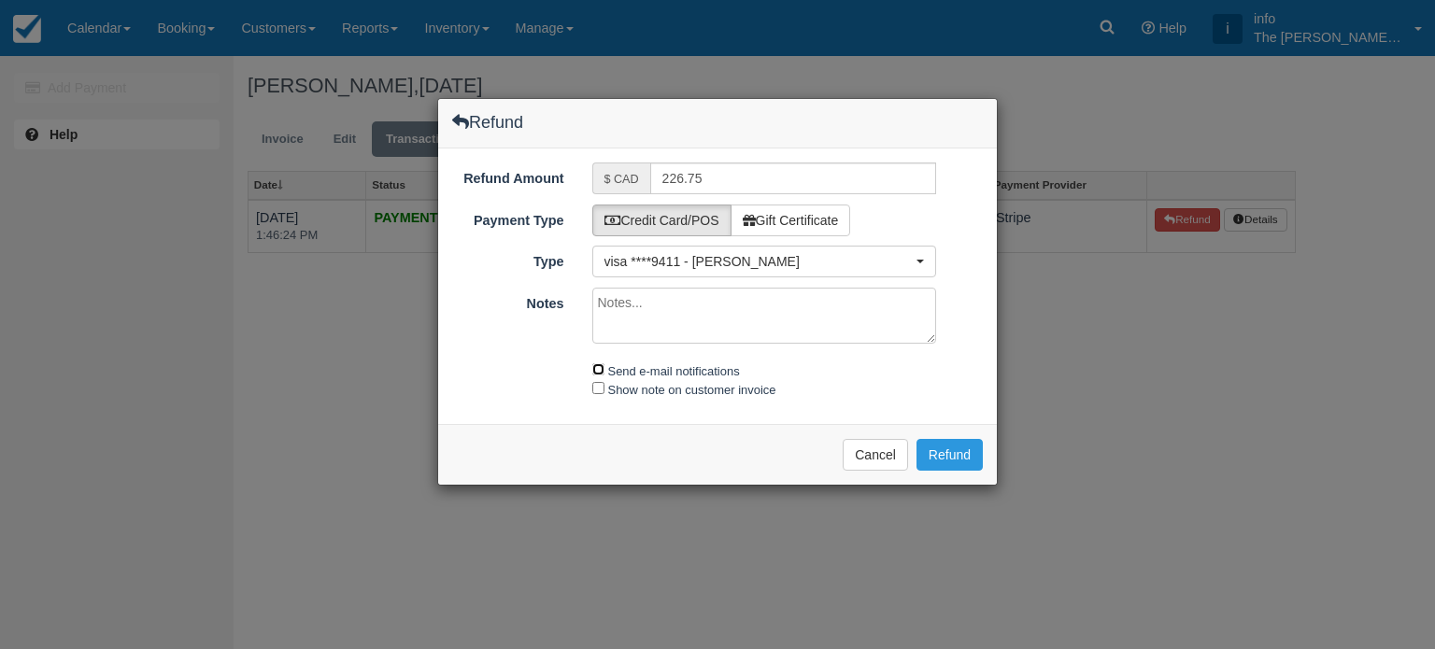
click at [596, 373] on input "Send e-mail notifications" at bounding box center [598, 369] width 12 height 12
checkbox input "true"
click at [596, 387] on input "Show note on customer invoice" at bounding box center [598, 388] width 12 height 12
checkbox input "true"
click at [680, 187] on input "226.75" at bounding box center [793, 179] width 287 height 32
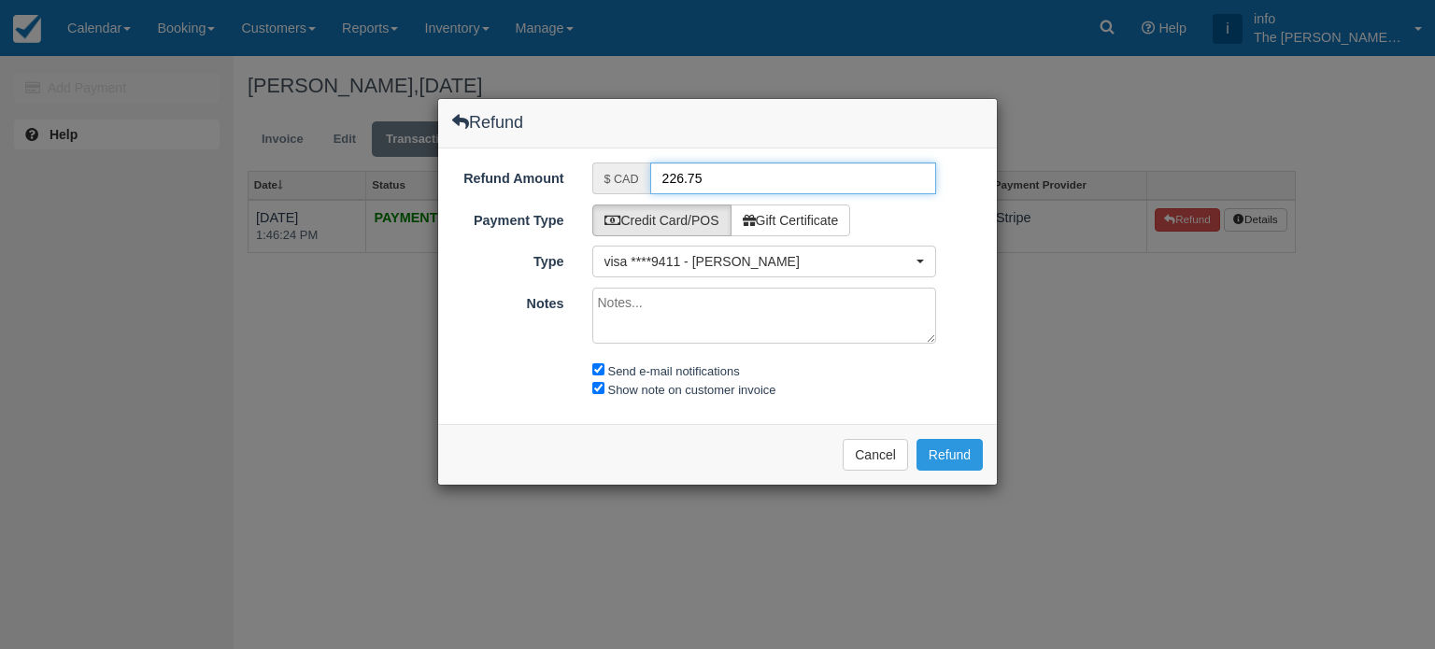
drag, startPoint x: 719, startPoint y: 180, endPoint x: 661, endPoint y: 173, distance: 58.4
click at [661, 173] on input "226.75" at bounding box center [793, 179] width 287 height 32
click at [662, 178] on input "226.75" at bounding box center [793, 179] width 287 height 32
click at [675, 175] on input "226.75" at bounding box center [793, 179] width 287 height 32
click at [666, 175] on input "226.75" at bounding box center [793, 179] width 287 height 32
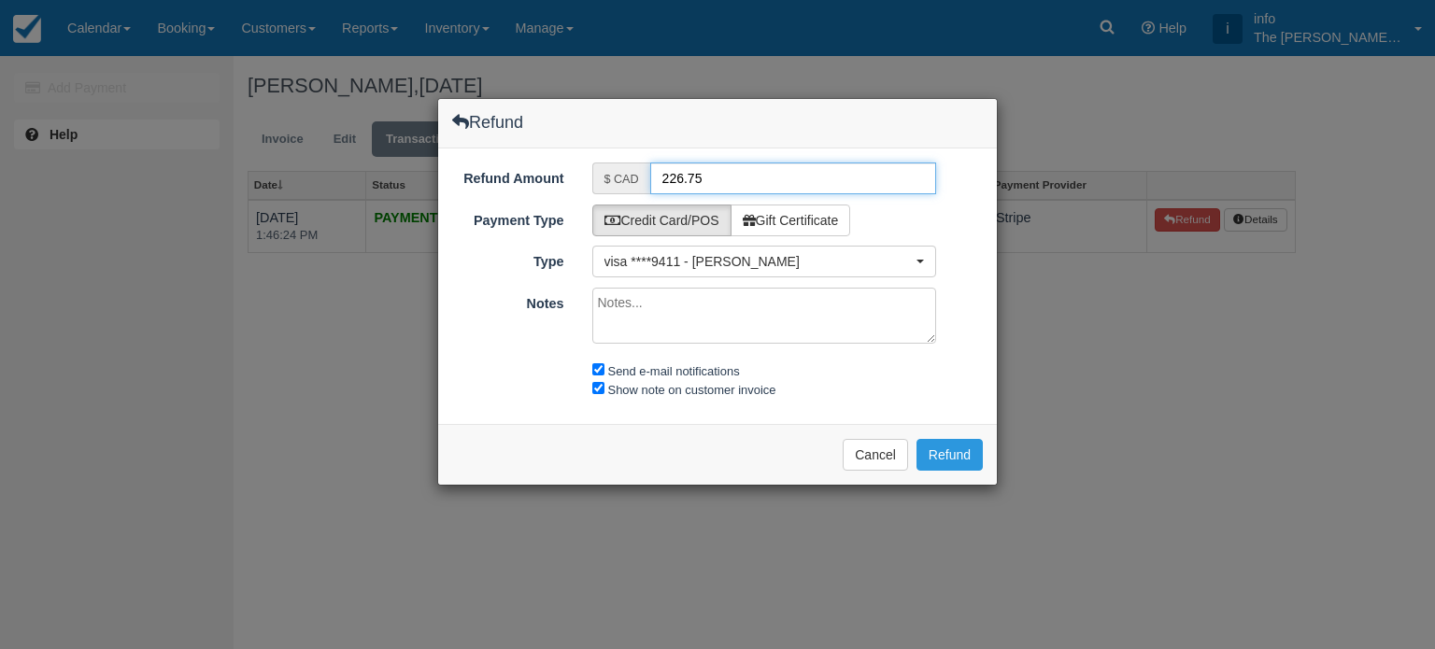
click at [675, 175] on input "226.75" at bounding box center [793, 179] width 287 height 32
type input "16.75"
click at [949, 457] on button "Refund" at bounding box center [950, 455] width 66 height 32
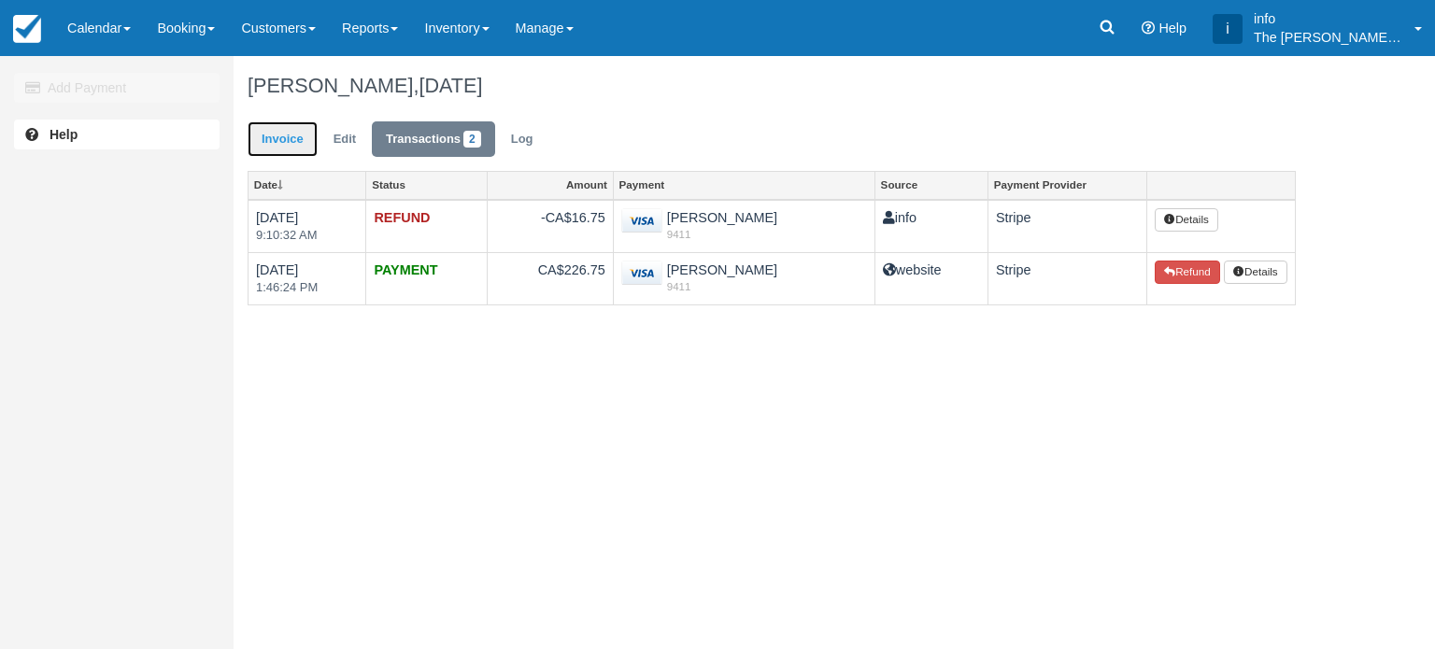
click at [298, 138] on link "Invoice" at bounding box center [283, 139] width 70 height 36
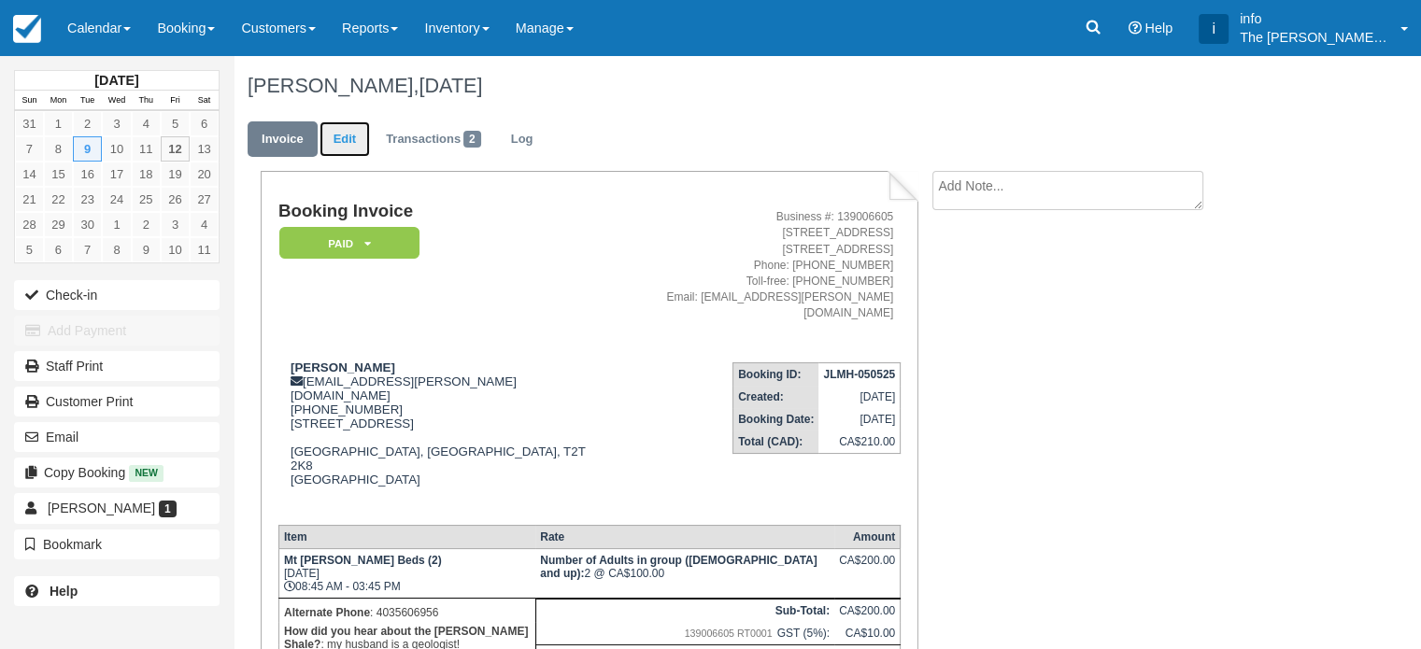
click at [338, 139] on link "Edit" at bounding box center [345, 139] width 50 height 36
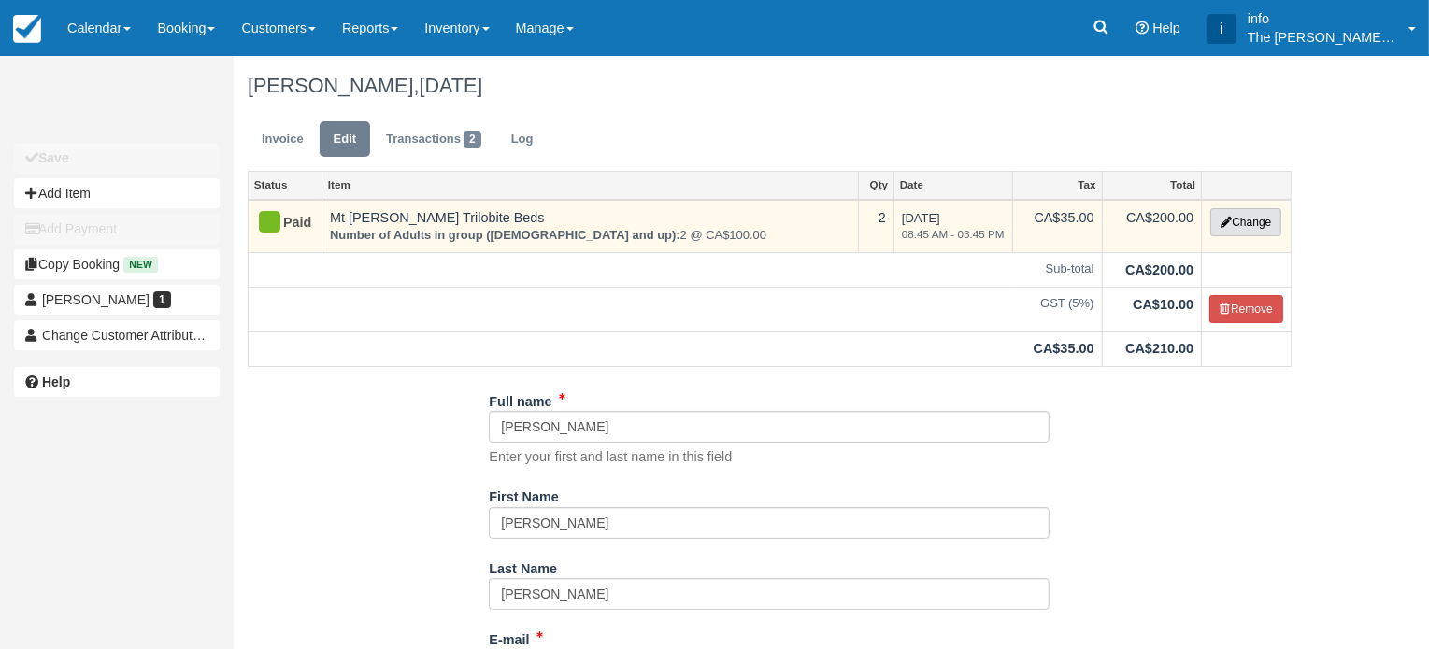
click at [1233, 222] on button "Change" at bounding box center [1245, 222] width 71 height 28
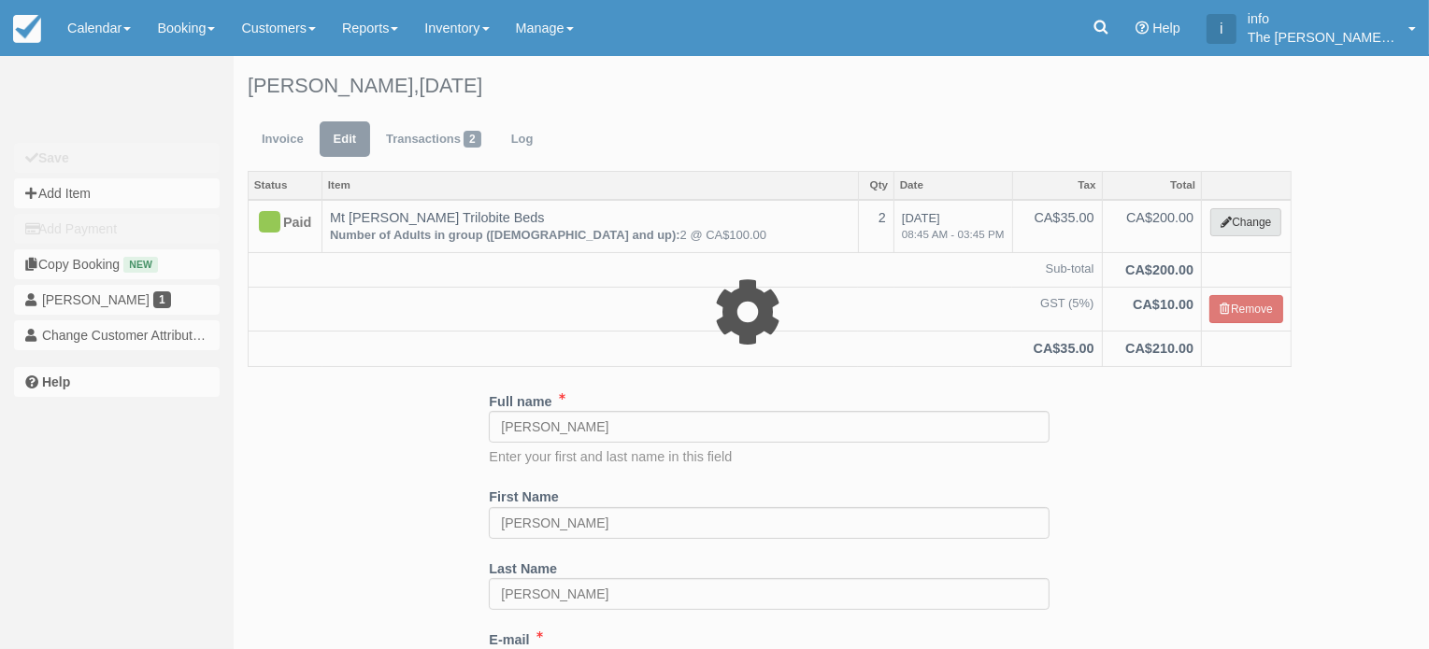
select select "3"
type input "200.00"
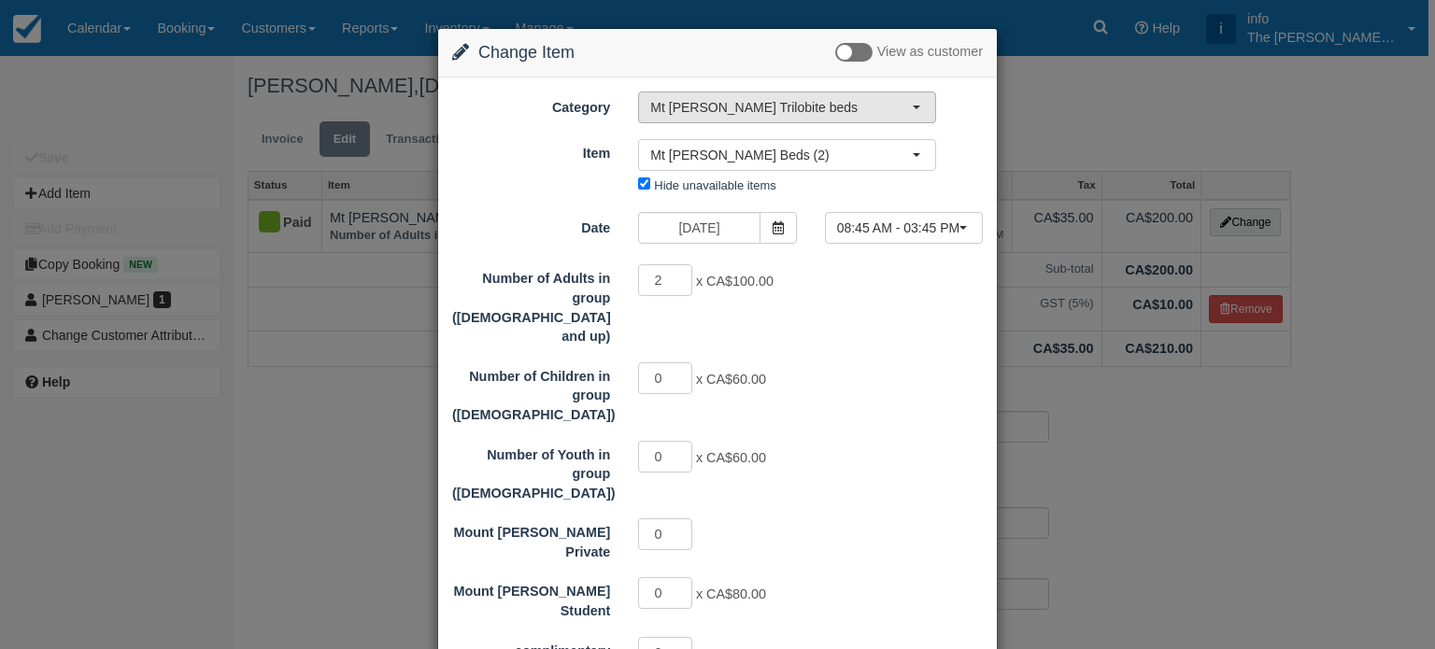
click at [715, 108] on span "Mt [PERSON_NAME] Trilobite beds" at bounding box center [781, 107] width 262 height 19
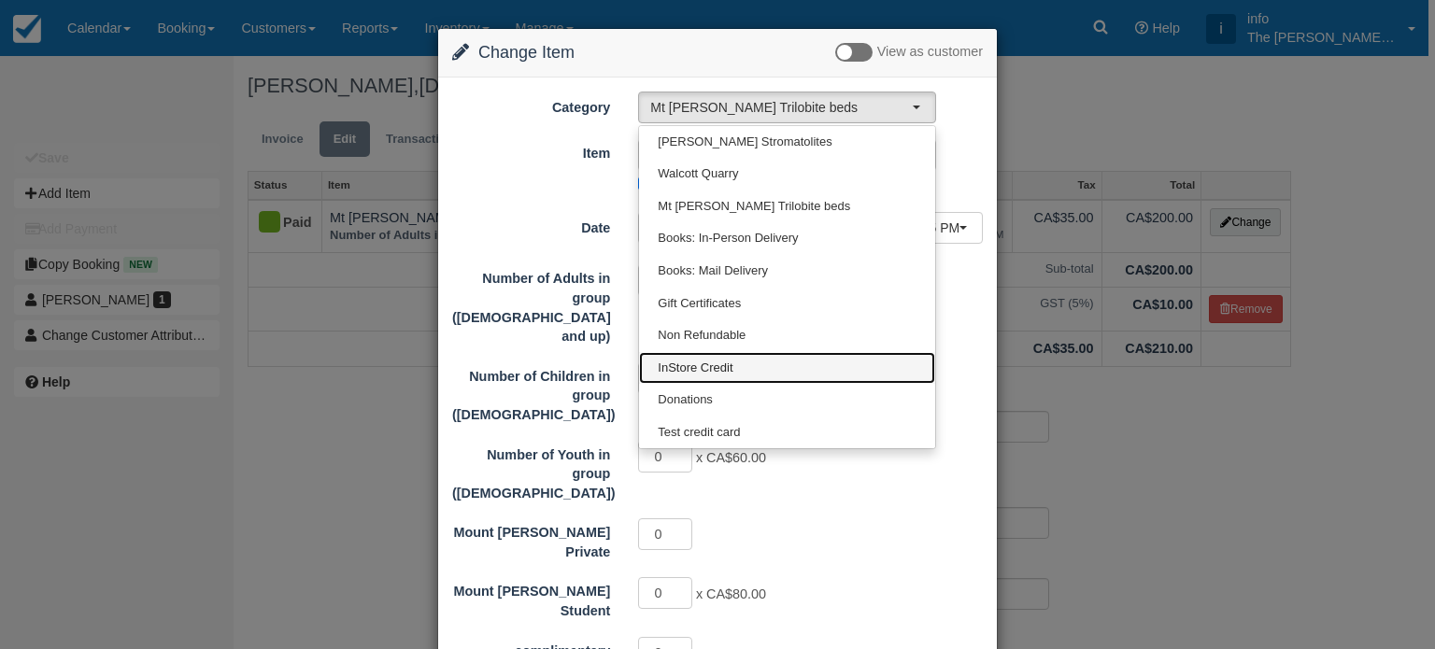
click at [733, 367] on link "InStore Credit" at bounding box center [787, 368] width 296 height 33
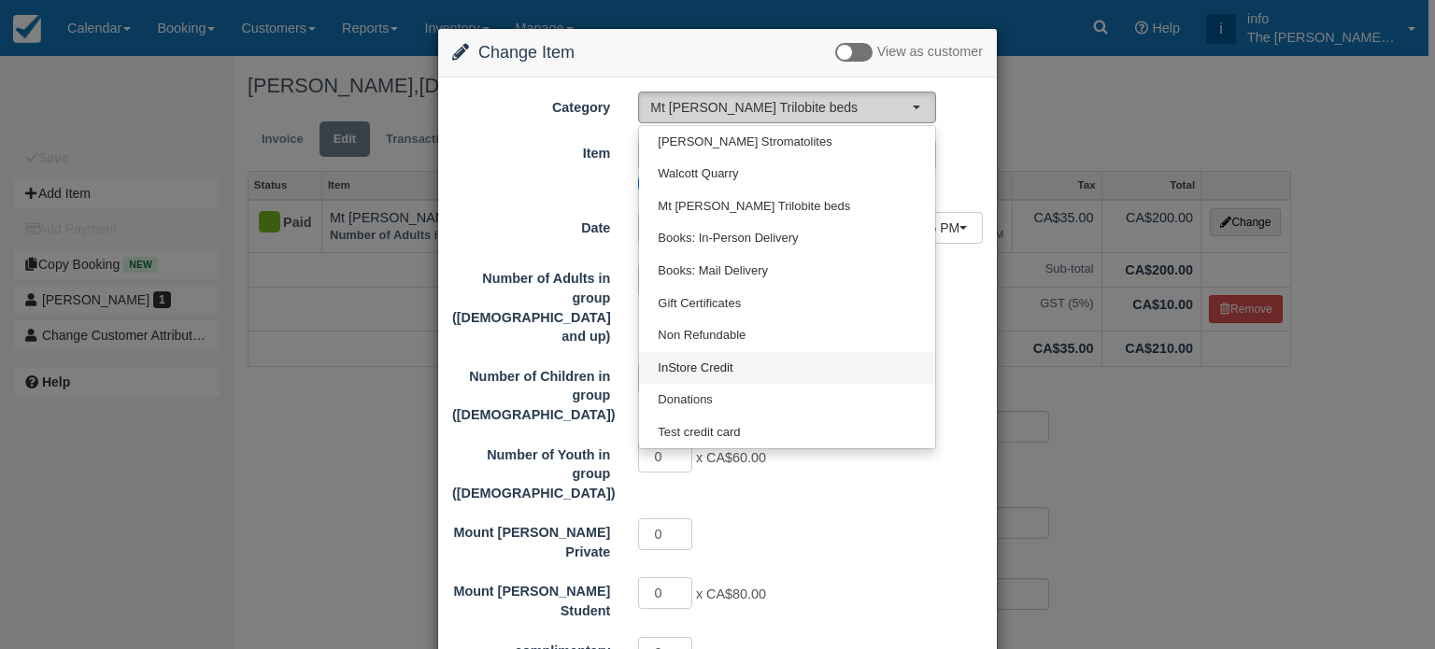
select select "16"
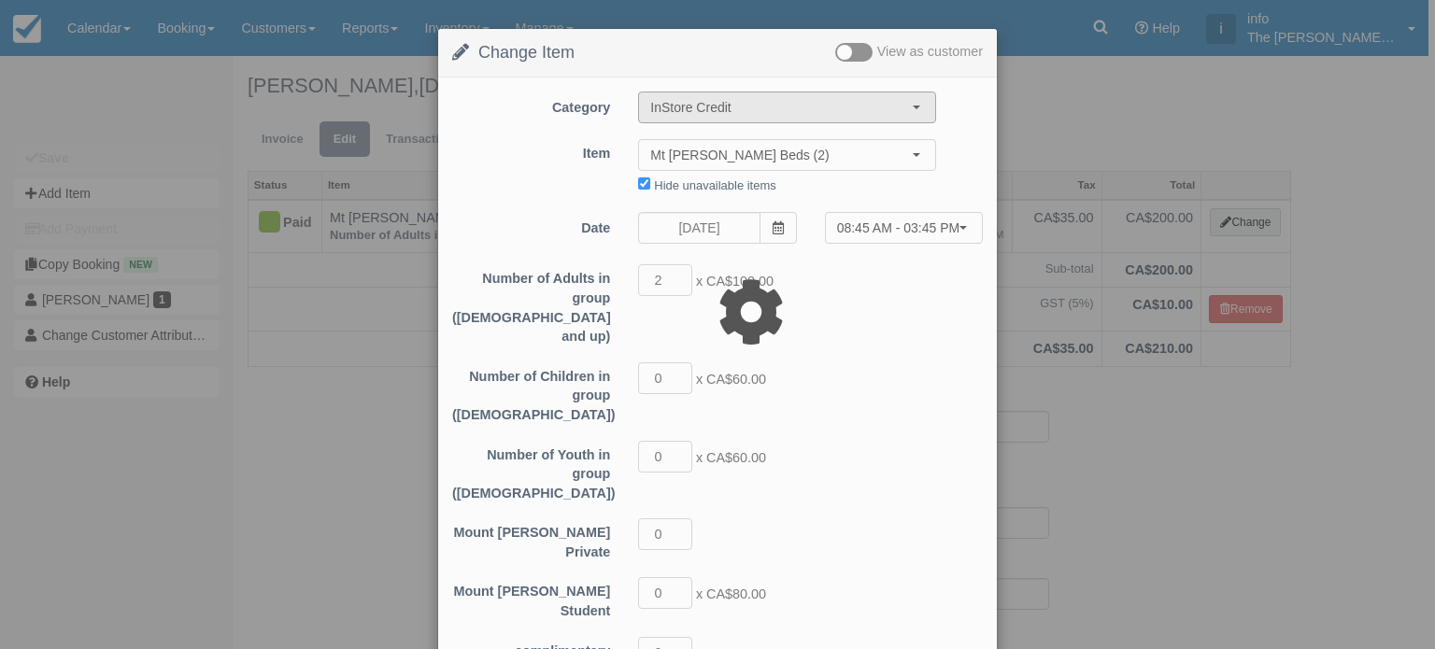
type input "210.00"
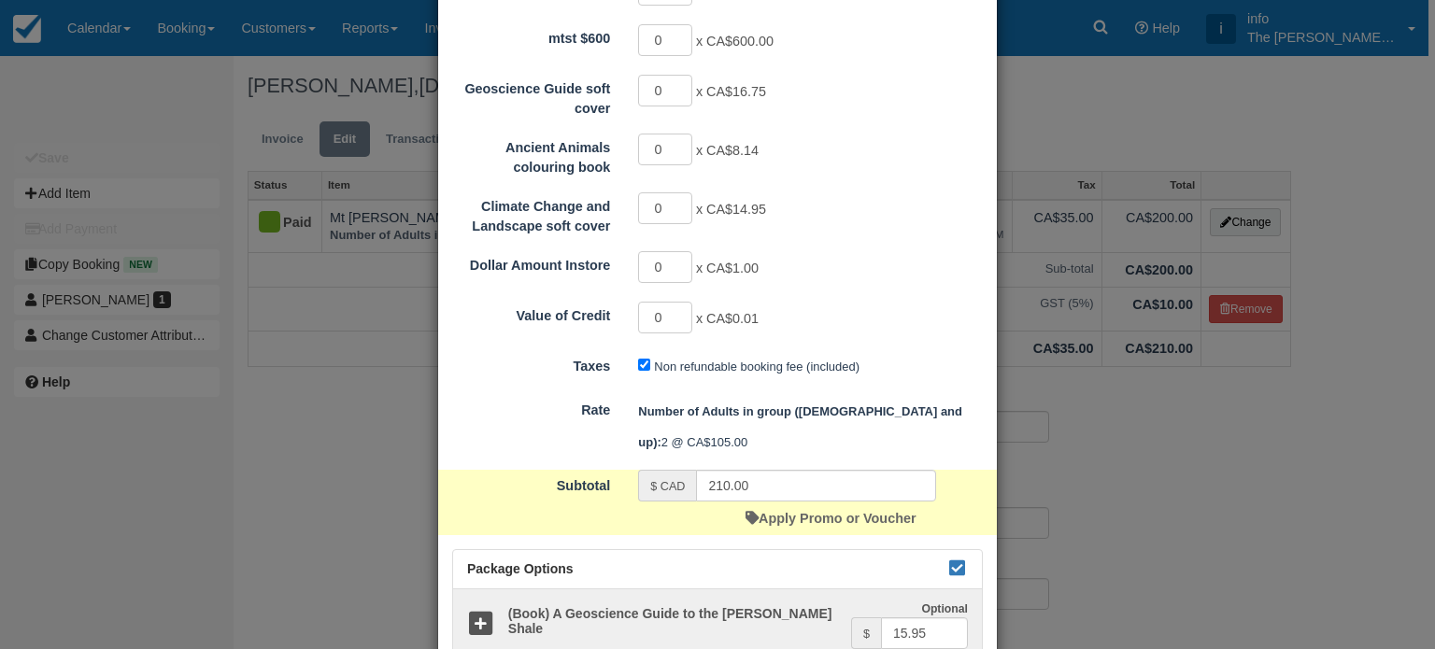
scroll to position [818, 0]
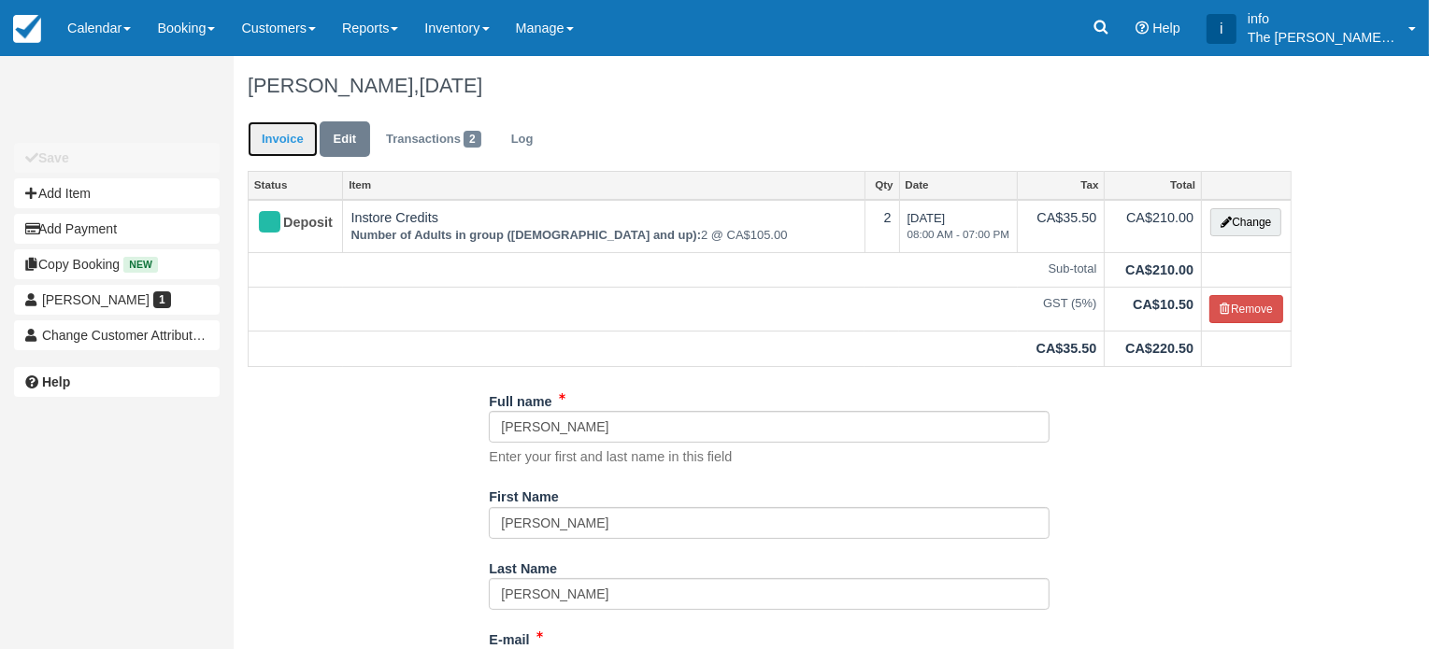
click at [296, 138] on link "Invoice" at bounding box center [283, 139] width 70 height 36
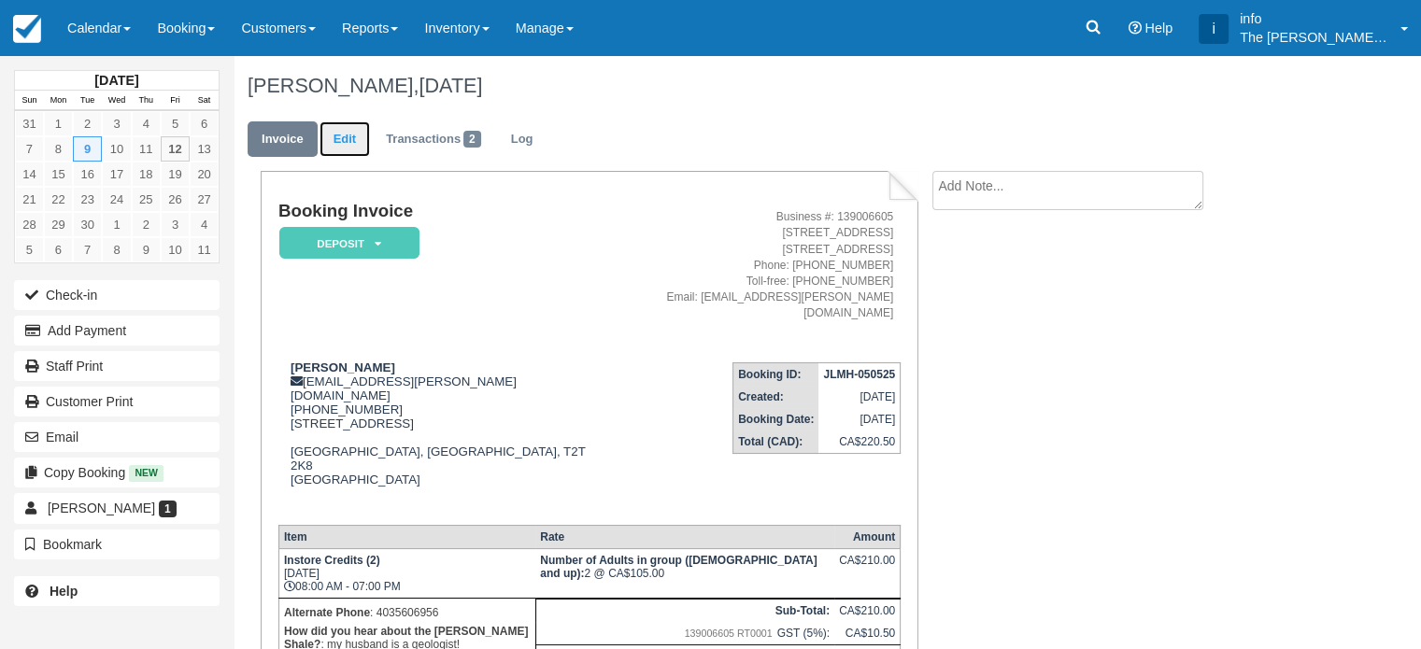
click at [347, 144] on link "Edit" at bounding box center [345, 139] width 50 height 36
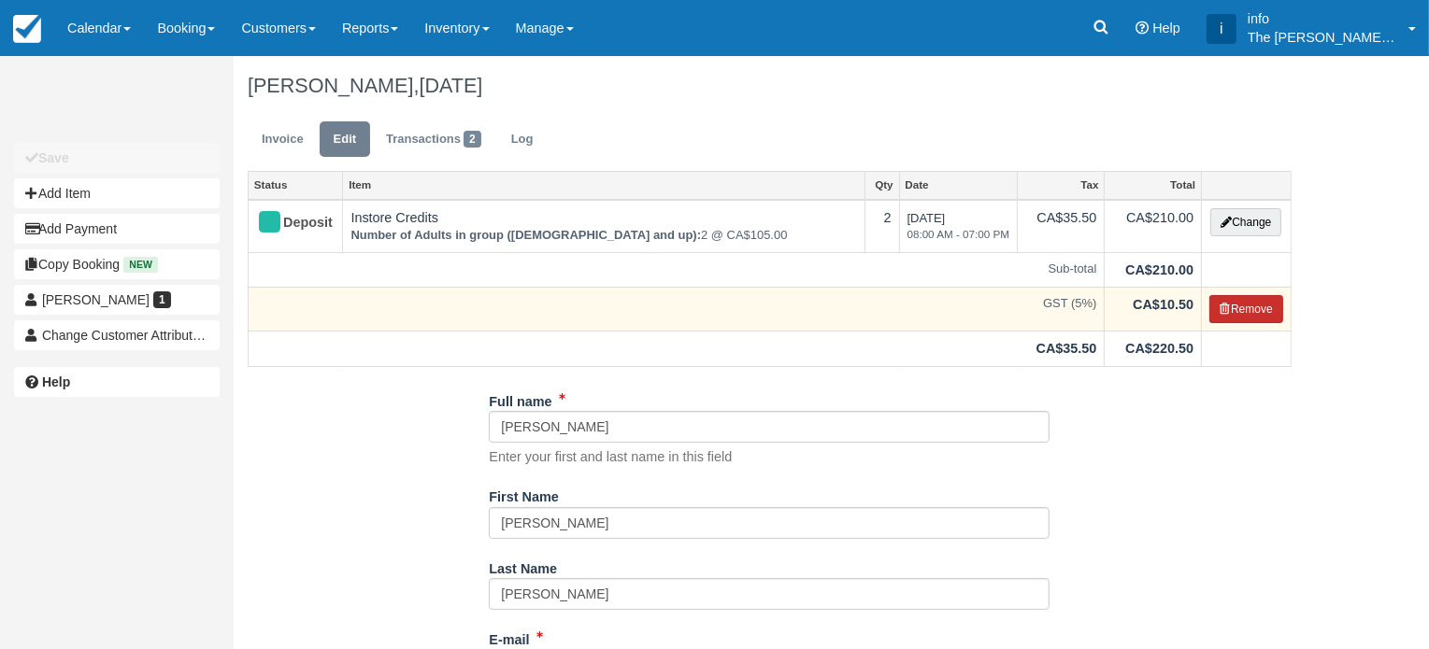
click at [1254, 307] on button "Remove" at bounding box center [1246, 309] width 74 height 28
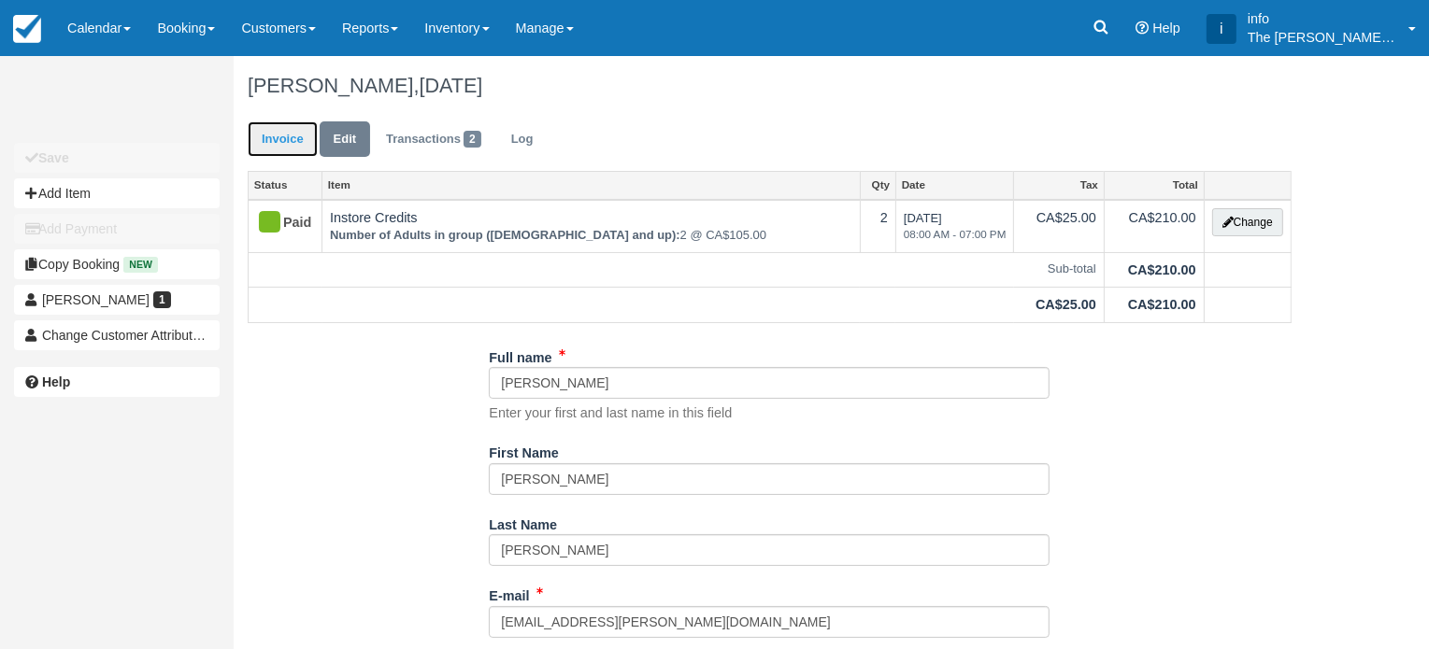
click at [292, 141] on link "Invoice" at bounding box center [283, 139] width 70 height 36
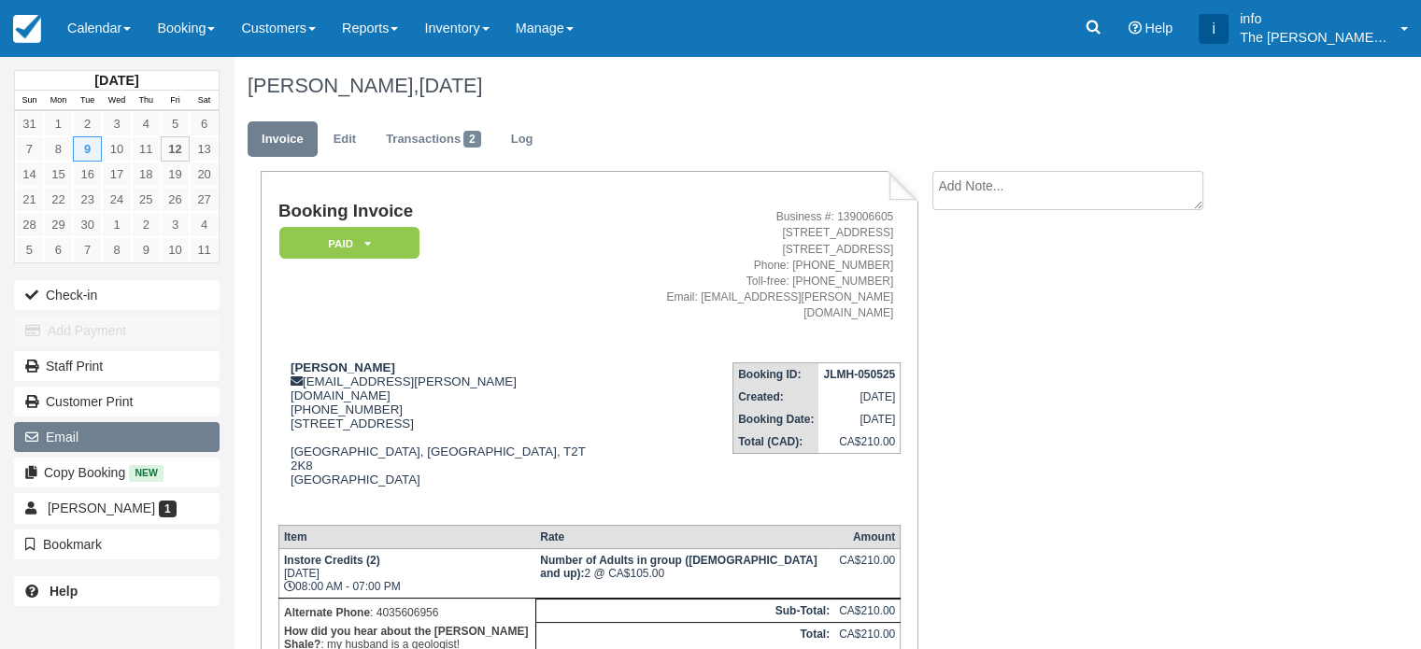
click at [148, 442] on button "Email" at bounding box center [117, 437] width 206 height 30
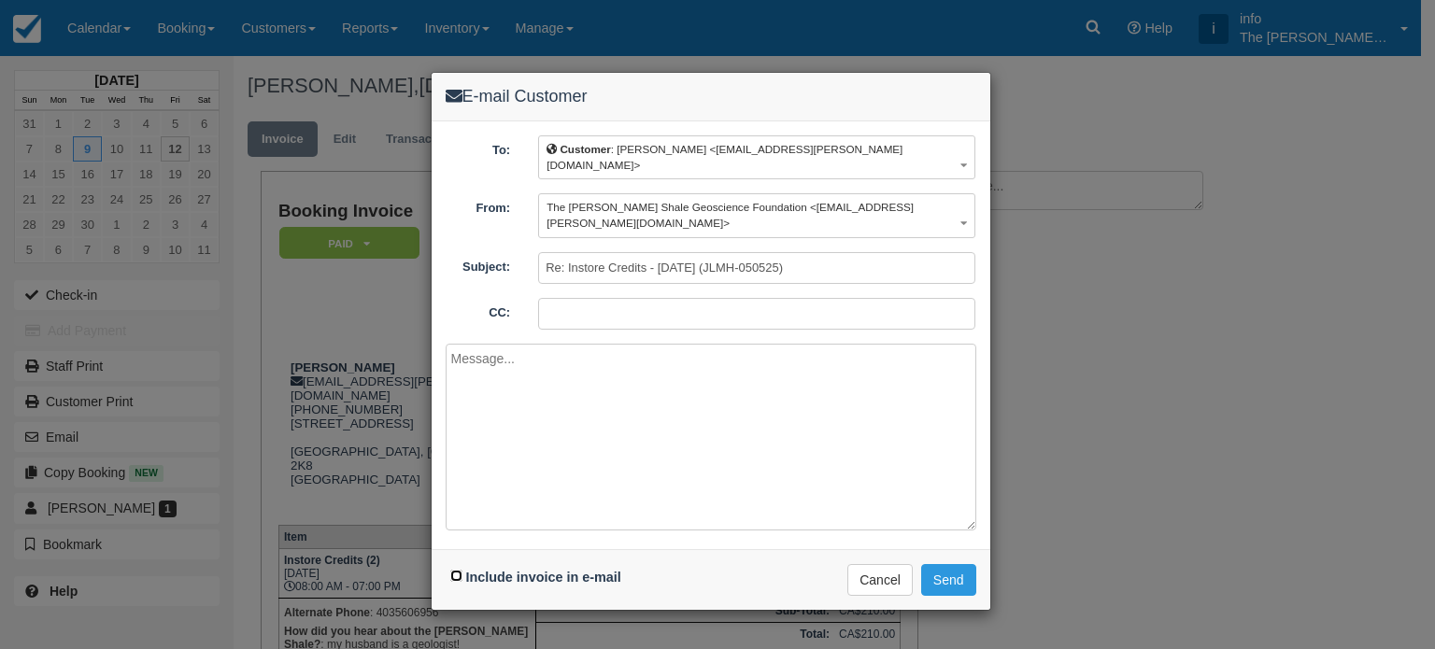
click at [458, 570] on input "Include invoice in e-mail" at bounding box center [456, 576] width 12 height 12
checkbox input "true"
click at [481, 360] on textarea at bounding box center [711, 437] width 531 height 187
click at [499, 362] on textarea "Hello Janine, Here is oyur edited invoice into" at bounding box center [711, 437] width 531 height 187
click at [637, 368] on textarea "Hello Janine, Here is your edited invoice into" at bounding box center [711, 437] width 531 height 187
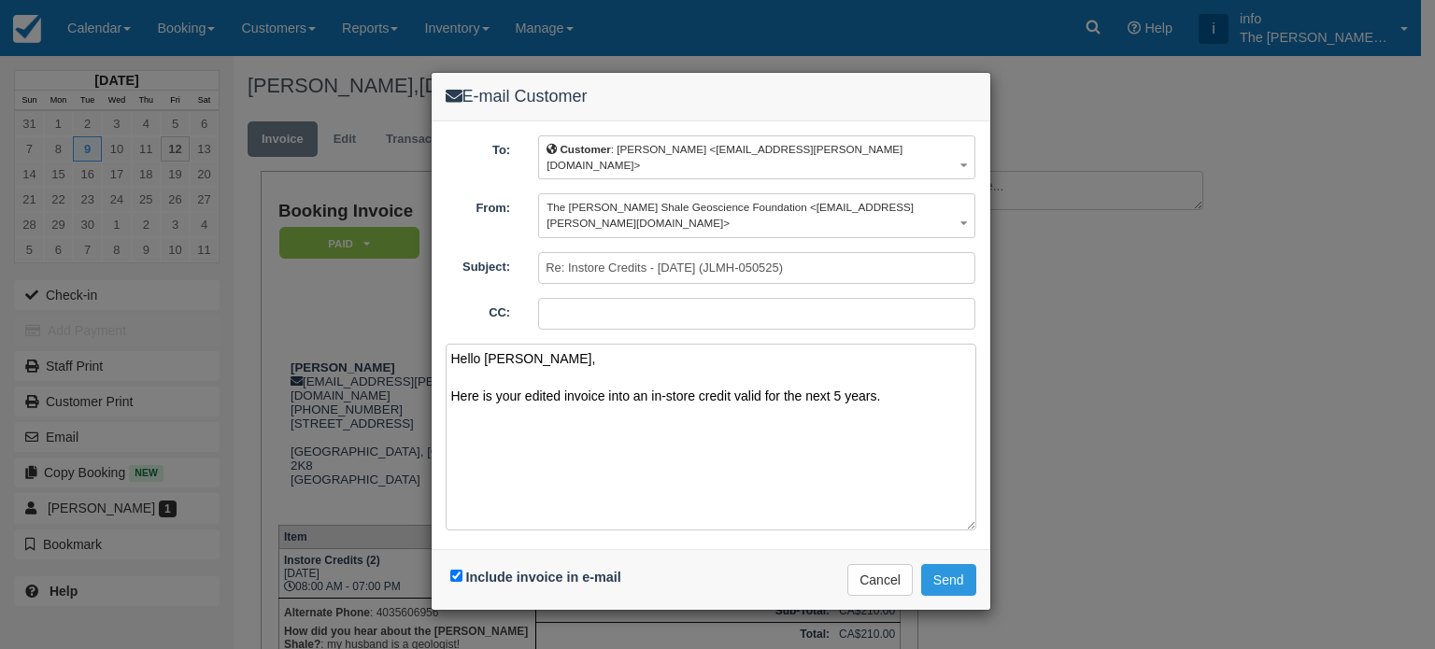
click at [663, 363] on textarea "Hello Janine, Here is your edited invoice into an in-store credit valid for the…" at bounding box center [711, 437] width 531 height 187
click at [698, 360] on textarea "Hello Janine, Here is your edited invoice into an instore credit valid for the …" at bounding box center [711, 437] width 531 height 187
click at [693, 362] on textarea "Hello Janine, Here is your edited invoice into an instore credit valid for the …" at bounding box center [711, 437] width 531 height 187
click at [915, 363] on textarea "Hello Janine, Here is your edited invoice into an instore-credit valid for the …" at bounding box center [711, 437] width 531 height 187
click at [509, 400] on textarea "Hello Janine, Here is your edited invoice into an instore-credit valid for the …" at bounding box center [711, 437] width 531 height 187
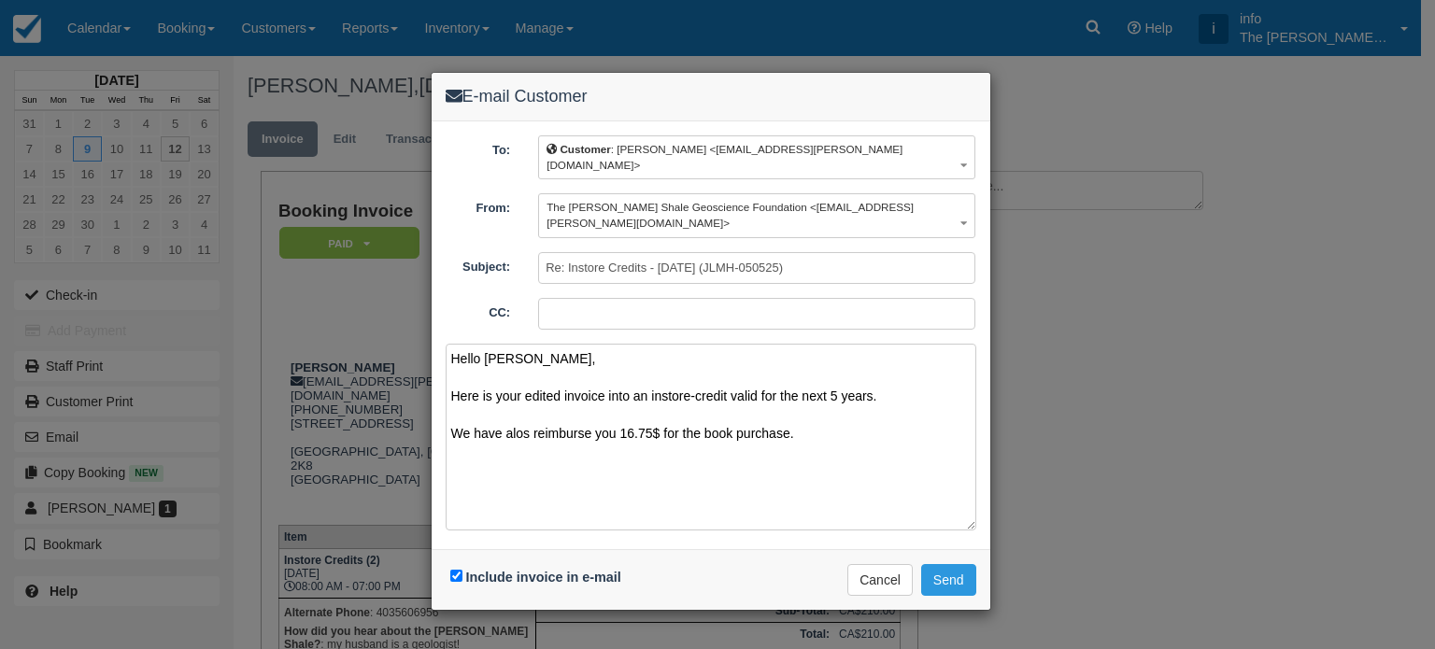
click at [524, 405] on textarea "Hello Janine, Here is your edited invoice into an instore-credit valid for the …" at bounding box center [711, 437] width 531 height 187
click at [555, 401] on textarea "Hello Janine, Here is your edited invoice into an instore-credit valid for the …" at bounding box center [711, 437] width 531 height 187
click at [804, 403] on textarea "Hello Janine, Here is your edited invoice into an instore-credit valid for the …" at bounding box center [711, 437] width 531 height 187
click at [718, 422] on textarea "Hello Janine, Here is your edited invoice into an instore-credit valid for the …" at bounding box center [711, 437] width 531 height 187
click at [758, 420] on textarea "Hello Janine, Here is your edited invoice into an instore-credit valid for the …" at bounding box center [711, 437] width 531 height 187
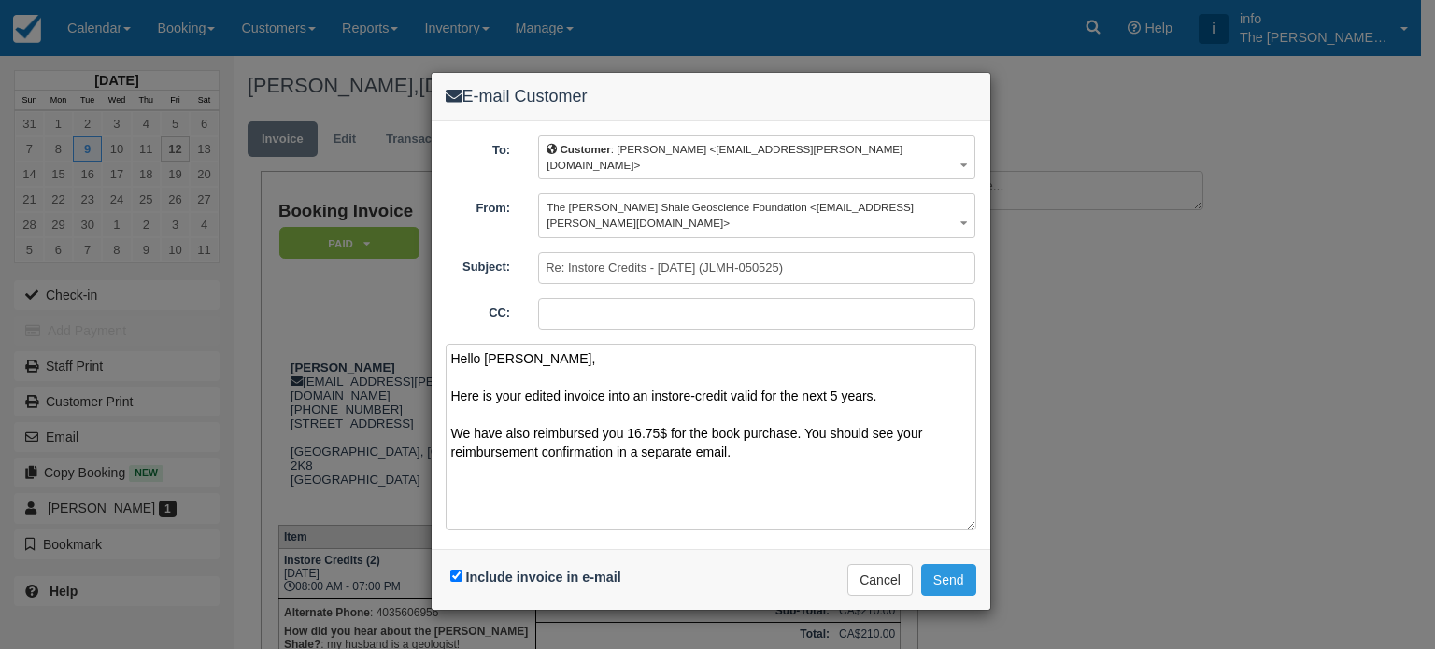
paste textarea "janine2@shaw.ca"
paste textarea "Please get in touch if you have any questions. Kind regards, Antoine Archambaul…"
type textarea "Hello Janine, Here is your edited invoice into an instore-credit valid for the …"
click at [944, 564] on button "Send" at bounding box center [948, 580] width 55 height 32
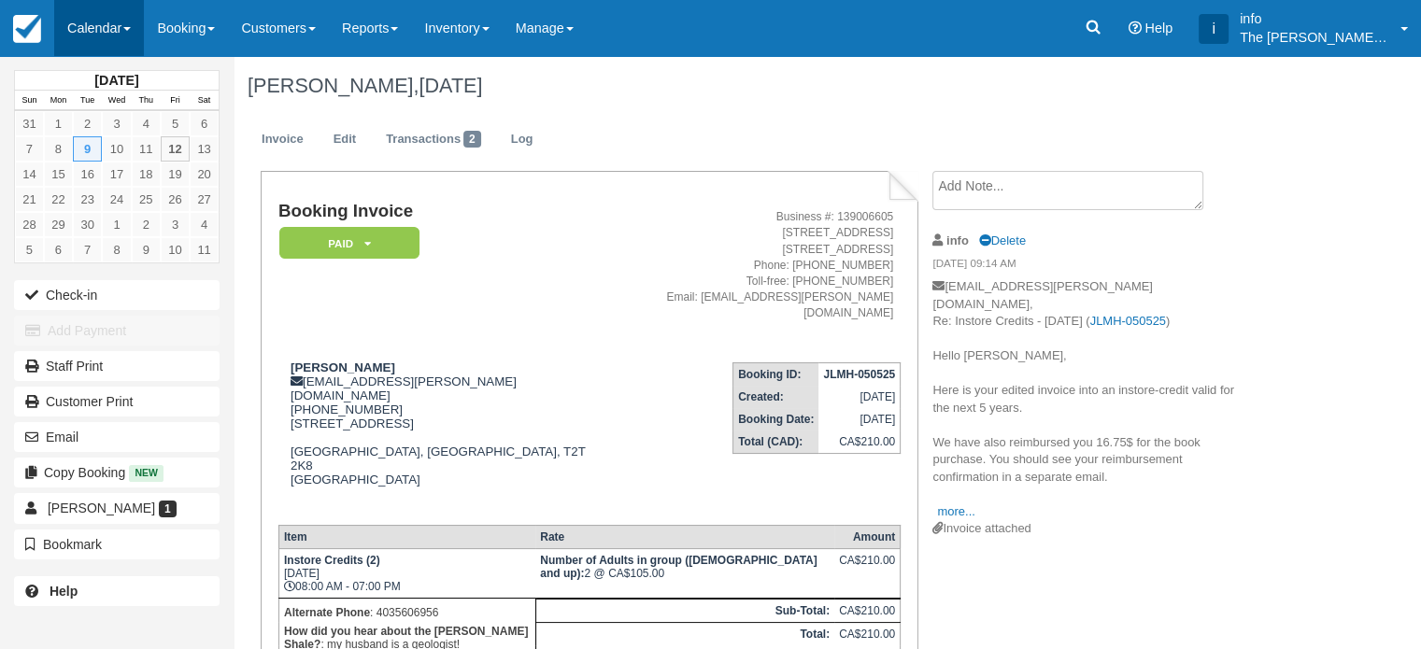
click at [115, 29] on link "Calendar" at bounding box center [99, 28] width 90 height 56
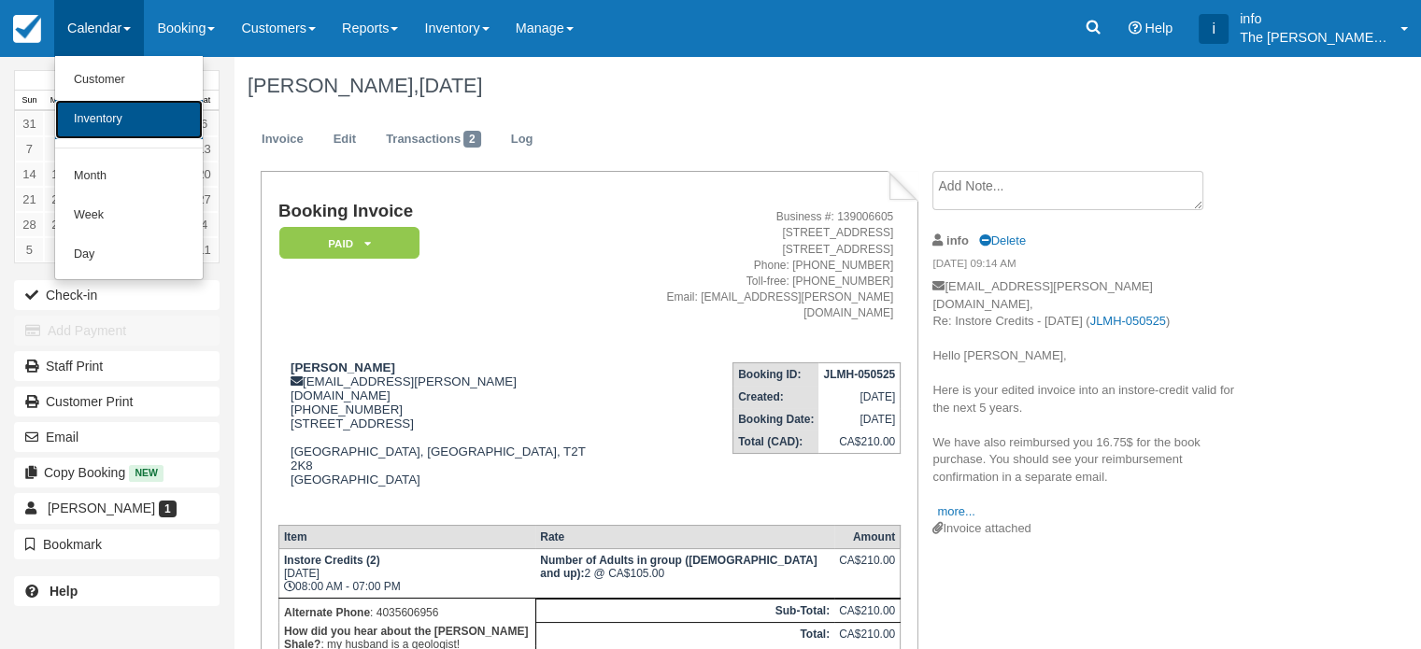
click at [116, 108] on link "Inventory" at bounding box center [129, 119] width 148 height 39
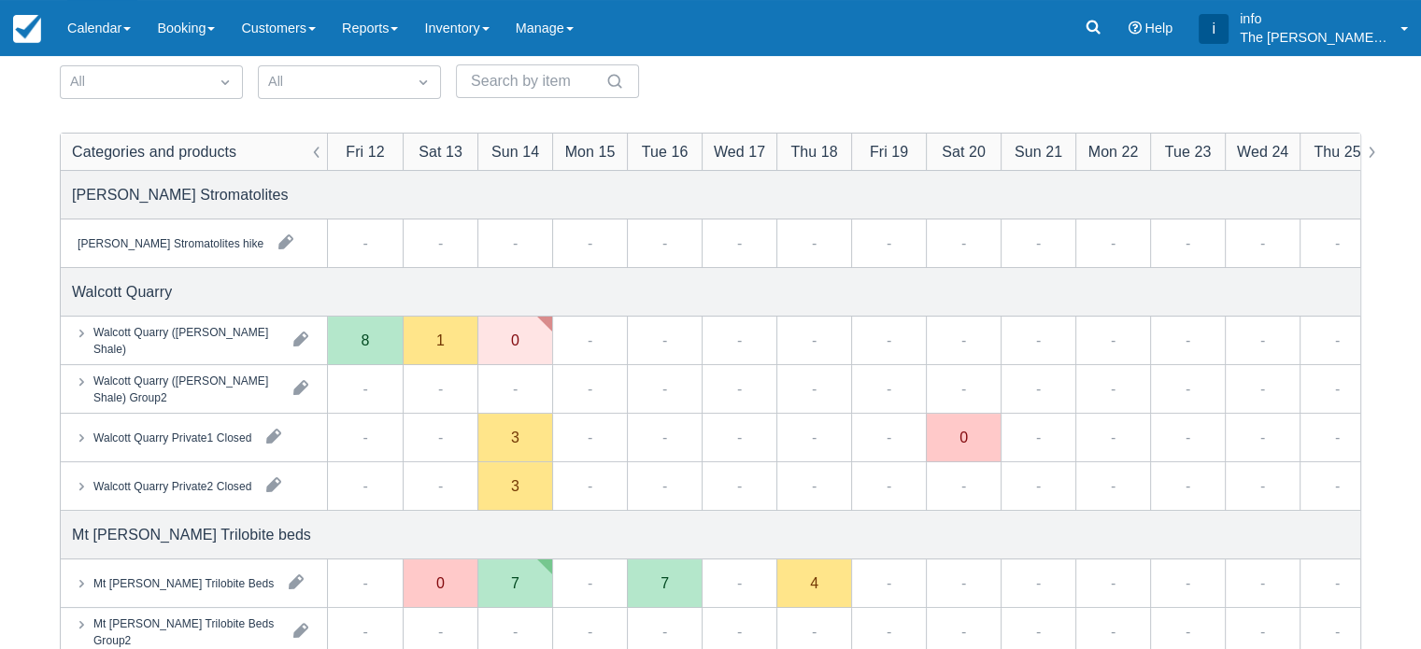
scroll to position [187, 0]
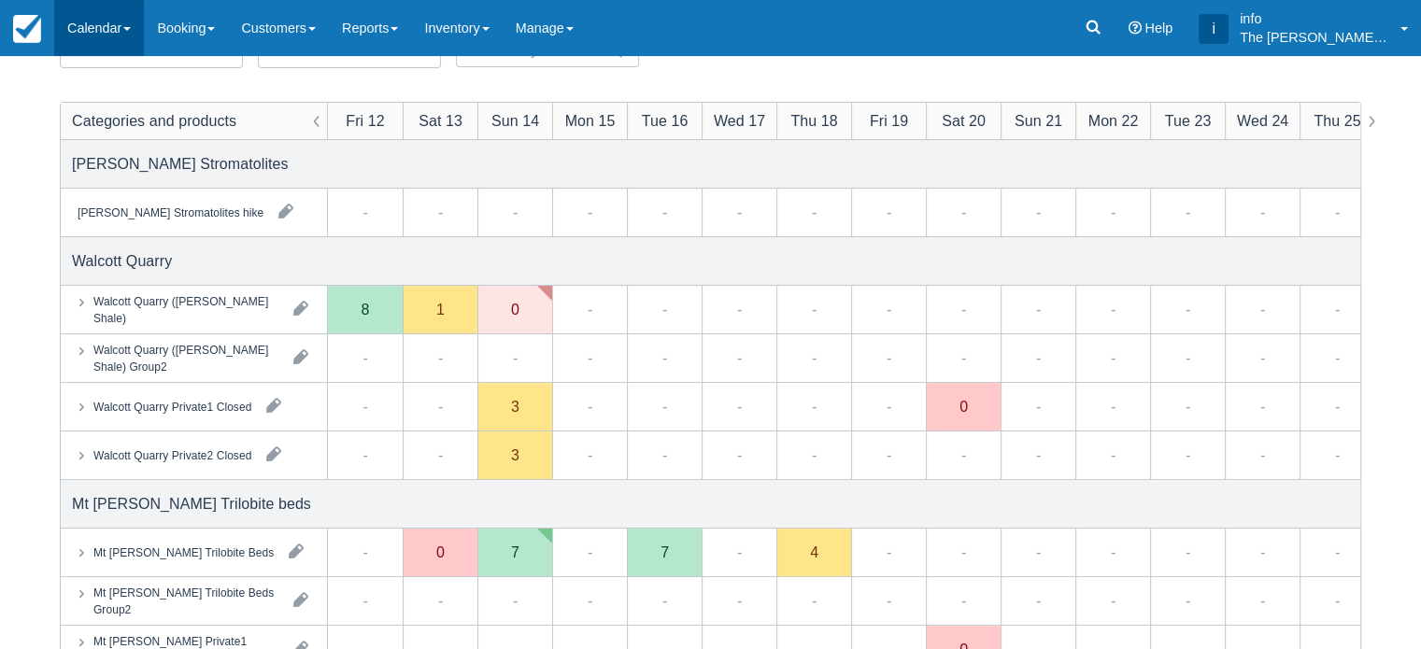
click at [107, 33] on link "Calendar" at bounding box center [99, 28] width 90 height 56
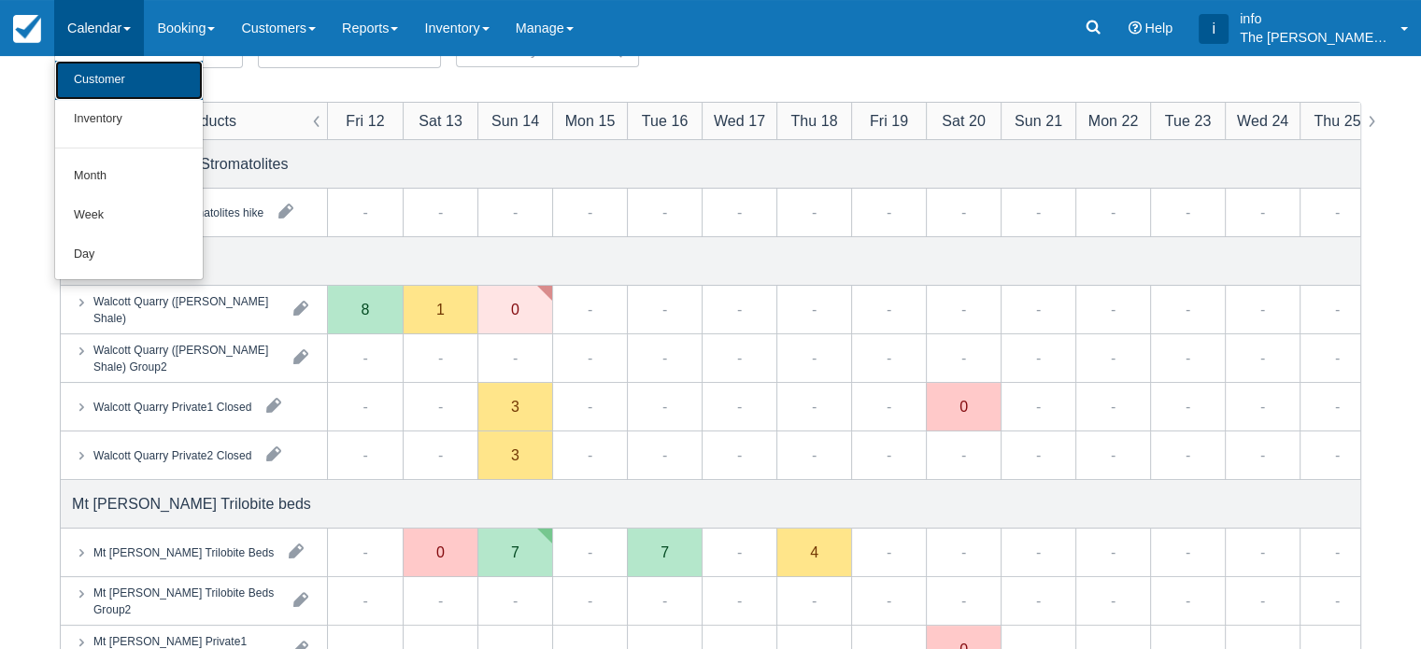
click at [115, 81] on link "Customer" at bounding box center [129, 80] width 148 height 39
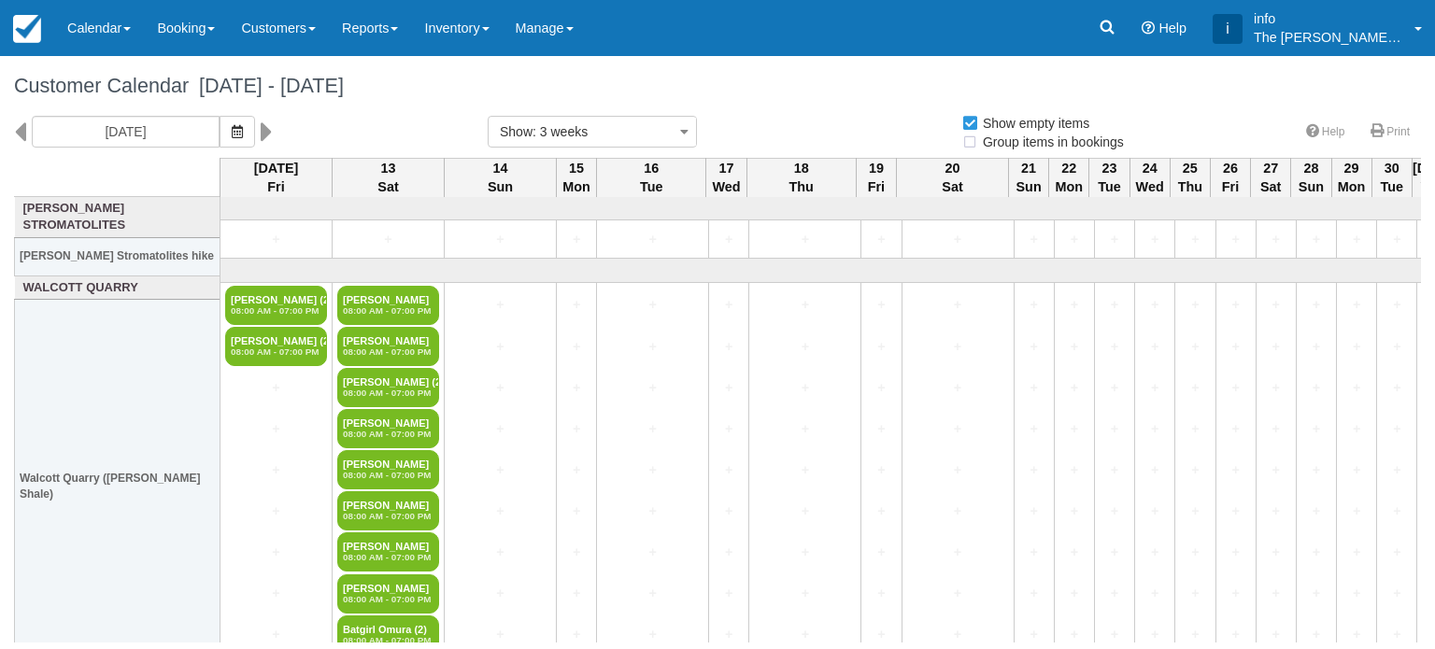
select select
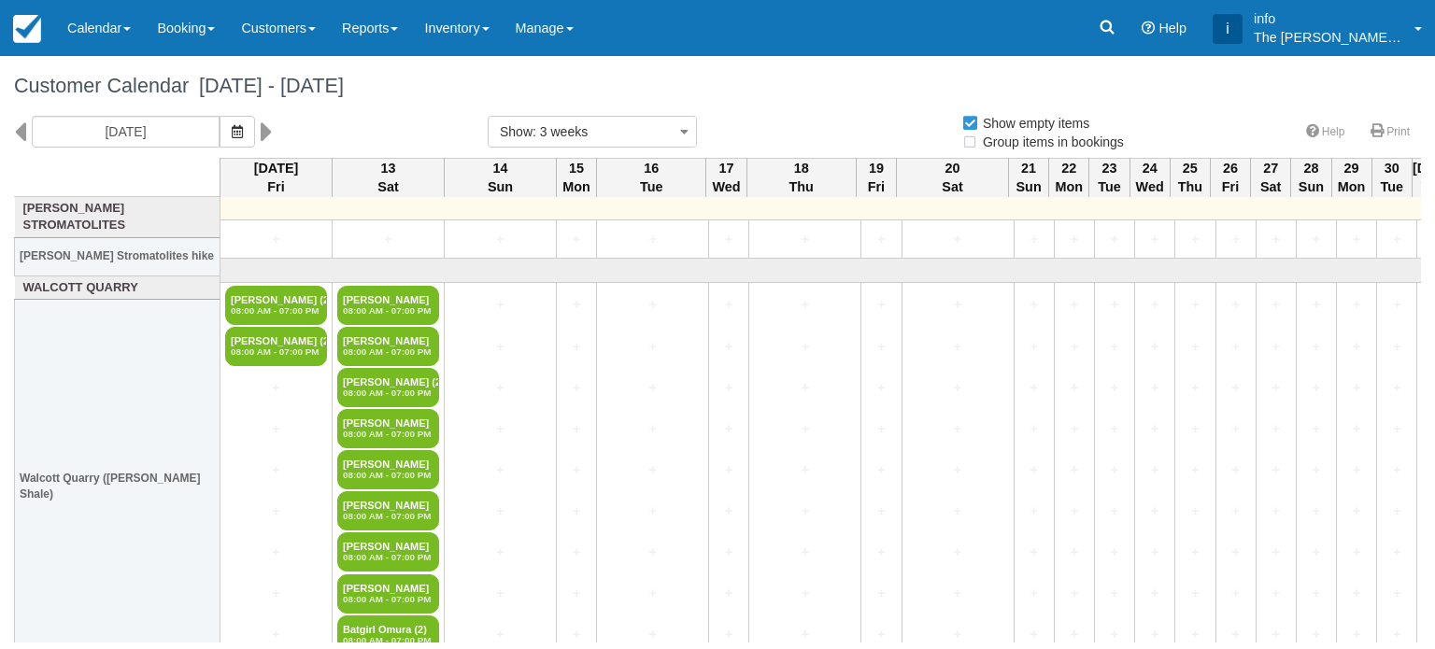
select select
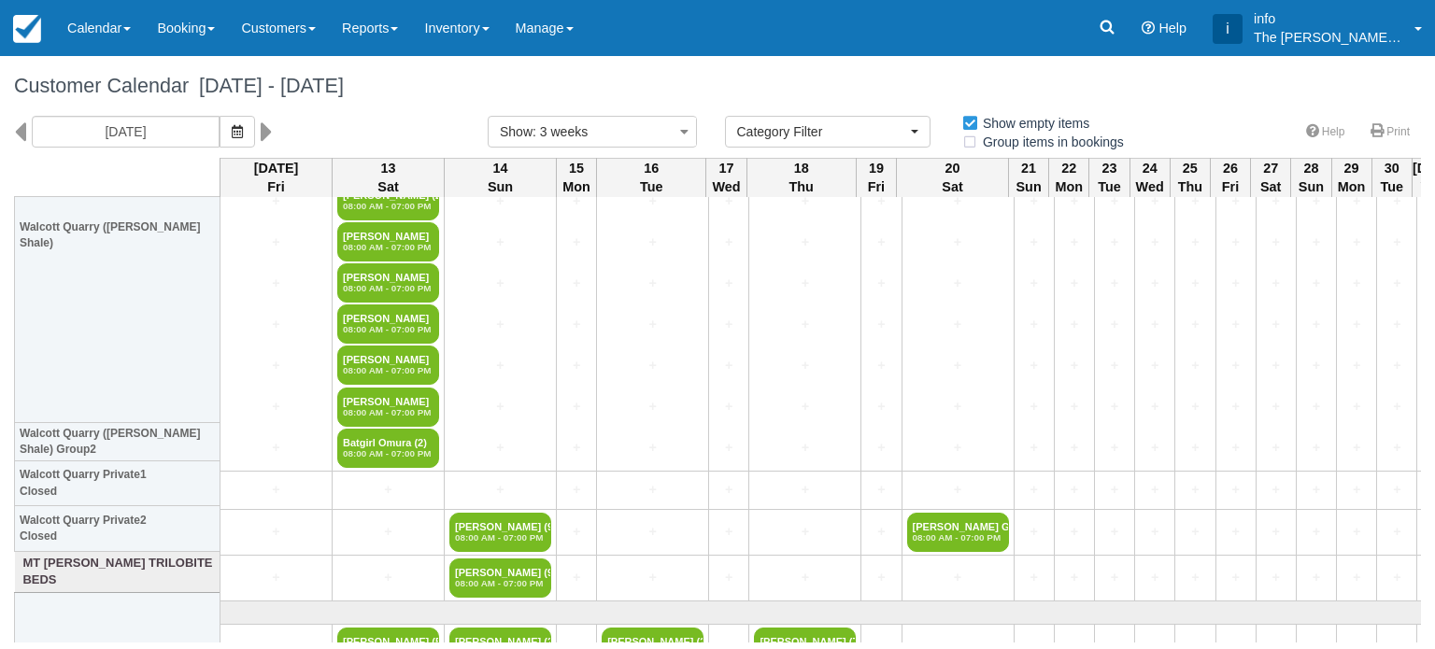
scroll to position [280, 0]
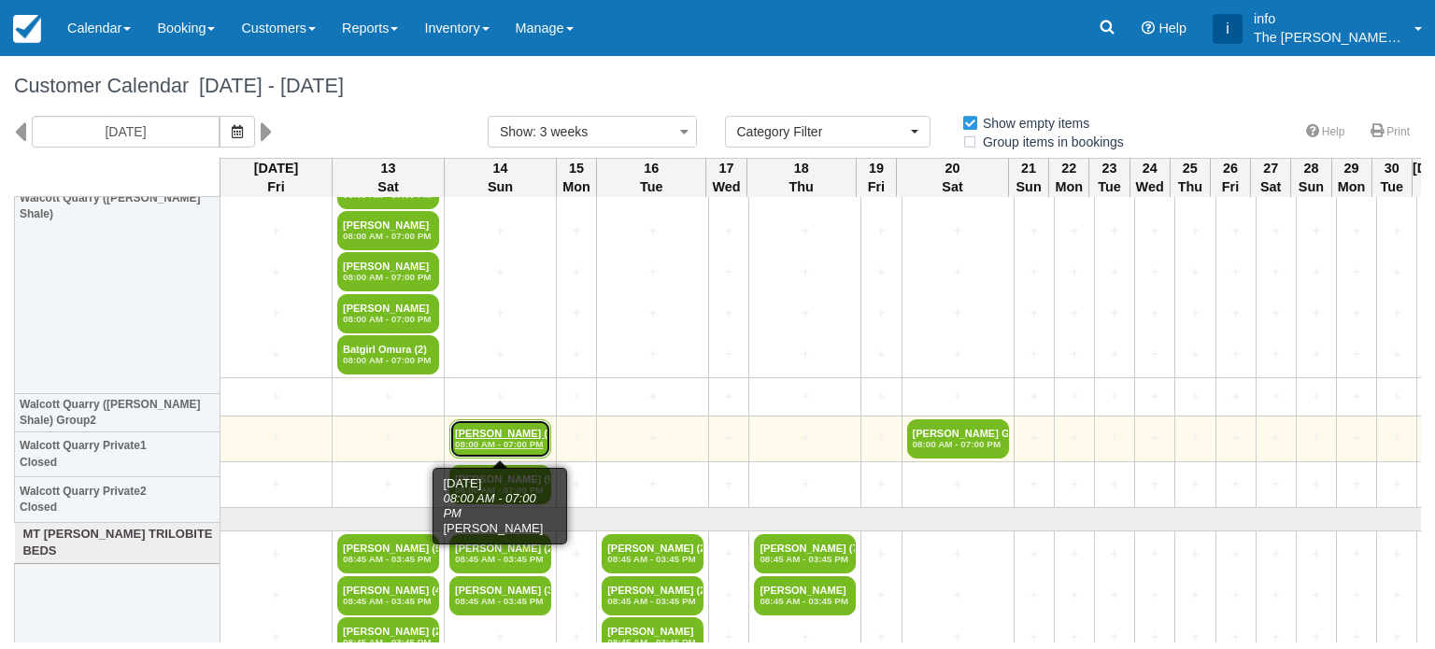
click at [497, 434] on link "[PERSON_NAME] (9) 08:00 AM - 07:00 PM" at bounding box center [500, 439] width 102 height 39
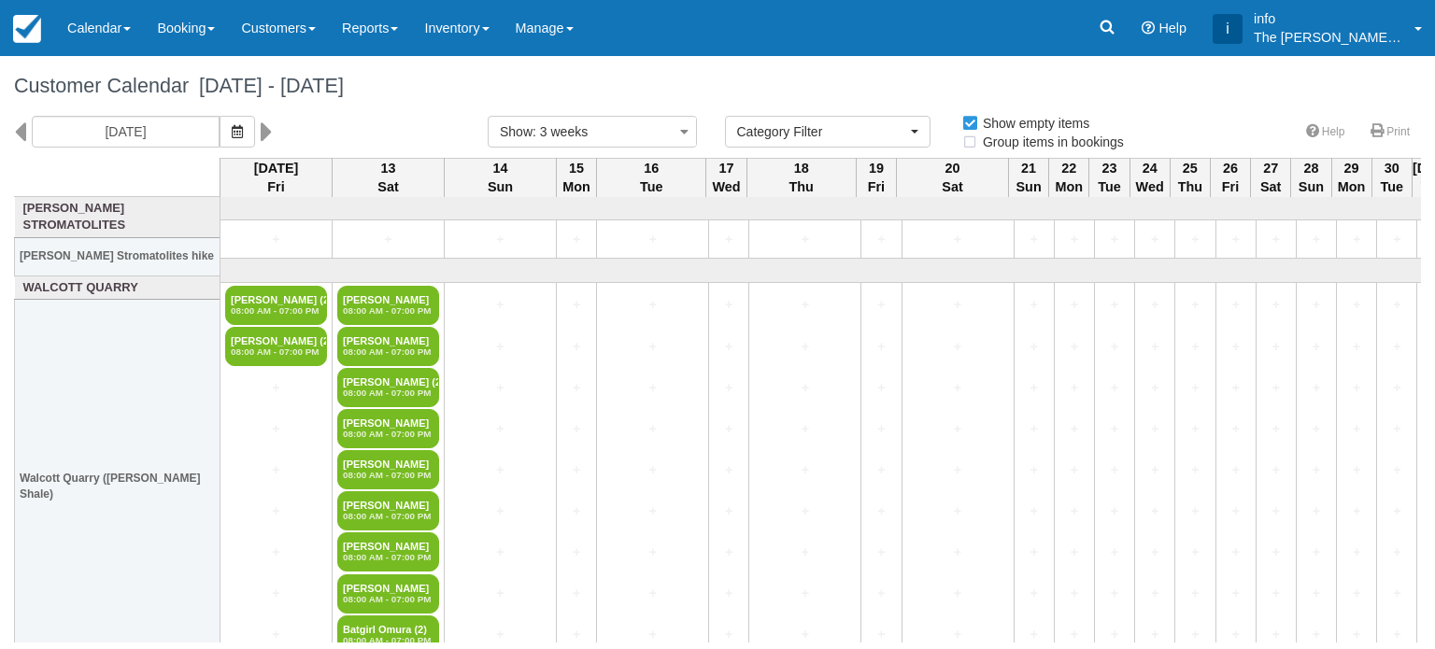
select select
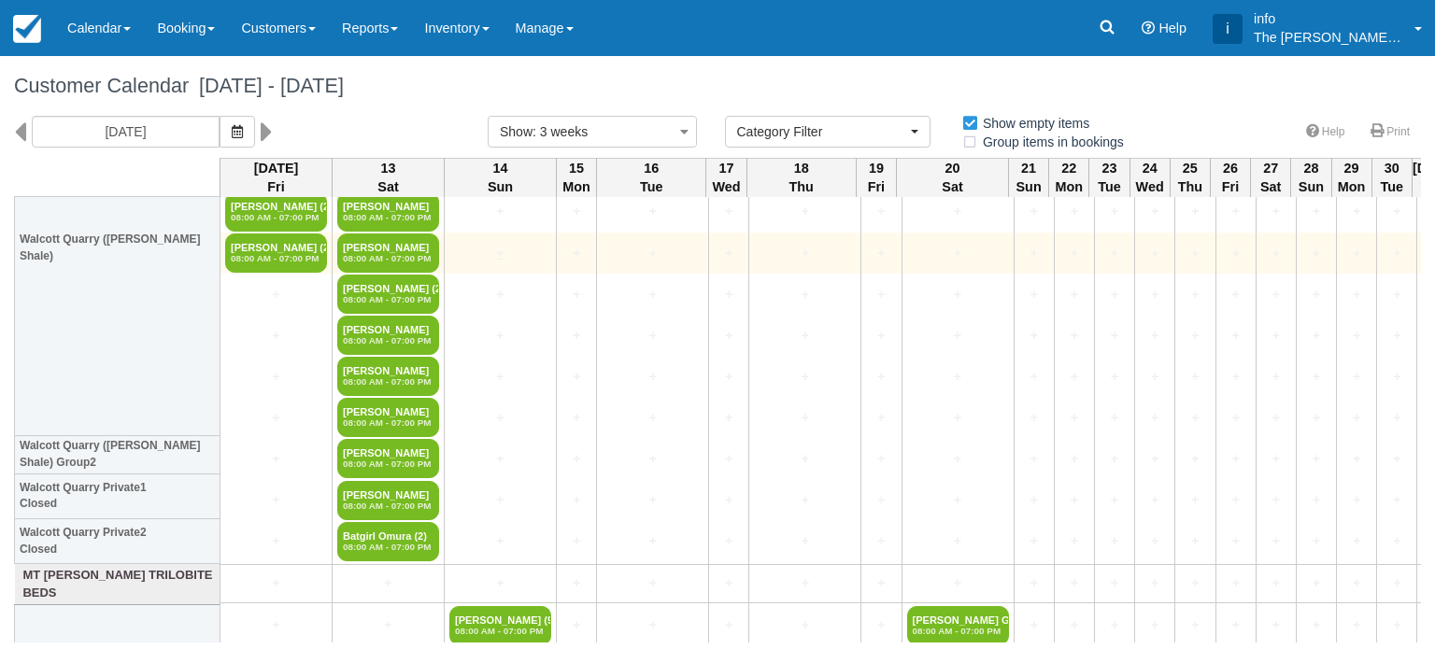
scroll to position [280, 0]
